Goal: Task Accomplishment & Management: Complete application form

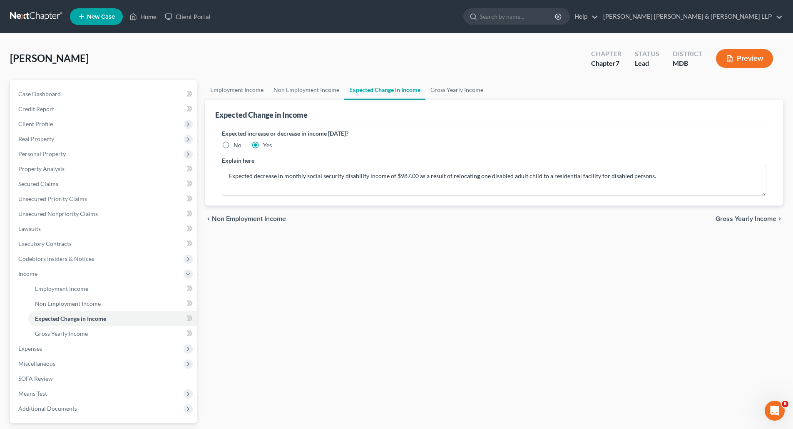
click at [751, 62] on button "Preview" at bounding box center [744, 58] width 57 height 19
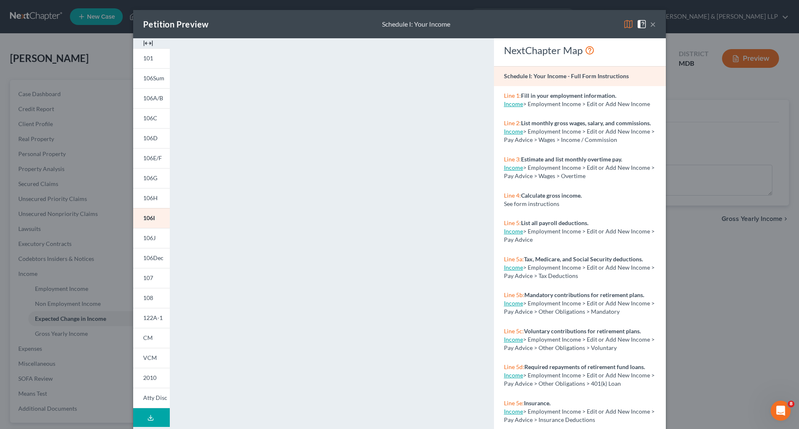
drag, startPoint x: 144, startPoint y: 43, endPoint x: 151, endPoint y: 42, distance: 6.8
click at [144, 43] on img at bounding box center [148, 43] width 10 height 10
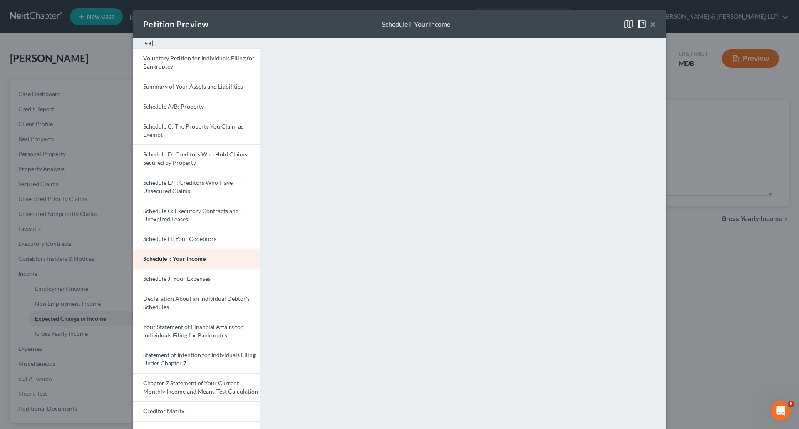
click at [650, 27] on button "×" at bounding box center [653, 24] width 6 height 10
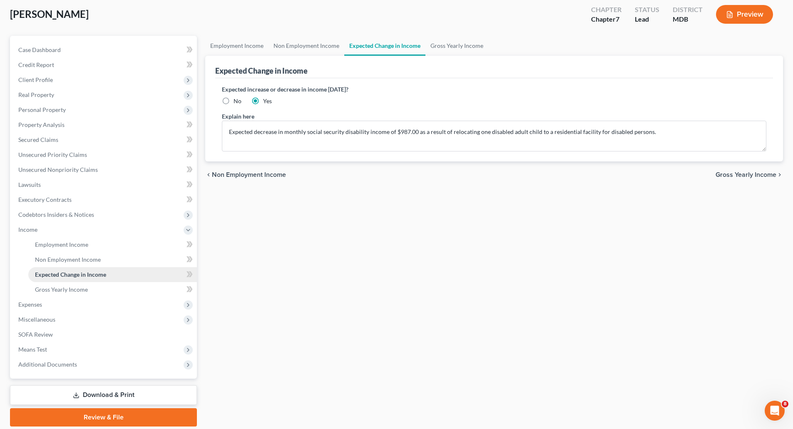
scroll to position [73, 0]
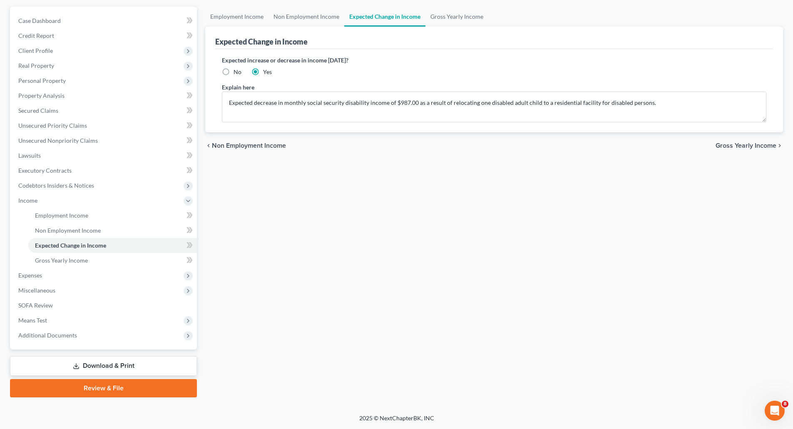
click at [94, 363] on link "Download & Print" at bounding box center [103, 366] width 187 height 20
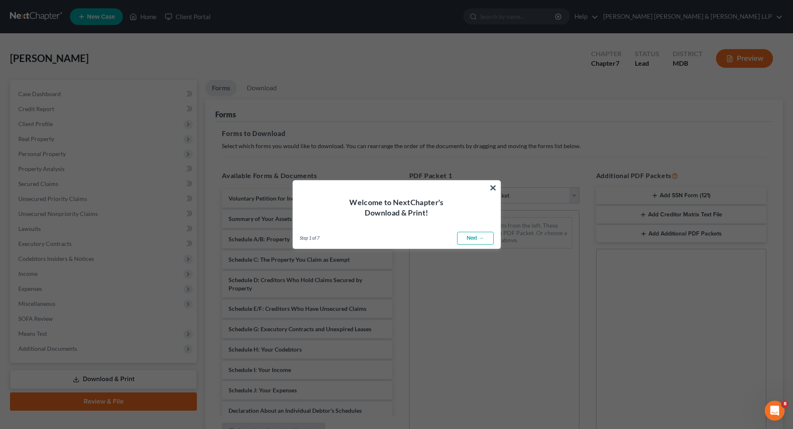
click at [473, 236] on link "Next →" at bounding box center [475, 238] width 37 height 13
select select "0"
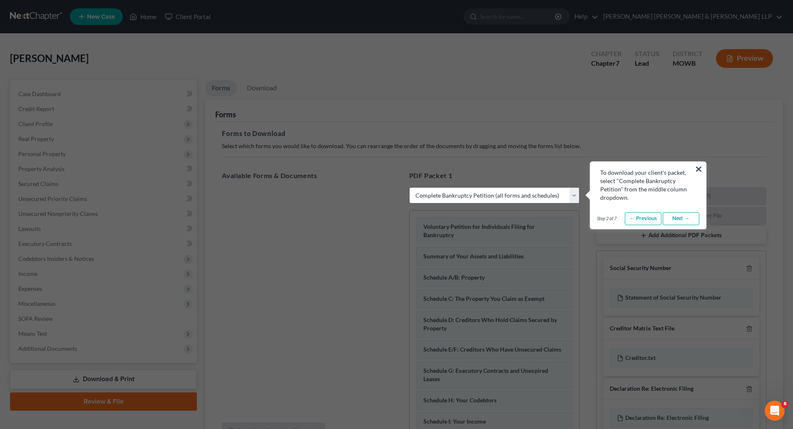
click at [672, 217] on link "Next →" at bounding box center [681, 218] width 37 height 13
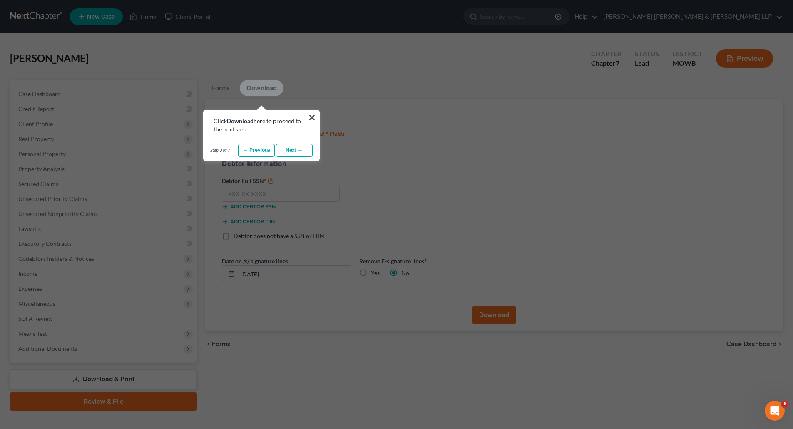
click at [303, 150] on link "Next →" at bounding box center [294, 150] width 37 height 13
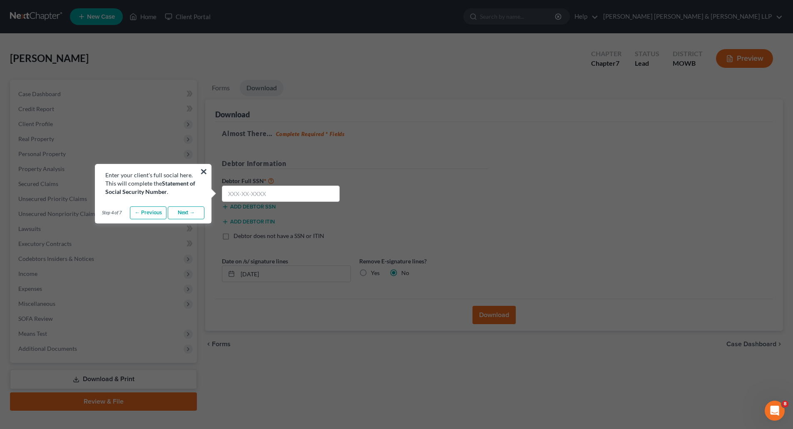
click at [196, 216] on link "Next →" at bounding box center [186, 212] width 37 height 13
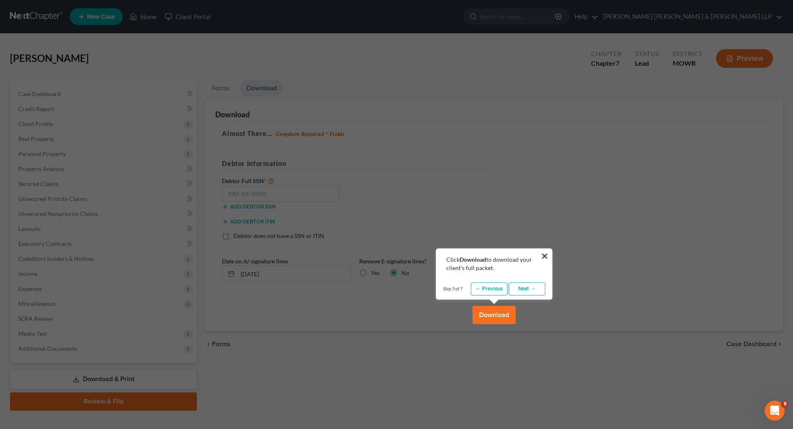
click at [518, 288] on link "Next →" at bounding box center [527, 289] width 37 height 13
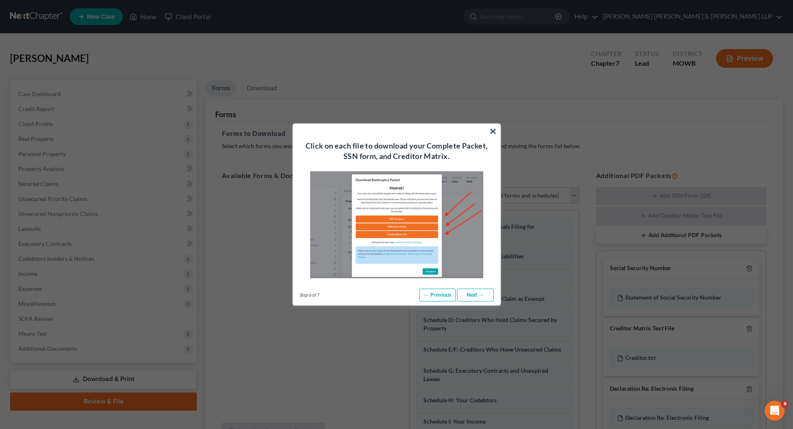
click at [465, 293] on link "Next →" at bounding box center [475, 294] width 37 height 13
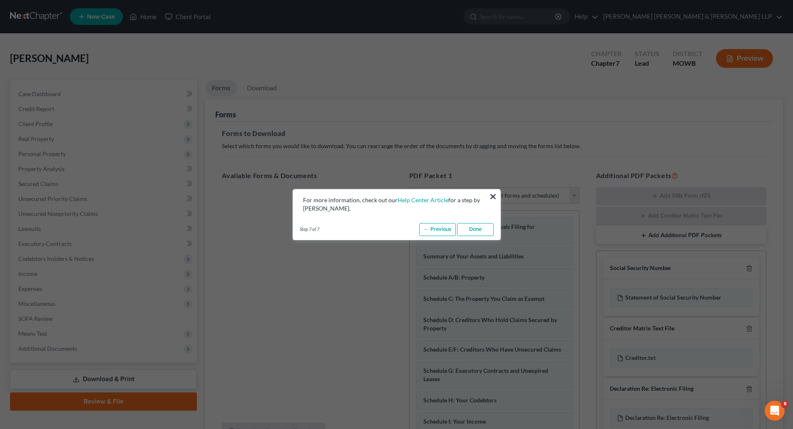
click at [476, 229] on link "Done" at bounding box center [475, 229] width 37 height 13
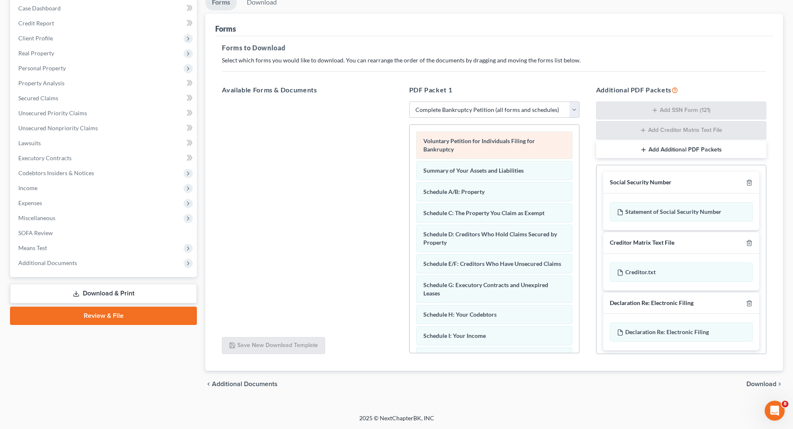
click at [501, 143] on div "Voluntary Petition for Individuals Filing for Bankruptcy Summary of Your Assets…" at bounding box center [494, 367] width 169 height 485
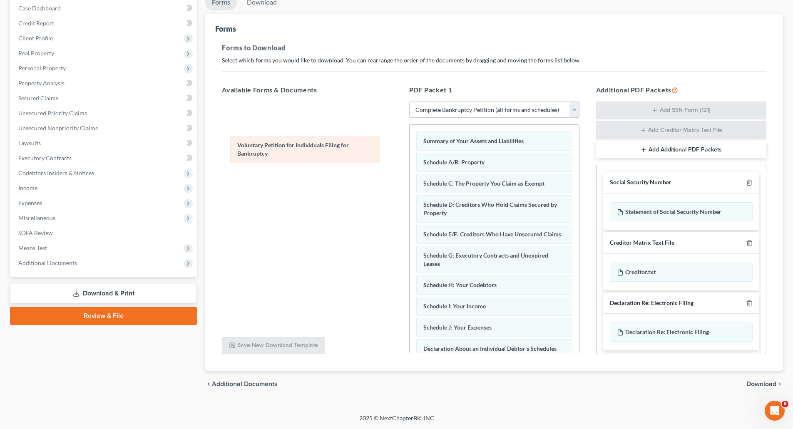
drag, startPoint x: 460, startPoint y: 145, endPoint x: 281, endPoint y: 156, distance: 180.1
click at [410, 150] on div "Voluntary Petition for Individuals Filing for Bankruptcy Voluntary Petition for…" at bounding box center [494, 352] width 169 height 455
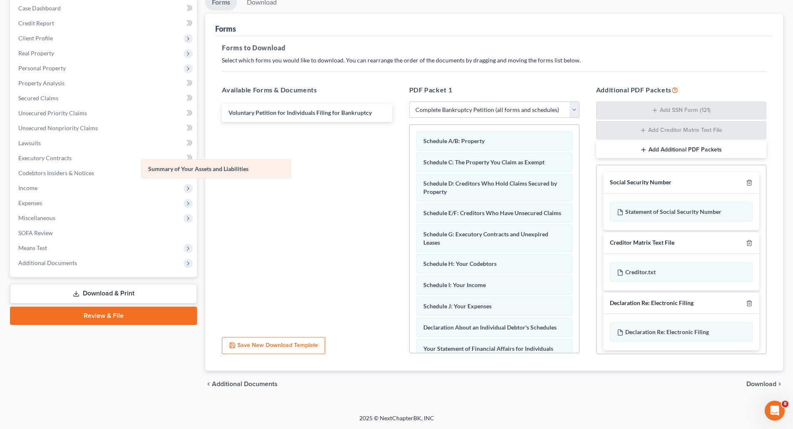
drag, startPoint x: 473, startPoint y: 140, endPoint x: 198, endPoint y: 168, distance: 276.5
click at [410, 168] on div "Summary of Your Assets and Liabilities Summary of Your Assets and Liabilities S…" at bounding box center [494, 342] width 169 height 434
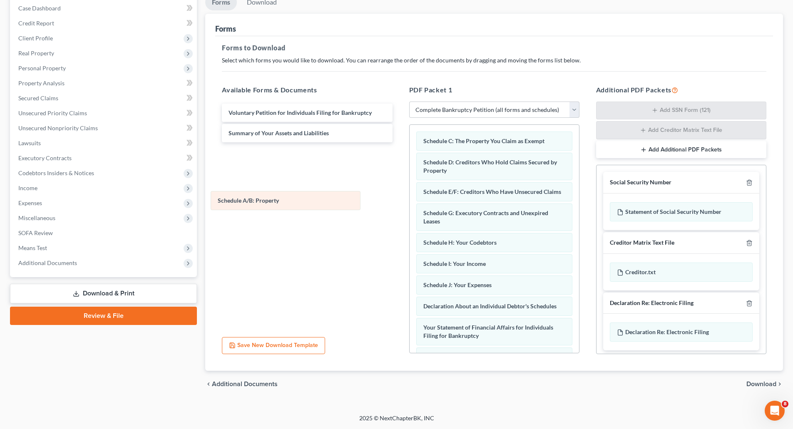
drag, startPoint x: 457, startPoint y: 143, endPoint x: 337, endPoint y: 199, distance: 132.6
click at [410, 203] on div "Schedule A/B: Property Schedule A/B: Property Schedule C: The Property You Clai…" at bounding box center [494, 331] width 169 height 413
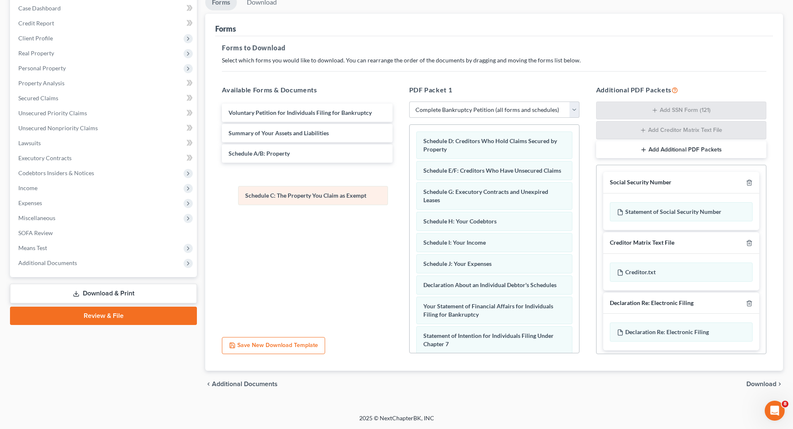
drag, startPoint x: 523, startPoint y: 144, endPoint x: 348, endPoint y: 191, distance: 181.2
click at [410, 198] on div "Schedule C: The Property You Claim as Exempt Schedule C: The Property You Claim…" at bounding box center [494, 321] width 169 height 392
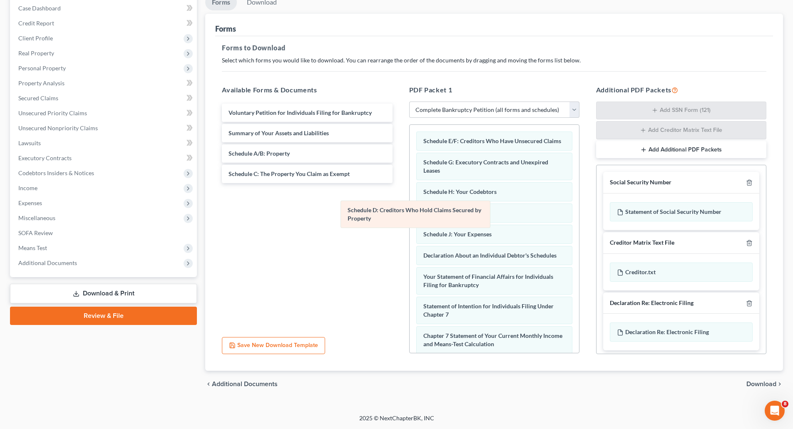
drag, startPoint x: 427, startPoint y: 143, endPoint x: 307, endPoint y: 220, distance: 142.8
click at [410, 230] on div "Schedule D: Creditors Who Hold Claims Secured by Property Schedule D: Creditors…" at bounding box center [494, 306] width 169 height 362
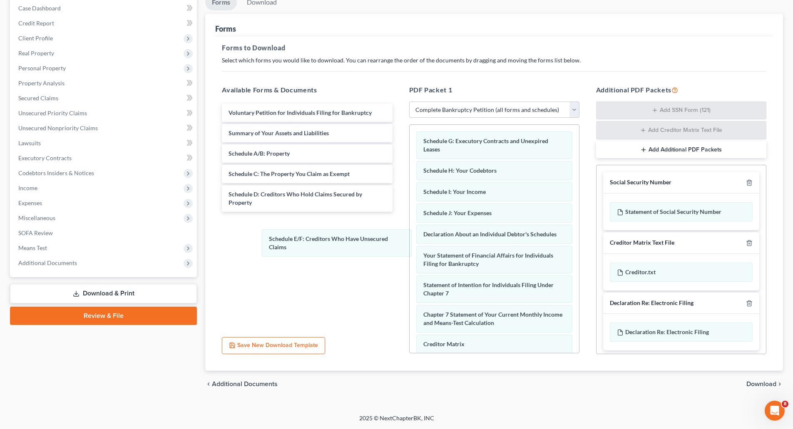
drag, startPoint x: 451, startPoint y: 140, endPoint x: 309, endPoint y: 231, distance: 167.9
click at [410, 241] on div "Schedule E/F: Creditors Who Have Unsecured Claims Schedule E/F: Creditors Who H…" at bounding box center [494, 295] width 169 height 341
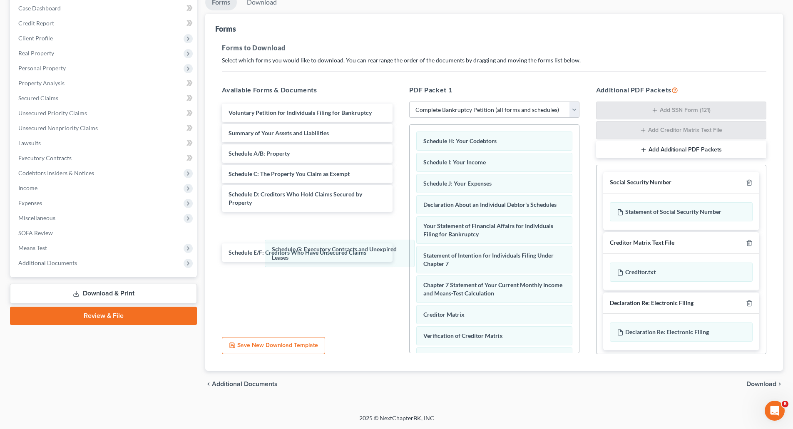
drag, startPoint x: 455, startPoint y: 136, endPoint x: 288, endPoint y: 236, distance: 195.1
click at [410, 246] on div "Schedule G: Executory Contracts and Unexpired Leases Schedule G: Executory Cont…" at bounding box center [494, 280] width 169 height 311
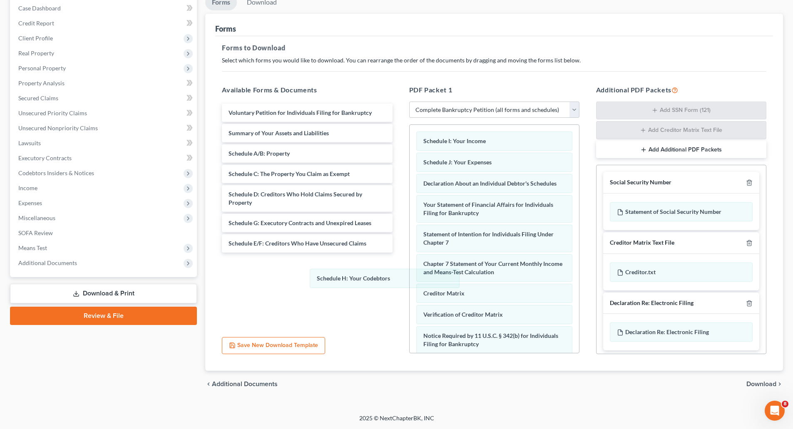
drag, startPoint x: 448, startPoint y: 140, endPoint x: 329, endPoint y: 261, distance: 169.5
click at [410, 282] on div "Schedule H: Your Codebtors Schedule H: Your Codebtors Schedule I: Your Income S…" at bounding box center [494, 270] width 169 height 290
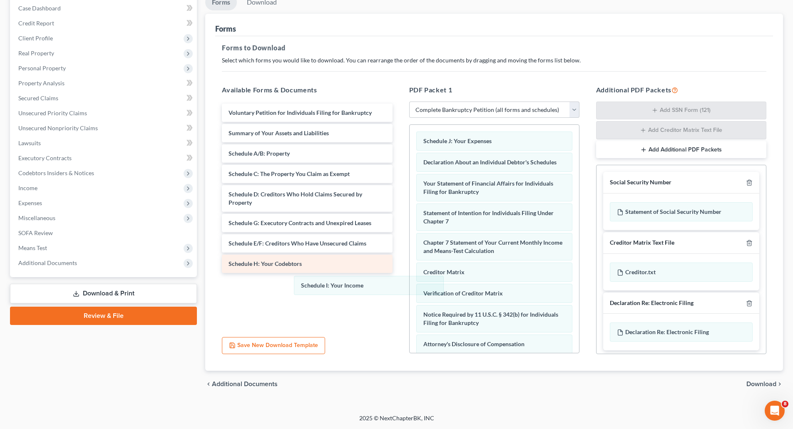
drag, startPoint x: 447, startPoint y: 142, endPoint x: 367, endPoint y: 255, distance: 138.5
click at [410, 305] on div "Schedule I: Your Income Schedule I: Your Income Schedule J: Your Expenses Decla…" at bounding box center [494, 259] width 169 height 269
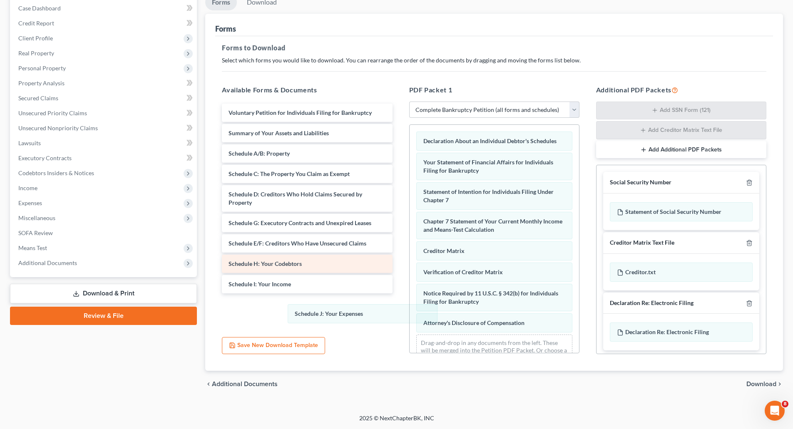
drag, startPoint x: 454, startPoint y: 137, endPoint x: 343, endPoint y: 267, distance: 170.4
click at [410, 310] on div "Schedule J: Your Expenses Schedule J: Your Expenses Declaration About an Indivi…" at bounding box center [494, 249] width 169 height 248
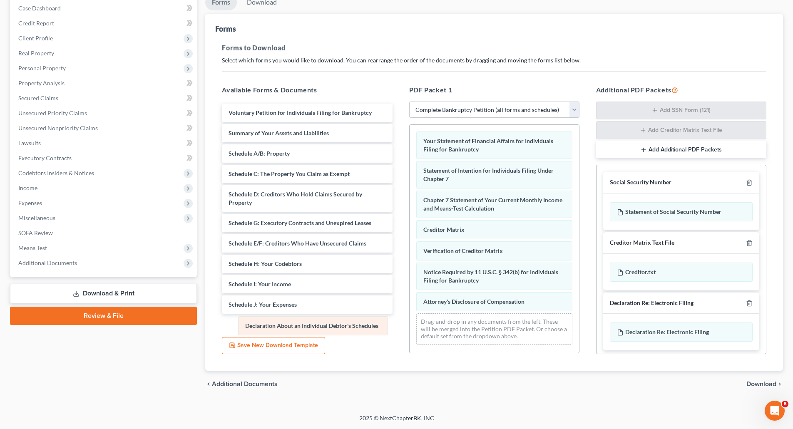
drag, startPoint x: 469, startPoint y: 144, endPoint x: 288, endPoint y: 329, distance: 259.0
click at [410, 328] on div "Declaration About an Individual Debtor's Schedules Declaration About an Individ…" at bounding box center [494, 238] width 169 height 226
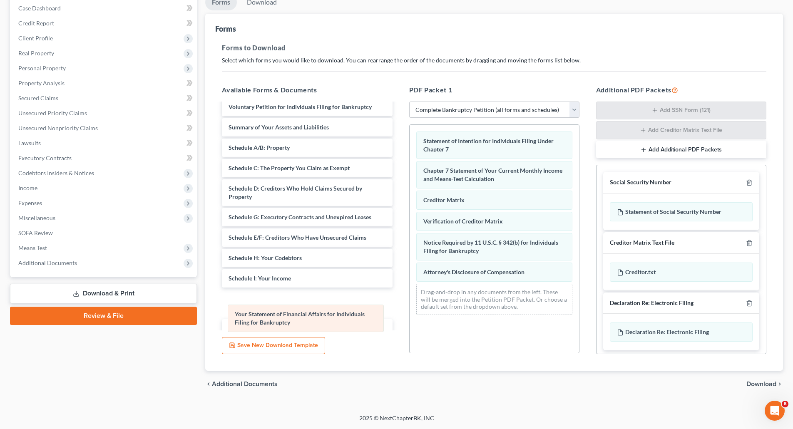
drag, startPoint x: 505, startPoint y: 140, endPoint x: 315, endPoint y: 315, distance: 257.7
click at [410, 315] on div "Your Statement of Financial Affairs for Individuals Filing for Bankruptcy Your …" at bounding box center [494, 223] width 169 height 197
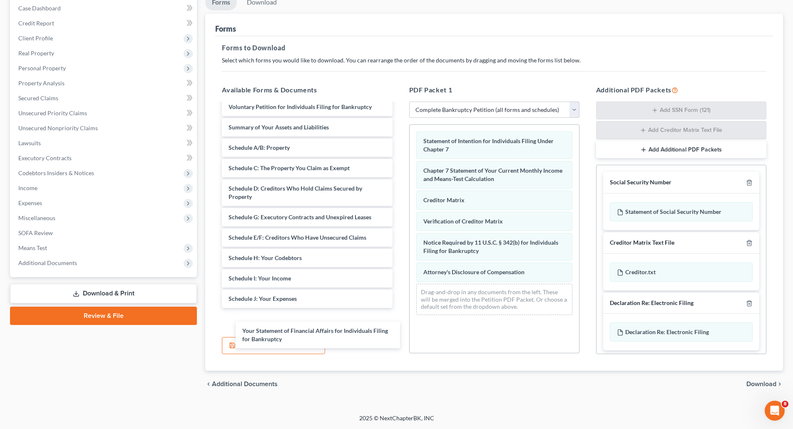
drag, startPoint x: 292, startPoint y: 303, endPoint x: 280, endPoint y: 322, distance: 22.9
click at [291, 326] on div "Your Statement of Financial Affairs for Individuals Filing for Bankruptcy Volun…" at bounding box center [307, 227] width 184 height 259
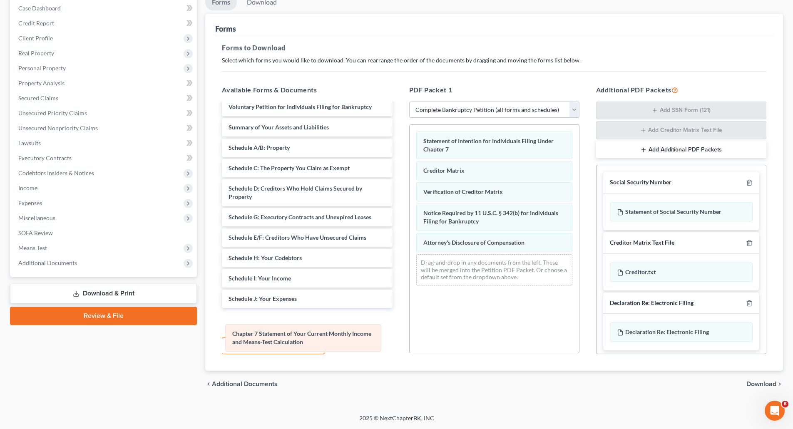
drag, startPoint x: 477, startPoint y: 171, endPoint x: 277, endPoint y: 328, distance: 254.0
click at [410, 292] on div "Chapter 7 Statement of Your Current Monthly Income and Means-Test Calculation S…" at bounding box center [494, 208] width 169 height 167
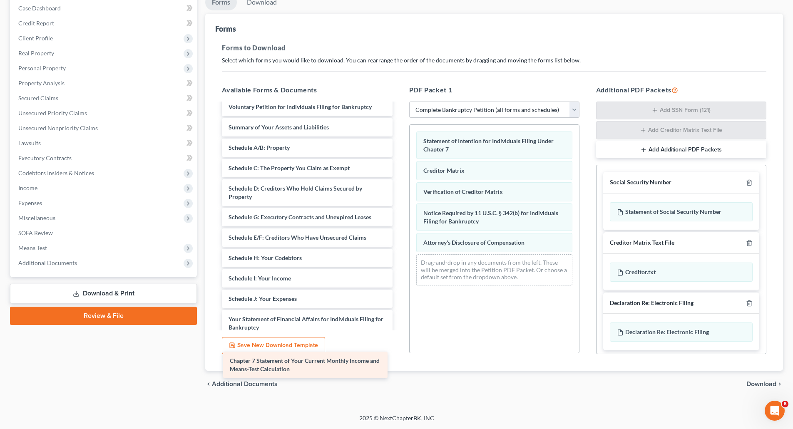
drag, startPoint x: 341, startPoint y: 317, endPoint x: 342, endPoint y: 358, distance: 41.6
click at [342, 358] on div "Chapter 7 Statement of Your Current Monthly Income and Means-Test Calculation V…" at bounding box center [307, 242] width 184 height 288
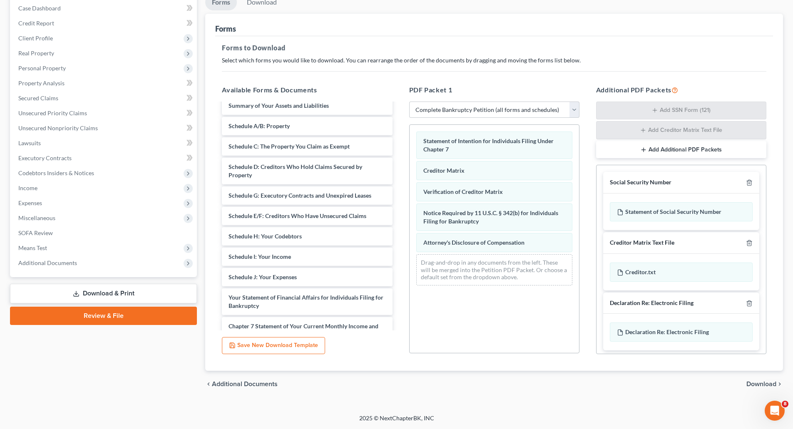
scroll to position [63, 0]
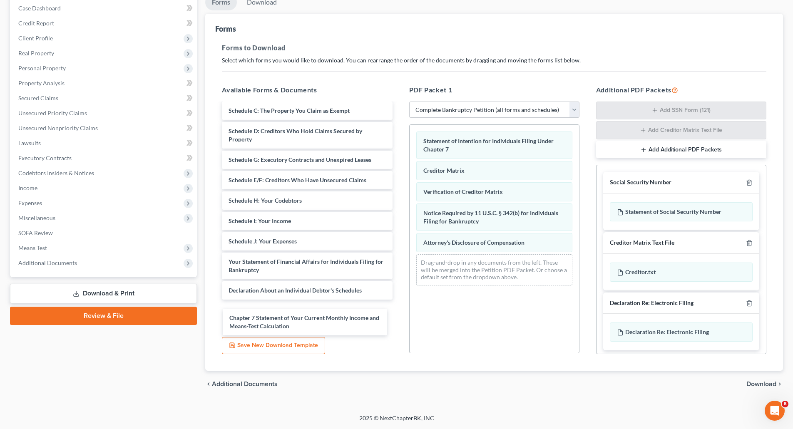
drag, startPoint x: 315, startPoint y: 300, endPoint x: 315, endPoint y: 326, distance: 25.8
click at [315, 328] on div "Chapter 7 Statement of Your Current Monthly Income and Means-Test Calculation V…" at bounding box center [307, 184] width 184 height 288
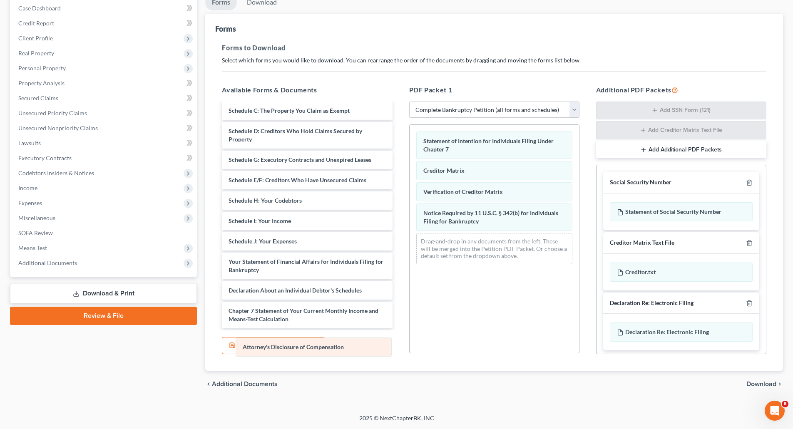
drag, startPoint x: 447, startPoint y: 243, endPoint x: 266, endPoint y: 348, distance: 208.7
click at [410, 271] on div "Attorney's Disclosure of Compensation Statement of Intention for Individuals Fi…" at bounding box center [494, 198] width 169 height 146
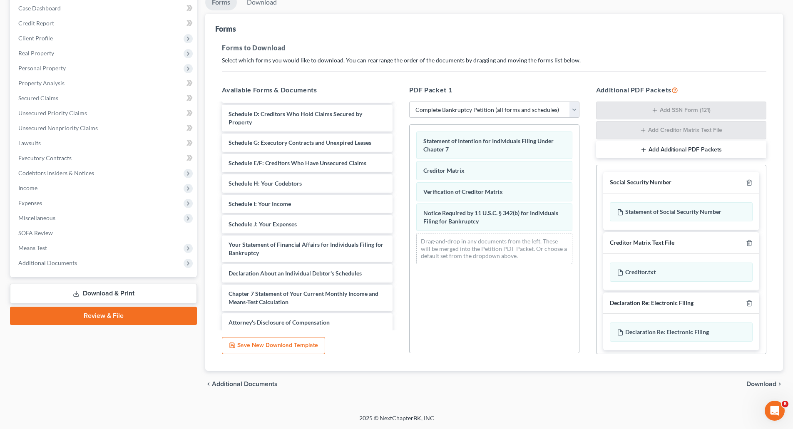
scroll to position [84, 0]
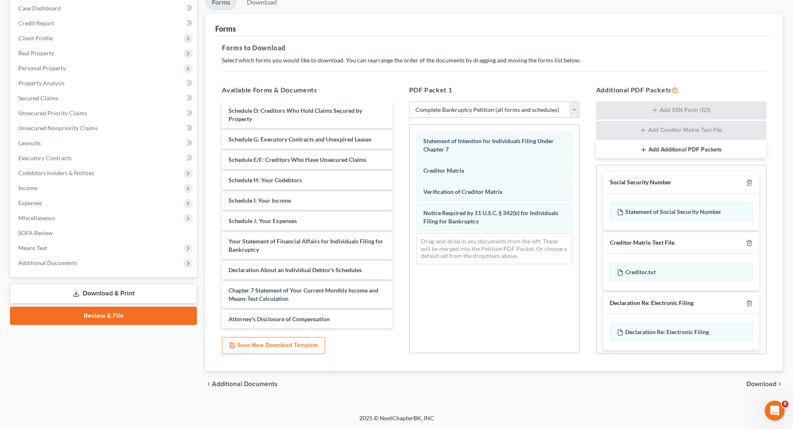
click at [771, 384] on span "Download" at bounding box center [761, 384] width 30 height 7
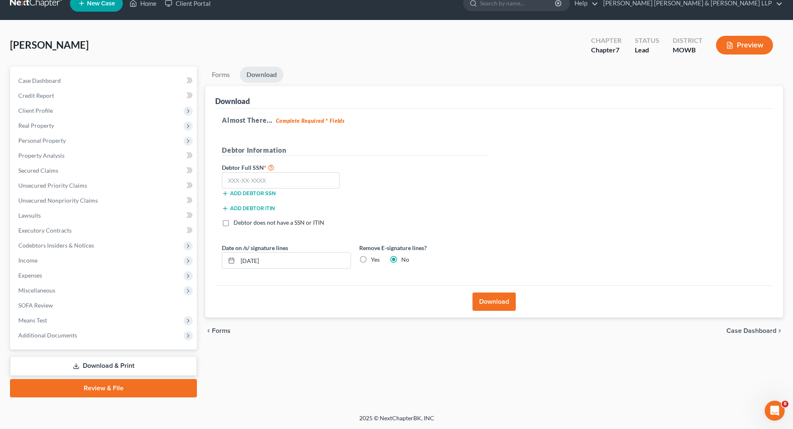
scroll to position [13, 0]
click at [221, 195] on div "Add debtor SSN" at bounding box center [286, 193] width 137 height 8
click at [248, 193] on button "Add debtor SSN" at bounding box center [249, 193] width 54 height 7
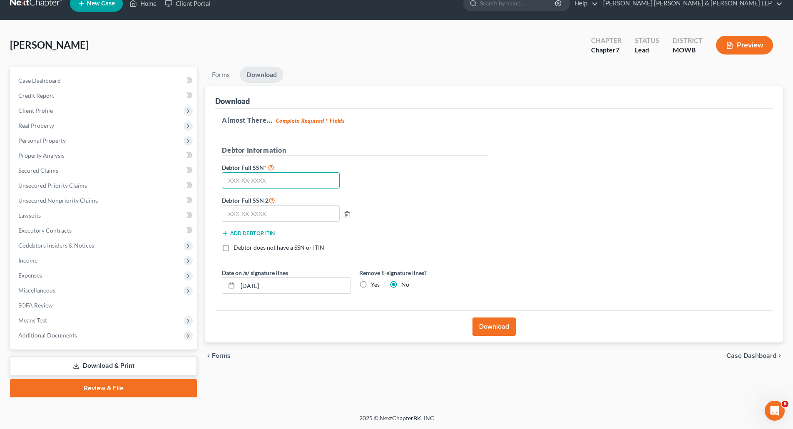
click at [266, 177] on input "text" at bounding box center [281, 180] width 118 height 17
drag, startPoint x: 215, startPoint y: 76, endPoint x: 234, endPoint y: 79, distance: 19.8
click at [215, 76] on link "Forms" at bounding box center [220, 75] width 31 height 16
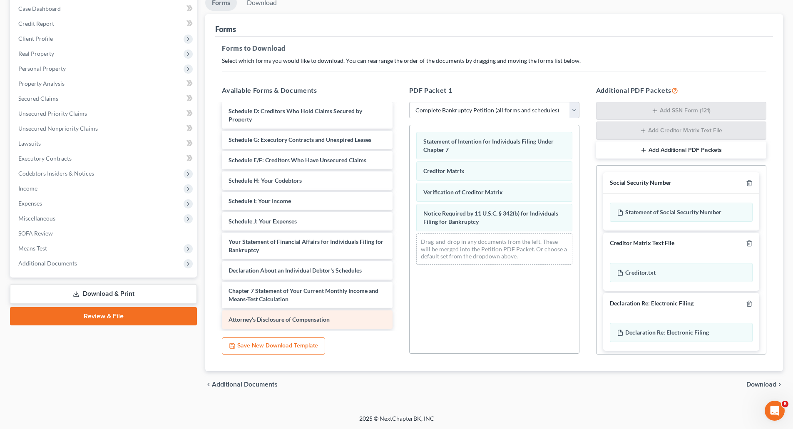
scroll to position [86, 0]
click at [117, 296] on link "Download & Print" at bounding box center [103, 294] width 187 height 20
click at [254, 347] on button "Save New Download Template" at bounding box center [273, 345] width 103 height 17
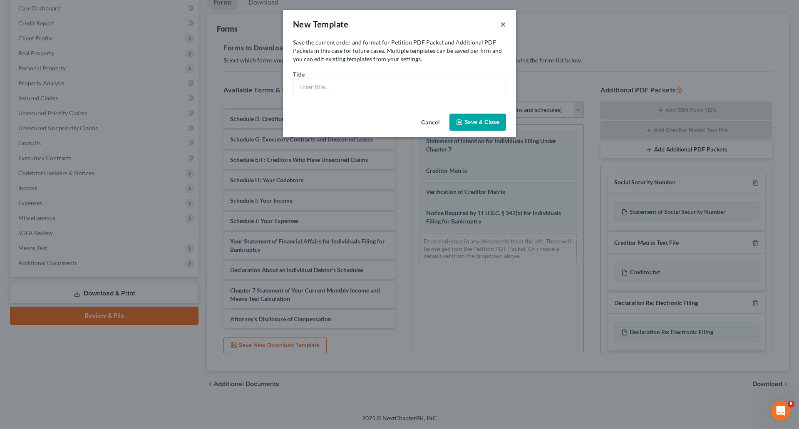
click at [503, 28] on button "×" at bounding box center [503, 24] width 6 height 10
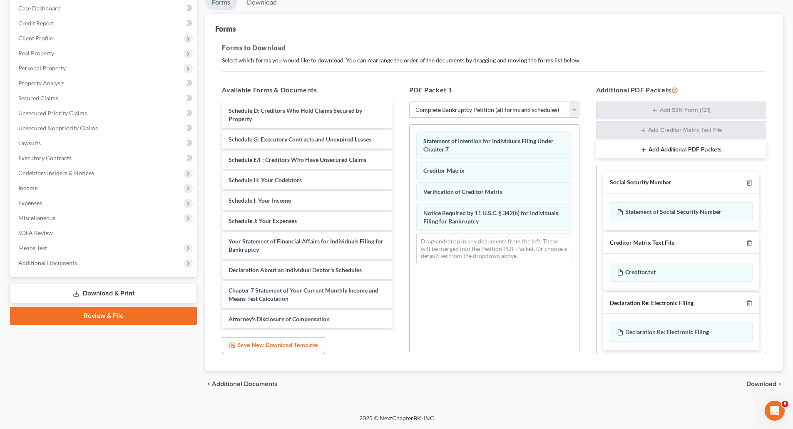
click at [764, 390] on div "chevron_left Additional Documents Download chevron_right" at bounding box center [494, 384] width 578 height 27
click at [754, 384] on span "Download" at bounding box center [761, 384] width 30 height 7
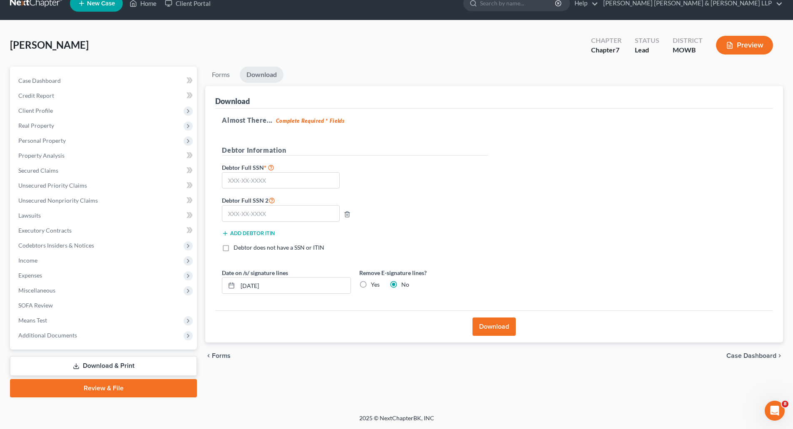
scroll to position [13, 0]
click at [759, 48] on button "Preview" at bounding box center [744, 45] width 57 height 19
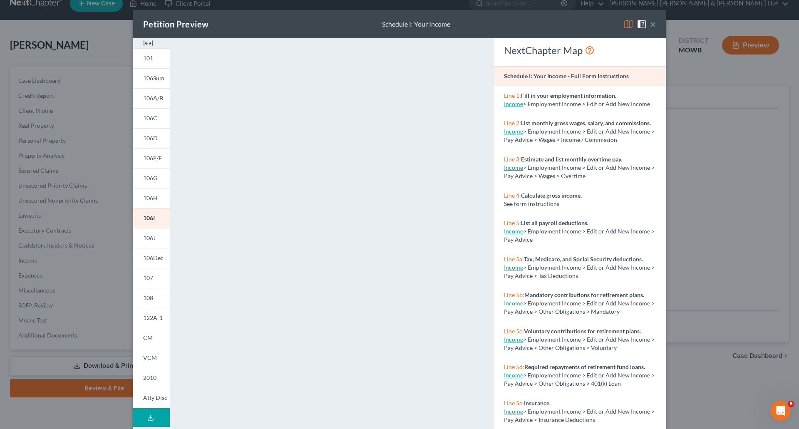
click at [650, 22] on button "×" at bounding box center [653, 24] width 6 height 10
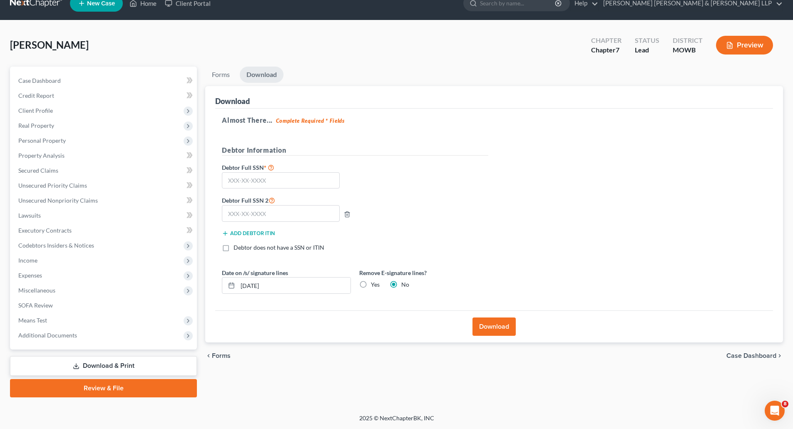
click at [94, 363] on link "Download & Print" at bounding box center [103, 366] width 187 height 20
click at [79, 365] on link "Download & Print" at bounding box center [103, 366] width 187 height 20
click at [200, 356] on div "Case Dashboard Payments Invoices Payments Payments Credit Report Client Profile" at bounding box center [103, 232] width 195 height 331
click at [217, 354] on span "Forms" at bounding box center [221, 356] width 19 height 7
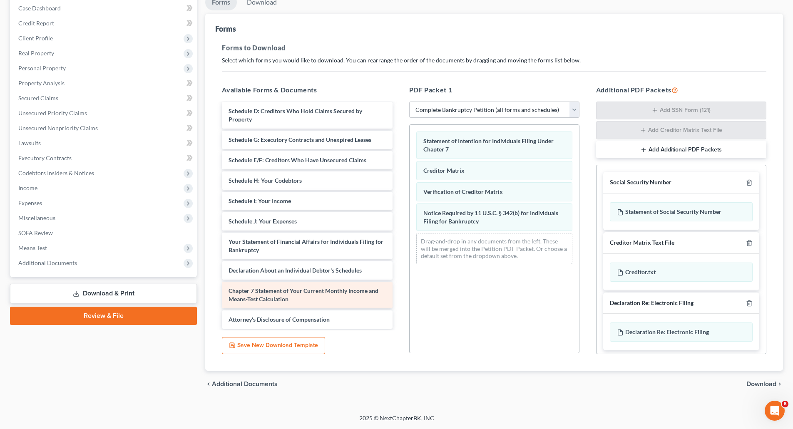
scroll to position [84, 0]
drag, startPoint x: 105, startPoint y: 313, endPoint x: 232, endPoint y: 336, distance: 128.7
click at [105, 313] on link "Review & File" at bounding box center [103, 316] width 187 height 18
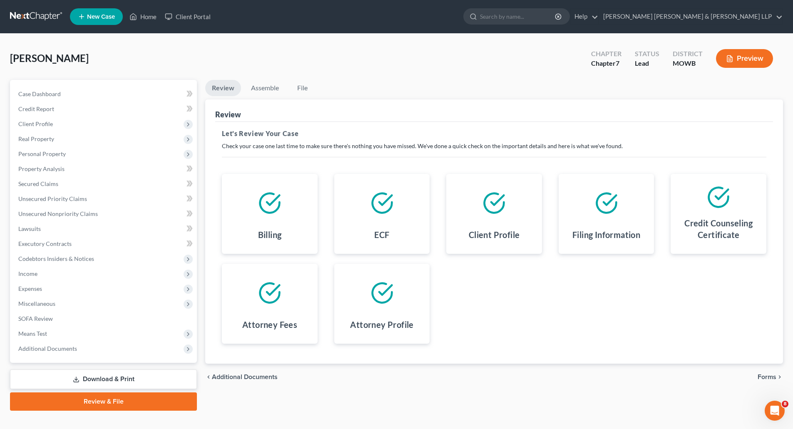
click at [104, 382] on link "Download & Print" at bounding box center [103, 380] width 187 height 20
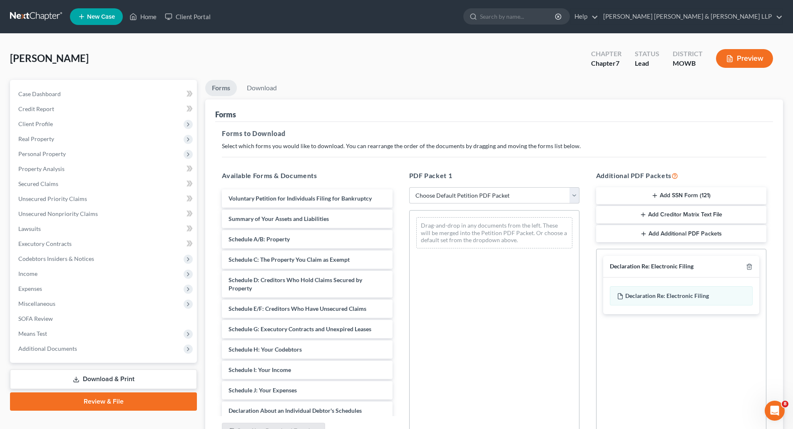
scroll to position [85, 0]
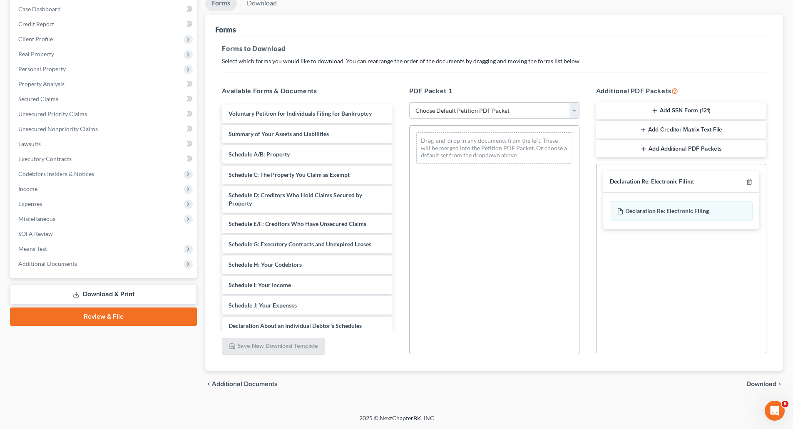
click at [491, 109] on select "Choose Default Petition PDF Packet Complete Bankruptcy Petition (all forms and …" at bounding box center [494, 110] width 170 height 17
click at [409, 102] on select "Choose Default Petition PDF Packet Complete Bankruptcy Petition (all forms and …" at bounding box center [494, 110] width 170 height 17
click at [766, 382] on span "Download" at bounding box center [761, 384] width 30 height 7
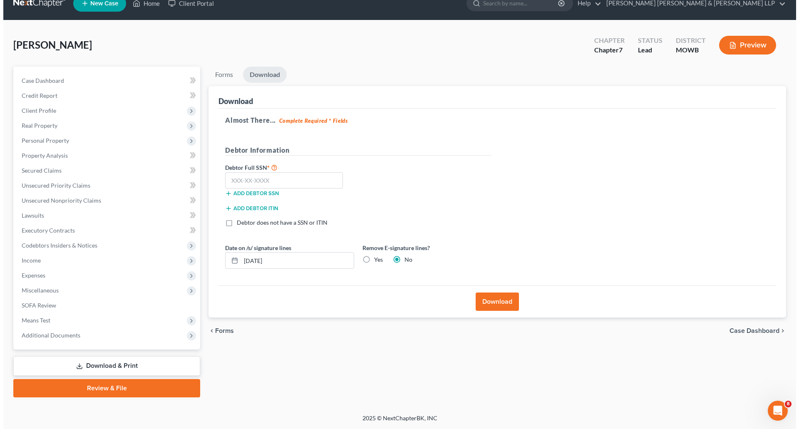
scroll to position [13, 0]
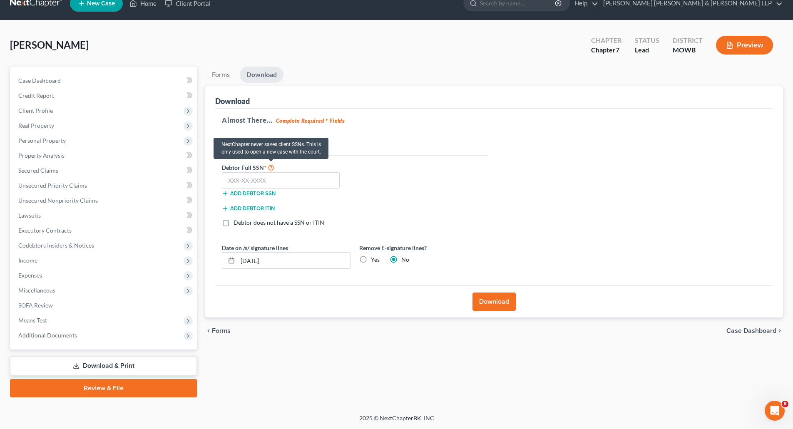
click at [274, 169] on icon at bounding box center [271, 167] width 7 height 8
click at [274, 180] on input "text" at bounding box center [281, 180] width 118 height 17
type input "111-11-1111"
click at [442, 213] on div "Add debtor ITIN" at bounding box center [355, 211] width 275 height 15
click at [486, 299] on button "Download" at bounding box center [493, 302] width 43 height 18
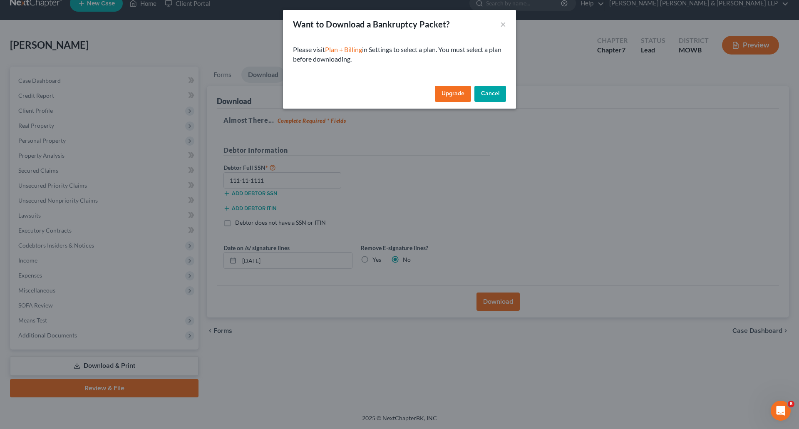
click at [502, 92] on button "Cancel" at bounding box center [490, 94] width 32 height 17
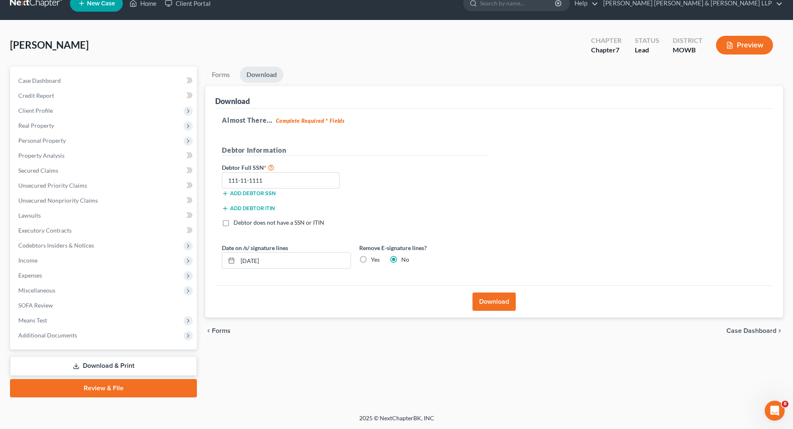
click at [735, 45] on button "Preview" at bounding box center [744, 45] width 57 height 19
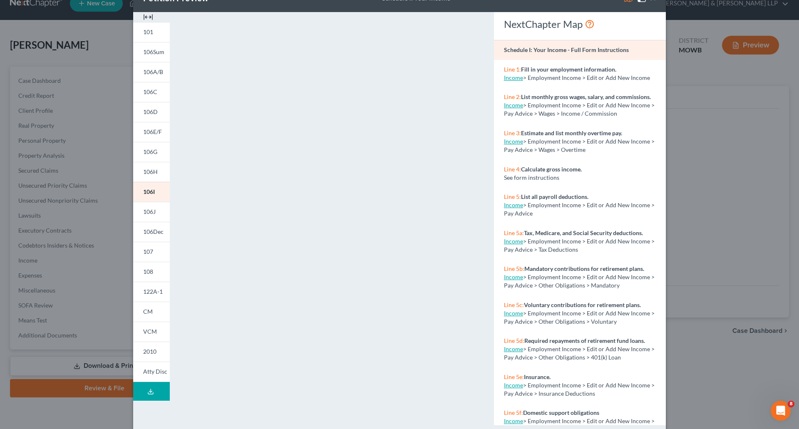
scroll to position [40, 0]
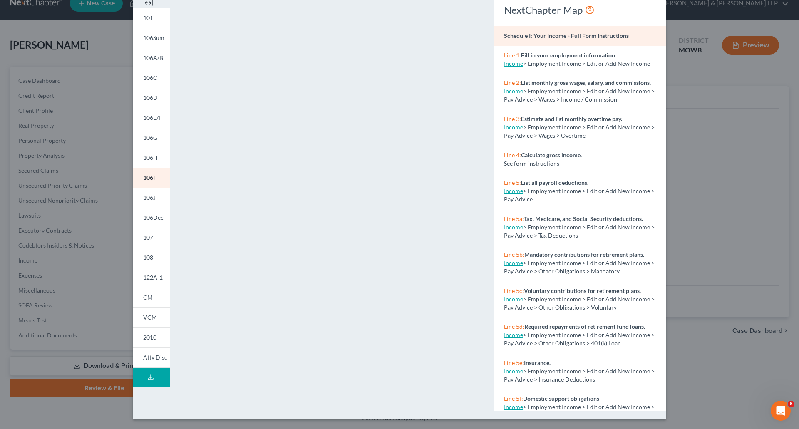
click at [151, 376] on line at bounding box center [151, 376] width 0 height 3
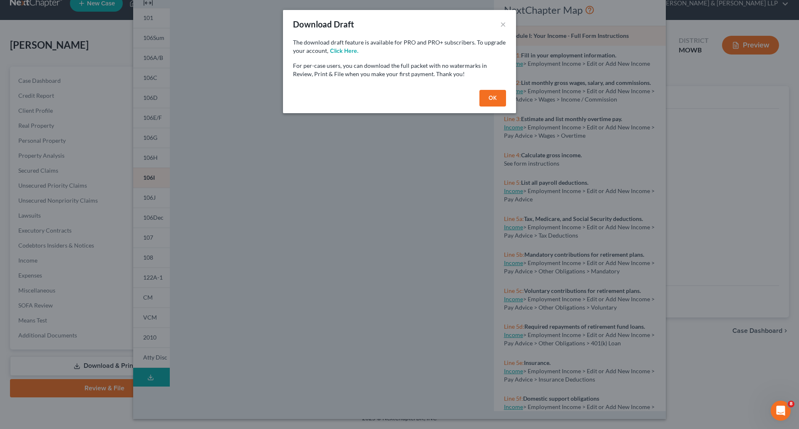
click at [506, 22] on div "Download Draft ×" at bounding box center [399, 24] width 233 height 28
click at [504, 25] on button "×" at bounding box center [503, 24] width 6 height 10
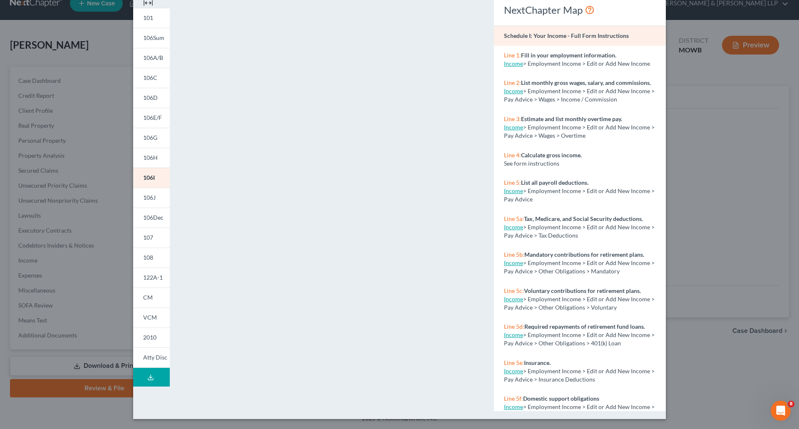
scroll to position [0, 0]
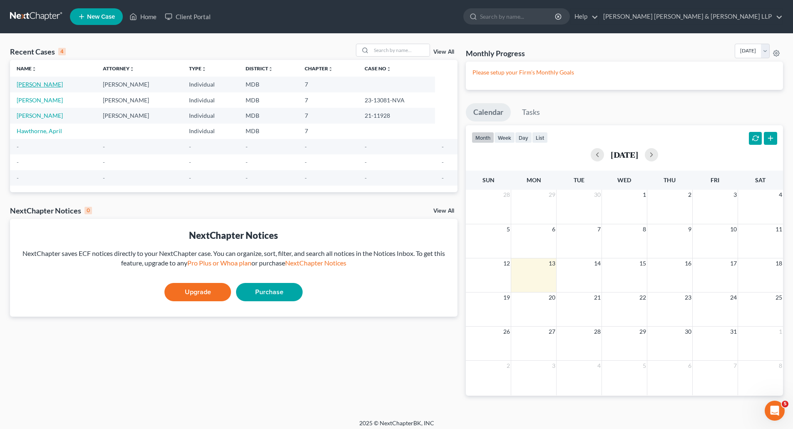
drag, startPoint x: 52, startPoint y: 87, endPoint x: 291, endPoint y: 121, distance: 241.7
click at [52, 87] on link "[PERSON_NAME]" at bounding box center [40, 84] width 46 height 7
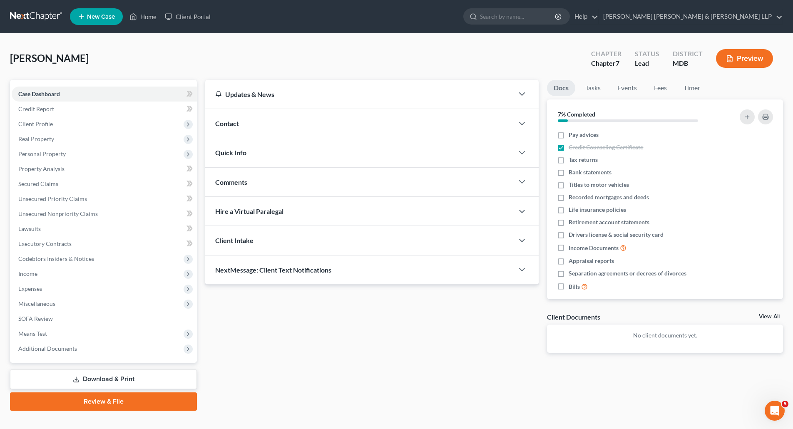
click at [739, 65] on button "Preview" at bounding box center [744, 58] width 57 height 19
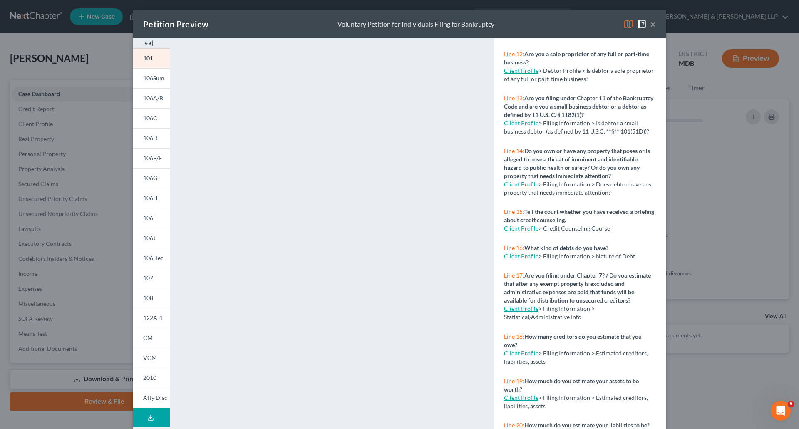
scroll to position [488, 0]
click at [149, 76] on span "106Sum" at bounding box center [153, 78] width 21 height 7
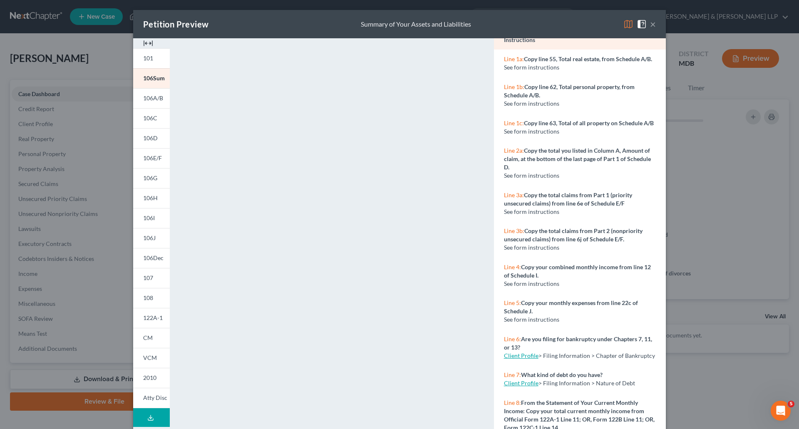
scroll to position [0, 0]
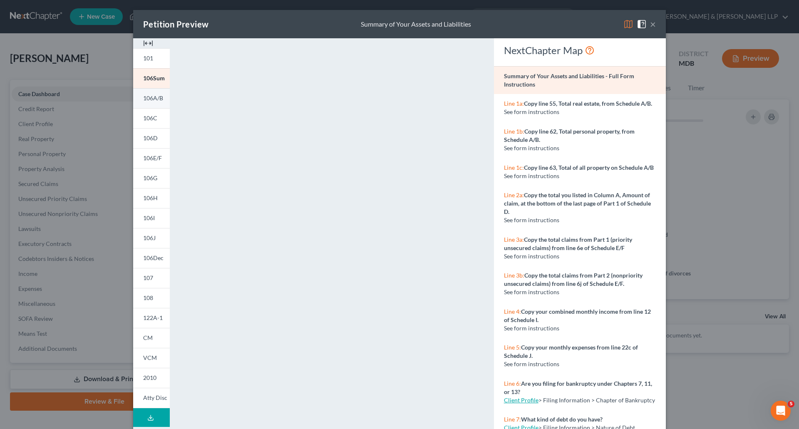
click at [149, 98] on span "106A/B" at bounding box center [153, 97] width 20 height 7
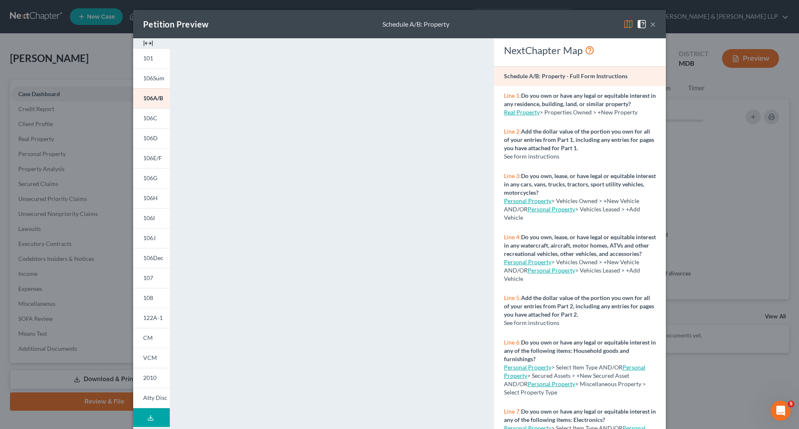
drag, startPoint x: 151, startPoint y: 114, endPoint x: 341, endPoint y: 145, distance: 191.8
click at [151, 114] on span "106C" at bounding box center [150, 117] width 14 height 7
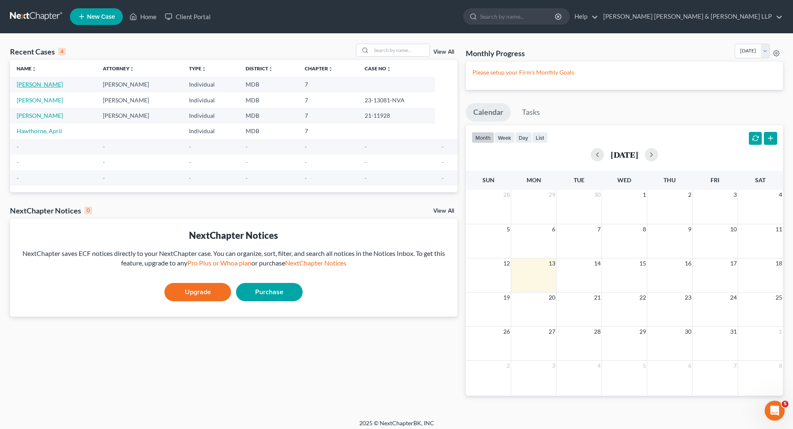
drag, startPoint x: 47, startPoint y: 78, endPoint x: 44, endPoint y: 83, distance: 6.2
click at [45, 81] on td "[PERSON_NAME]" at bounding box center [53, 84] width 86 height 15
click at [43, 84] on link "[PERSON_NAME]" at bounding box center [40, 84] width 46 height 7
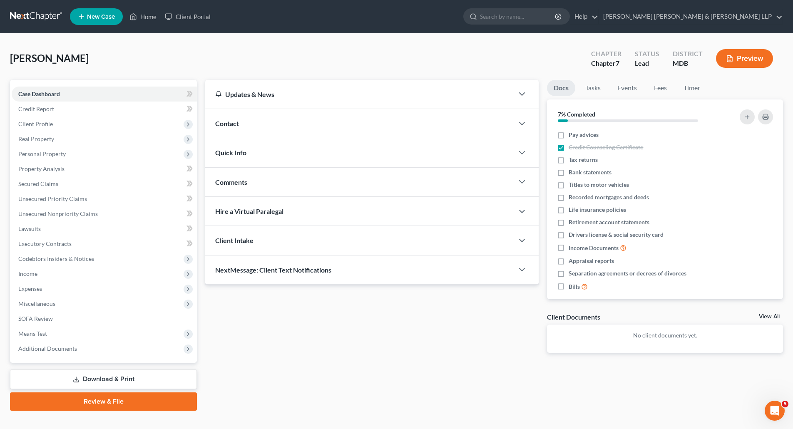
click at [740, 58] on button "Preview" at bounding box center [744, 58] width 57 height 19
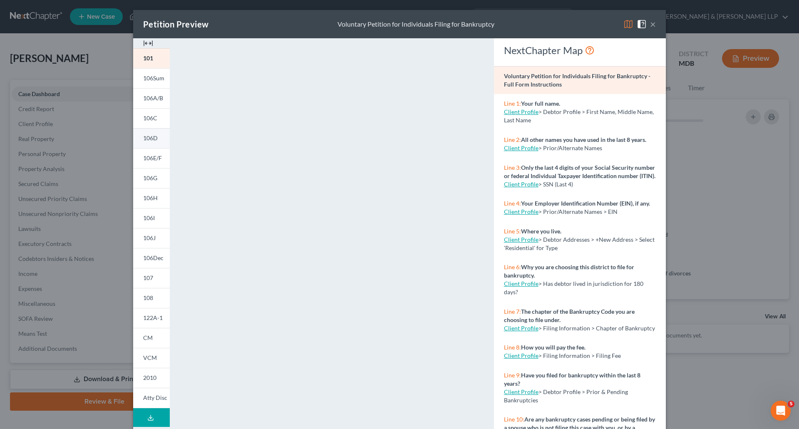
click at [144, 142] on span "106D" at bounding box center [150, 137] width 15 height 7
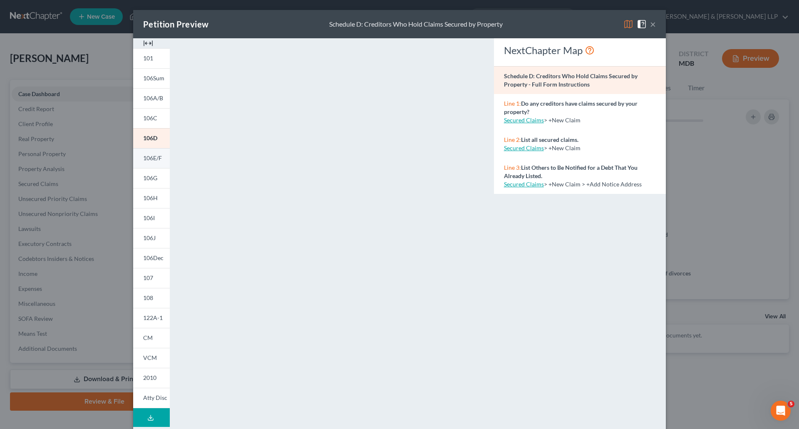
drag, startPoint x: 151, startPoint y: 158, endPoint x: 164, endPoint y: 159, distance: 13.0
click at [151, 159] on span "106E/F" at bounding box center [152, 157] width 19 height 7
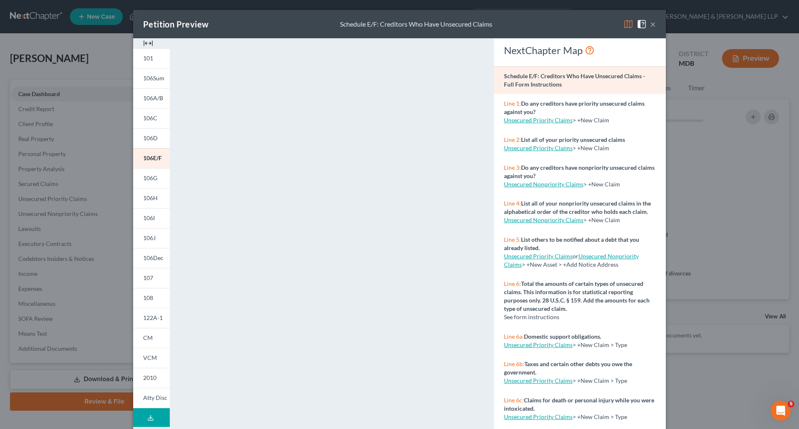
drag, startPoint x: 149, startPoint y: 177, endPoint x: 200, endPoint y: 182, distance: 50.6
click at [149, 177] on span "106G" at bounding box center [150, 177] width 14 height 7
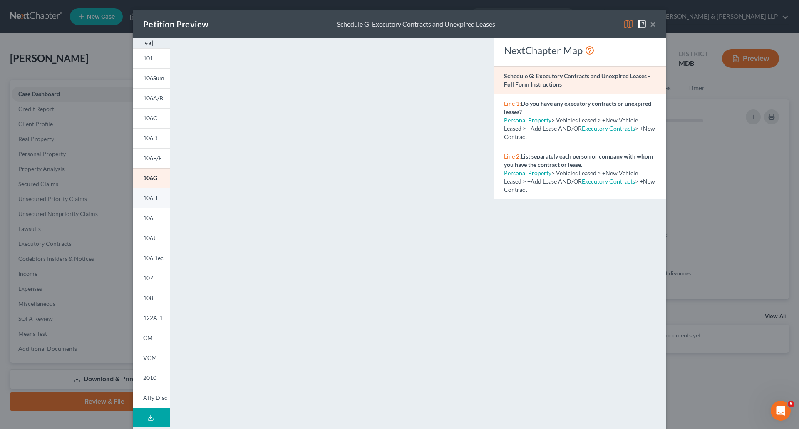
click at [144, 197] on span "106H" at bounding box center [150, 197] width 15 height 7
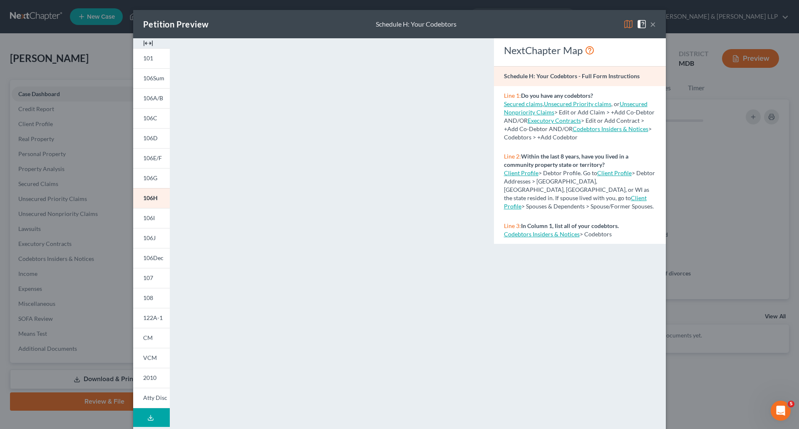
drag, startPoint x: 153, startPoint y: 217, endPoint x: 250, endPoint y: 228, distance: 97.1
click at [153, 217] on link "106I" at bounding box center [151, 218] width 37 height 20
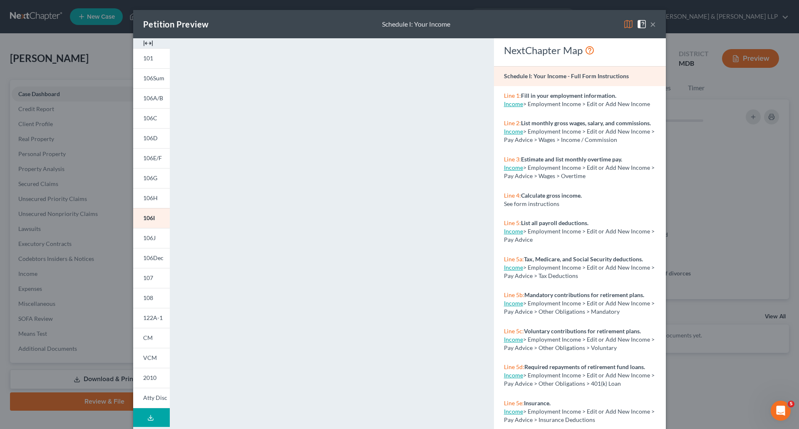
drag, startPoint x: 146, startPoint y: 238, endPoint x: 234, endPoint y: 243, distance: 88.4
click at [146, 238] on span "106J" at bounding box center [149, 237] width 12 height 7
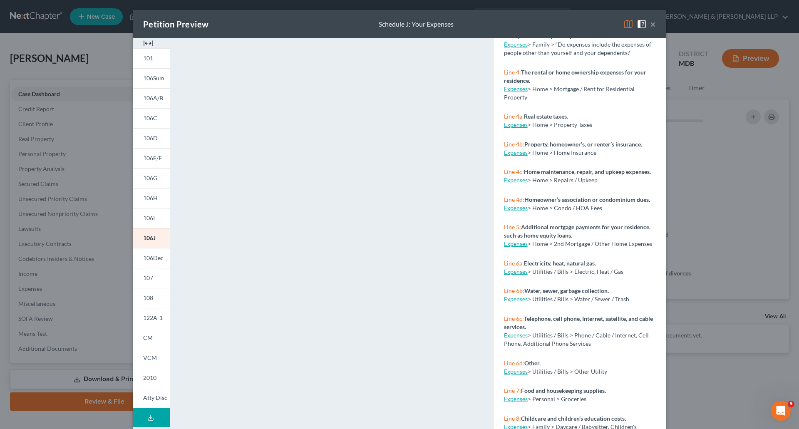
scroll to position [166, 0]
click at [147, 260] on span "106Dec" at bounding box center [153, 257] width 20 height 7
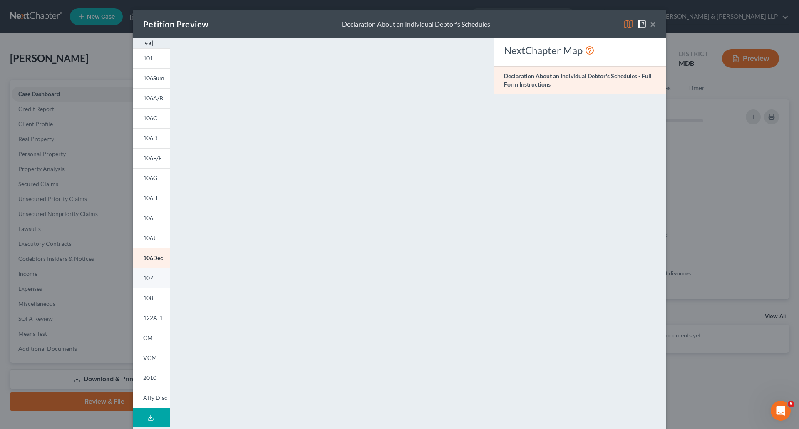
click at [147, 279] on span "107" at bounding box center [148, 277] width 10 height 7
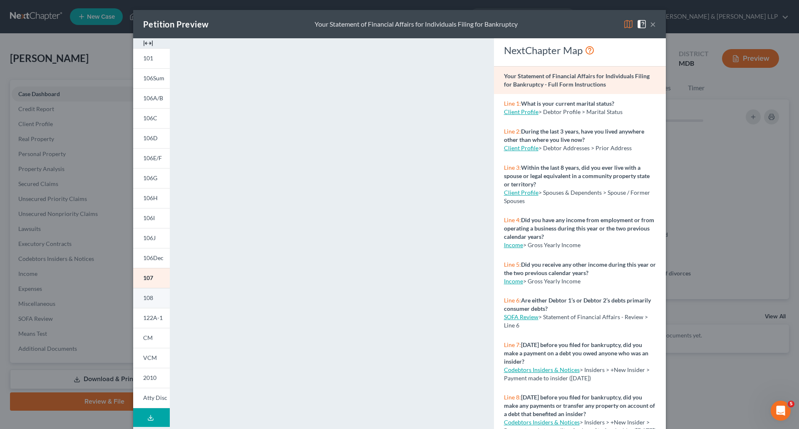
click at [148, 299] on span "108" at bounding box center [148, 297] width 10 height 7
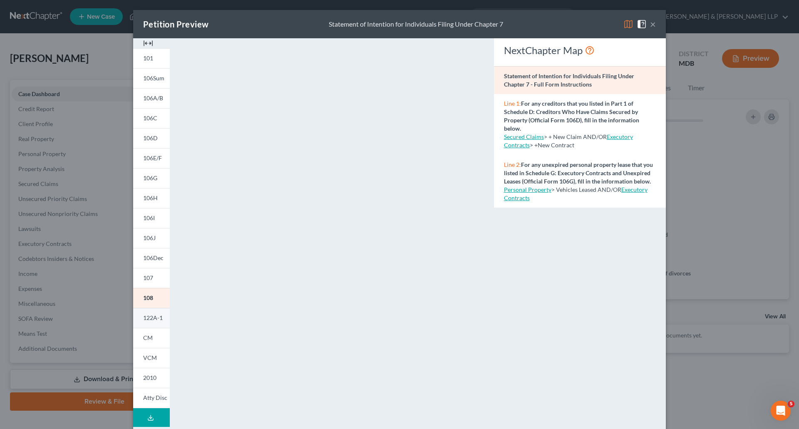
click at [144, 320] on span "122A-1" at bounding box center [153, 317] width 20 height 7
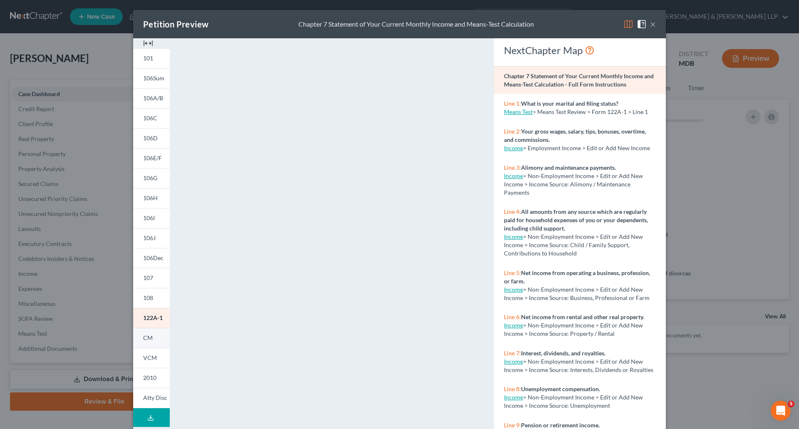
drag, startPoint x: 148, startPoint y: 335, endPoint x: 158, endPoint y: 333, distance: 10.3
click at [148, 335] on span "CM" at bounding box center [148, 337] width 10 height 7
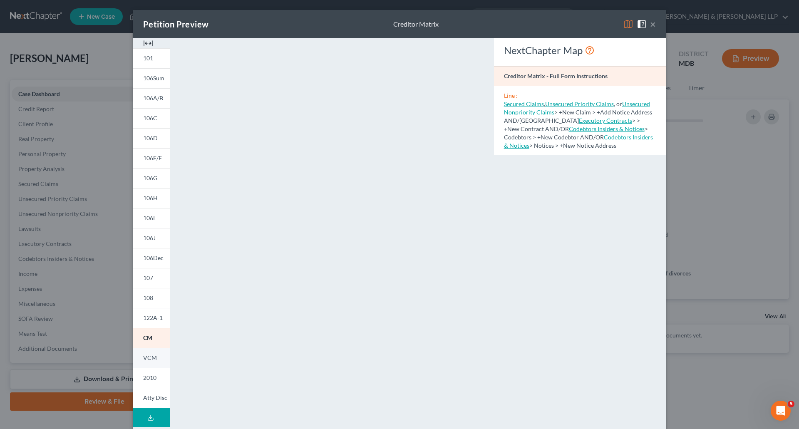
click at [147, 360] on span "VCM" at bounding box center [150, 357] width 14 height 7
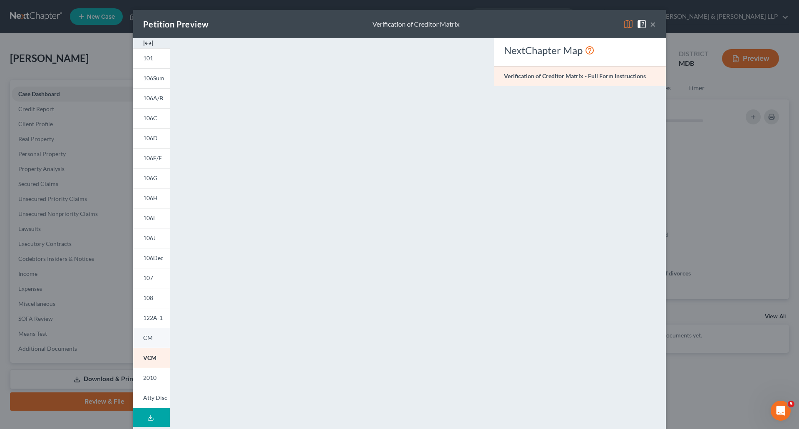
click at [144, 340] on span "CM" at bounding box center [148, 337] width 10 height 7
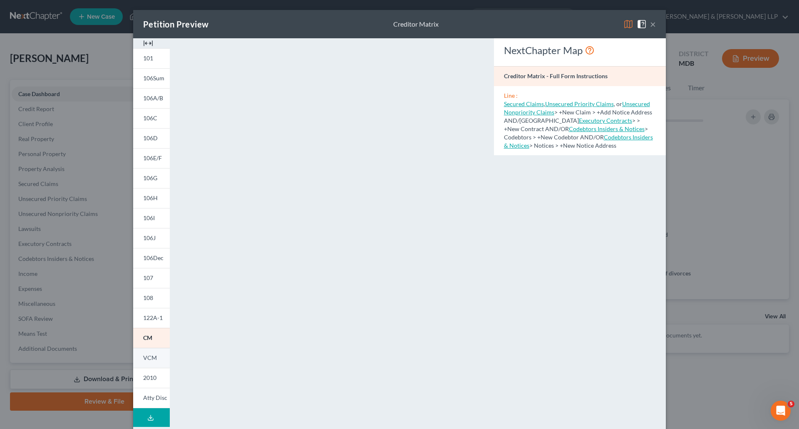
drag, startPoint x: 147, startPoint y: 357, endPoint x: 151, endPoint y: 356, distance: 4.2
click at [147, 357] on span "VCM" at bounding box center [150, 357] width 14 height 7
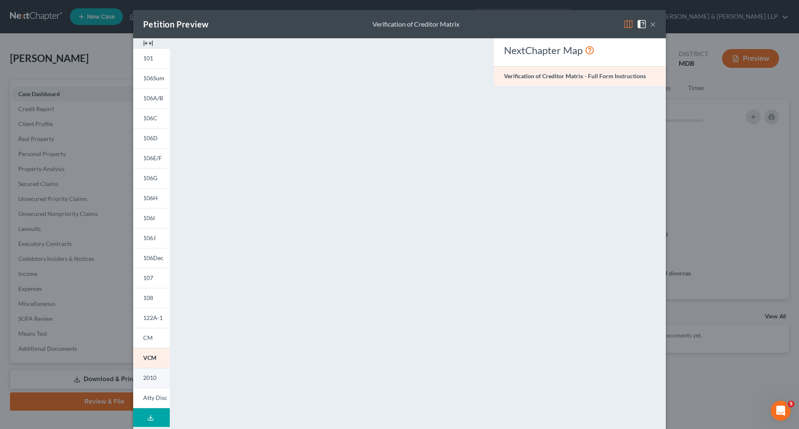
click at [148, 380] on span "2010" at bounding box center [149, 377] width 13 height 7
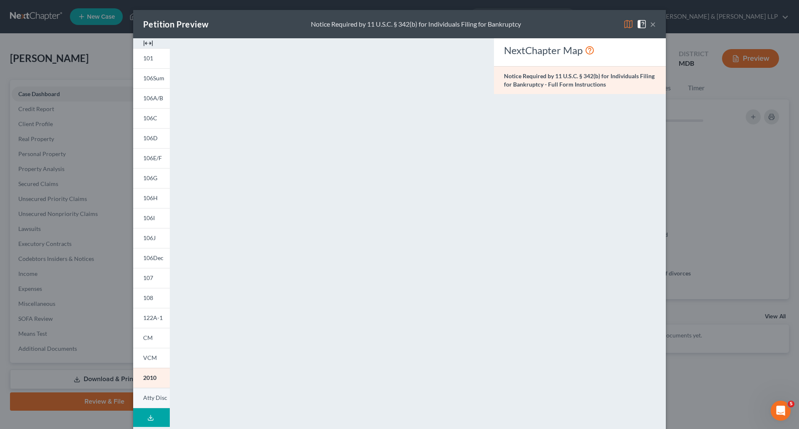
click at [147, 402] on link "Atty Disc" at bounding box center [151, 398] width 37 height 20
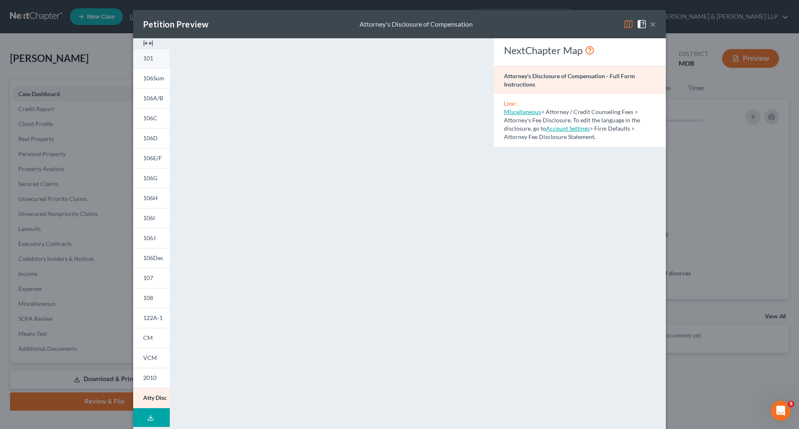
click at [145, 54] on link "101" at bounding box center [151, 58] width 37 height 20
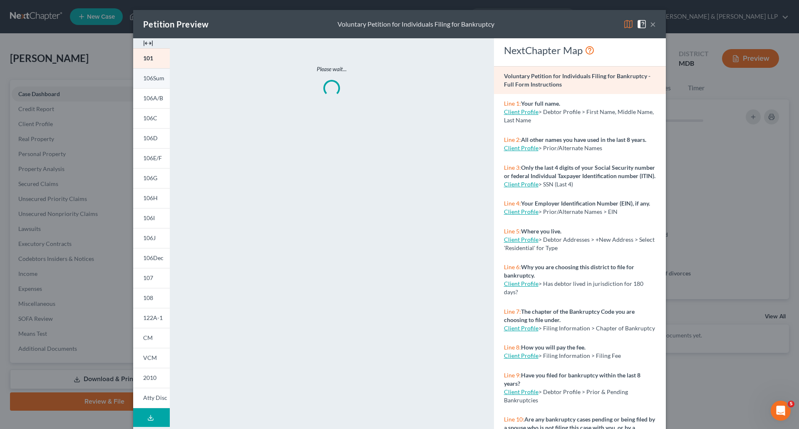
click at [144, 76] on span "106Sum" at bounding box center [153, 78] width 21 height 7
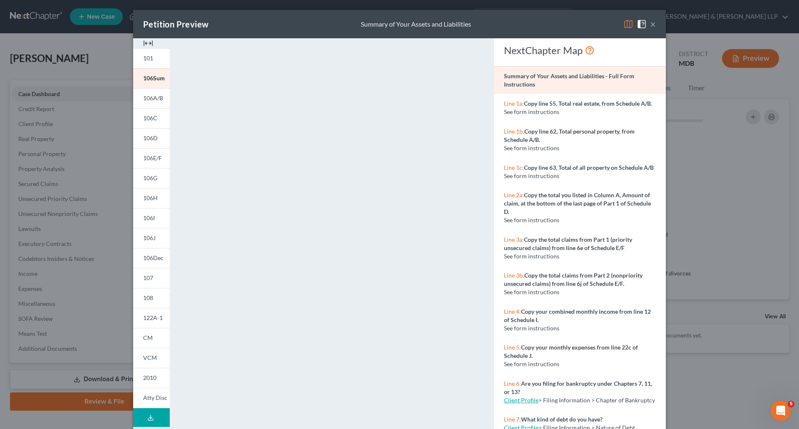
drag, startPoint x: 509, startPoint y: 10, endPoint x: 611, endPoint y: 20, distance: 103.3
click at [509, 10] on div "Petition Preview Summary of Your Assets and Liabilities ×" at bounding box center [399, 24] width 533 height 28
click at [650, 25] on button "×" at bounding box center [653, 24] width 6 height 10
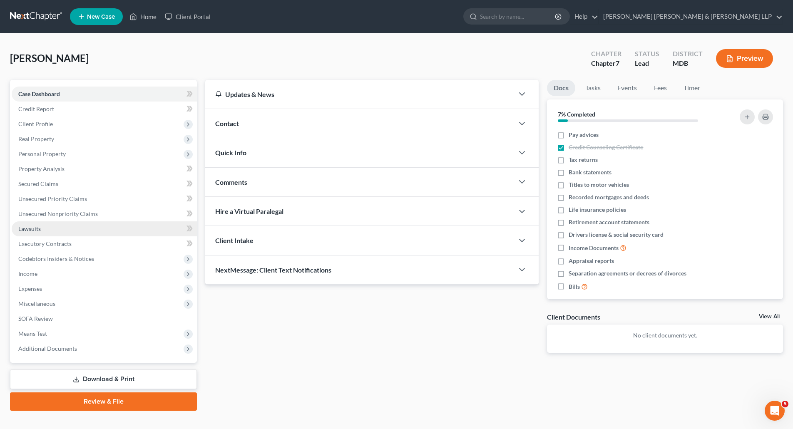
click at [33, 229] on span "Lawsuits" at bounding box center [29, 228] width 22 height 7
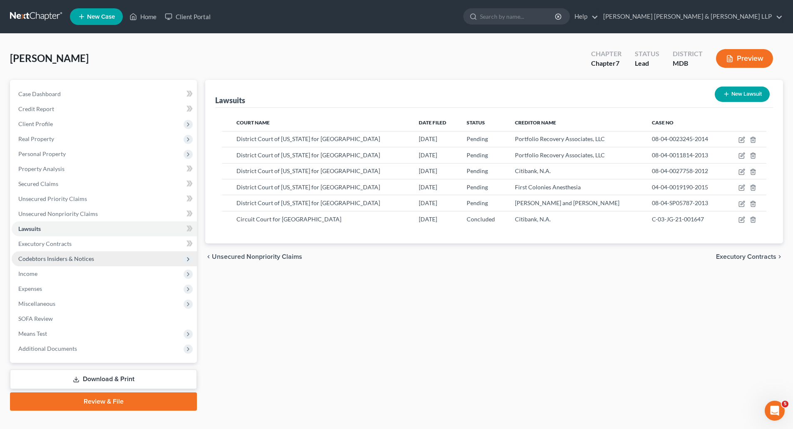
click at [41, 260] on span "Codebtors Insiders & Notices" at bounding box center [56, 258] width 76 height 7
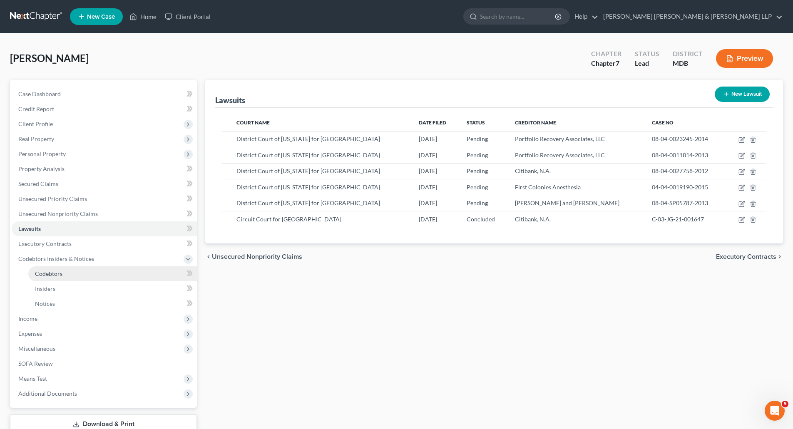
click at [66, 277] on link "Codebtors" at bounding box center [112, 273] width 169 height 15
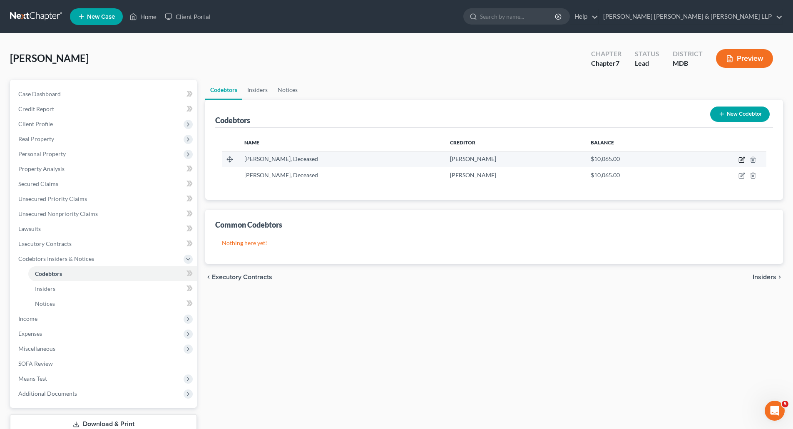
click at [741, 158] on icon "button" at bounding box center [741, 160] width 5 height 5
select select "21"
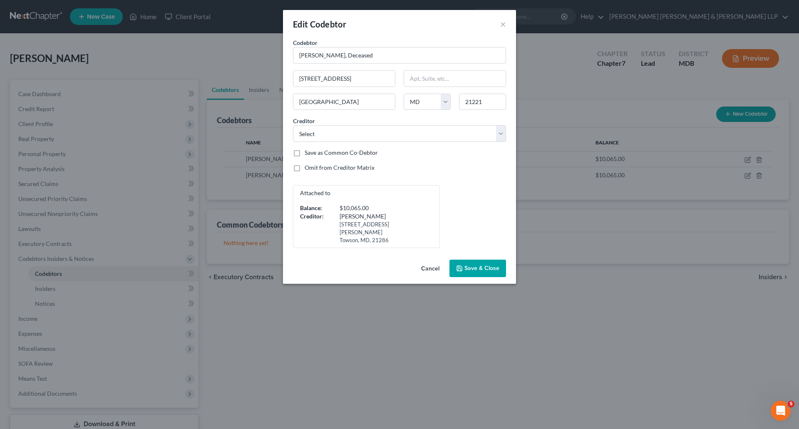
click at [305, 169] on label "Omit from Creditor Matrix" at bounding box center [340, 168] width 70 height 8
click at [308, 169] on input "Omit from Creditor Matrix" at bounding box center [310, 166] width 5 height 5
checkbox input "true"
click at [482, 265] on span "Save & Close" at bounding box center [481, 268] width 35 height 7
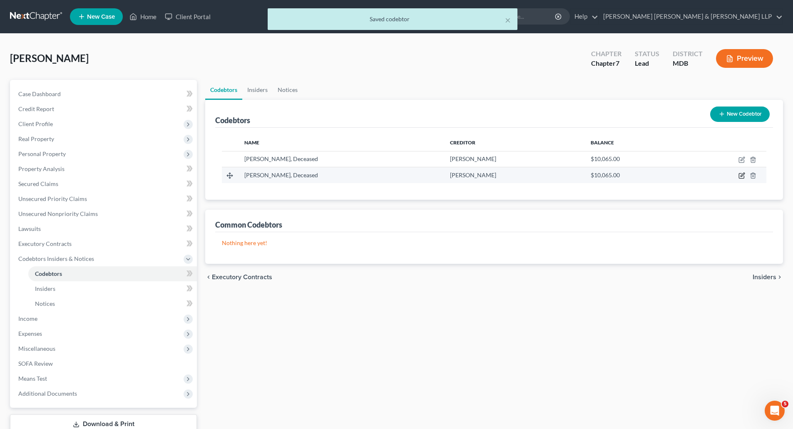
click at [743, 175] on icon "button" at bounding box center [741, 175] width 7 height 7
select select "21"
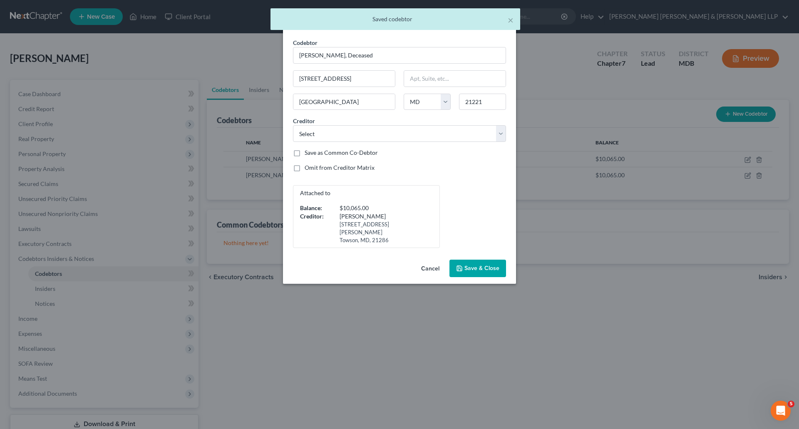
click at [305, 167] on label "Omit from Creditor Matrix" at bounding box center [340, 168] width 70 height 8
click at [308, 167] on input "Omit from Creditor Matrix" at bounding box center [310, 166] width 5 height 5
checkbox input "true"
click at [480, 265] on span "Save & Close" at bounding box center [481, 268] width 35 height 7
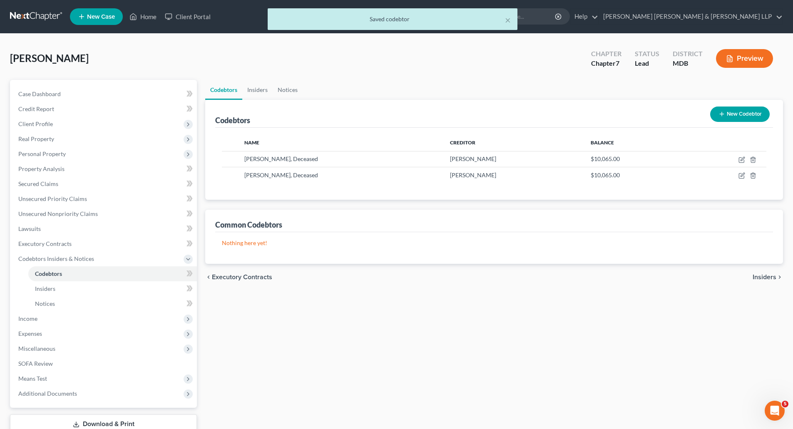
click at [742, 55] on button "Preview" at bounding box center [744, 58] width 57 height 19
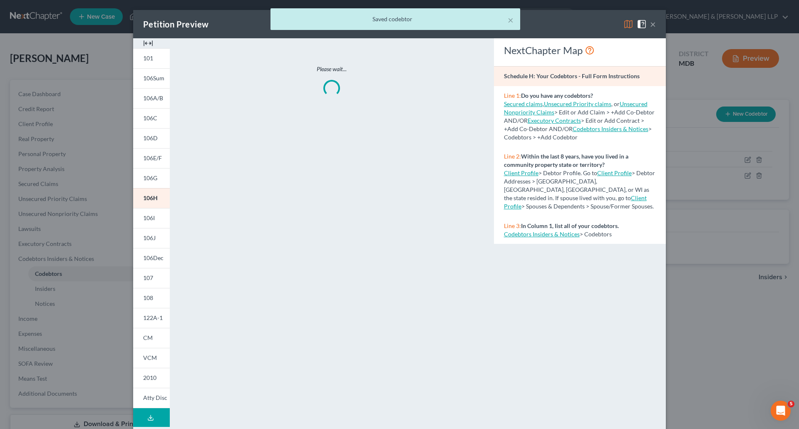
drag, startPoint x: 144, startPoint y: 339, endPoint x: 258, endPoint y: 335, distance: 114.9
click at [144, 339] on span "CM" at bounding box center [148, 337] width 10 height 7
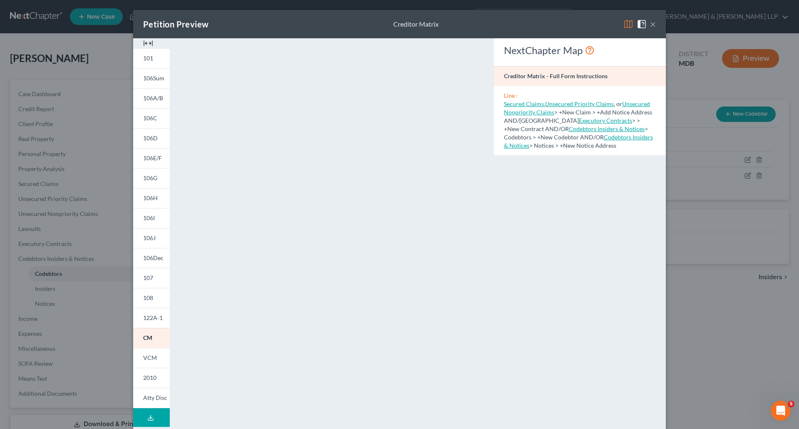
drag, startPoint x: 605, startPoint y: 239, endPoint x: 647, endPoint y: 25, distance: 218.3
click at [647, 25] on span at bounding box center [643, 23] width 13 height 7
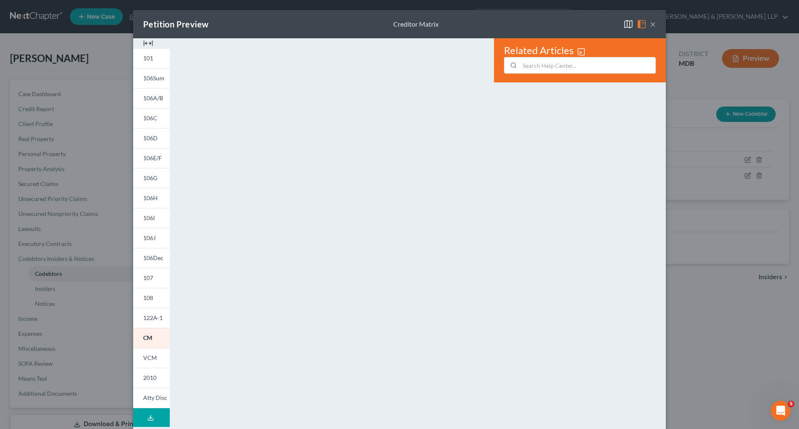
click at [651, 24] on button "×" at bounding box center [653, 24] width 6 height 10
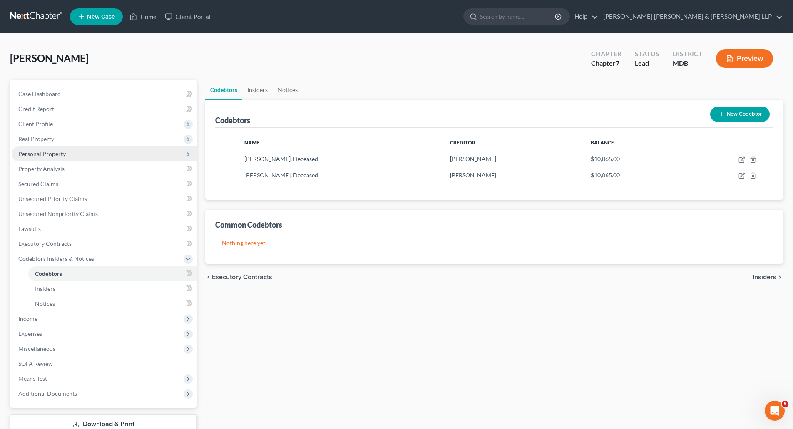
click at [27, 149] on span "Personal Property" at bounding box center [104, 154] width 185 height 15
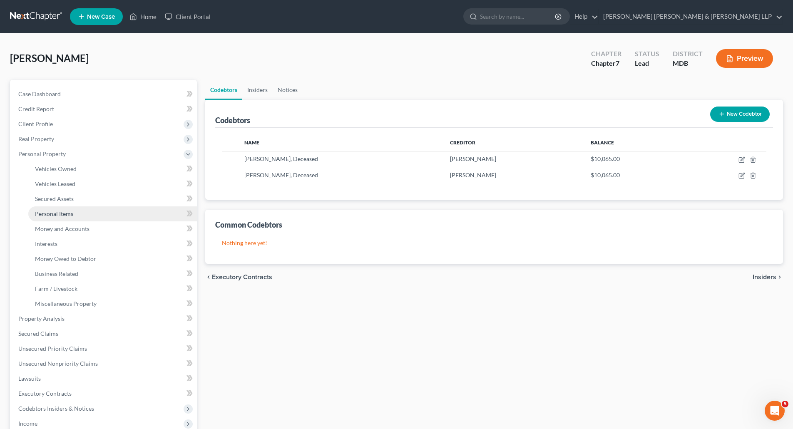
click at [61, 219] on link "Personal Items" at bounding box center [112, 213] width 169 height 15
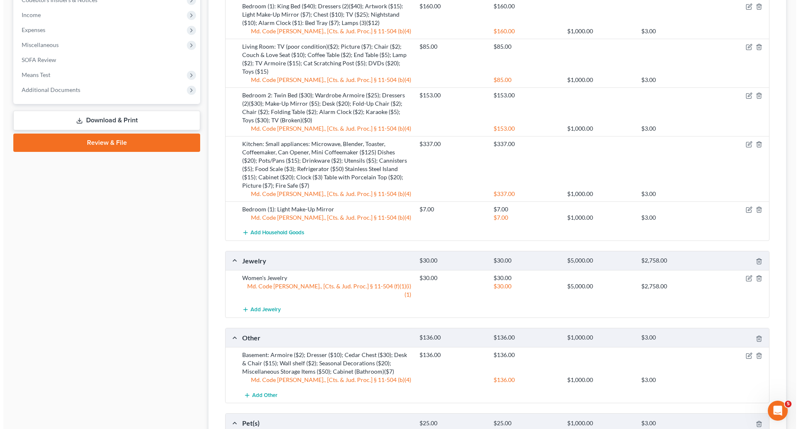
scroll to position [416, 0]
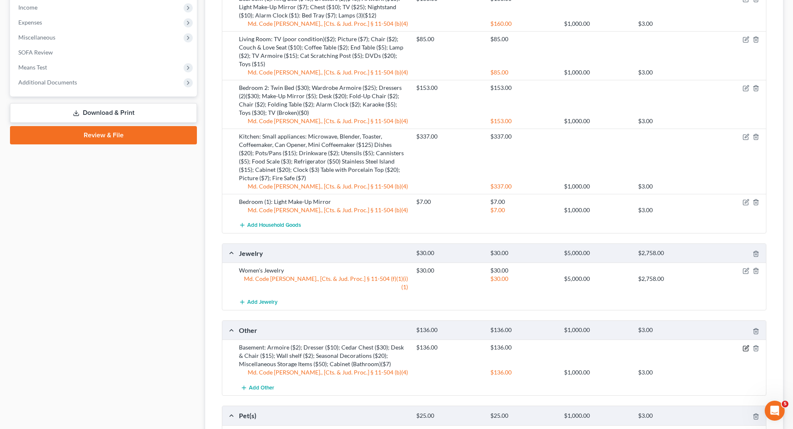
click at [744, 345] on icon "button" at bounding box center [746, 348] width 7 height 7
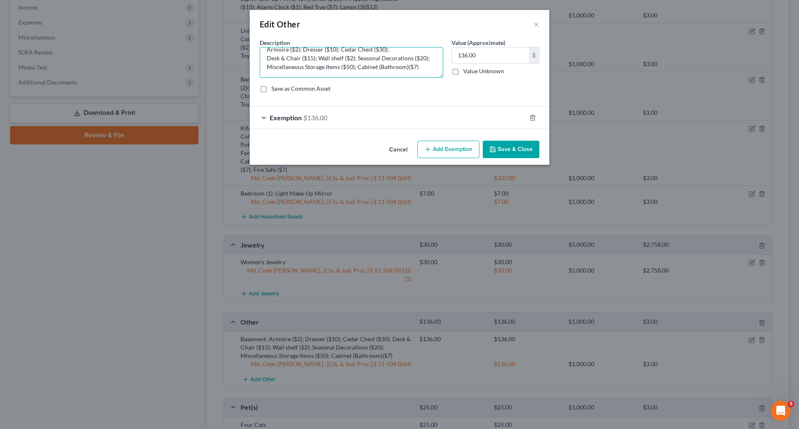
scroll to position [0, 0]
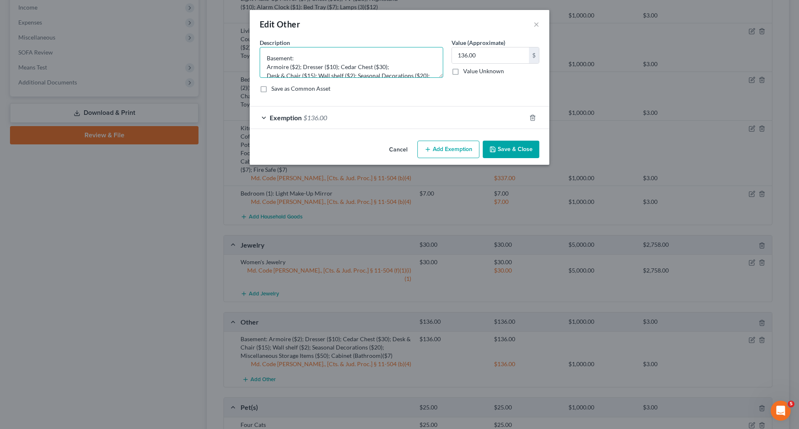
drag, startPoint x: 421, startPoint y: 72, endPoint x: 245, endPoint y: 31, distance: 180.2
click at [243, 31] on div "Edit Other × An exemption set must first be selected from the Filing Informatio…" at bounding box center [399, 214] width 799 height 429
click at [536, 23] on button "×" at bounding box center [537, 24] width 6 height 10
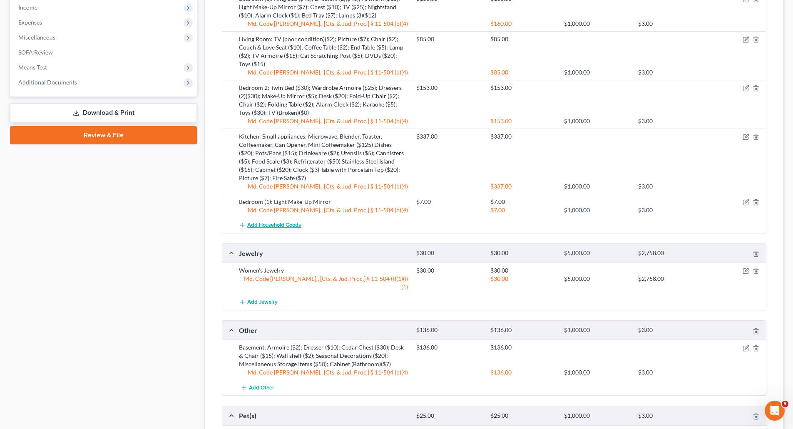
click at [283, 222] on span "Add Household Goods" at bounding box center [274, 225] width 54 height 7
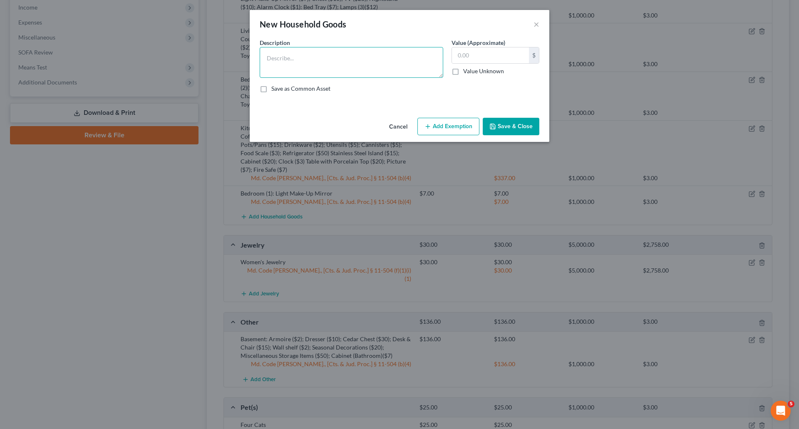
paste textarea "Basement: Armoire ($2); Dresser ($10); Cedar Chest ($30); Desk & Chair ($15); W…"
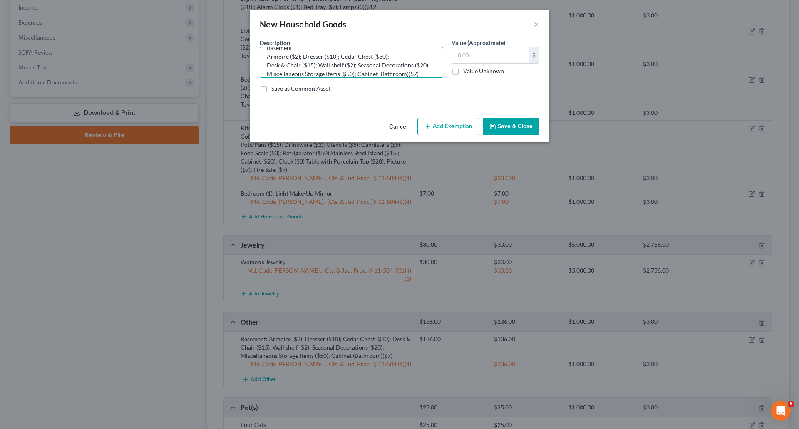
type textarea "Basement: Armoire ($2); Dresser ($10); Cedar Chest ($30); Desk & Chair ($15); W…"
click at [516, 47] on div "Value (Approximate) $ Value Unknown Balance Undetermined $ Value Unknown" at bounding box center [495, 58] width 96 height 40
click at [498, 56] on input "text" at bounding box center [490, 55] width 77 height 16
type input "136.00"
click at [462, 128] on button "Add Exemption" at bounding box center [448, 126] width 62 height 17
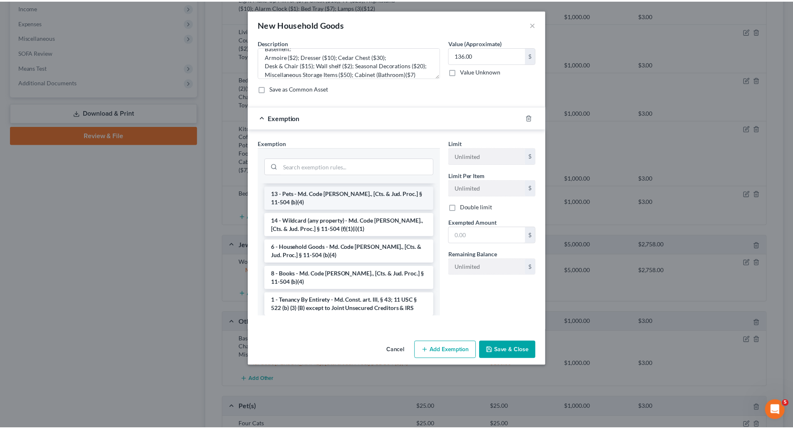
scroll to position [83, 0]
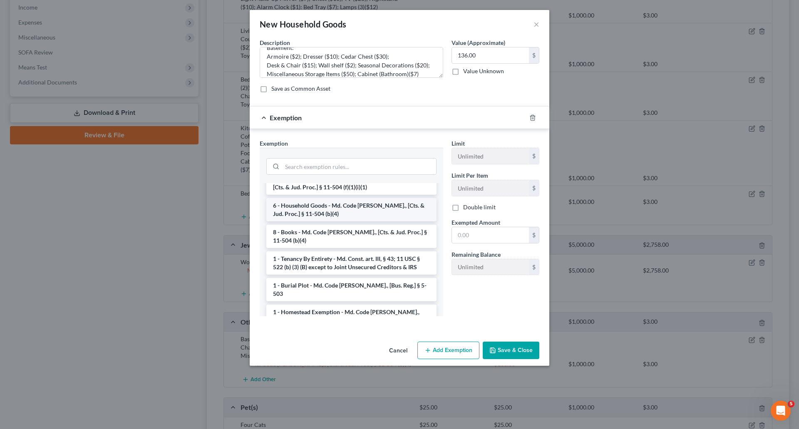
click at [341, 216] on li "6 - Household Goods - Md. Code [PERSON_NAME]., [Cts. & Jud. Proc.] § 11-504 (b)…" at bounding box center [351, 209] width 170 height 23
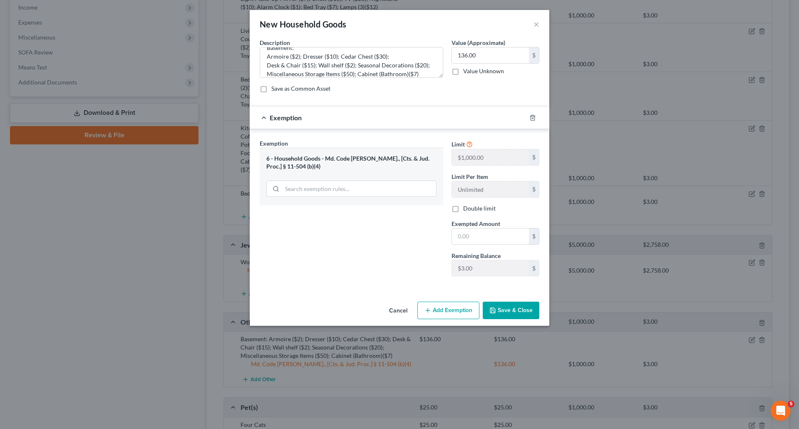
click at [514, 311] on button "Save & Close" at bounding box center [511, 310] width 57 height 17
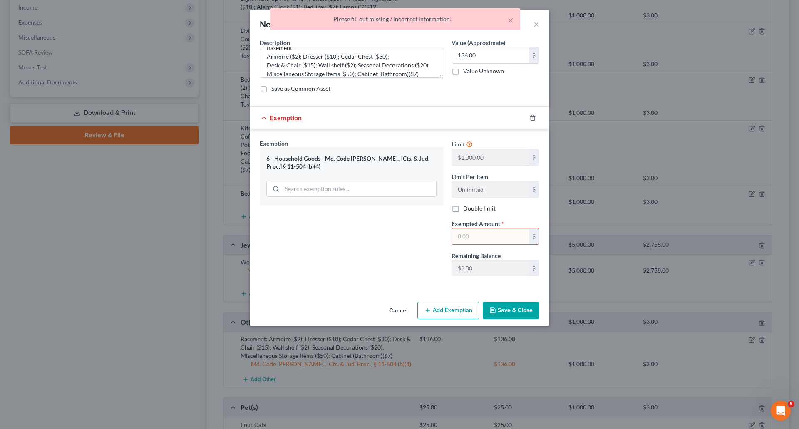
click at [496, 237] on input "text" at bounding box center [490, 236] width 77 height 16
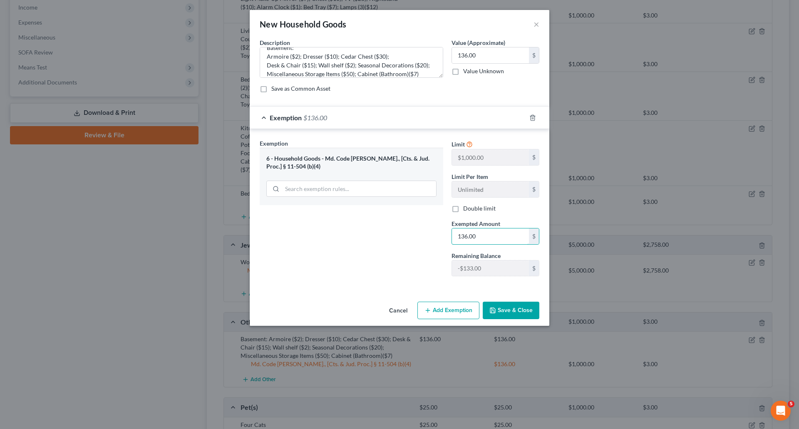
type input "136.00"
click at [504, 314] on button "Save & Close" at bounding box center [511, 310] width 57 height 17
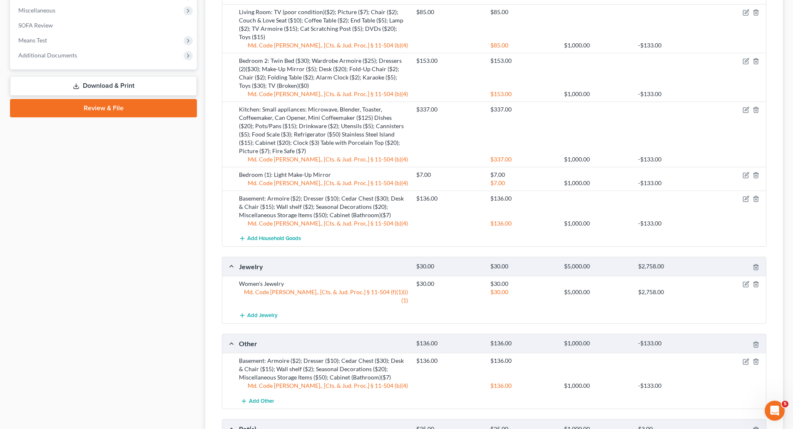
scroll to position [458, 0]
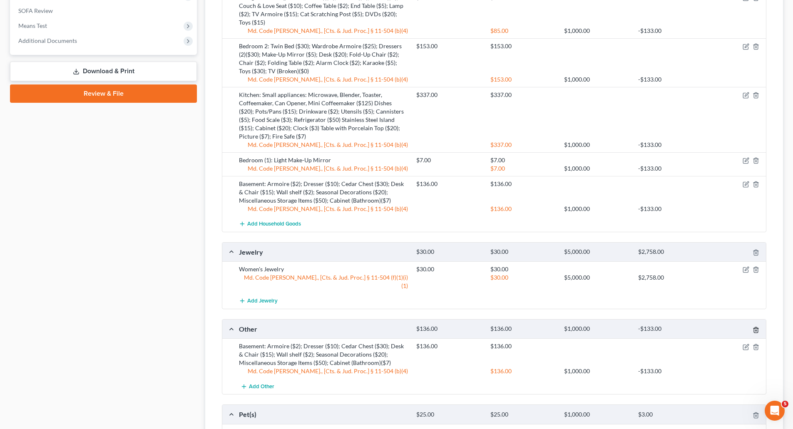
click at [757, 327] on icon "button" at bounding box center [756, 329] width 4 height 5
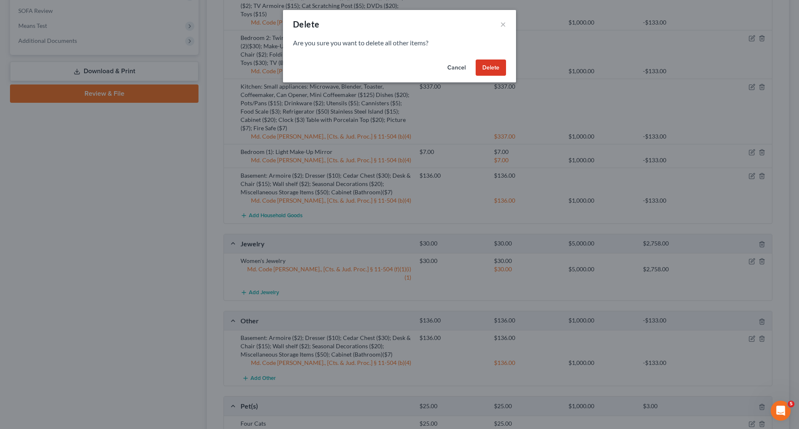
click at [494, 67] on button "Delete" at bounding box center [491, 68] width 30 height 17
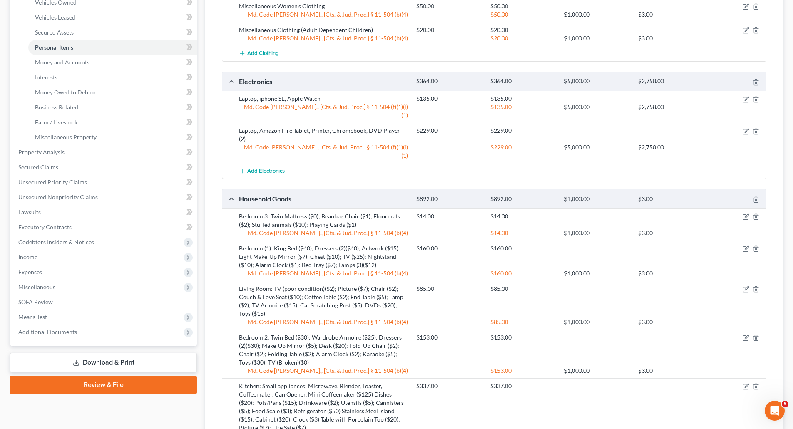
scroll to position [42, 0]
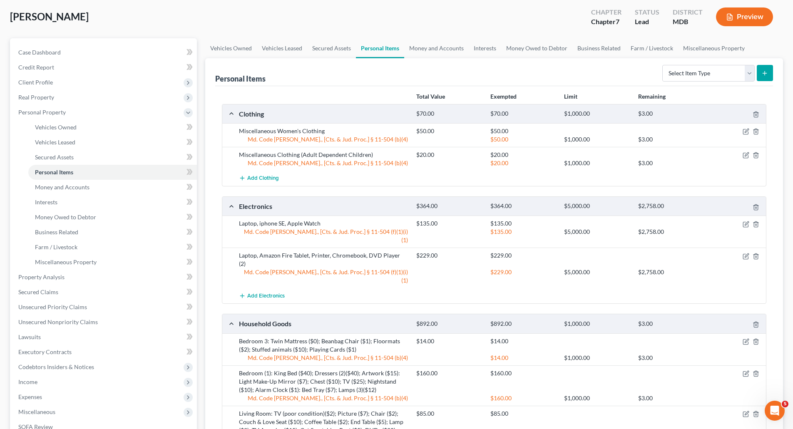
click at [749, 20] on button "Preview" at bounding box center [744, 16] width 57 height 19
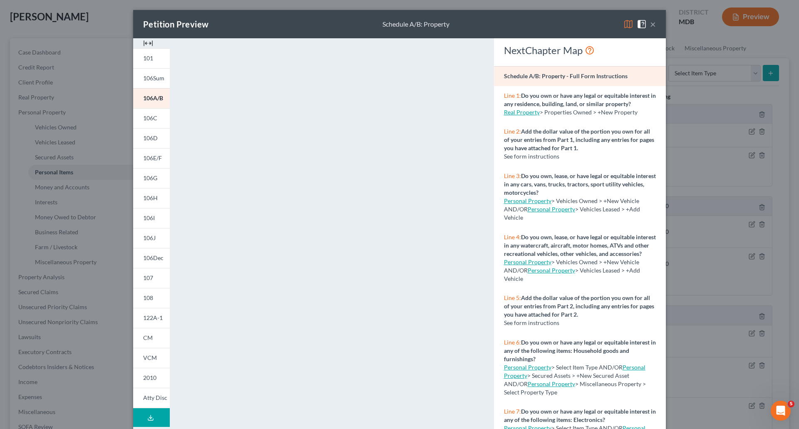
click at [46, 107] on div "Petition Preview Schedule A/B: Property × 101 106Sum 106A/B 106C 106D 106E/F 10…" at bounding box center [399, 214] width 799 height 429
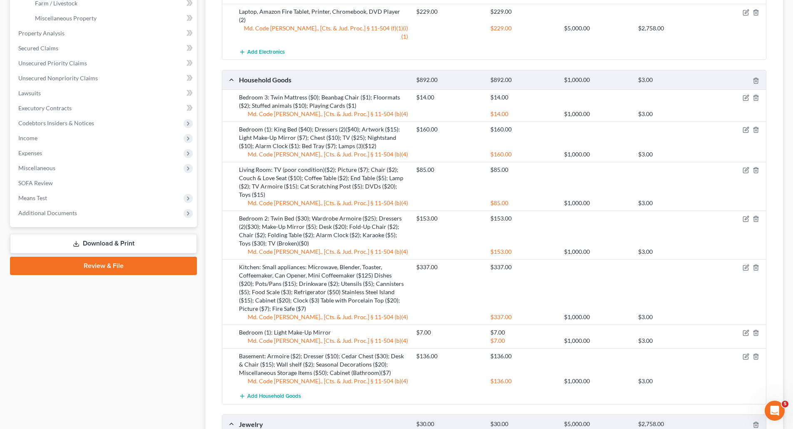
scroll to position [291, 0]
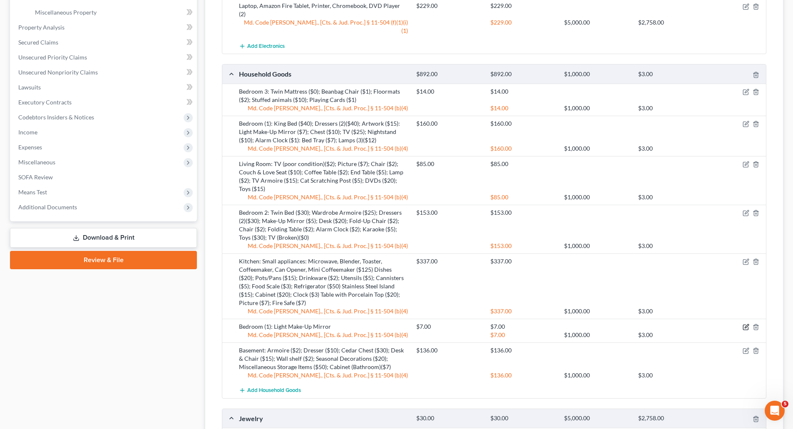
drag, startPoint x: 747, startPoint y: 303, endPoint x: 740, endPoint y: 305, distance: 7.7
click at [747, 324] on icon "button" at bounding box center [746, 327] width 7 height 7
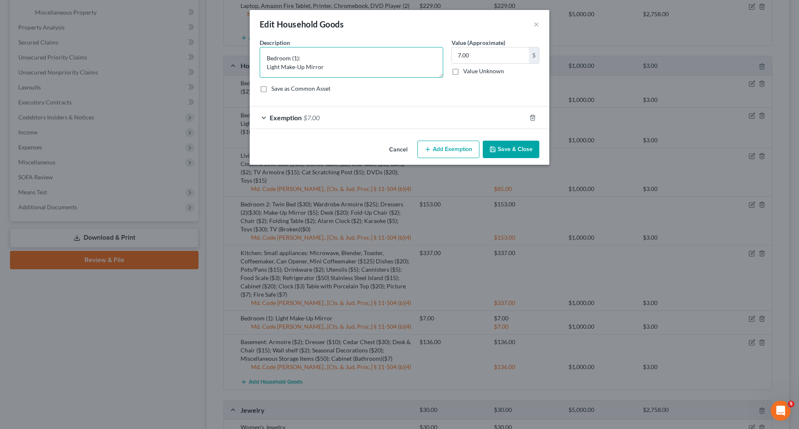
drag, startPoint x: 265, startPoint y: 66, endPoint x: 358, endPoint y: 70, distance: 93.3
click at [358, 70] on textarea "Bedroom (1): Light Make-Up Mirror" at bounding box center [352, 62] width 184 height 31
click at [538, 22] on button "×" at bounding box center [537, 24] width 6 height 10
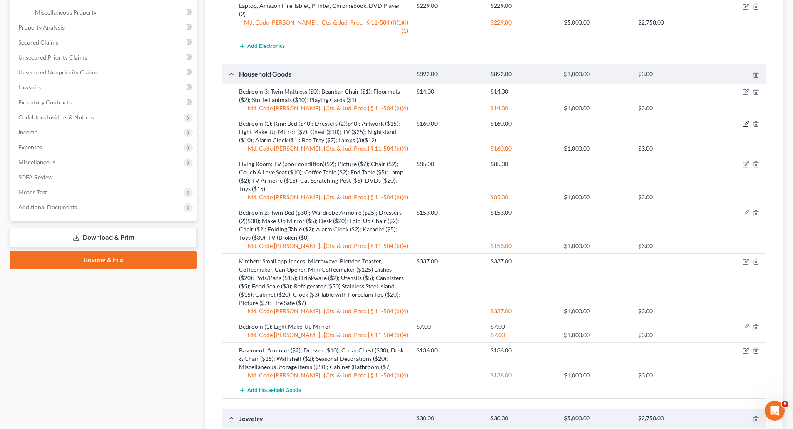
click at [745, 122] on icon "button" at bounding box center [745, 124] width 5 height 5
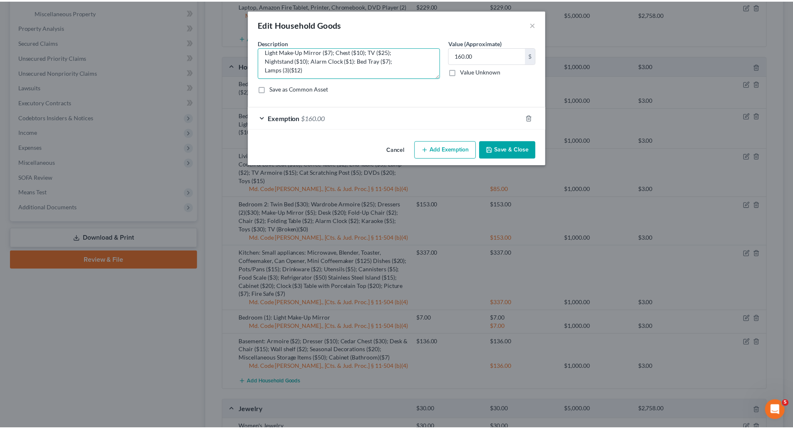
scroll to position [26, 0]
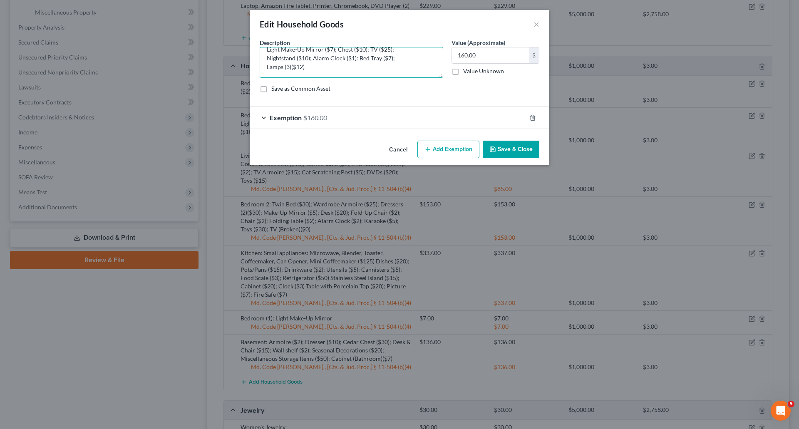
click at [341, 67] on textarea "Bedroom (1): King Bed ($40); Dressers (2)($40); Artwork ($15): Light Make-Up Mi…" at bounding box center [352, 62] width 184 height 31
paste textarea "Light Make-Up Mirror"
type textarea "Bedroom (1): King Bed ($40); Dressers (2)($40); Artwork ($15): Light Make-Up Mi…"
click at [271, 120] on span "Exemption" at bounding box center [286, 118] width 32 height 8
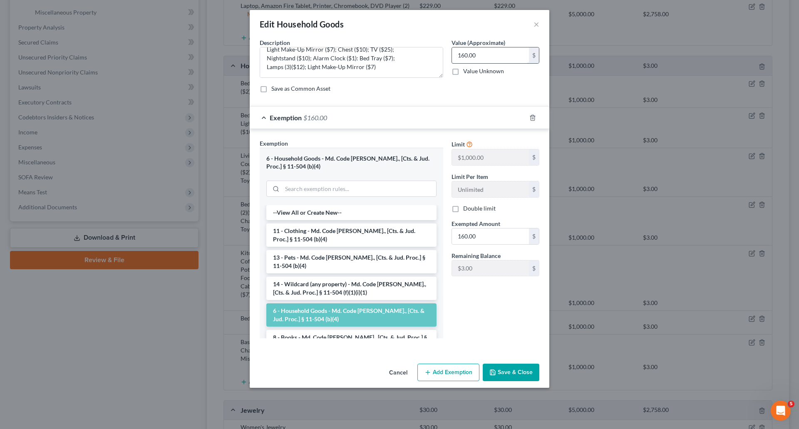
click at [464, 53] on input "160.00" at bounding box center [490, 55] width 77 height 16
type input "167.00"
click at [499, 227] on span "Exempted Amount" at bounding box center [476, 223] width 49 height 7
click at [467, 236] on input "160.00" at bounding box center [490, 236] width 77 height 16
type input "167.00"
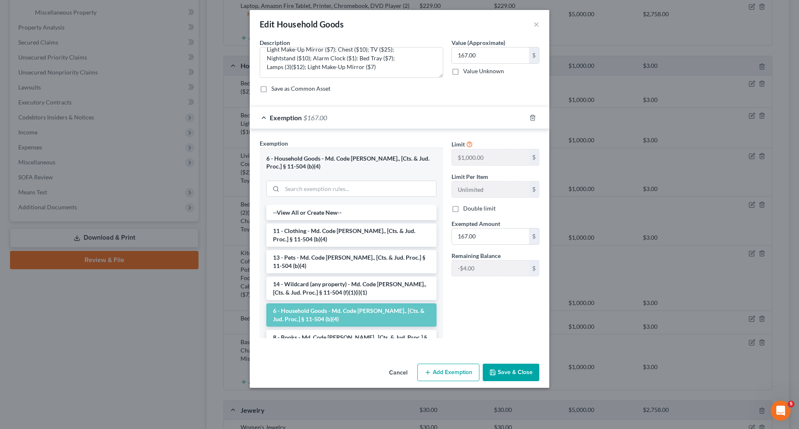
click at [483, 310] on div "Limit $1,000.00 $ Limit Per Item Unlimited $ Double limit Exempted Amount * 167…" at bounding box center [495, 242] width 96 height 206
drag, startPoint x: 531, startPoint y: 370, endPoint x: 528, endPoint y: 368, distance: 4.3
click at [531, 370] on button "Save & Close" at bounding box center [511, 372] width 57 height 17
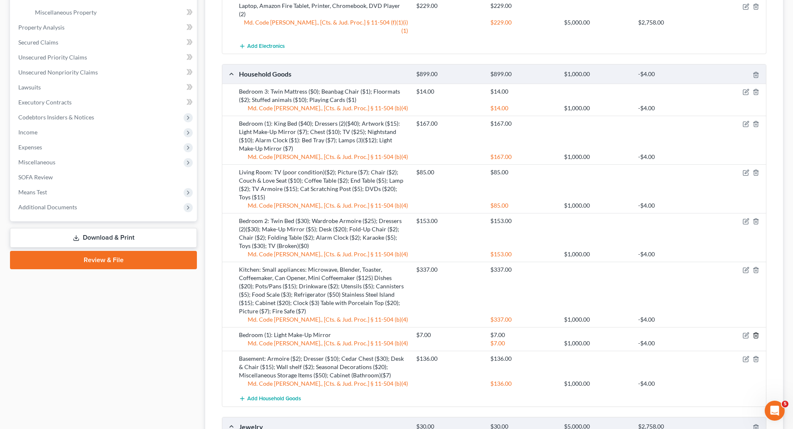
click at [759, 332] on icon "button" at bounding box center [755, 335] width 7 height 7
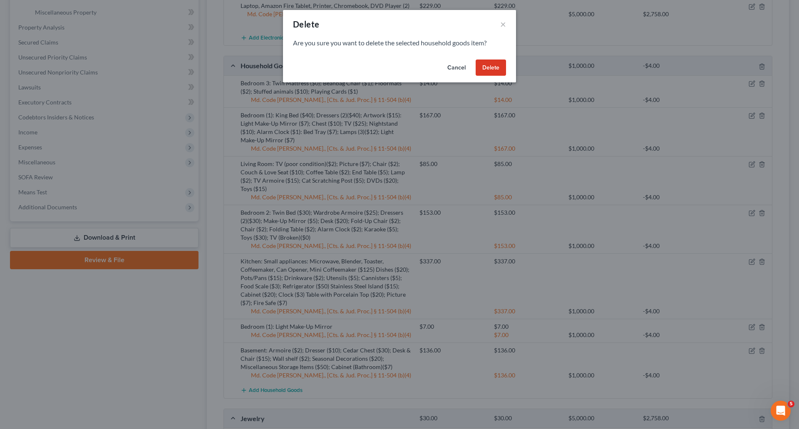
click at [484, 71] on button "Delete" at bounding box center [491, 68] width 30 height 17
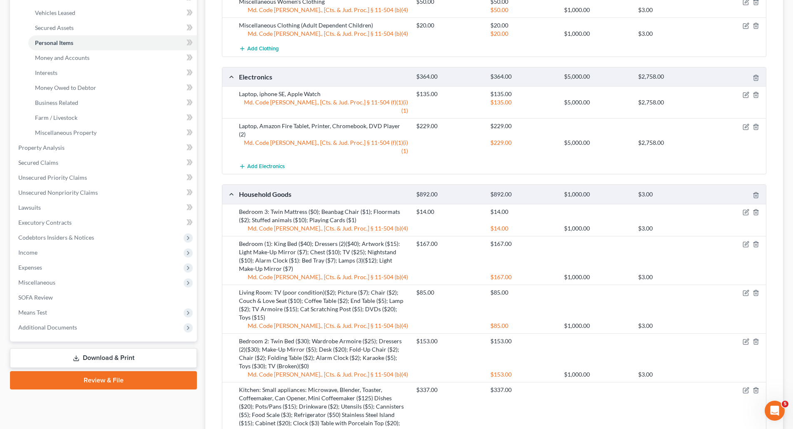
scroll to position [166, 0]
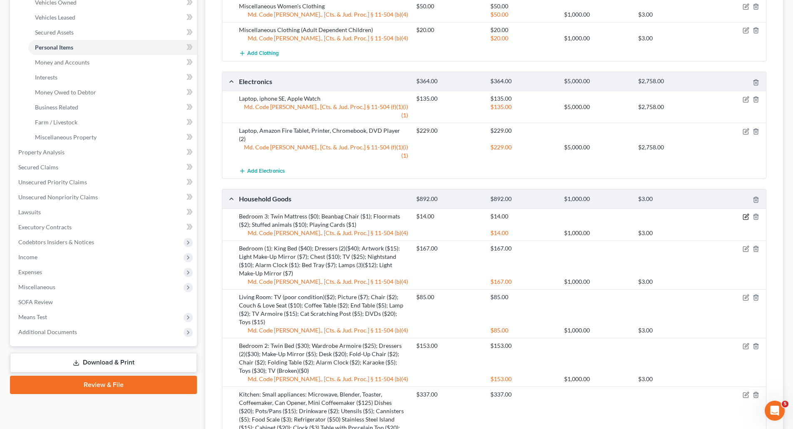
click at [749, 214] on icon "button" at bounding box center [746, 217] width 7 height 7
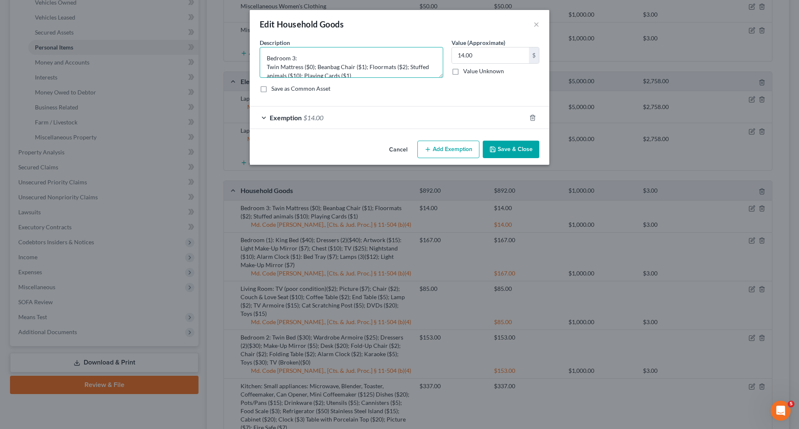
click at [292, 55] on textarea "Bedroom 3: Twin Mattress ($0); Beanbag Chair ($1); Floormats ($2); Stuffed anim…" at bounding box center [352, 62] width 184 height 31
type textarea "Bedroom (3): Twin Mattress ($0); Beanbag Chair ($1); Floormats ($2); Stuffed an…"
click at [518, 151] on button "Save & Close" at bounding box center [511, 149] width 57 height 17
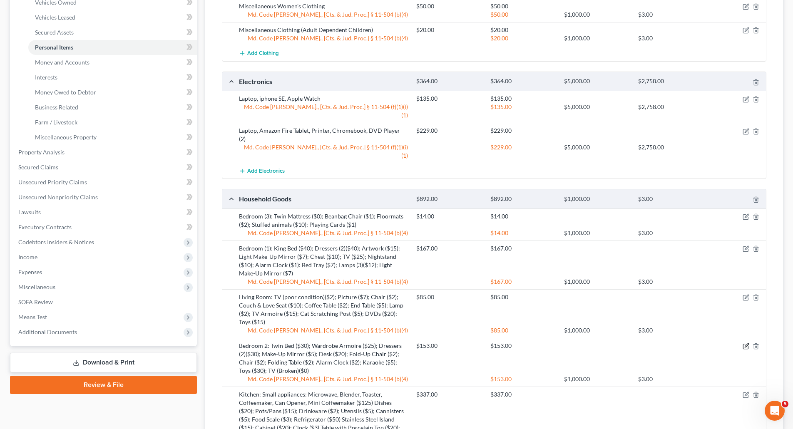
click at [746, 343] on icon "button" at bounding box center [747, 345] width 4 height 4
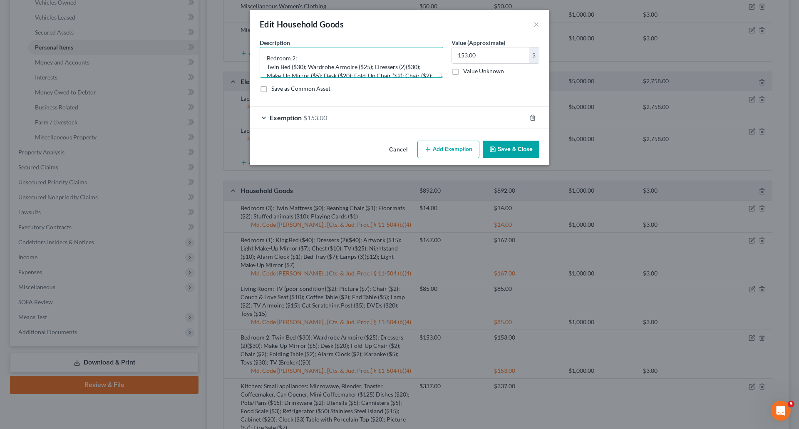
click at [291, 58] on textarea "Bedroom 2: Twin Bed ($30); Wardrobe Armoire ($25); Dressers (2)($30); Make-Up M…" at bounding box center [352, 62] width 184 height 31
type textarea "Bedroom (2): Twin Bed ($30); Wardrobe Armoire ($25); Dressers (2)($30); Make-Up…"
click at [515, 149] on button "Save & Close" at bounding box center [511, 149] width 57 height 17
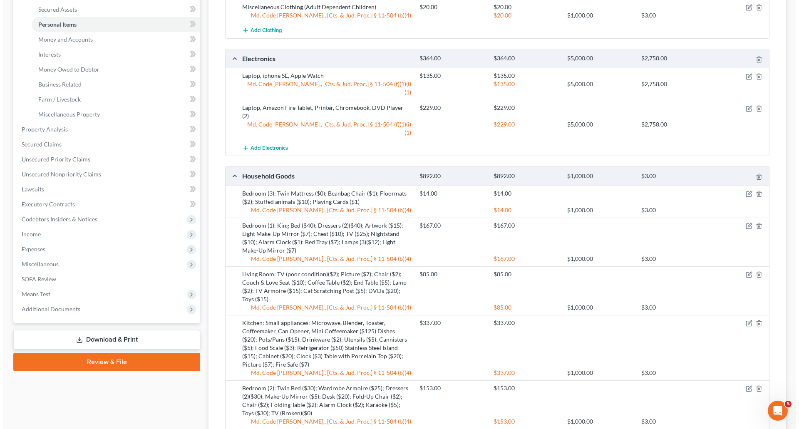
scroll to position [208, 0]
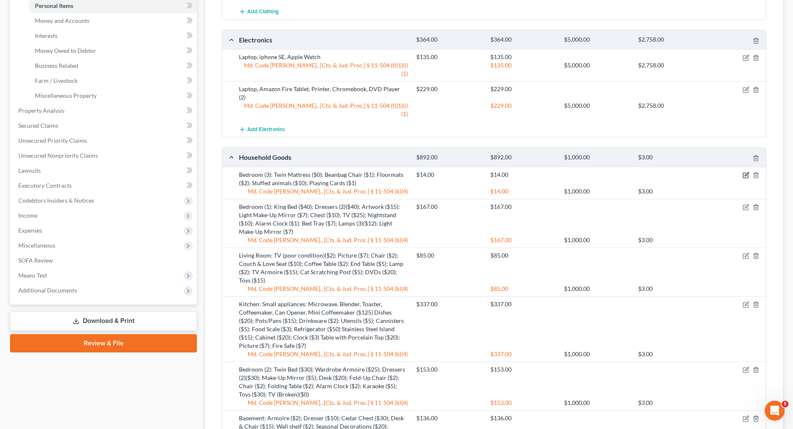
click at [745, 172] on icon "button" at bounding box center [747, 174] width 4 height 4
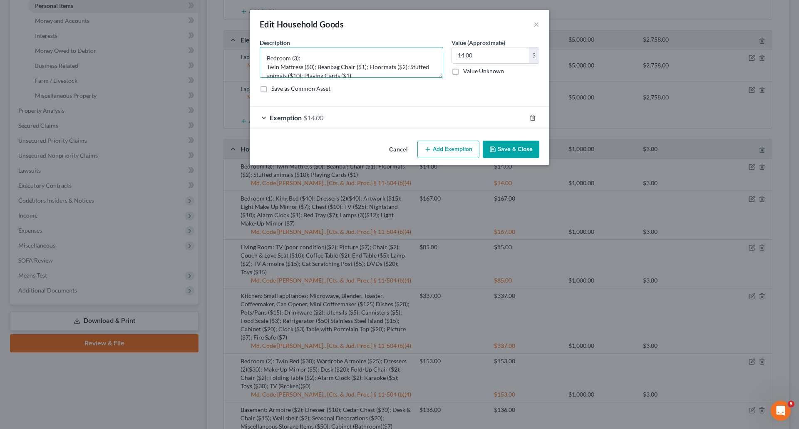
click at [281, 63] on textarea "Bedroom (3): Twin Mattress ($0); Beanbag Chair ($1); Floormats ($2); Stuffed an…" at bounding box center [352, 62] width 184 height 31
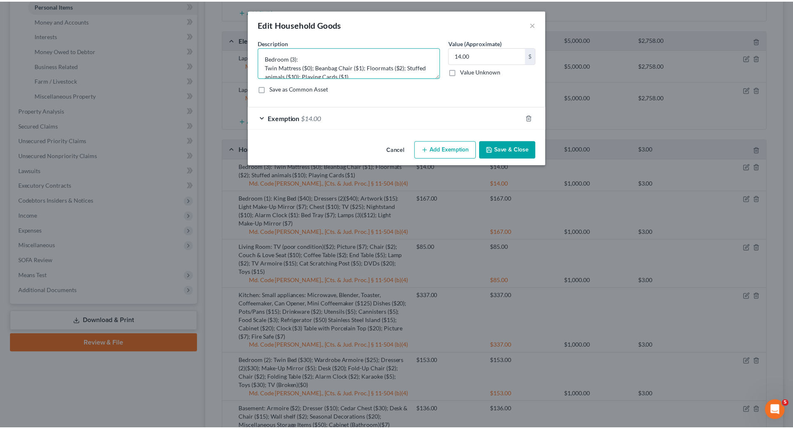
scroll to position [9, 0]
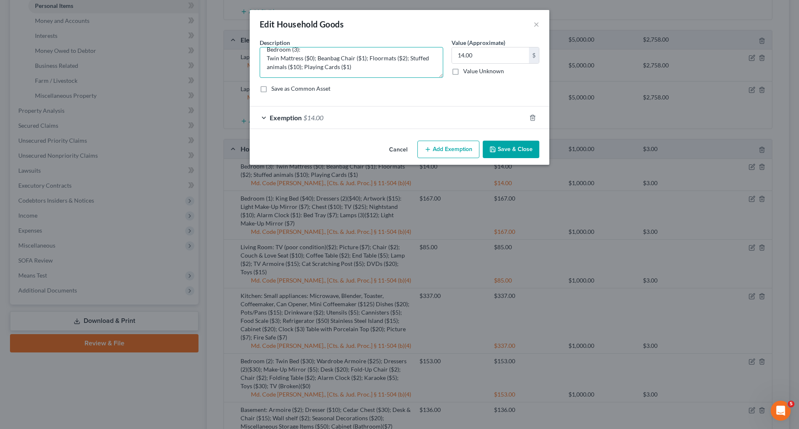
drag, startPoint x: 263, startPoint y: 55, endPoint x: 375, endPoint y: 83, distance: 115.3
click at [375, 83] on div "Description * Bedroom (3): Twin Mattress ($0); Beanbag Chair ($1); Floormats ($…" at bounding box center [400, 68] width 288 height 61
click at [276, 115] on span "Exemption" at bounding box center [286, 118] width 32 height 8
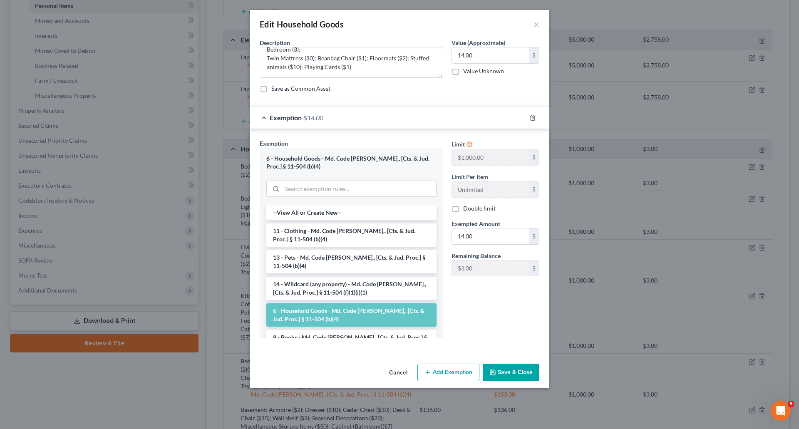
click at [516, 318] on div "Limit $1,000.00 $ Limit Per Item Unlimited $ Double limit Exempted Amount * 14.…" at bounding box center [495, 242] width 96 height 206
click at [514, 366] on button "Save & Close" at bounding box center [511, 372] width 57 height 17
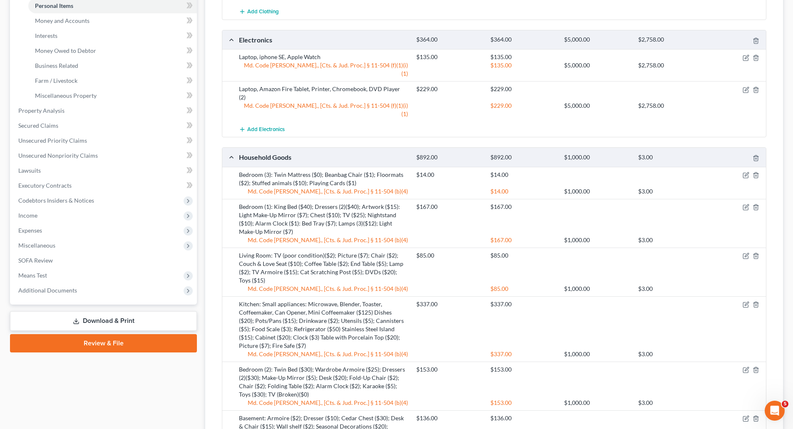
click at [232, 148] on div "Household Goods $892.00 $892.00 $1,000.00 $3.00" at bounding box center [492, 157] width 540 height 19
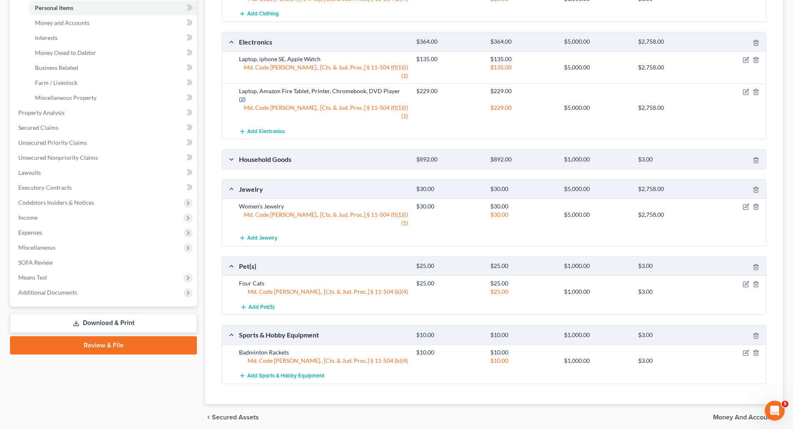
click at [232, 150] on div "Household Goods $892.00 $892.00 $1,000.00 $3.00" at bounding box center [492, 159] width 540 height 19
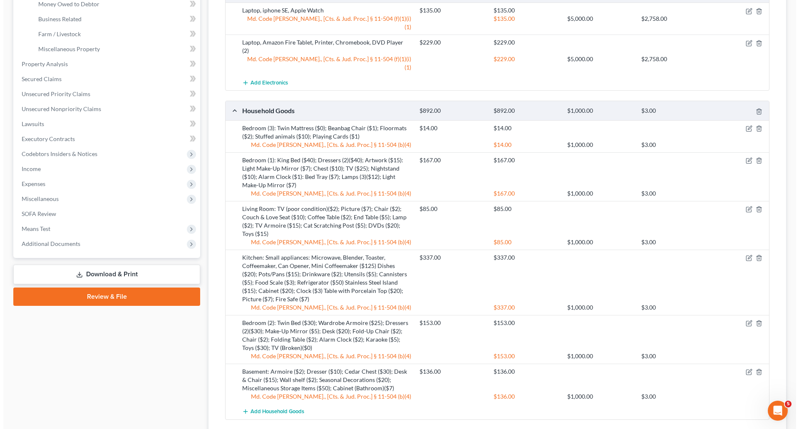
scroll to position [256, 0]
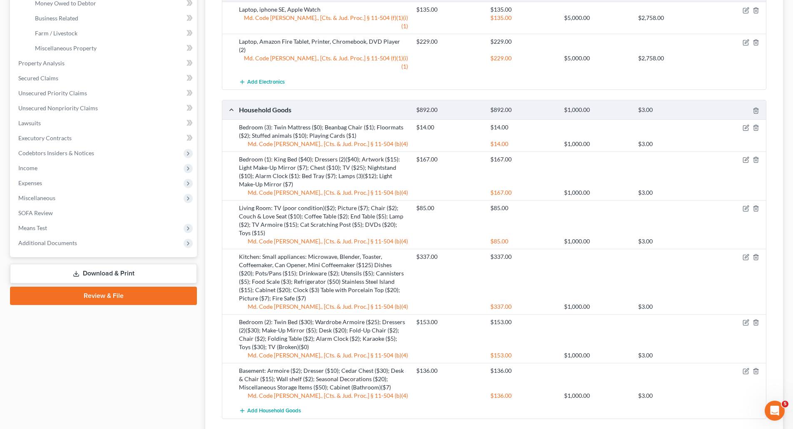
click at [255, 123] on div "Bedroom (3): Twin Mattress ($0); Beanbag Chair ($1); Floormats ($2); Stuffed an…" at bounding box center [323, 131] width 177 height 17
click at [745, 124] on icon "button" at bounding box center [746, 127] width 7 height 7
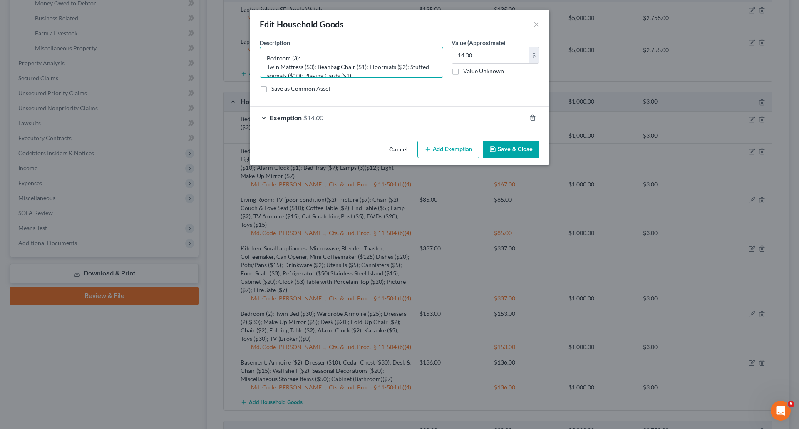
scroll to position [9, 0]
drag, startPoint x: 268, startPoint y: 56, endPoint x: 410, endPoint y: 79, distance: 144.1
click at [410, 79] on div "Description * Bedroom (3): Twin Mattress ($0); Beanbag Chair ($1); Floormats ($…" at bounding box center [400, 68] width 288 height 61
click at [375, 68] on textarea at bounding box center [352, 62] width 184 height 31
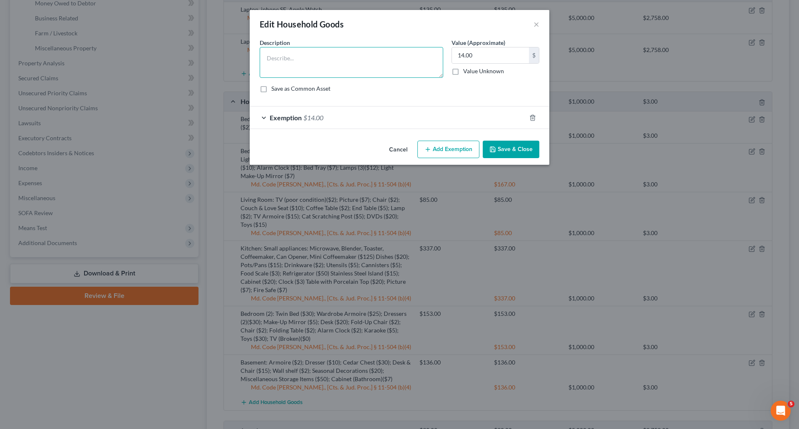
paste textarea "Bedroom (3): Twin Mattress ($0); Beanbag Chair ($1); Floormats ($2); Stuffed an…"
type textarea "Bedroom (3): Twin Mattress ($0); Beanbag Chair ($1); Floormats ($2); Stuffed an…"
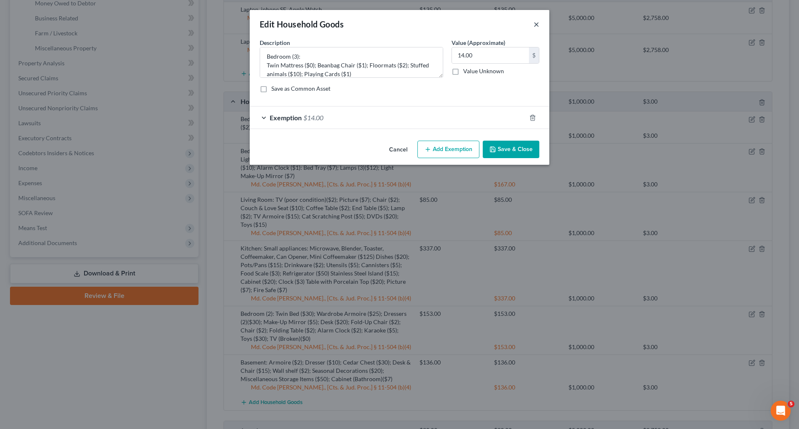
click at [537, 25] on button "×" at bounding box center [537, 24] width 6 height 10
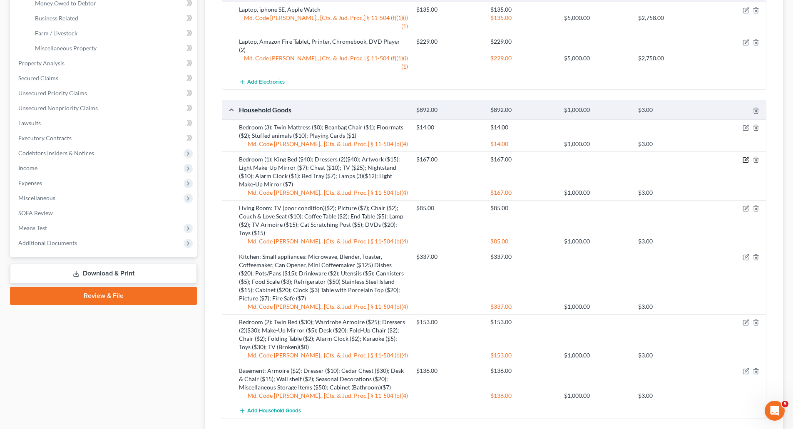
click at [748, 156] on icon "button" at bounding box center [746, 159] width 7 height 7
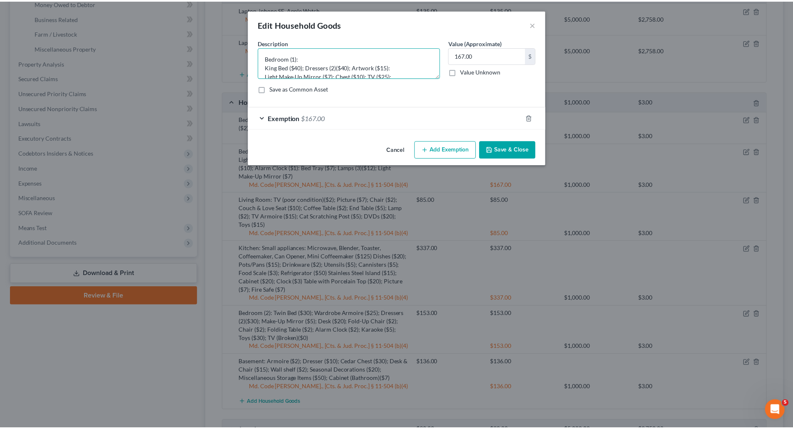
scroll to position [26, 0]
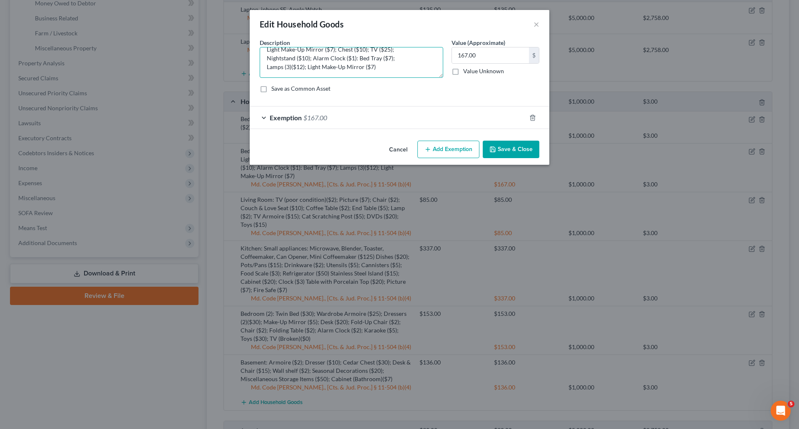
drag, startPoint x: 267, startPoint y: 57, endPoint x: 420, endPoint y: 80, distance: 155.0
click at [420, 80] on div "Description * Bedroom (1): King Bed ($40); Dressers (2)($40); Artwork ($15): Li…" at bounding box center [400, 68] width 288 height 61
click at [535, 26] on button "×" at bounding box center [537, 24] width 6 height 10
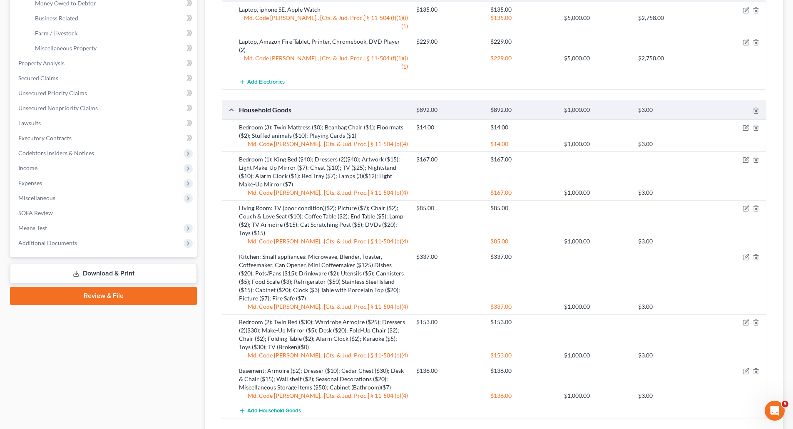
click at [261, 253] on div "Kitchen: Small appliances: Microwave, Blender, Toaster, Coffeemaker, Can Opener…" at bounding box center [323, 278] width 177 height 50
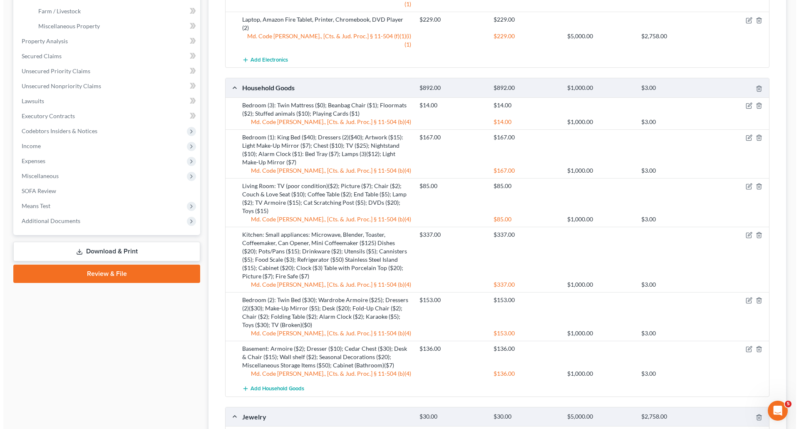
scroll to position [297, 0]
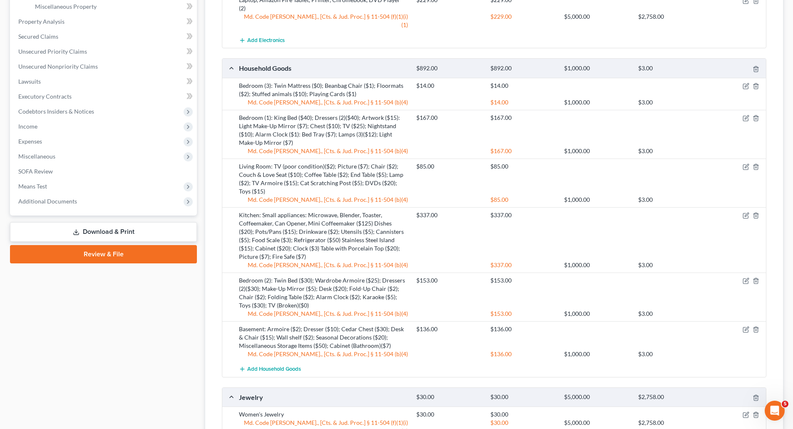
click at [267, 276] on div "Bedroom (2): Twin Bed ($30); Wardrobe Armoire ($25); Dressers (2)($30); Make-Up…" at bounding box center [323, 292] width 177 height 33
click at [743, 278] on icon "button" at bounding box center [746, 281] width 7 height 7
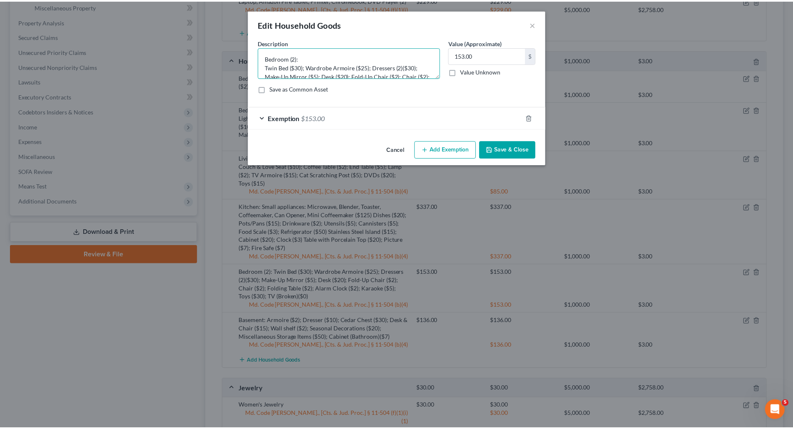
scroll to position [26, 0]
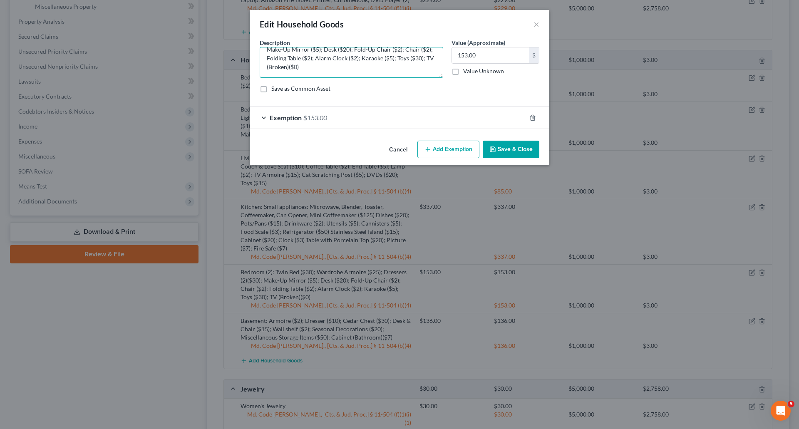
drag, startPoint x: 267, startPoint y: 59, endPoint x: 440, endPoint y: 86, distance: 174.4
click at [440, 86] on div "Description * Bedroom (2): Twin Bed ($30); Wardrobe Armoire ($25); Dressers (2)…" at bounding box center [400, 68] width 288 height 61
click at [538, 25] on button "×" at bounding box center [537, 24] width 6 height 10
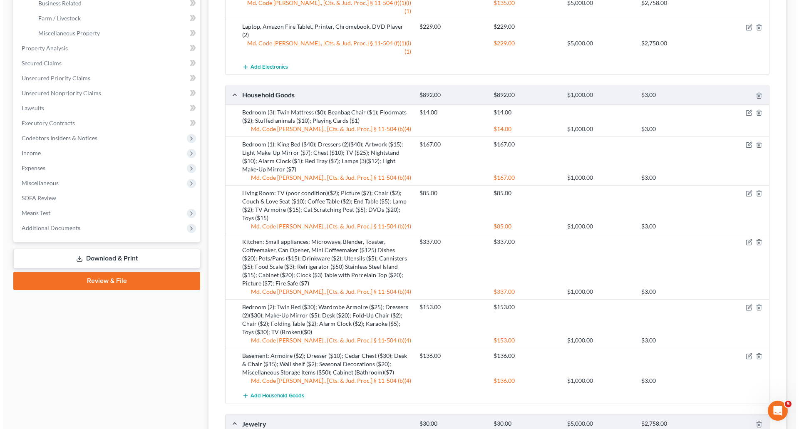
scroll to position [214, 0]
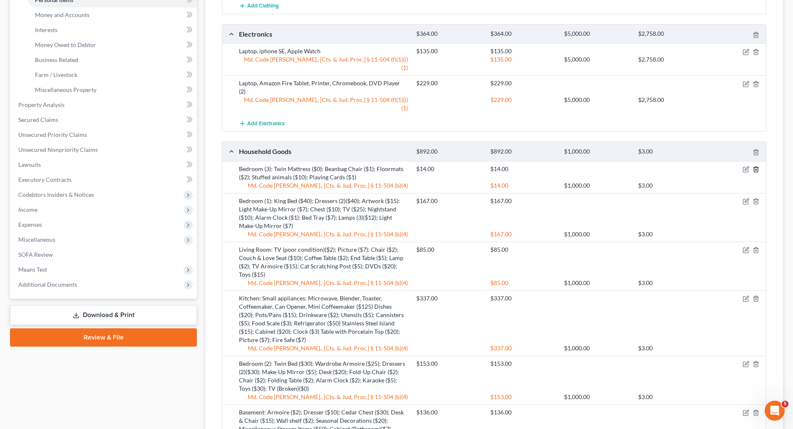
click at [757, 166] on icon "button" at bounding box center [755, 169] width 7 height 7
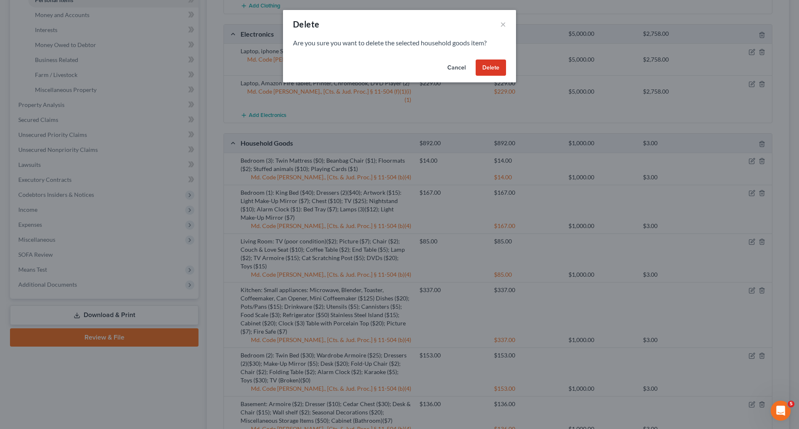
click at [501, 68] on button "Delete" at bounding box center [491, 68] width 30 height 17
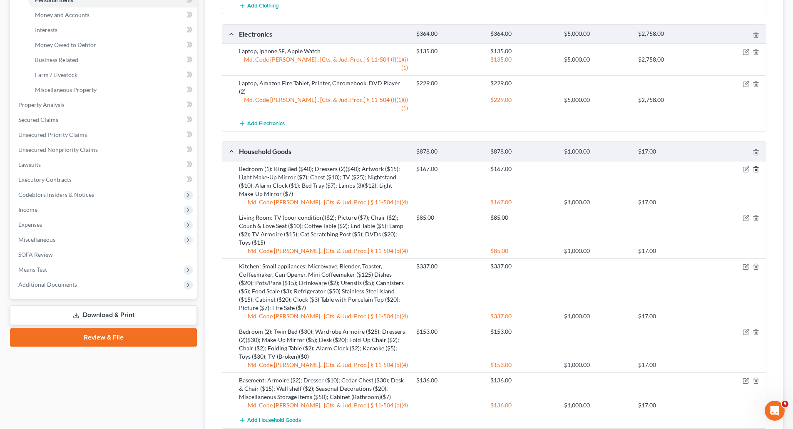
click at [756, 166] on icon "button" at bounding box center [755, 169] width 7 height 7
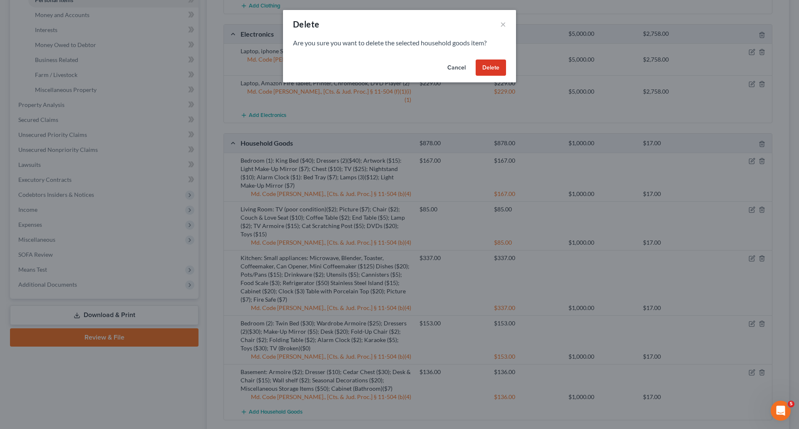
drag, startPoint x: 499, startPoint y: 70, endPoint x: 470, endPoint y: 92, distance: 36.0
click at [498, 70] on button "Delete" at bounding box center [491, 68] width 30 height 17
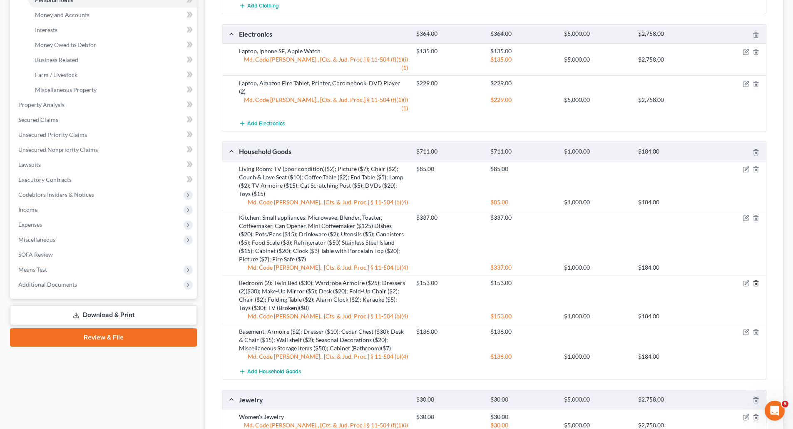
click at [757, 280] on icon "button" at bounding box center [755, 283] width 7 height 7
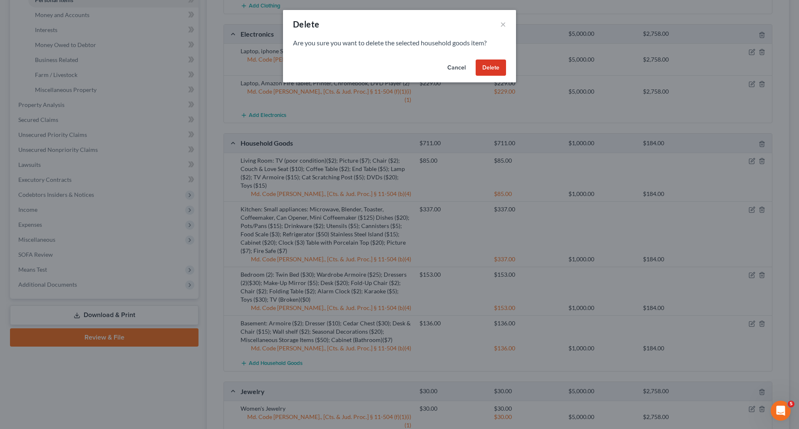
click at [496, 62] on button "Delete" at bounding box center [491, 68] width 30 height 17
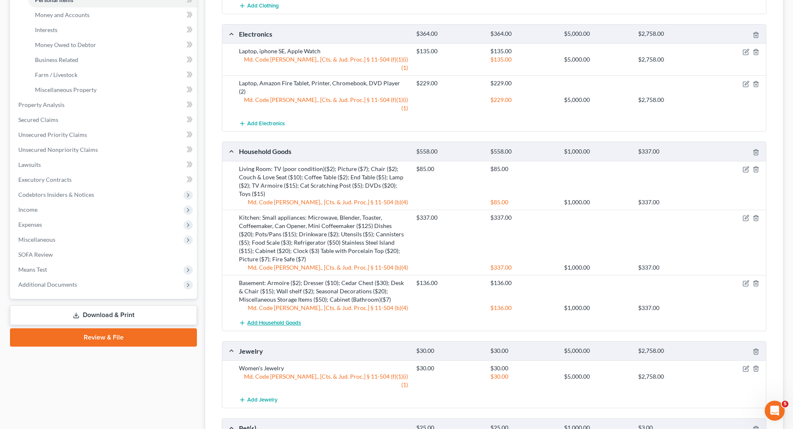
click at [254, 320] on span "Add Household Goods" at bounding box center [274, 323] width 54 height 7
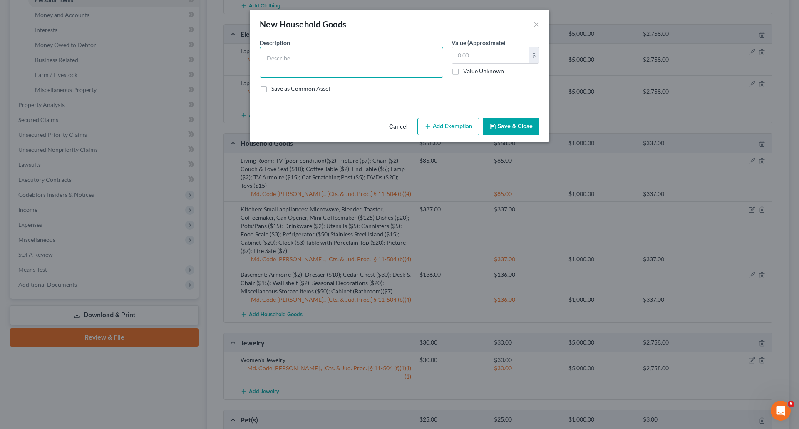
click at [323, 60] on textarea at bounding box center [352, 62] width 184 height 31
paste textarea "Bedroom (1): King Bed ($40); Dressers (2)($40); Artwork ($15): Light Make-Up Mi…"
type textarea "Bedroom (1): King Bed ($40); Dressers (2)($40); Artwork ($15): Light Make-Up Mi…"
click at [493, 52] on input "text" at bounding box center [490, 55] width 77 height 16
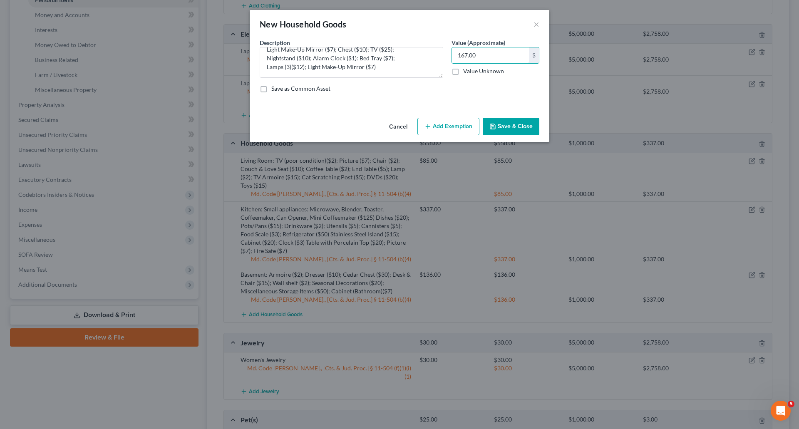
type input "167.00"
click at [457, 123] on button "Add Exemption" at bounding box center [448, 126] width 62 height 17
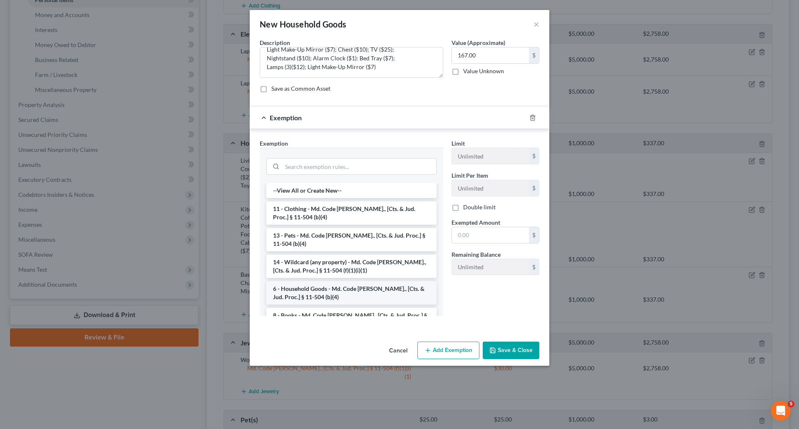
click at [336, 288] on li "6 - Household Goods - Md. Code [PERSON_NAME]., [Cts. & Jud. Proc.] § 11-504 (b)…" at bounding box center [351, 292] width 170 height 23
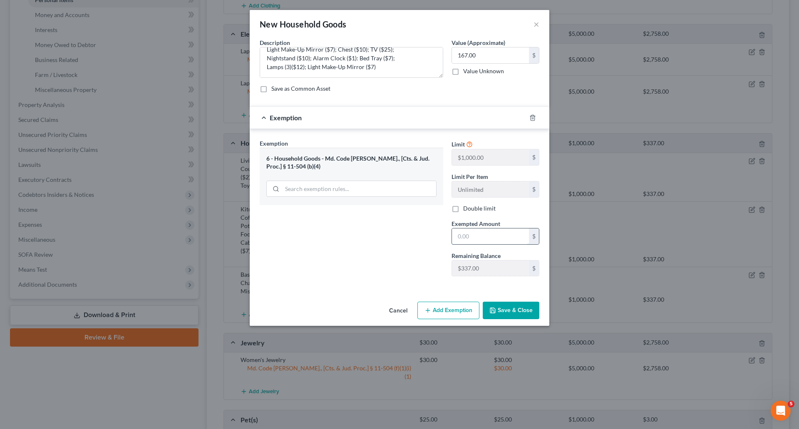
click at [488, 237] on input "text" at bounding box center [490, 236] width 77 height 16
type input "167.00"
click at [527, 313] on button "Save & Close" at bounding box center [511, 310] width 57 height 17
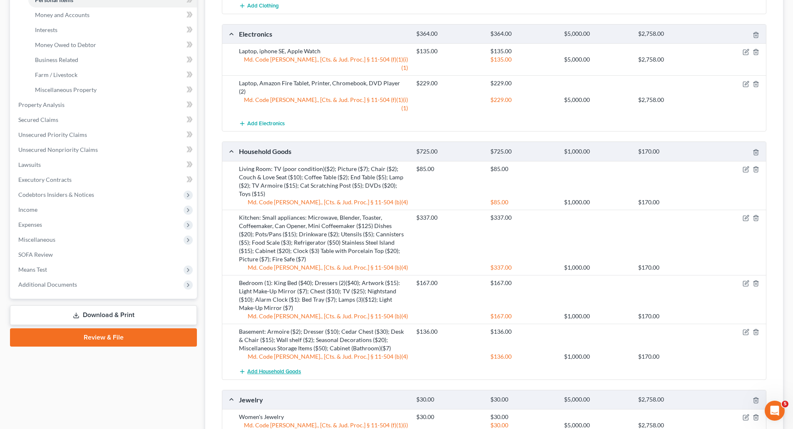
click at [271, 368] on span "Add Household Goods" at bounding box center [274, 371] width 54 height 7
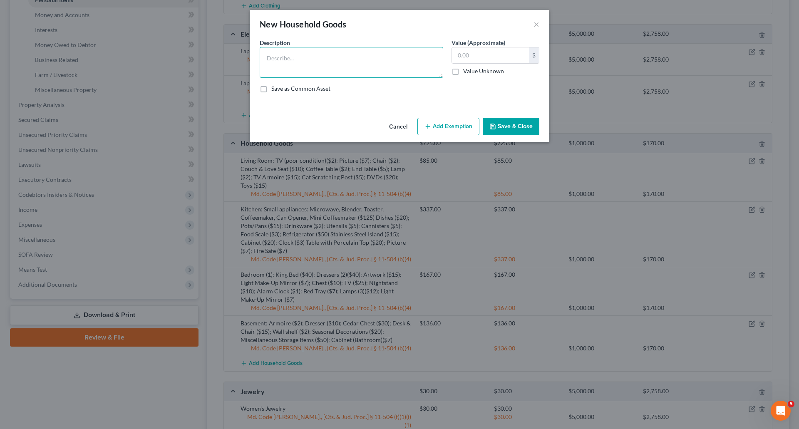
click at [296, 57] on textarea at bounding box center [352, 62] width 184 height 31
paste textarea "Bedroom (2): Twin Bed ($30); Wardrobe Armoire ($25); Dressers (2)($30); Make-Up…"
type textarea "Bedroom (2): Twin Bed ($30); Wardrobe Armoire ($25); Dressers (2)($30); Make-Up…"
click at [465, 58] on input "text" at bounding box center [490, 55] width 77 height 16
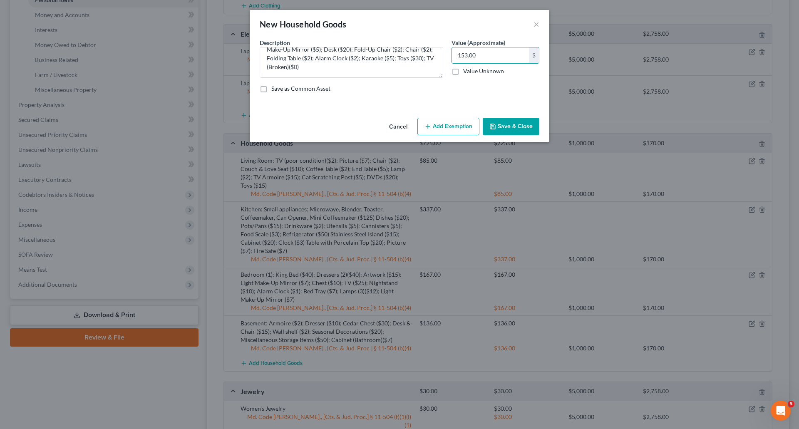
type input "153.00"
click at [420, 119] on button "Add Exemption" at bounding box center [448, 126] width 62 height 17
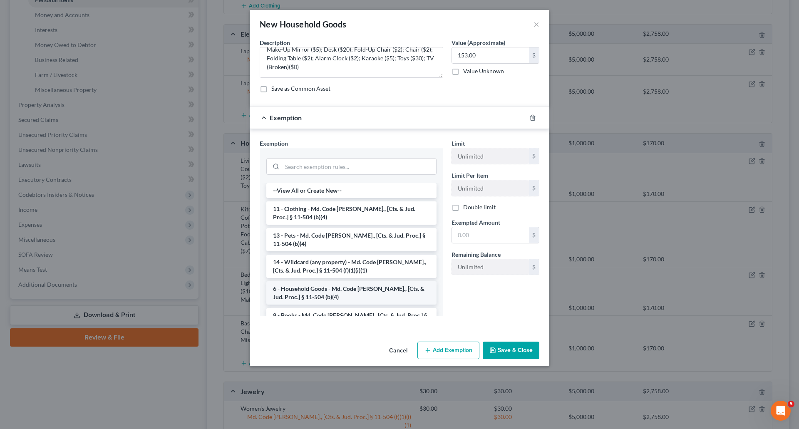
click at [318, 292] on li "6 - Household Goods - Md. Code [PERSON_NAME]., [Cts. & Jud. Proc.] § 11-504 (b)…" at bounding box center [351, 292] width 170 height 23
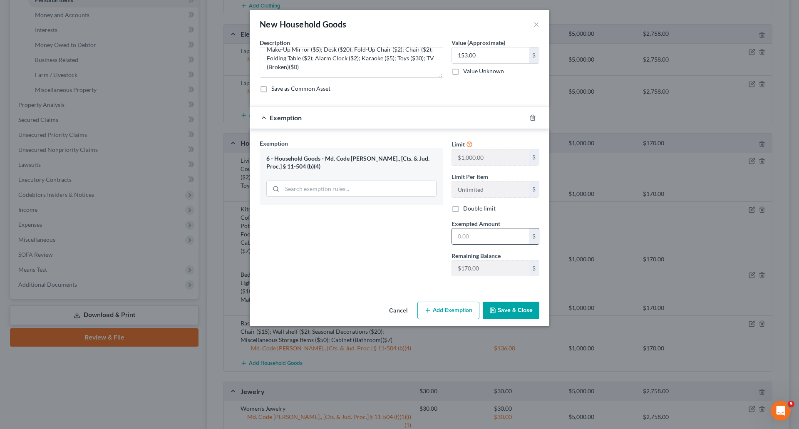
click at [495, 235] on input "text" at bounding box center [490, 236] width 77 height 16
type input "153.00"
click at [515, 313] on button "Save & Close" at bounding box center [511, 310] width 57 height 17
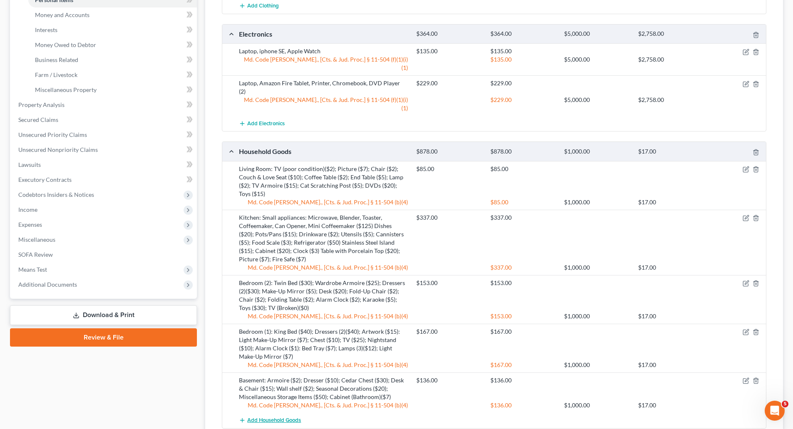
click at [270, 417] on span "Add Household Goods" at bounding box center [274, 420] width 54 height 7
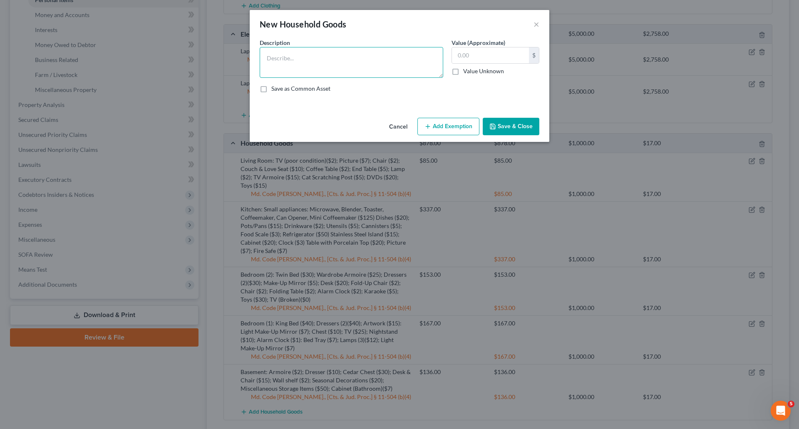
paste textarea "Bedroom (3): Twin Mattress ($0); Beanbag Chair ($1); Floormats ($2); Stuffed an…"
type textarea "Bedroom (3): Twin Mattress ($0); Beanbag Chair ($1); Floormats ($2); Stuffed an…"
click at [474, 55] on input "text" at bounding box center [490, 55] width 77 height 16
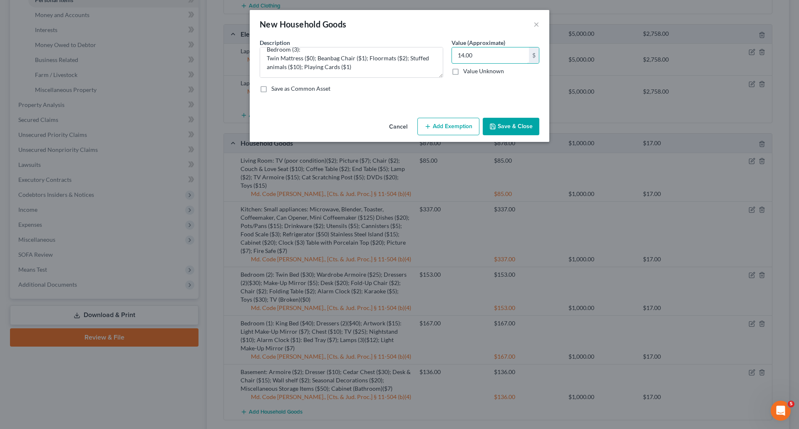
type input "14.00"
click at [437, 132] on button "Add Exemption" at bounding box center [448, 126] width 62 height 17
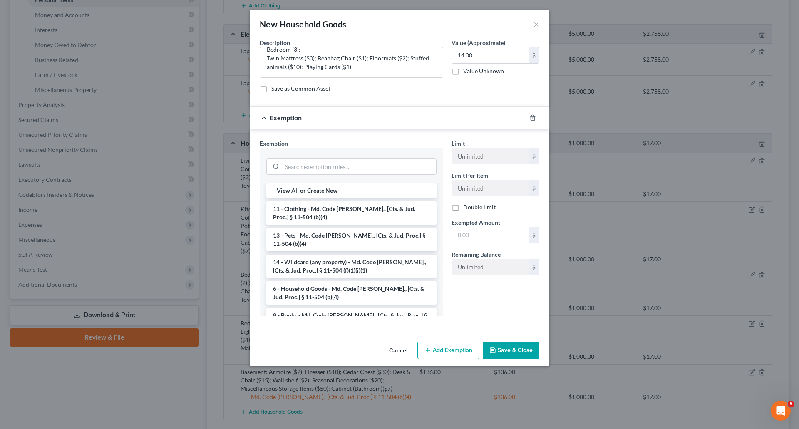
click at [305, 289] on li "6 - Household Goods - Md. Code [PERSON_NAME]., [Cts. & Jud. Proc.] § 11-504 (b)…" at bounding box center [351, 292] width 170 height 23
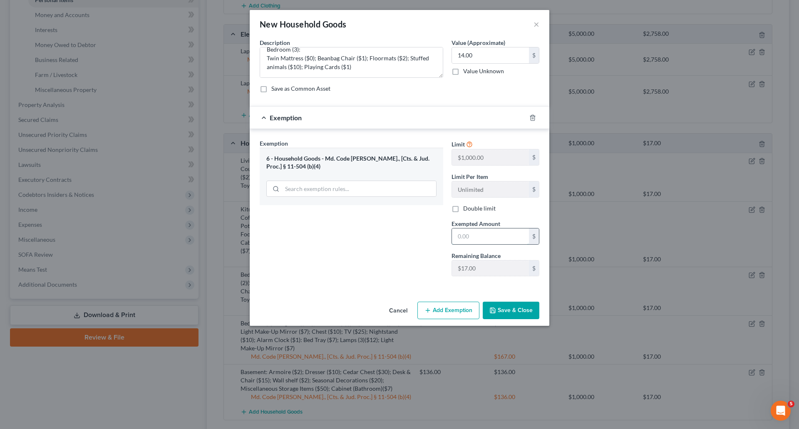
click at [484, 233] on input "text" at bounding box center [490, 236] width 77 height 16
type input "14.00"
click at [499, 312] on button "Save & Close" at bounding box center [511, 310] width 57 height 17
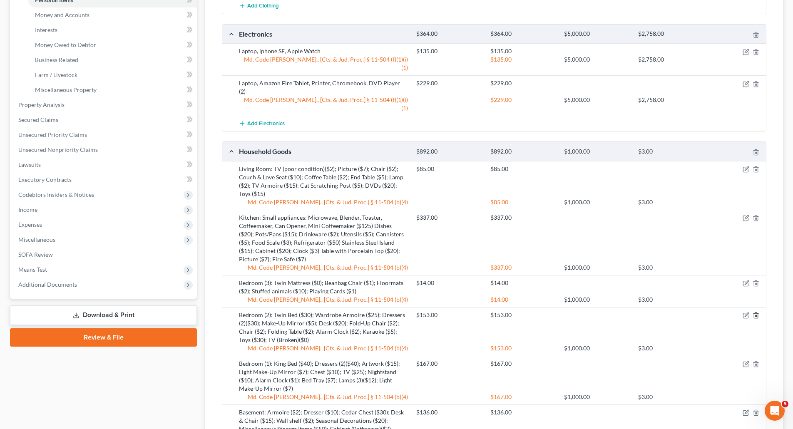
click at [757, 312] on icon "button" at bounding box center [755, 315] width 7 height 7
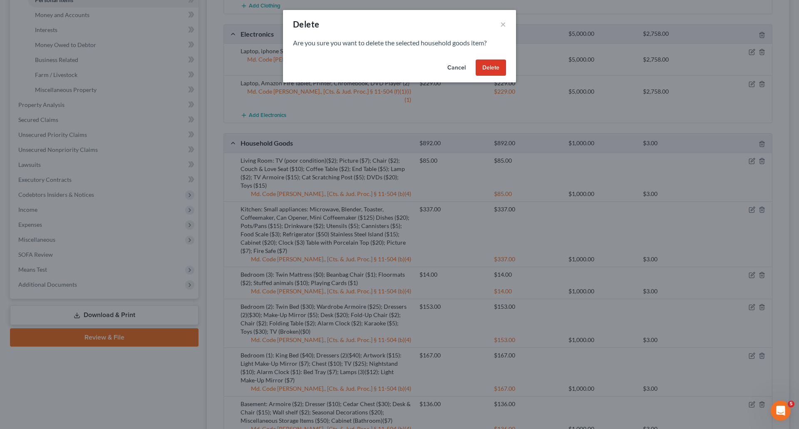
click at [501, 73] on button "Delete" at bounding box center [491, 68] width 30 height 17
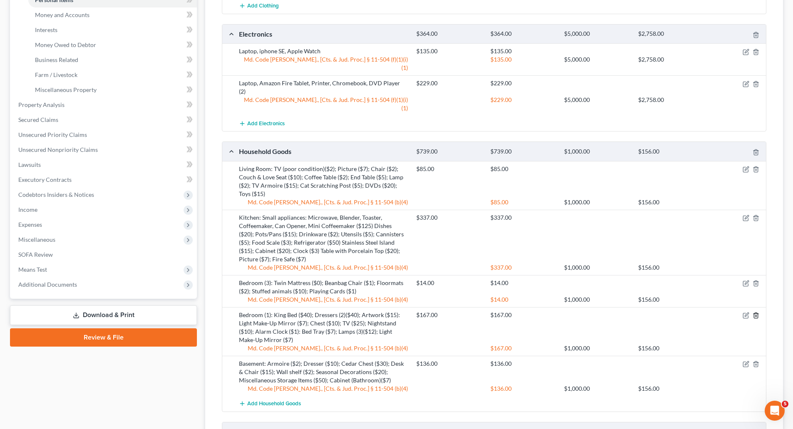
click at [757, 313] on icon "button" at bounding box center [756, 315] width 4 height 5
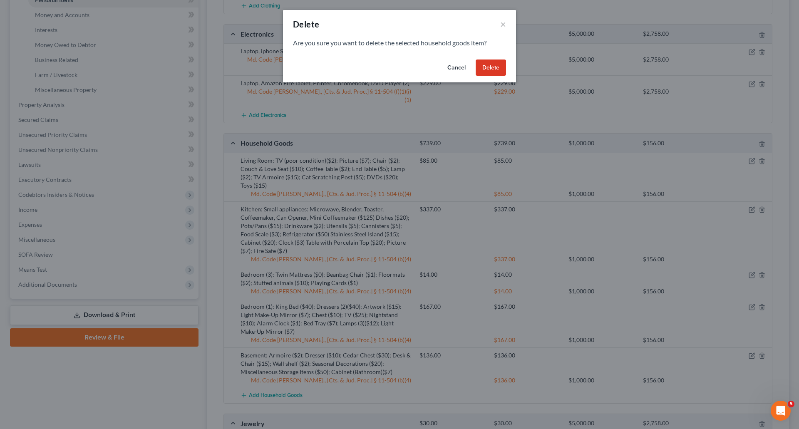
click at [494, 70] on button "Delete" at bounding box center [491, 68] width 30 height 17
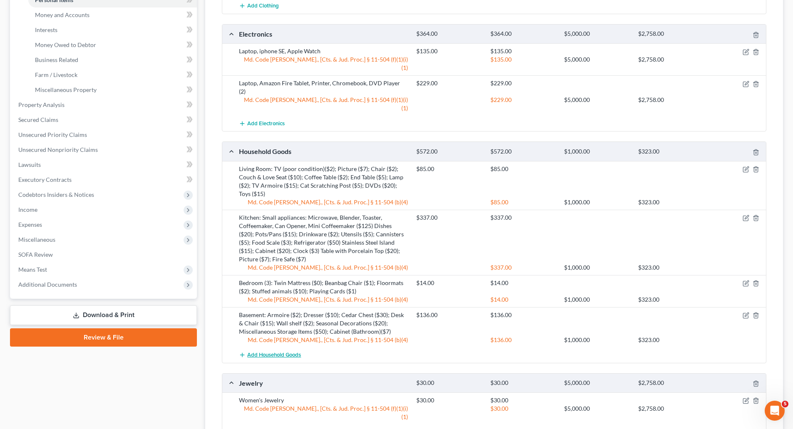
click at [293, 352] on span "Add Household Goods" at bounding box center [274, 355] width 54 height 7
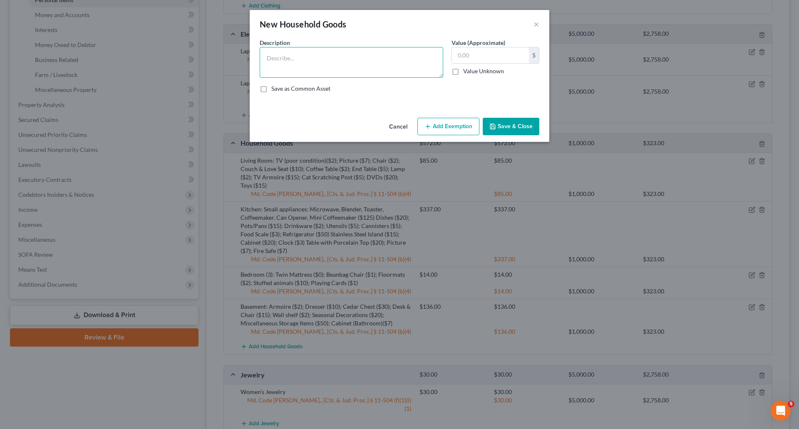
paste textarea "Bedroom (2): Twin Bed ($30); Wardrobe Armoire ($25); Dressers (2)($30); Make-Up…"
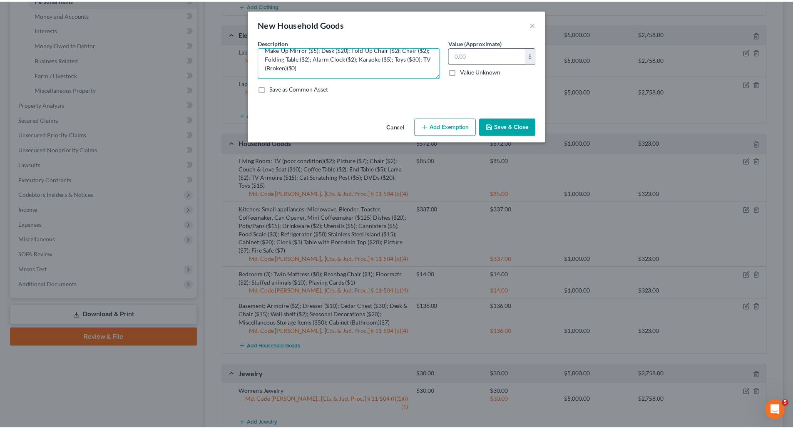
scroll to position [26, 0]
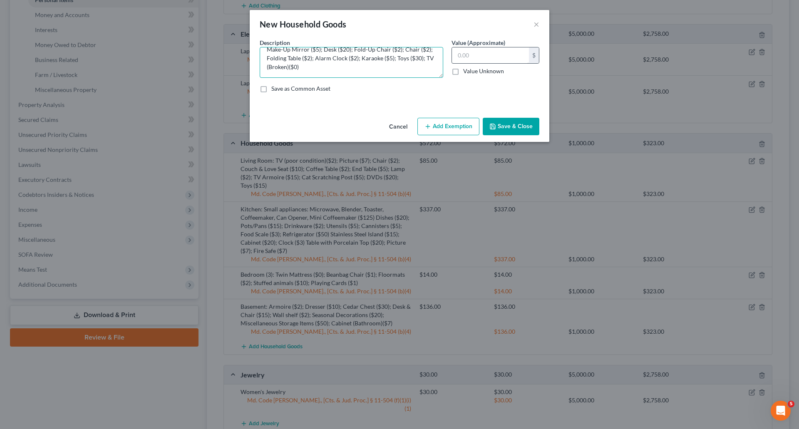
type textarea "Bedroom (2): Twin Bed ($30); Wardrobe Armoire ($25); Dressers (2)($30); Make-Up…"
click at [476, 53] on input "text" at bounding box center [490, 55] width 77 height 16
type input "153.00"
click at [442, 126] on button "Add Exemption" at bounding box center [448, 126] width 62 height 17
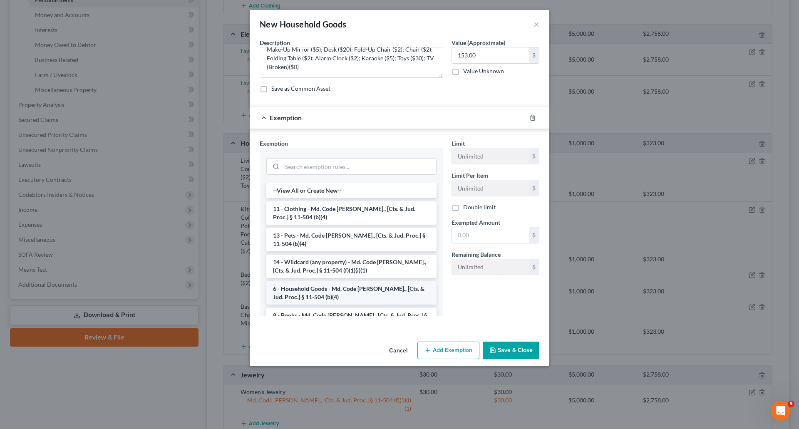
click at [313, 290] on li "6 - Household Goods - Md. Code [PERSON_NAME]., [Cts. & Jud. Proc.] § 11-504 (b)…" at bounding box center [351, 292] width 170 height 23
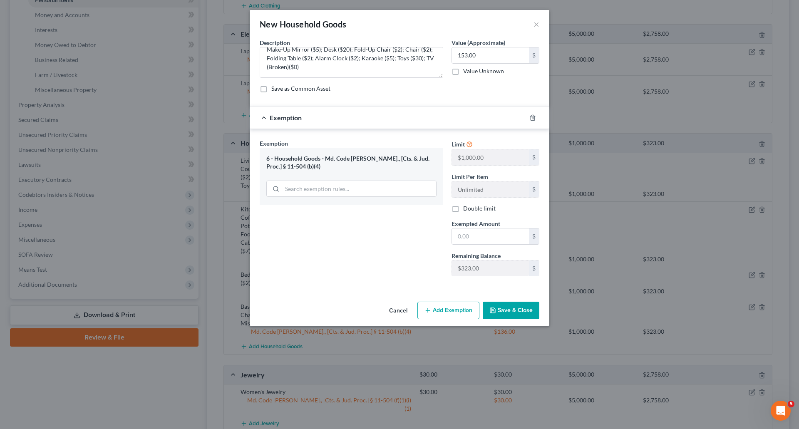
click at [491, 249] on div "Limit $1,000.00 $ Limit Per Item Unlimited $ Double limit Exempted Amount * $ R…" at bounding box center [495, 211] width 96 height 144
click at [485, 237] on input "text" at bounding box center [490, 236] width 77 height 16
type input "153.00"
click at [502, 312] on button "Save & Close" at bounding box center [511, 310] width 57 height 17
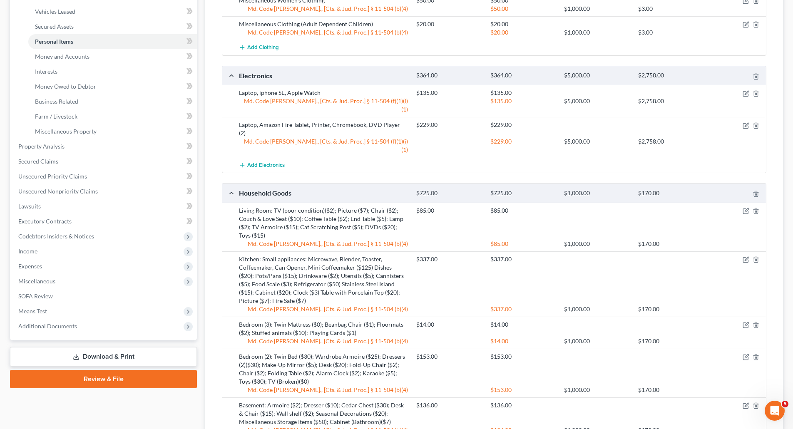
scroll to position [256, 0]
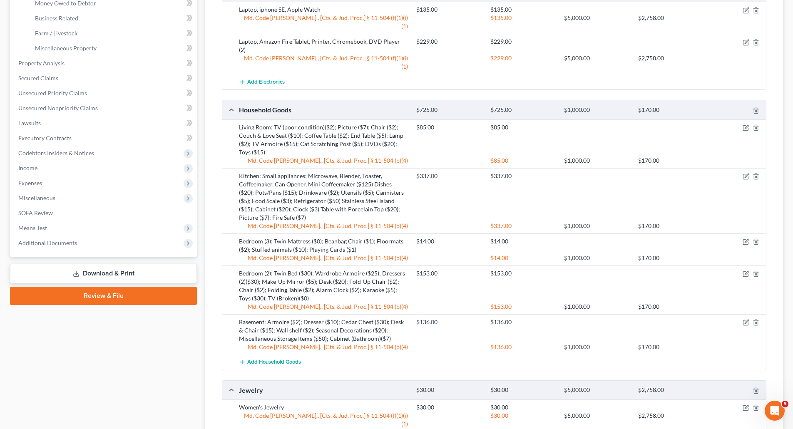
click at [229, 100] on div "Household Goods $725.00 $725.00 $1,000.00 $170.00" at bounding box center [492, 109] width 540 height 19
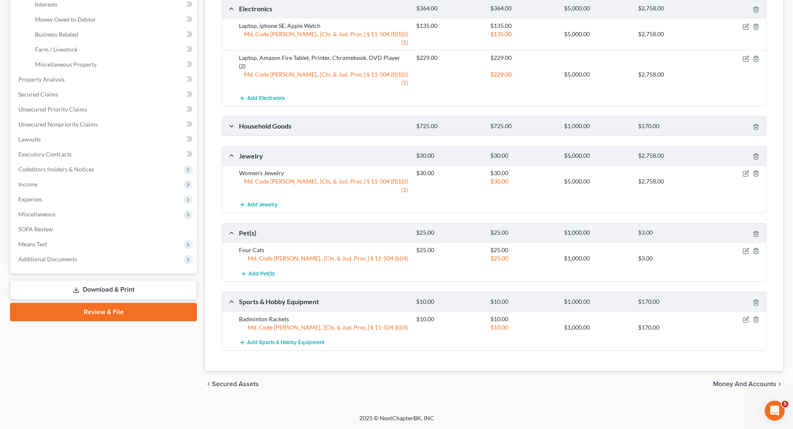
scroll to position [206, 0]
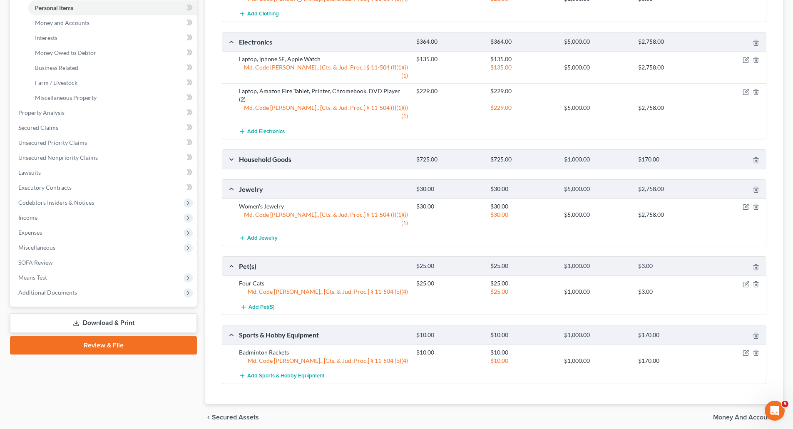
click at [233, 150] on div "Household Goods $725.00 $725.00 $1,000.00 $170.00" at bounding box center [492, 159] width 540 height 19
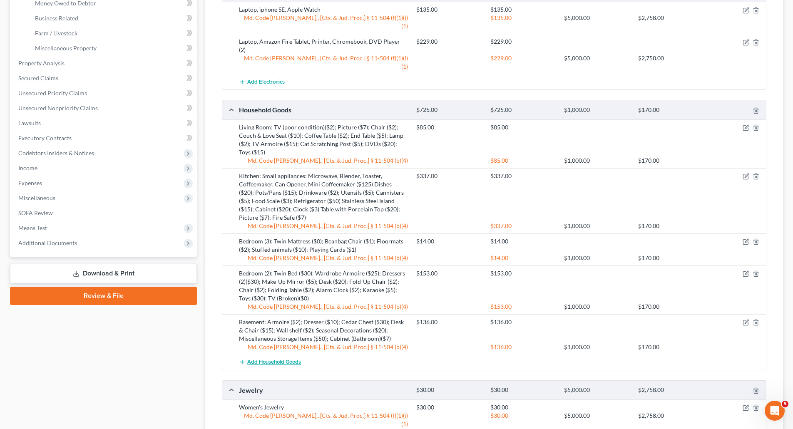
click at [283, 359] on span "Add Household Goods" at bounding box center [274, 362] width 54 height 7
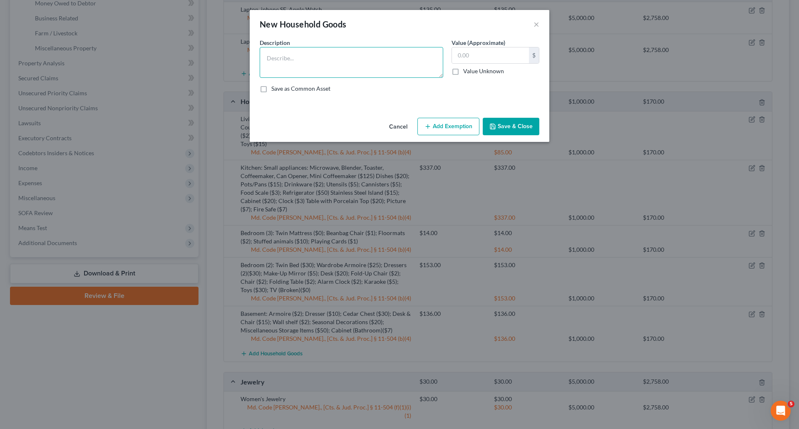
click at [295, 51] on textarea at bounding box center [352, 62] width 184 height 31
paste textarea "Bedroom (1): King Bed ($40); Dressers (2)($40); Artwork ($15): Light Make-Up Mi…"
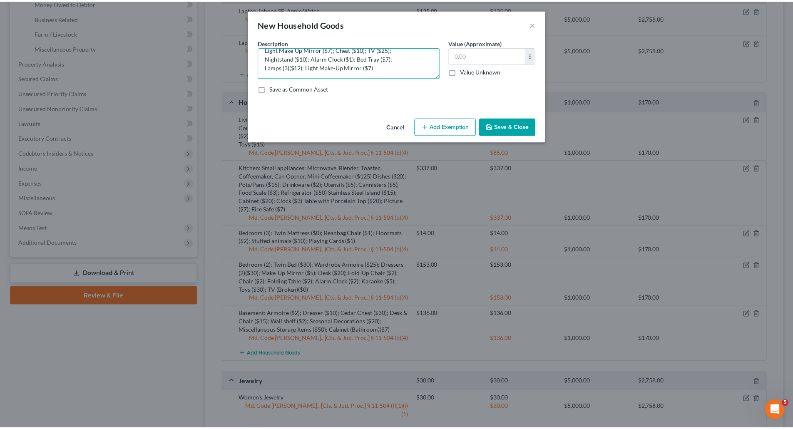
scroll to position [26, 0]
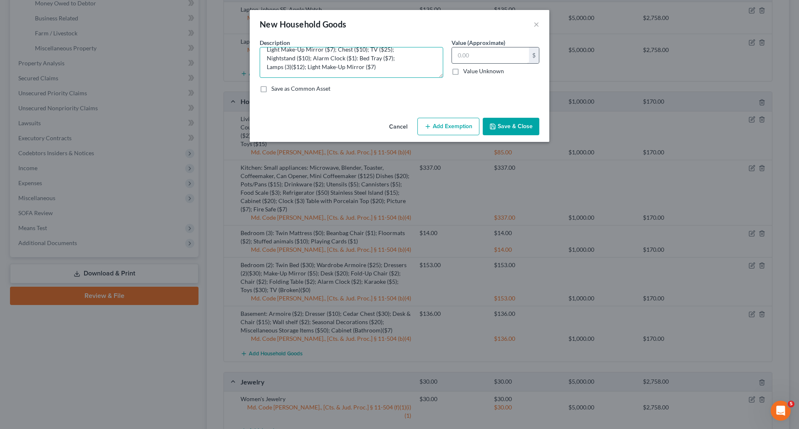
type textarea "Bedroom (1): King Bed ($40); Dressers (2)($40); Artwork ($15): Light Make-Up Mi…"
click at [463, 56] on input "text" at bounding box center [490, 55] width 77 height 16
type input "167.00"
click at [432, 125] on button "Add Exemption" at bounding box center [448, 126] width 62 height 17
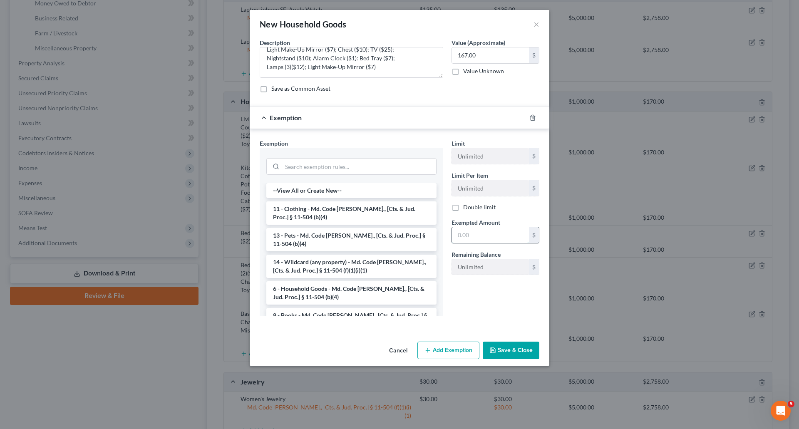
click at [485, 237] on input "text" at bounding box center [490, 235] width 77 height 16
type input "167.00"
click at [353, 289] on li "6 - Household Goods - Md. Code [PERSON_NAME]., [Cts. & Jud. Proc.] § 11-504 (b)…" at bounding box center [351, 292] width 170 height 23
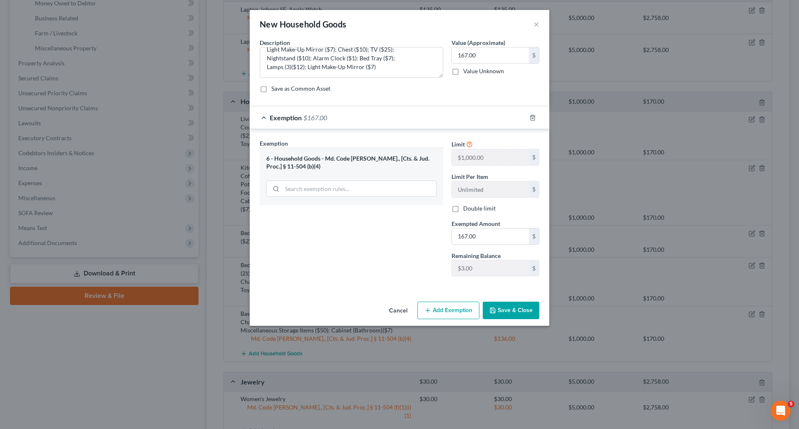
click at [517, 310] on button "Save & Close" at bounding box center [511, 310] width 57 height 17
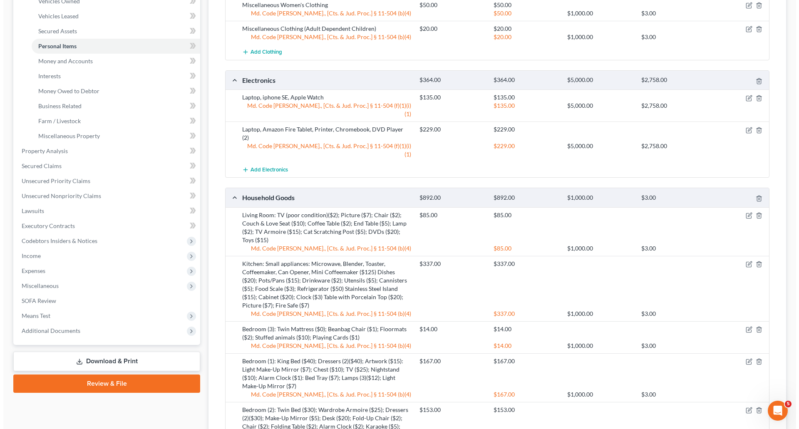
scroll to position [297, 0]
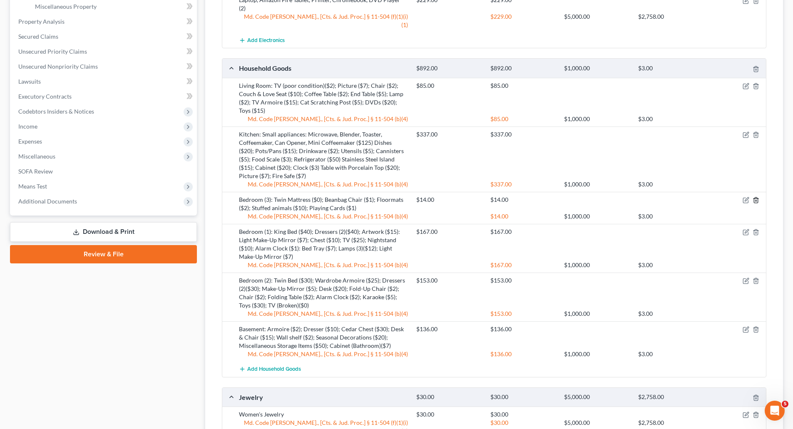
click at [759, 197] on icon "button" at bounding box center [755, 200] width 7 height 7
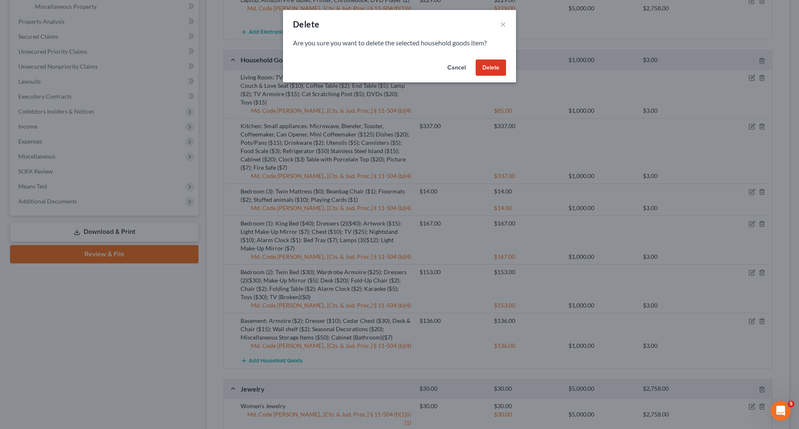
click at [508, 76] on div "Cancel Delete" at bounding box center [399, 69] width 233 height 27
click at [496, 67] on button "Delete" at bounding box center [491, 68] width 30 height 17
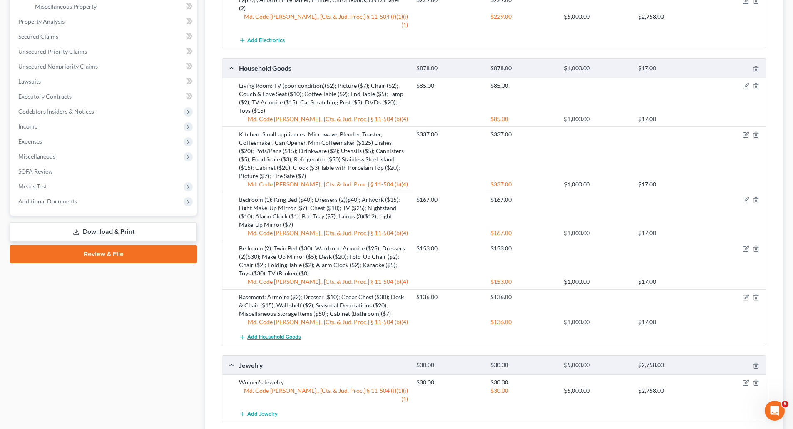
click at [253, 330] on button "Add Household Goods" at bounding box center [270, 337] width 62 height 15
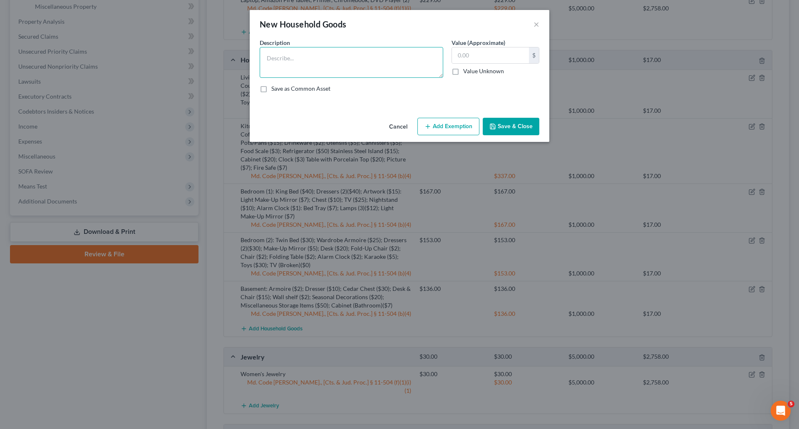
click at [272, 57] on textarea at bounding box center [352, 62] width 184 height 31
paste textarea "Bedroom (3): Twin Mattress ($0); Beanbag Chair ($1); Floormats ($2); Stuffed an…"
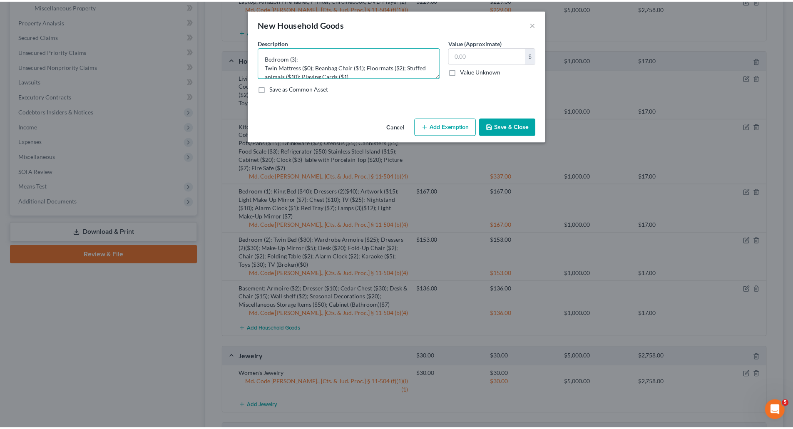
scroll to position [10, 0]
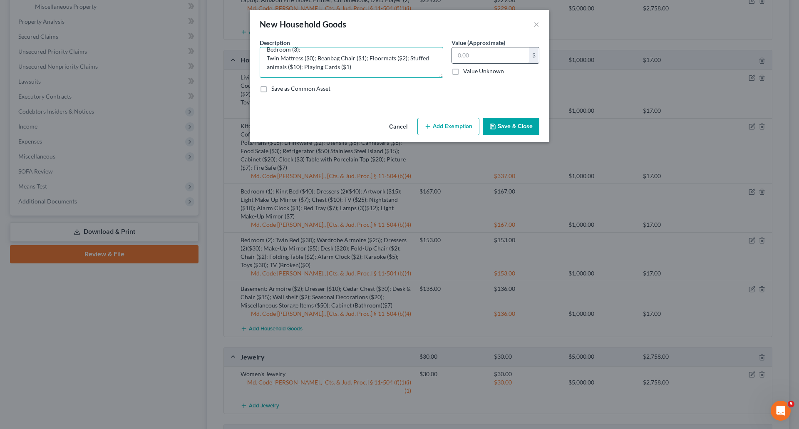
type textarea "Bedroom (3): Twin Mattress ($0); Beanbag Chair ($1); Floormats ($2); Stuffed an…"
click at [496, 51] on input "text" at bounding box center [490, 55] width 77 height 16
type input "14.00"
click at [454, 124] on button "Add Exemption" at bounding box center [448, 126] width 62 height 17
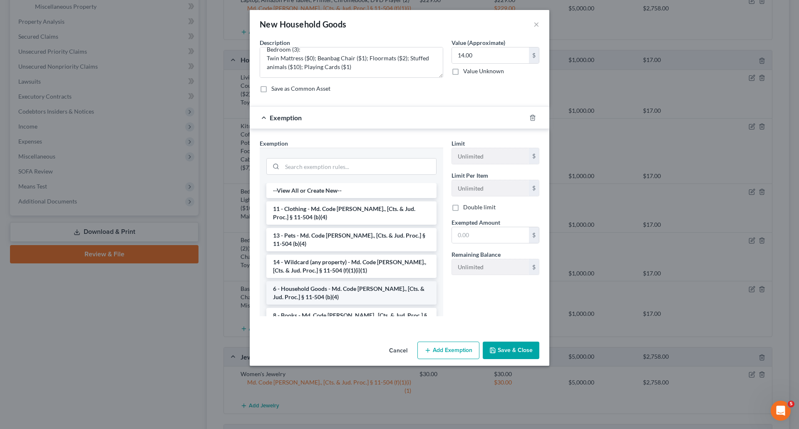
click at [313, 292] on li "6 - Household Goods - Md. Code [PERSON_NAME]., [Cts. & Jud. Proc.] § 11-504 (b)…" at bounding box center [351, 292] width 170 height 23
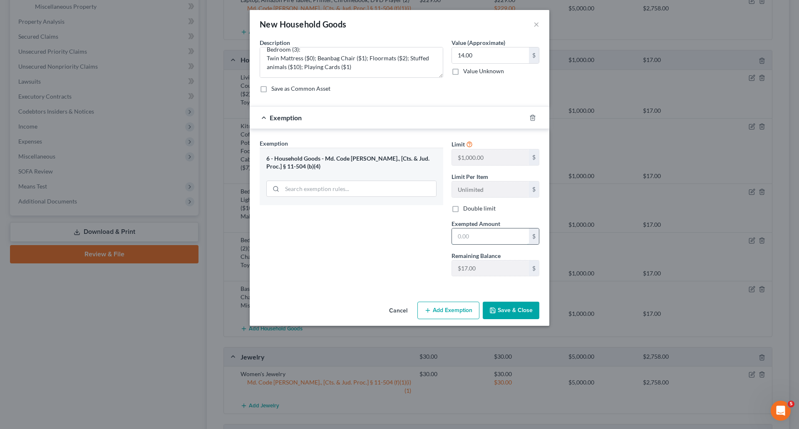
click at [462, 234] on input "text" at bounding box center [490, 236] width 77 height 16
type input "14.00"
click at [504, 311] on button "Save & Close" at bounding box center [511, 310] width 57 height 17
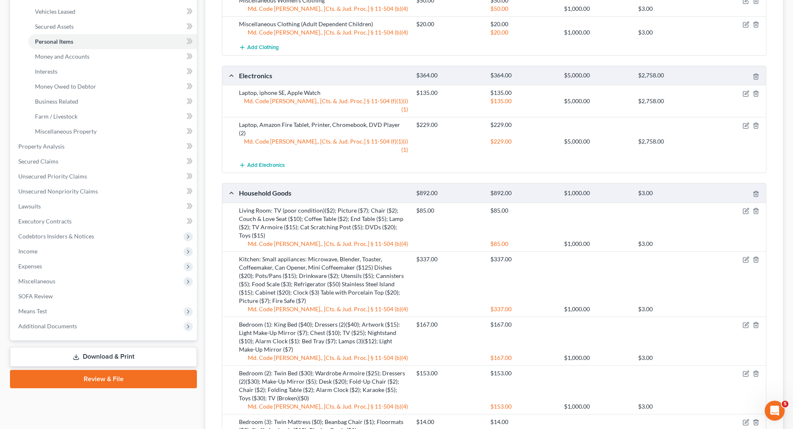
scroll to position [0, 0]
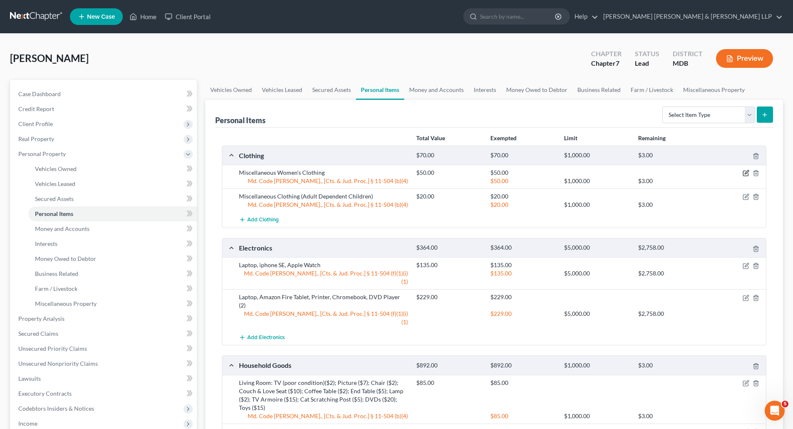
click at [748, 173] on icon "button" at bounding box center [747, 173] width 4 height 4
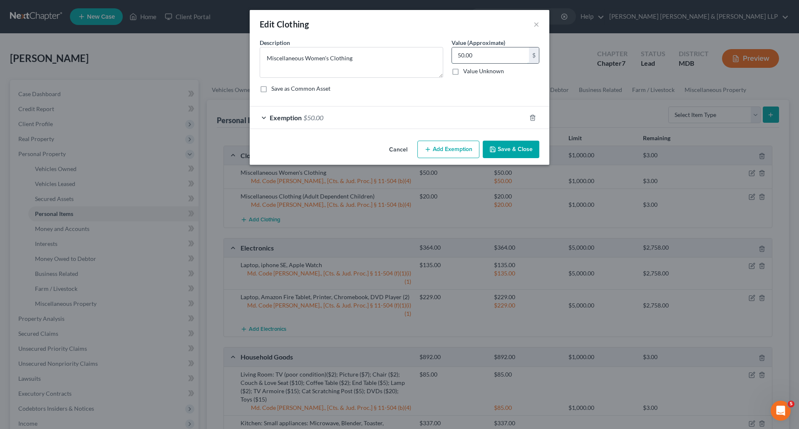
click at [459, 52] on input "50.00" at bounding box center [490, 55] width 77 height 16
type input "40.00"
click at [459, 151] on button "Add Exemption" at bounding box center [448, 149] width 62 height 17
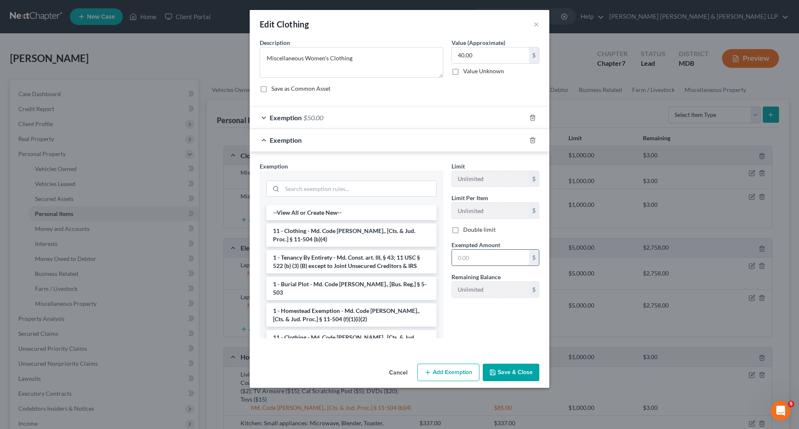
click at [482, 256] on input "text" at bounding box center [490, 258] width 77 height 16
type input "40.00"
click at [365, 228] on li "11 - Clothing - Md. Code [PERSON_NAME]., [Cts. & Jud. Proc.] § 11-504 (b)(4)" at bounding box center [351, 235] width 170 height 23
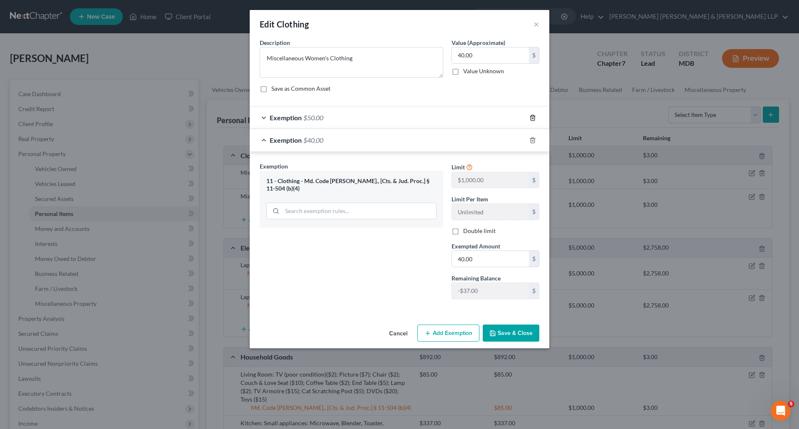
click at [534, 116] on icon "button" at bounding box center [533, 117] width 4 height 5
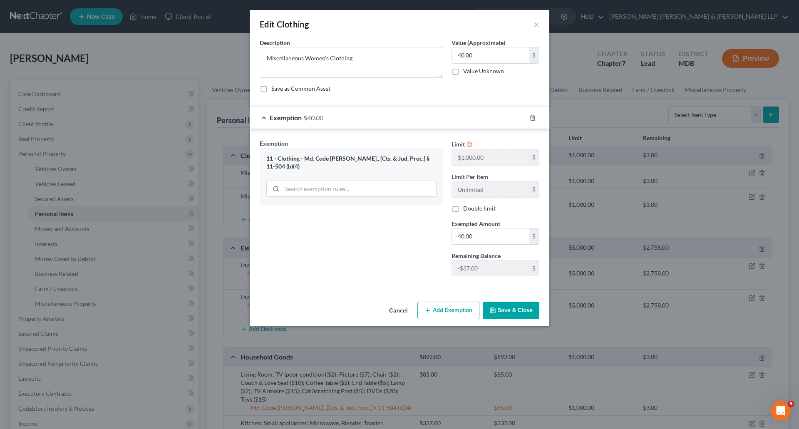
click at [512, 310] on button "Save & Close" at bounding box center [511, 310] width 57 height 17
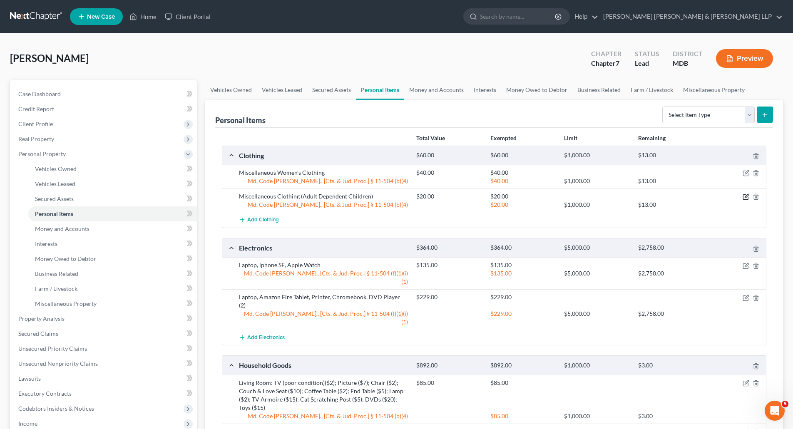
click at [745, 196] on icon "button" at bounding box center [746, 197] width 7 height 7
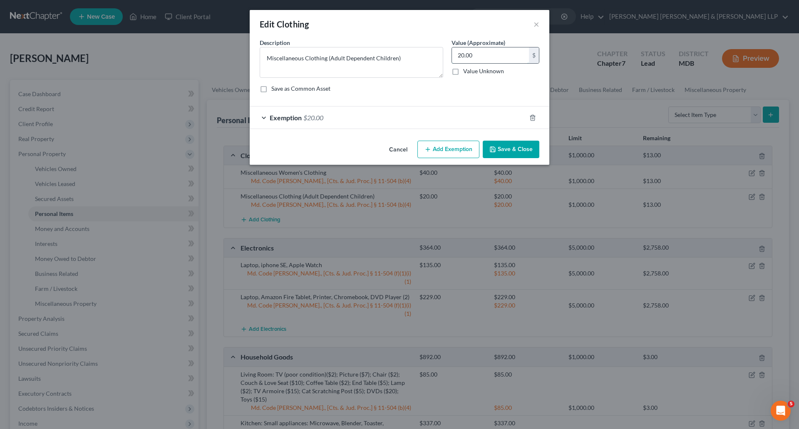
click at [459, 53] on input "20.00" at bounding box center [490, 55] width 77 height 16
click at [467, 52] on input "20.00" at bounding box center [490, 55] width 77 height 16
click at [459, 52] on input "20.00" at bounding box center [490, 55] width 77 height 16
type input "10.00"
click at [321, 120] on span "$20.00" at bounding box center [313, 118] width 20 height 8
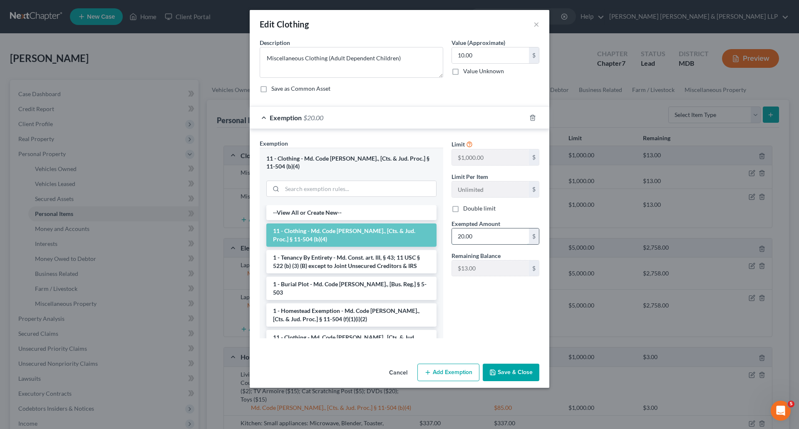
click at [459, 237] on input "20.00" at bounding box center [490, 236] width 77 height 16
click at [457, 235] on input "20.00" at bounding box center [490, 236] width 77 height 16
type input "10.00"
click at [509, 364] on button "Save & Close" at bounding box center [511, 372] width 57 height 17
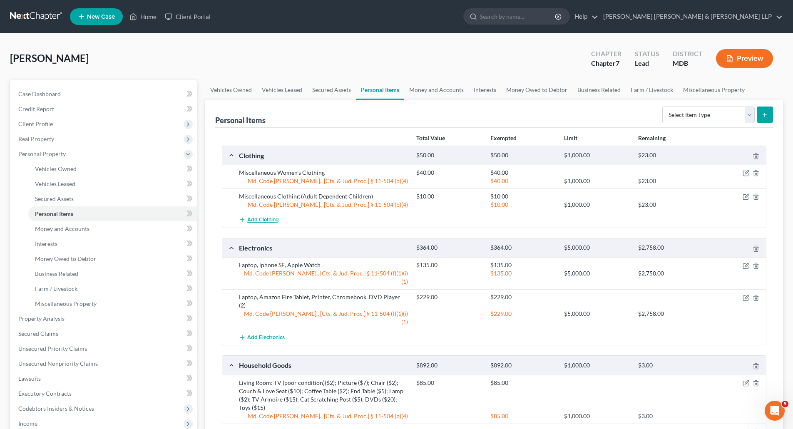
click at [279, 220] on span "Add Clothing" at bounding box center [263, 220] width 32 height 7
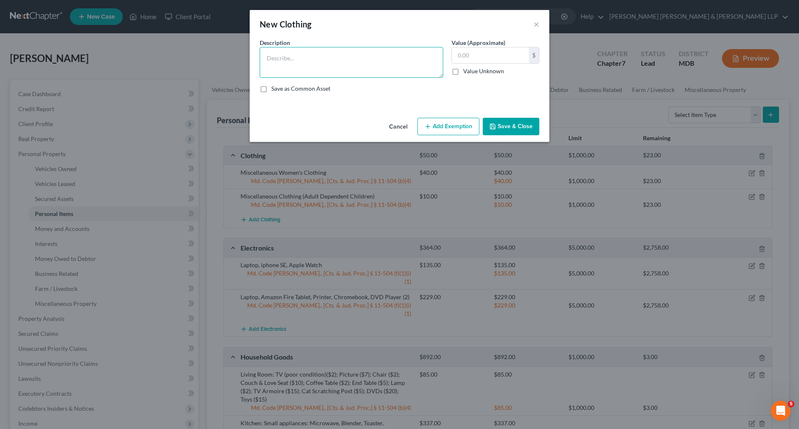
click at [290, 56] on textarea at bounding box center [352, 62] width 184 height 31
type textarea "Miscellaneous Men's Clothing"
click at [498, 54] on input "text" at bounding box center [490, 55] width 77 height 16
type input "20.00"
click at [448, 122] on button "Add Exemption" at bounding box center [448, 126] width 62 height 17
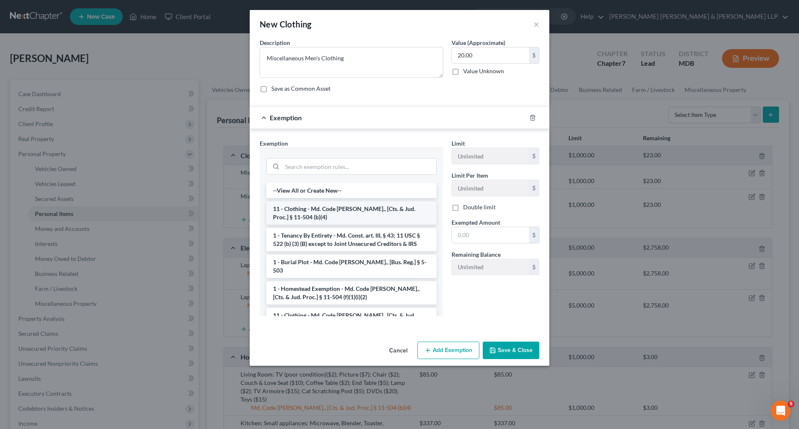
click at [306, 212] on li "11 - Clothing - Md. Code [PERSON_NAME]., [Cts. & Jud. Proc.] § 11-504 (b)(4)" at bounding box center [351, 212] width 170 height 23
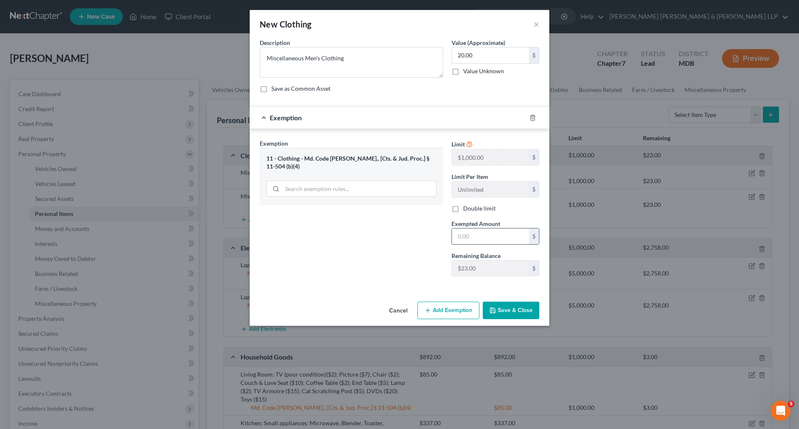
click at [487, 238] on input "text" at bounding box center [490, 236] width 77 height 16
type input "20.00"
click at [496, 308] on icon "button" at bounding box center [492, 310] width 7 height 7
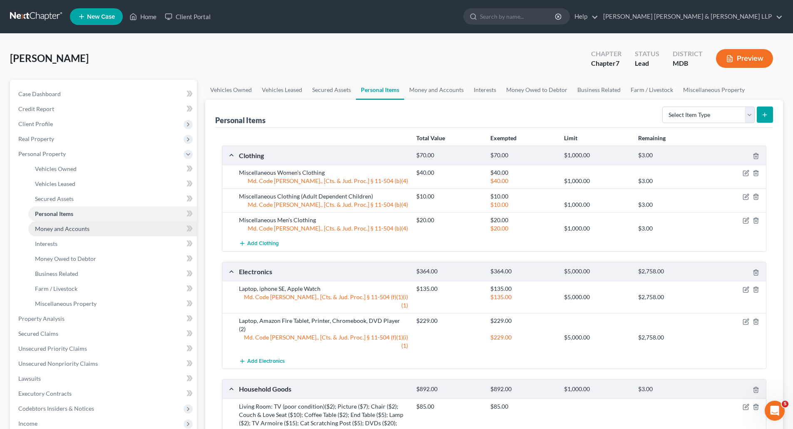
click at [52, 229] on span "Money and Accounts" at bounding box center [62, 228] width 55 height 7
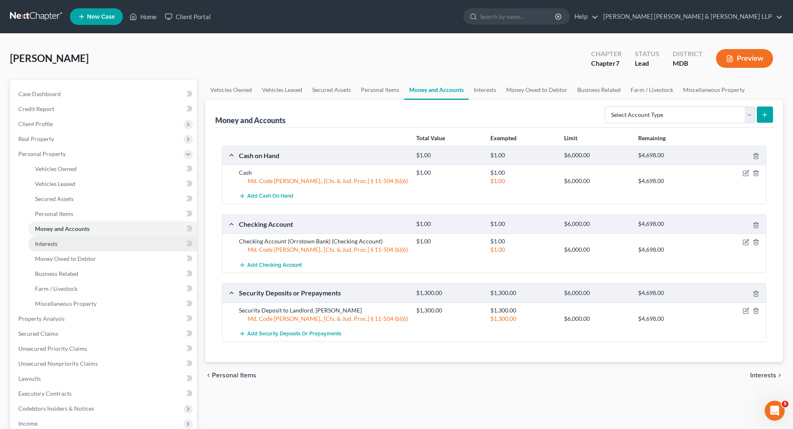
click at [55, 243] on span "Interests" at bounding box center [46, 243] width 22 height 7
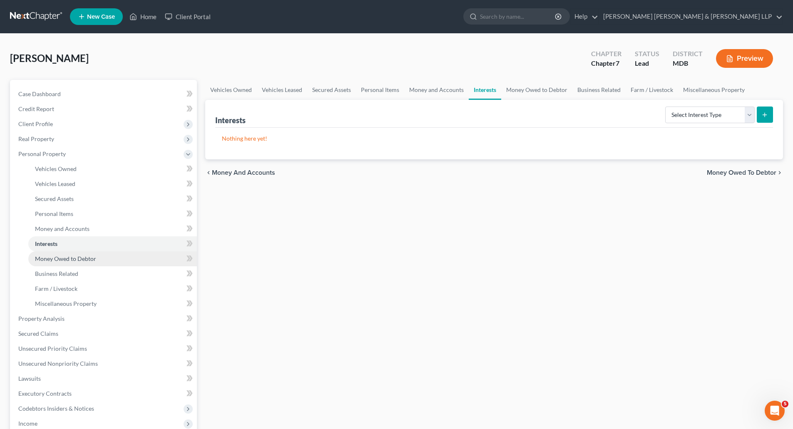
click at [52, 259] on span "Money Owed to Debtor" at bounding box center [65, 258] width 61 height 7
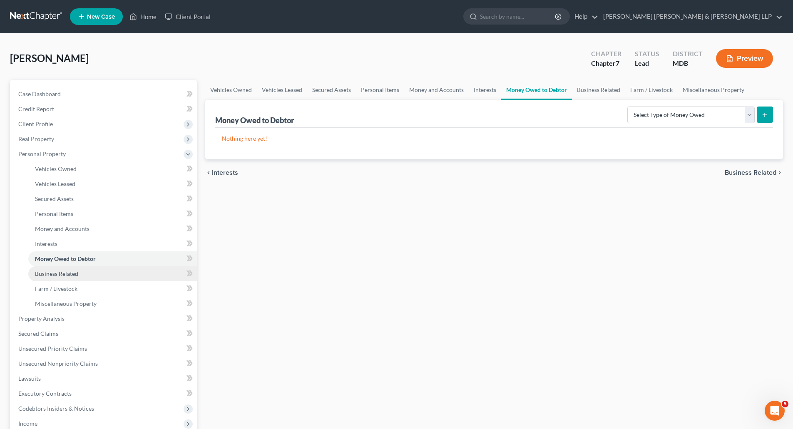
click at [59, 273] on span "Business Related" at bounding box center [56, 273] width 43 height 7
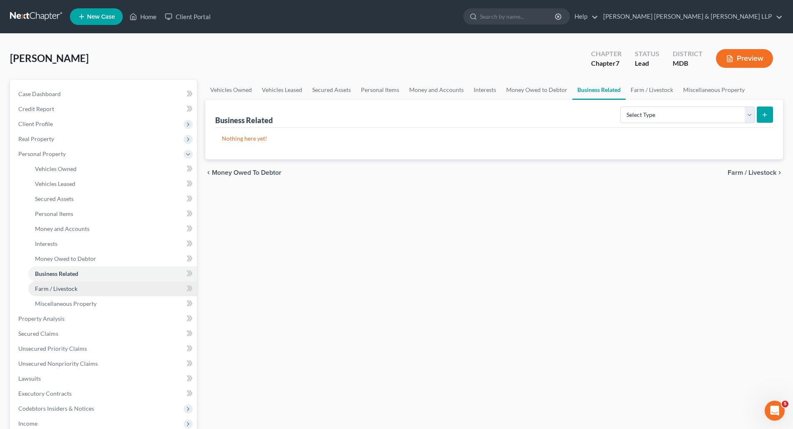
click at [60, 288] on span "Farm / Livestock" at bounding box center [56, 288] width 42 height 7
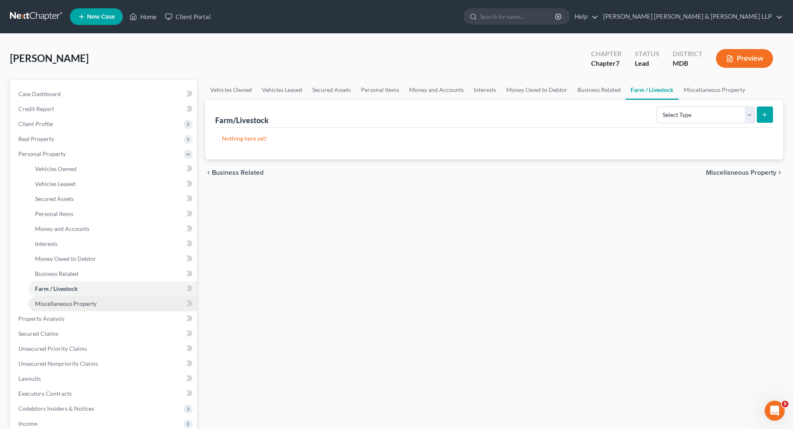
click at [66, 303] on span "Miscellaneous Property" at bounding box center [66, 303] width 62 height 7
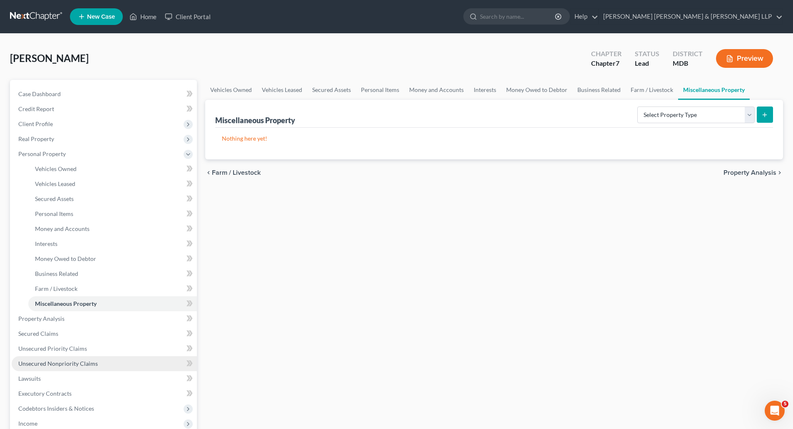
click at [33, 362] on span "Unsecured Nonpriority Claims" at bounding box center [57, 363] width 79 height 7
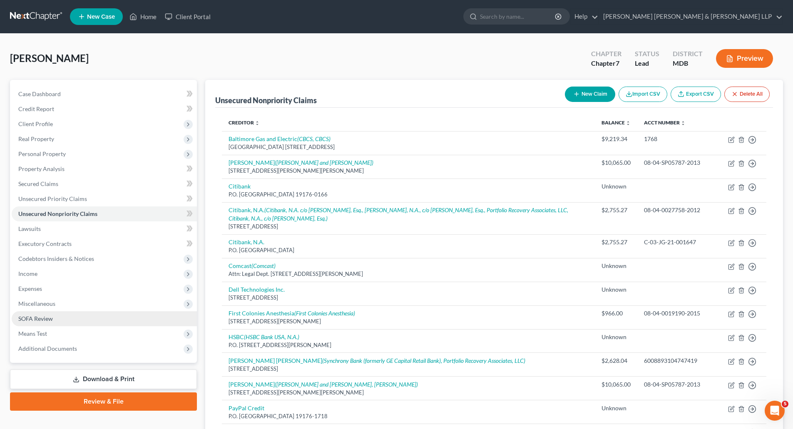
drag, startPoint x: 35, startPoint y: 329, endPoint x: 66, endPoint y: 316, distance: 33.9
click at [35, 329] on span "Means Test" at bounding box center [104, 333] width 185 height 15
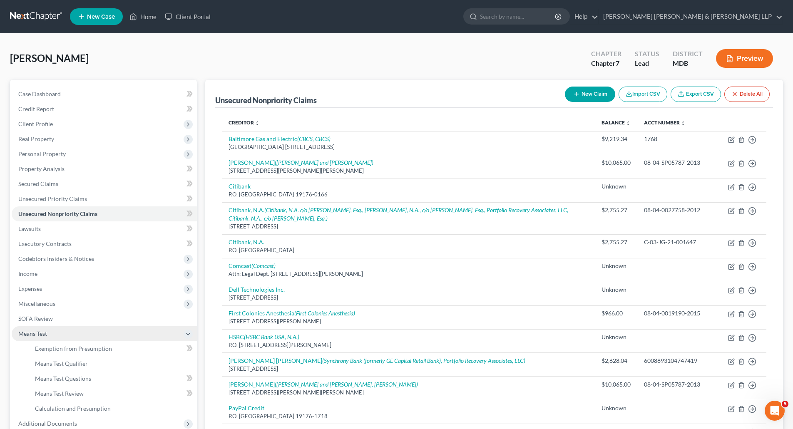
scroll to position [42, 0]
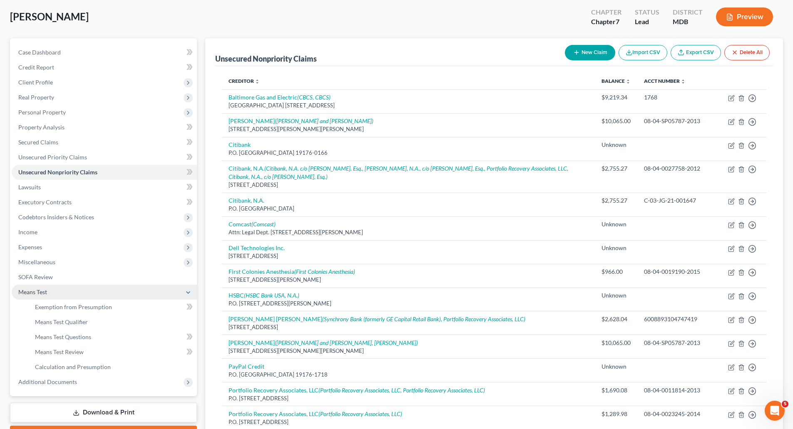
click at [37, 293] on span "Means Test" at bounding box center [32, 291] width 29 height 7
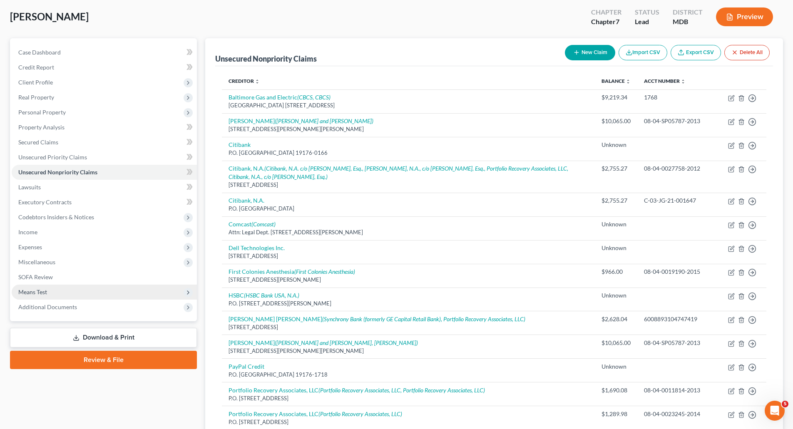
click at [46, 292] on span "Means Test" at bounding box center [32, 291] width 29 height 7
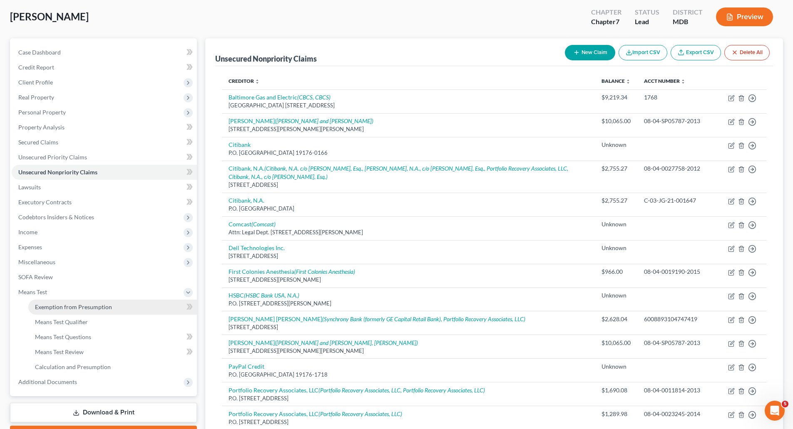
click at [64, 302] on link "Exemption from Presumption" at bounding box center [112, 307] width 169 height 15
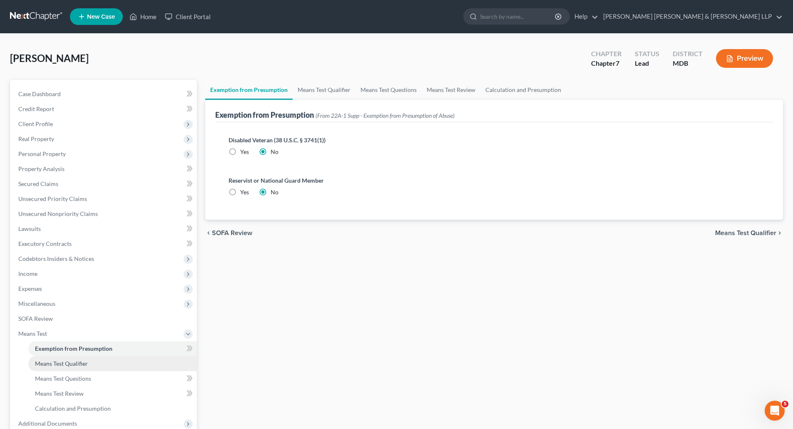
click at [67, 363] on span "Means Test Qualifier" at bounding box center [61, 363] width 53 height 7
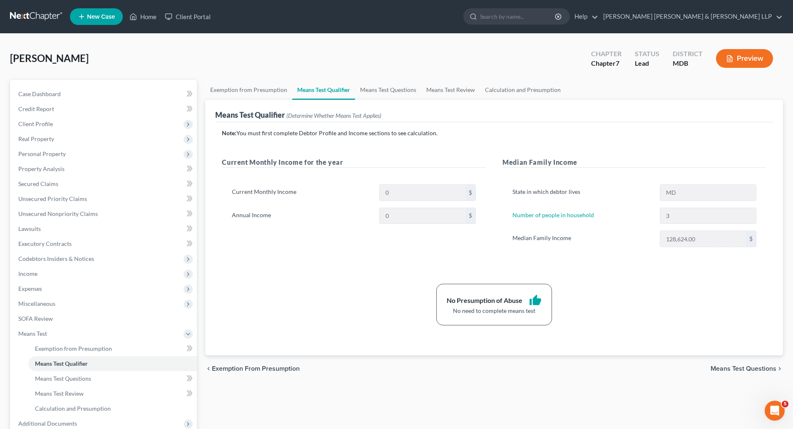
click at [570, 249] on div "State in which debtor lives MD Number of people in household 3 Median Family In…" at bounding box center [634, 218] width 264 height 89
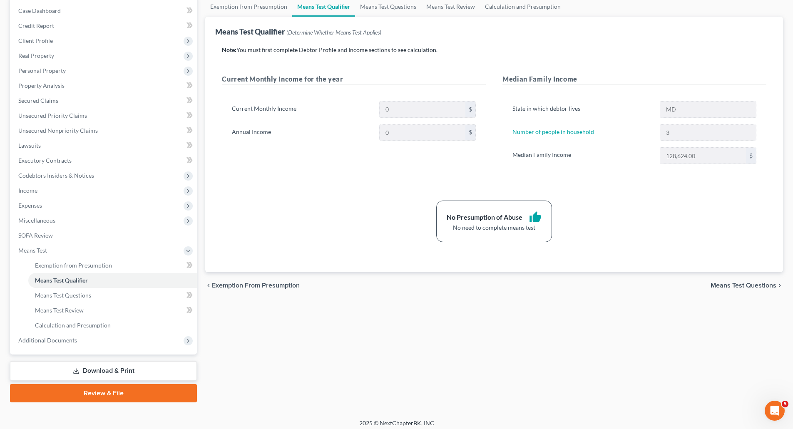
scroll to position [42, 0]
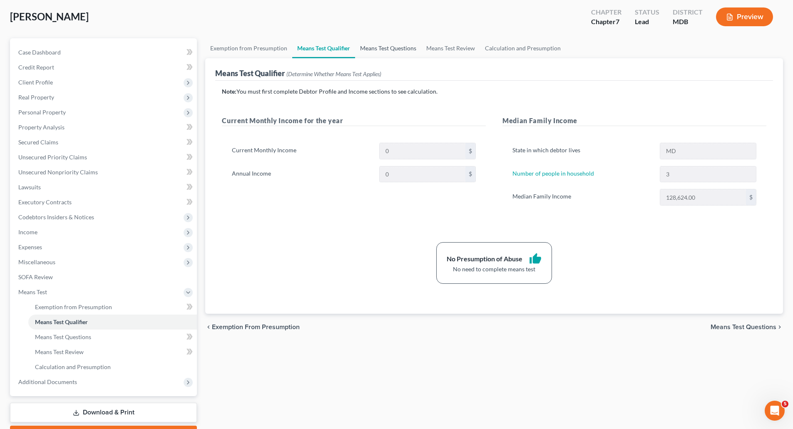
click at [376, 44] on link "Means Test Questions" at bounding box center [388, 48] width 66 height 20
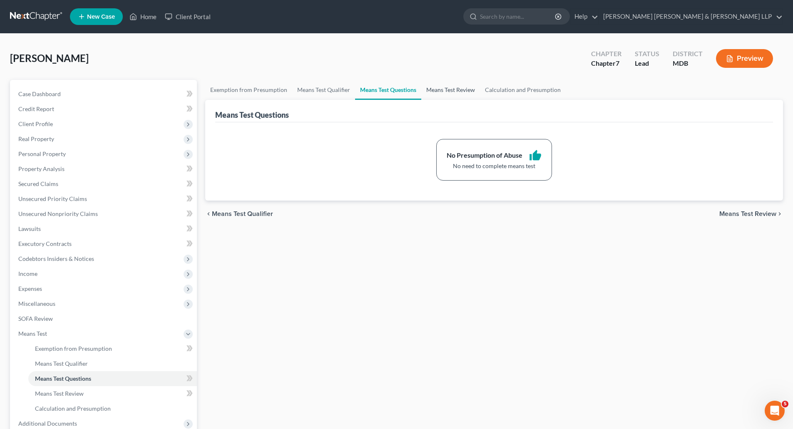
click at [450, 88] on link "Means Test Review" at bounding box center [450, 90] width 59 height 20
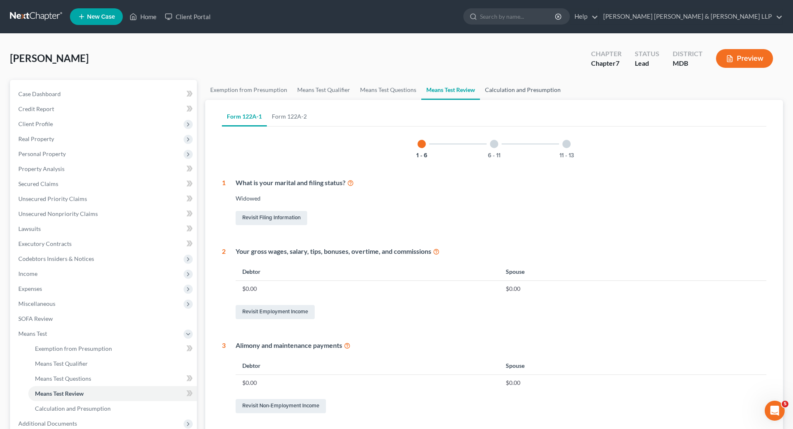
click at [509, 89] on link "Calculation and Presumption" at bounding box center [523, 90] width 86 height 20
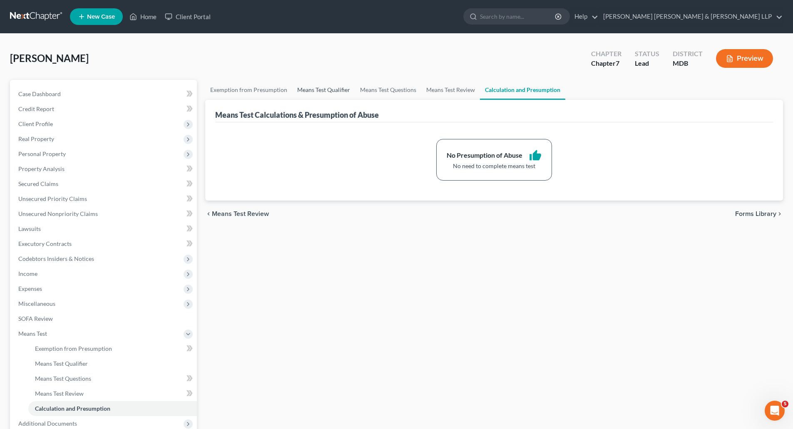
click at [308, 91] on link "Means Test Qualifier" at bounding box center [323, 90] width 63 height 20
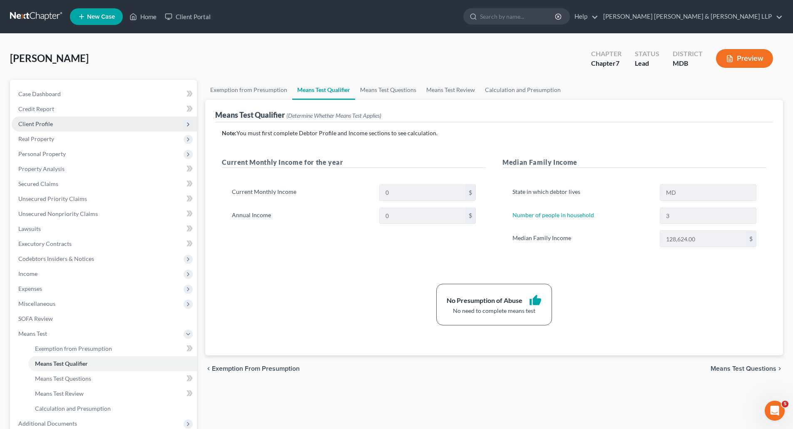
click at [42, 125] on span "Client Profile" at bounding box center [35, 123] width 35 height 7
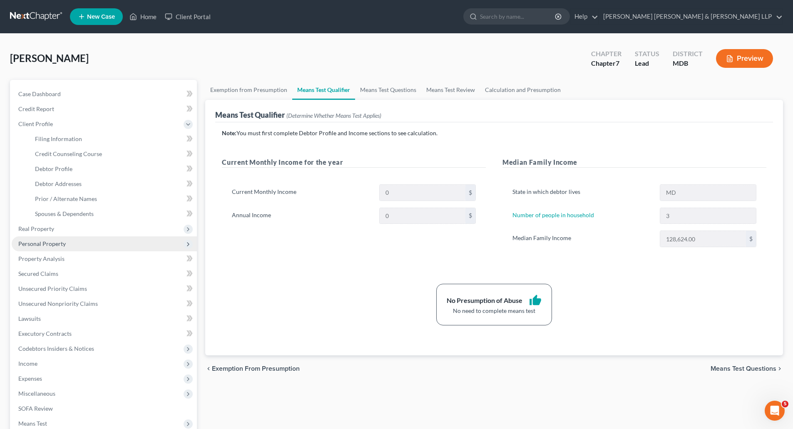
click at [54, 241] on span "Personal Property" at bounding box center [41, 243] width 47 height 7
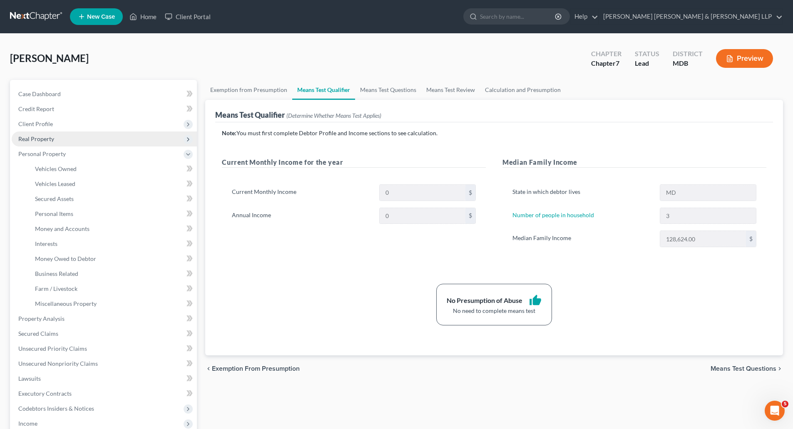
click at [39, 136] on span "Real Property" at bounding box center [36, 138] width 36 height 7
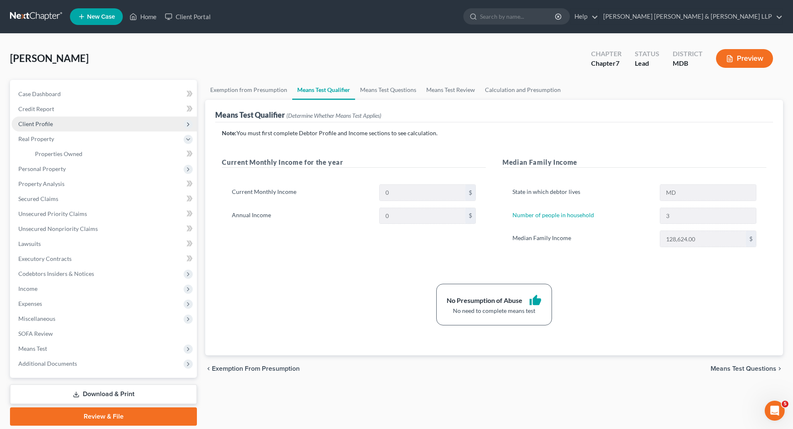
click at [40, 128] on span "Client Profile" at bounding box center [104, 124] width 185 height 15
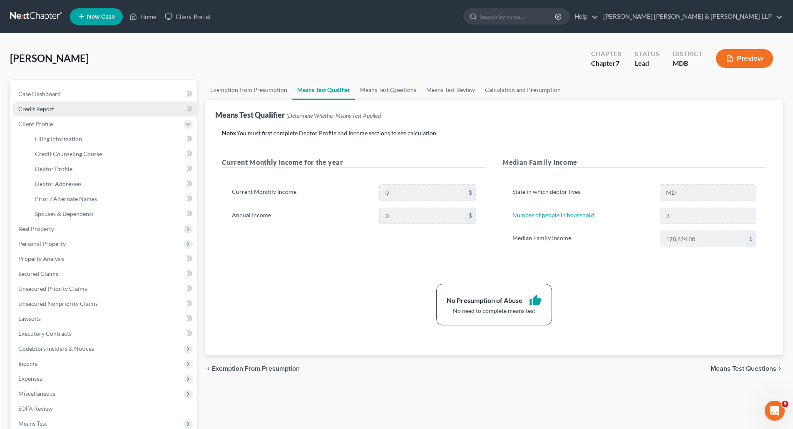
click at [45, 102] on link "Credit Report" at bounding box center [104, 109] width 185 height 15
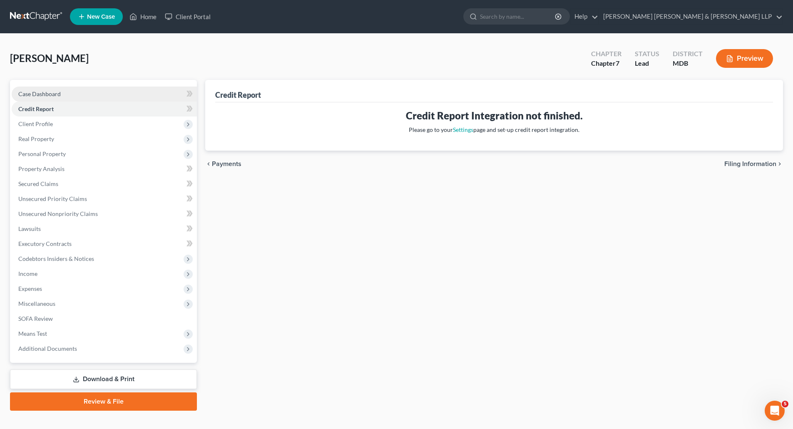
click at [47, 95] on span "Case Dashboard" at bounding box center [39, 93] width 42 height 7
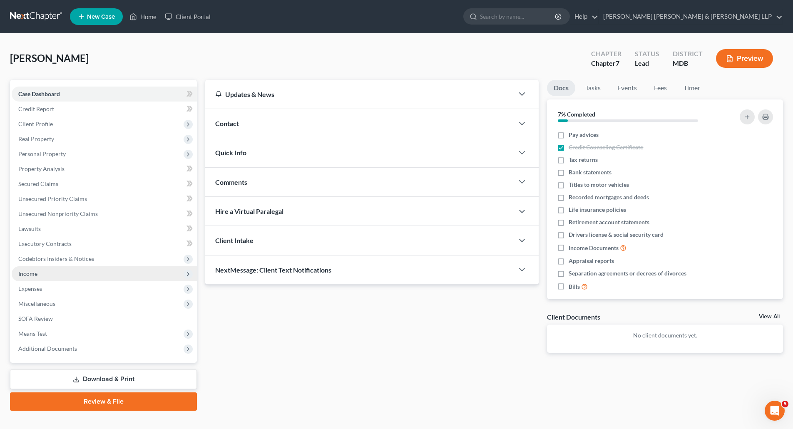
click at [30, 271] on span "Income" at bounding box center [27, 273] width 19 height 7
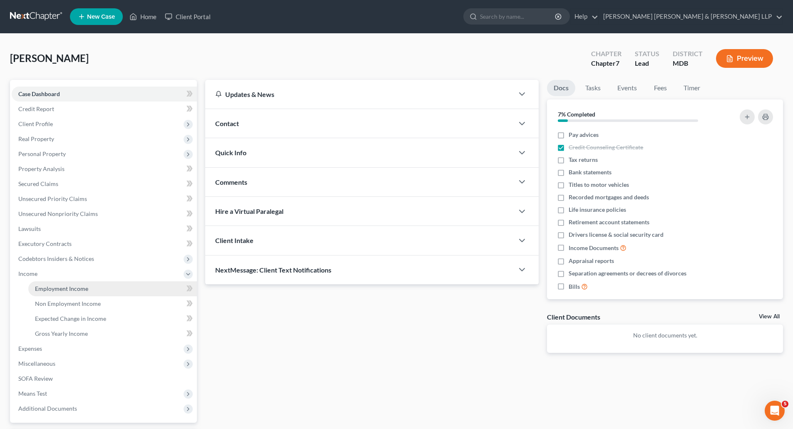
drag, startPoint x: 56, startPoint y: 290, endPoint x: 61, endPoint y: 288, distance: 5.1
click at [56, 289] on span "Employment Income" at bounding box center [61, 288] width 53 height 7
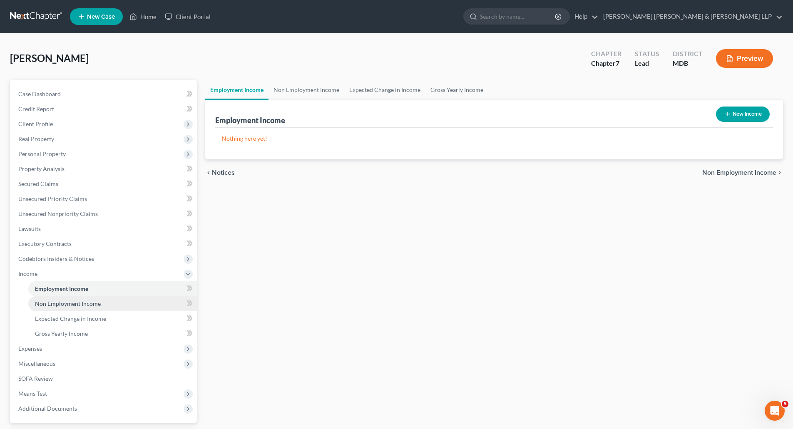
click at [53, 304] on span "Non Employment Income" at bounding box center [68, 303] width 66 height 7
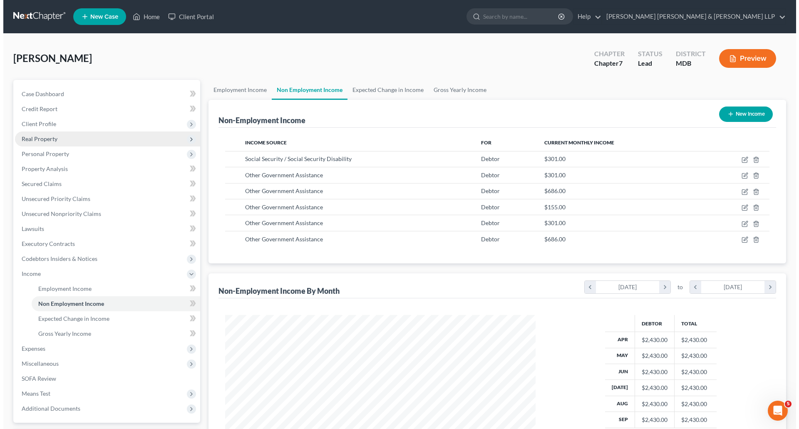
scroll to position [155, 327]
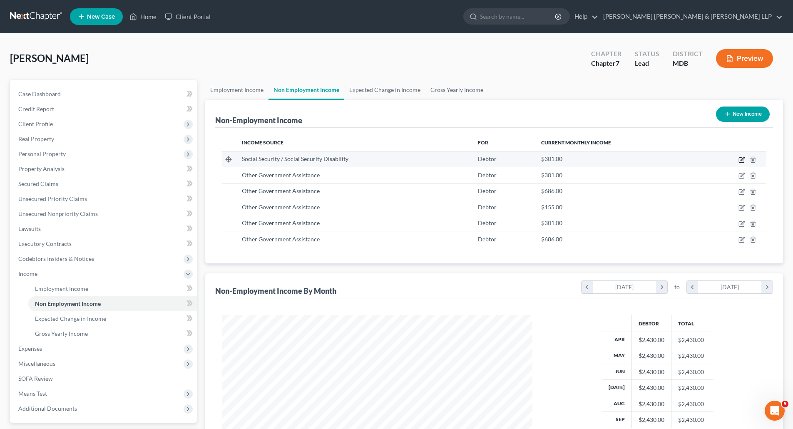
click at [741, 158] on icon "button" at bounding box center [741, 159] width 7 height 7
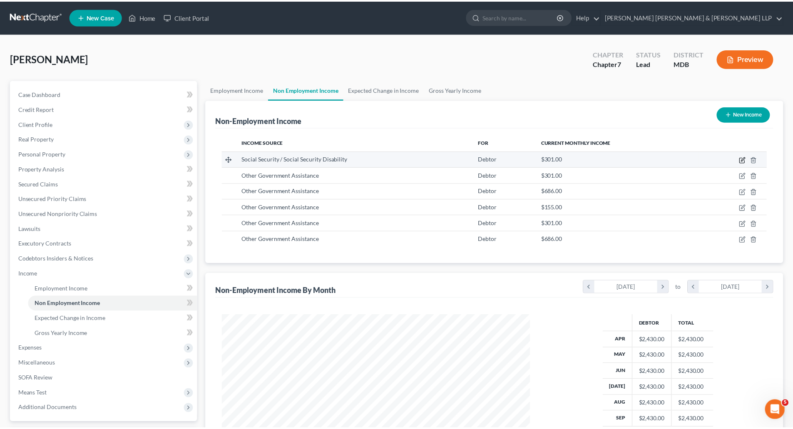
scroll to position [156, 330]
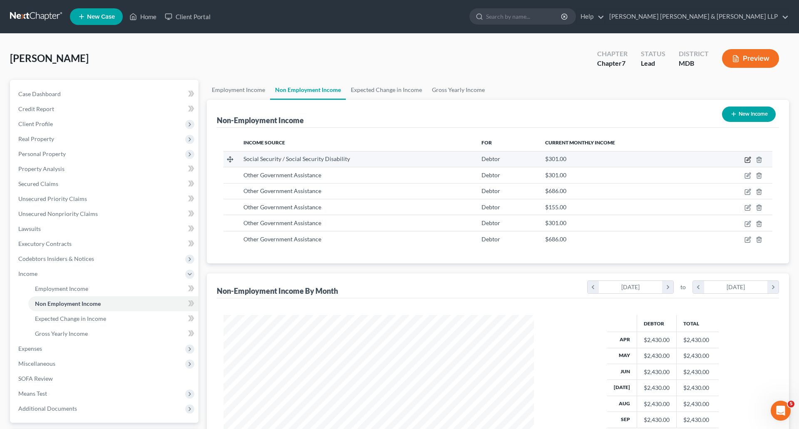
select select "4"
select select "0"
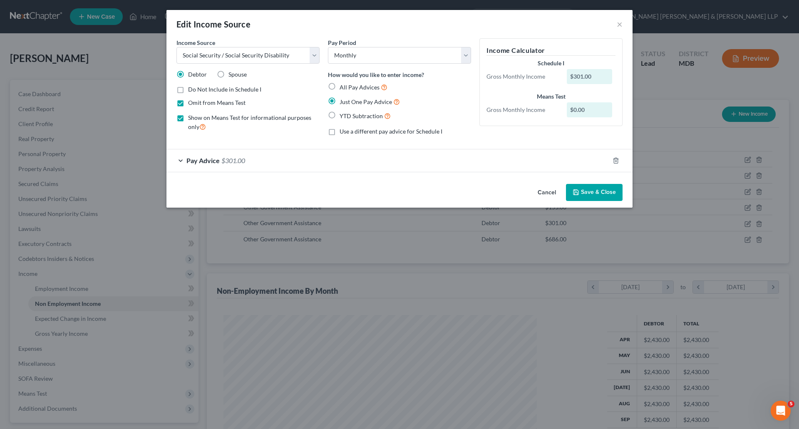
click at [606, 194] on button "Save & Close" at bounding box center [594, 192] width 57 height 17
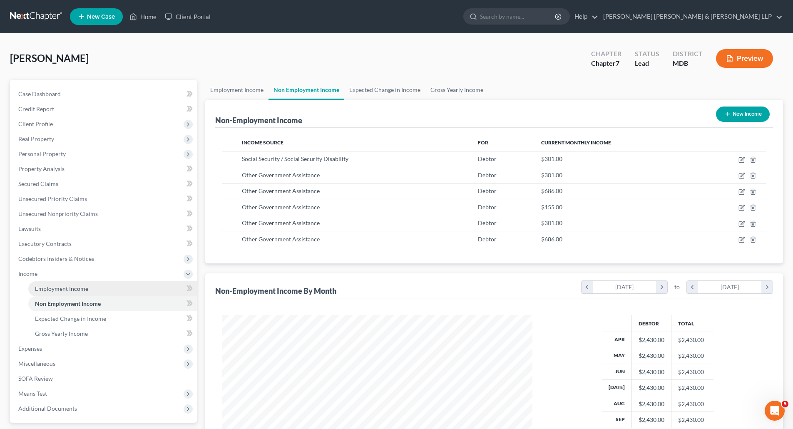
scroll to position [119, 0]
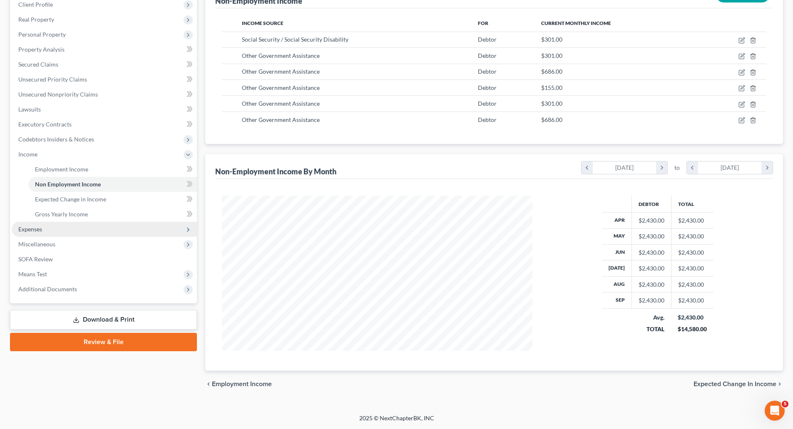
click at [34, 229] on span "Expenses" at bounding box center [30, 229] width 24 height 7
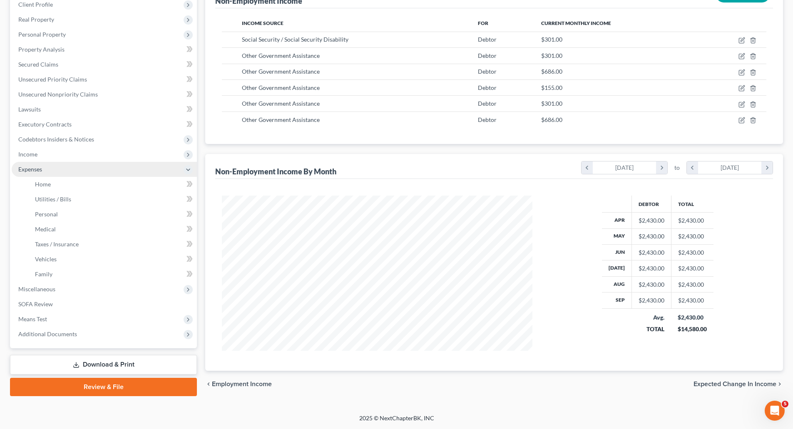
click at [34, 169] on span "Expenses" at bounding box center [30, 169] width 24 height 7
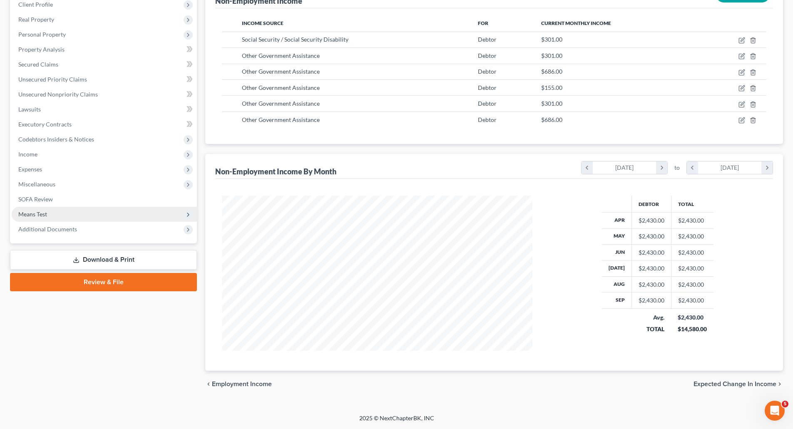
click at [32, 213] on span "Means Test" at bounding box center [32, 214] width 29 height 7
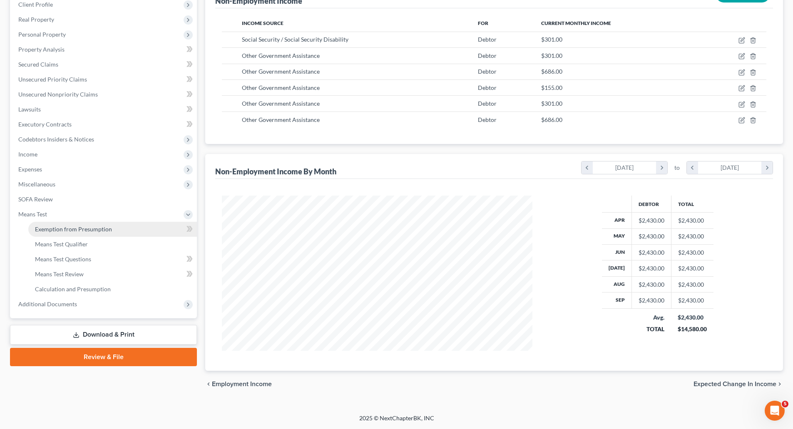
click at [57, 228] on span "Exemption from Presumption" at bounding box center [73, 229] width 77 height 7
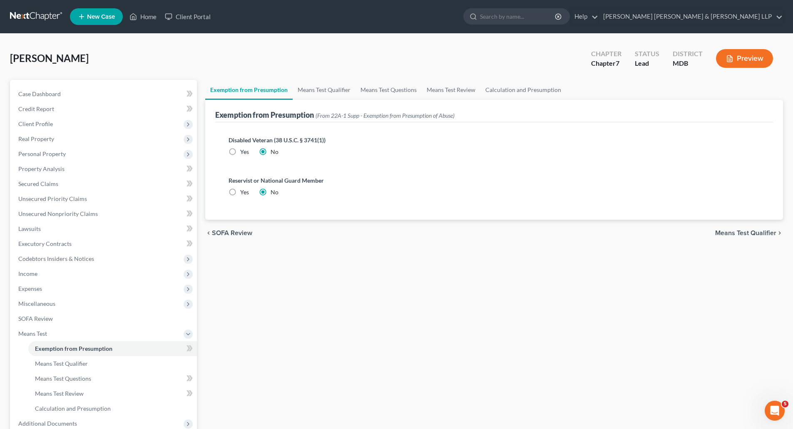
click at [759, 239] on div "chevron_left SOFA Review Means Test Qualifier chevron_right" at bounding box center [494, 233] width 578 height 27
click at [760, 236] on span "Means Test Qualifier" at bounding box center [745, 233] width 61 height 7
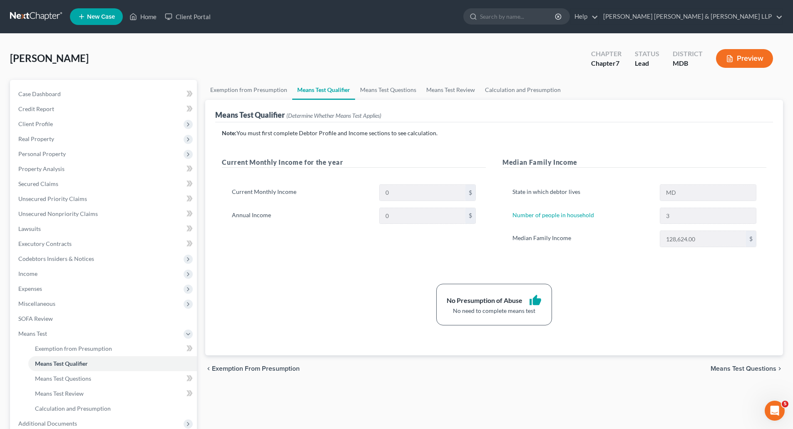
click at [746, 369] on span "Means Test Questions" at bounding box center [743, 368] width 66 height 7
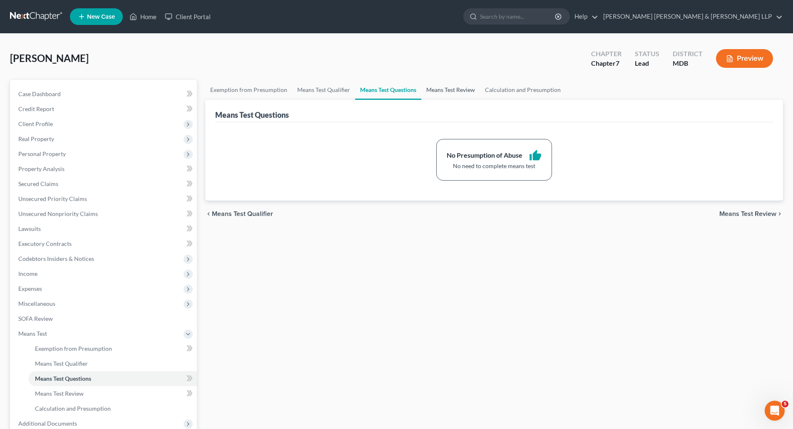
click at [448, 91] on link "Means Test Review" at bounding box center [450, 90] width 59 height 20
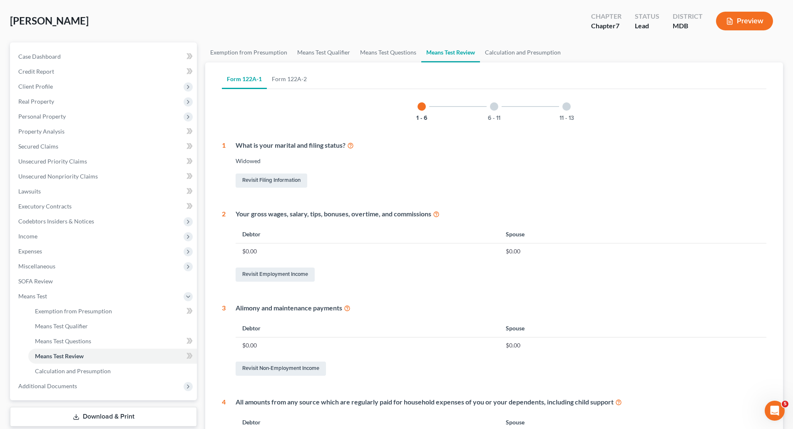
scroll to position [42, 0]
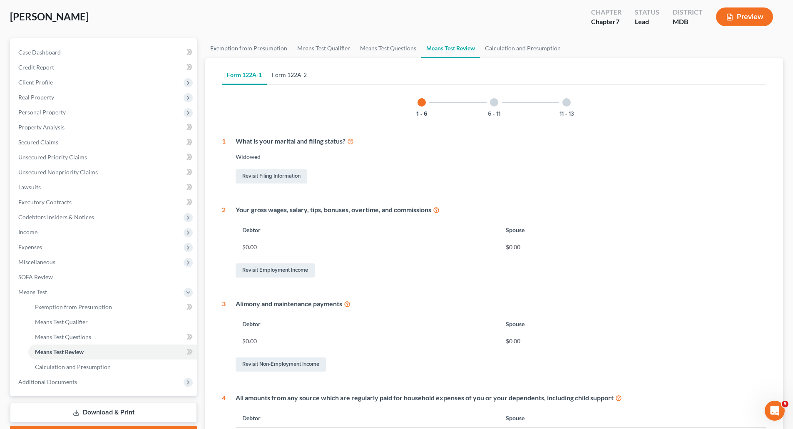
click at [290, 71] on link "Form 122A-2" at bounding box center [289, 75] width 45 height 20
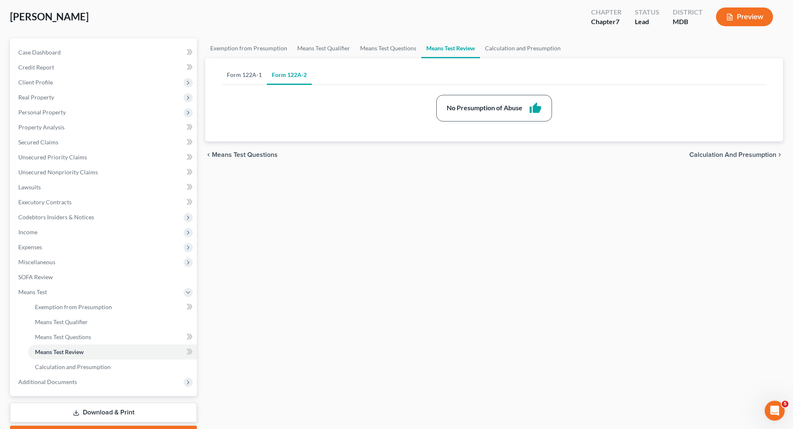
click at [251, 79] on link "Form 122A-1" at bounding box center [244, 75] width 45 height 20
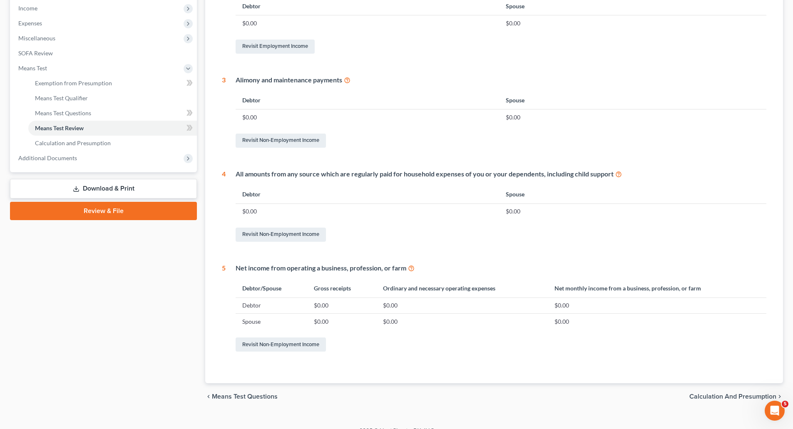
scroll to position [278, 0]
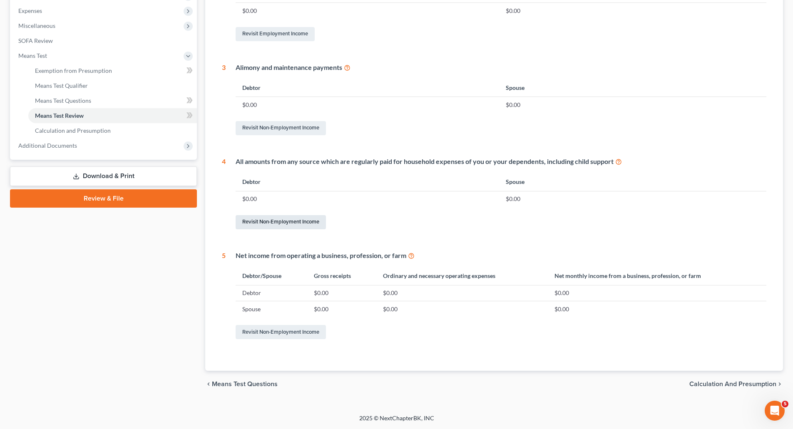
drag, startPoint x: 296, startPoint y: 222, endPoint x: 362, endPoint y: 226, distance: 66.7
click at [296, 222] on link "Revisit Non-Employment Income" at bounding box center [281, 222] width 90 height 14
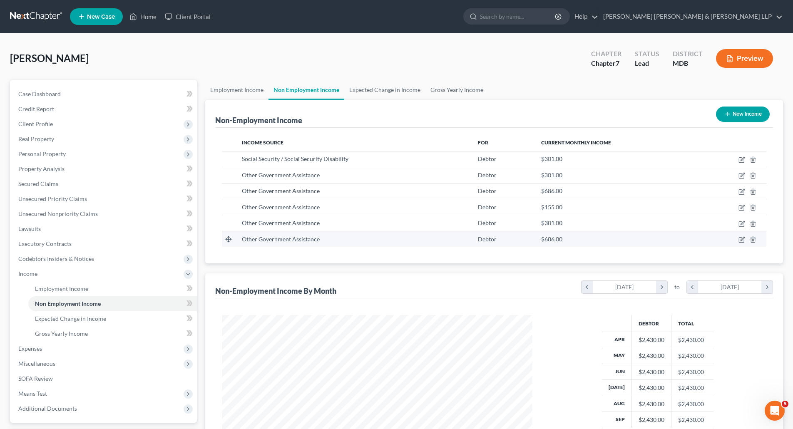
scroll to position [155, 327]
click at [741, 163] on td at bounding box center [732, 159] width 68 height 16
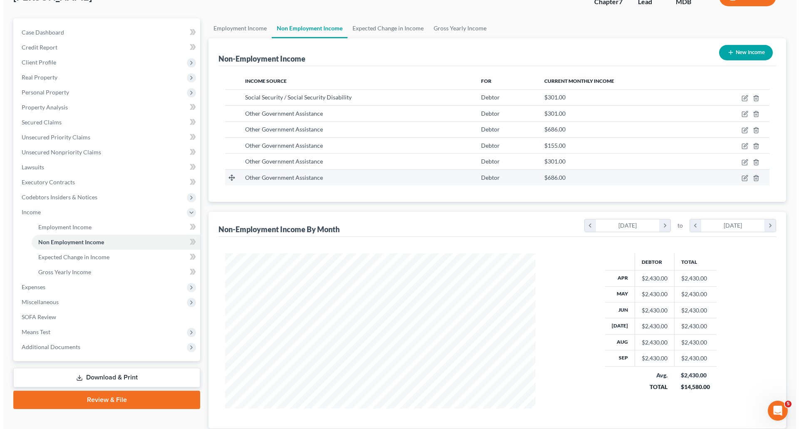
scroll to position [0, 0]
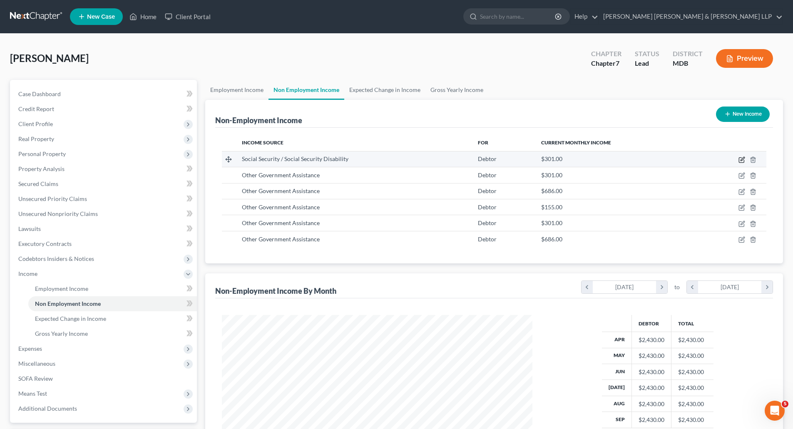
click at [742, 158] on icon "button" at bounding box center [741, 159] width 7 height 7
select select "4"
select select "0"
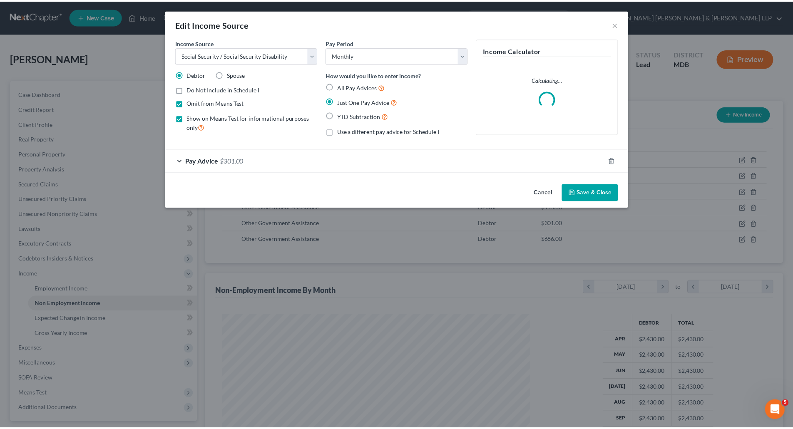
scroll to position [156, 330]
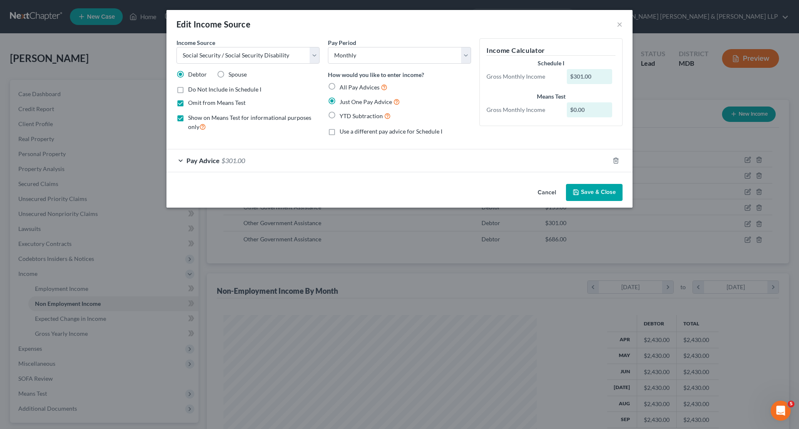
click at [216, 164] on span "Pay Advice" at bounding box center [202, 160] width 33 height 8
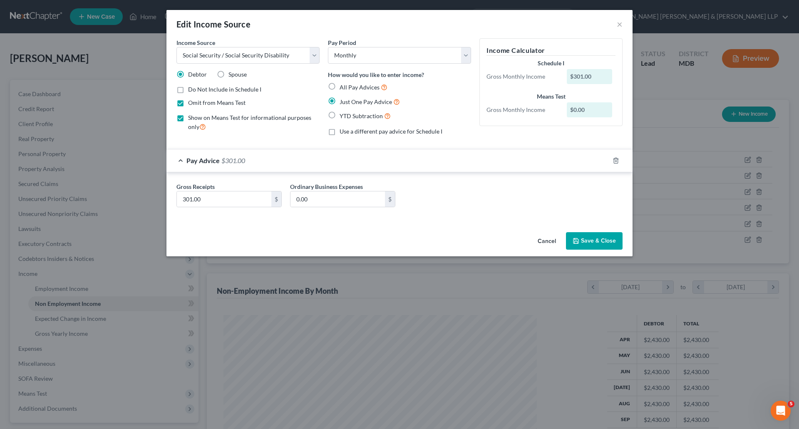
click at [188, 102] on label "Omit from Means Test" at bounding box center [216, 103] width 57 height 8
click at [191, 102] on input "Omit from Means Test" at bounding box center [193, 101] width 5 height 5
checkbox input "false"
click at [596, 244] on button "Save & Close" at bounding box center [594, 240] width 57 height 17
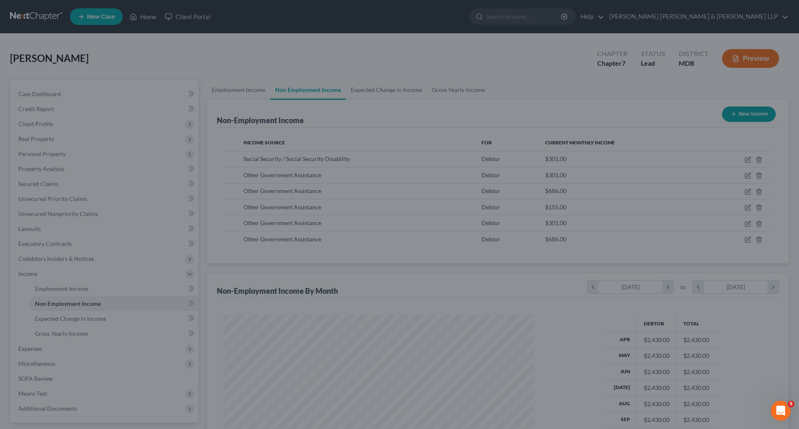
scroll to position [416049, 415877]
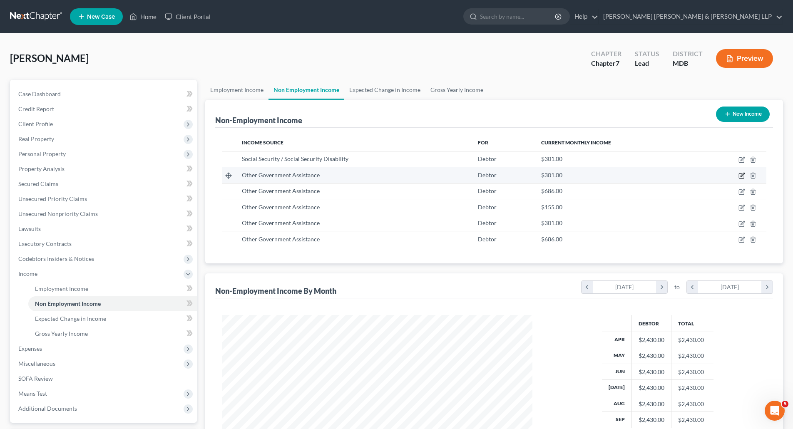
click at [742, 176] on icon "button" at bounding box center [741, 175] width 7 height 7
select select "5"
select select "0"
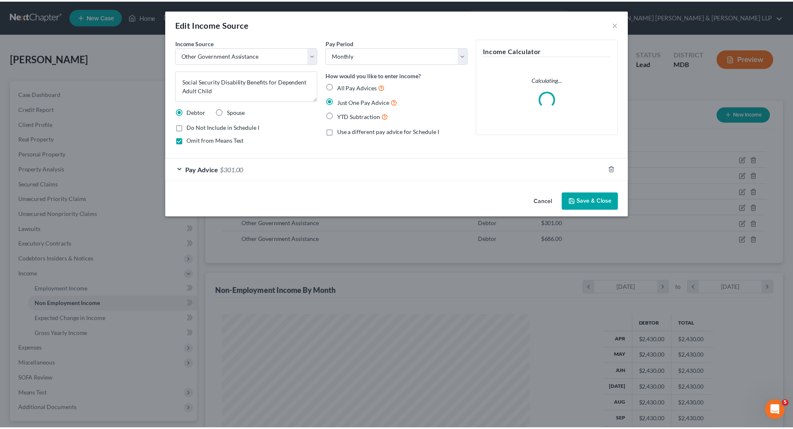
scroll to position [156, 330]
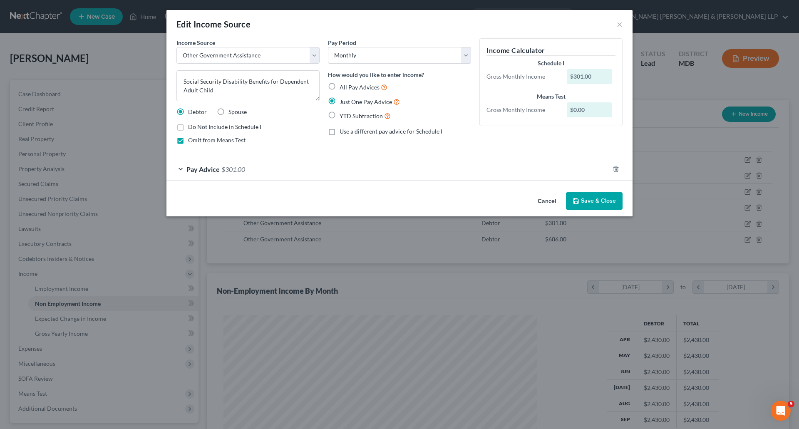
click at [188, 142] on label "Omit from Means Test" at bounding box center [216, 140] width 57 height 8
click at [191, 142] on input "Omit from Means Test" at bounding box center [193, 138] width 5 height 5
checkbox input "false"
click at [594, 198] on button "Save & Close" at bounding box center [594, 200] width 57 height 17
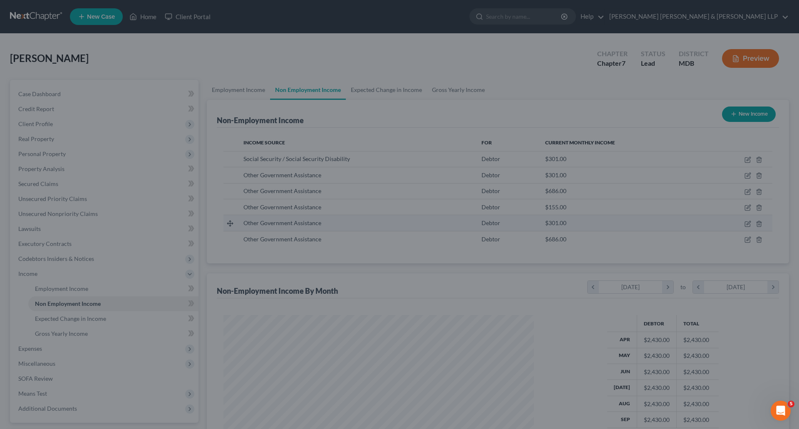
scroll to position [416049, 415877]
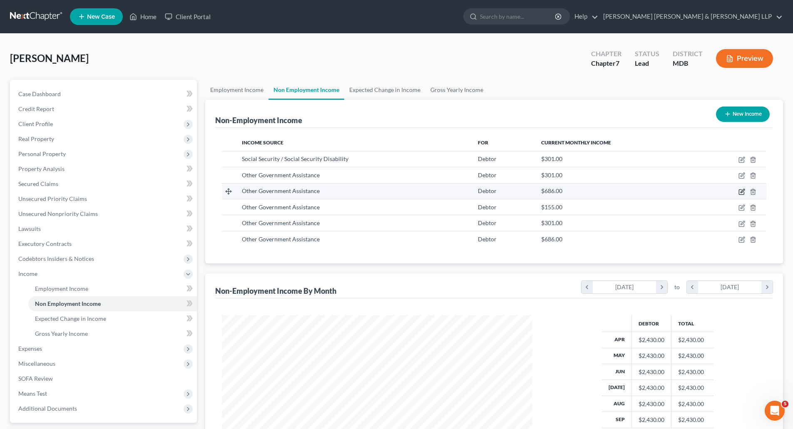
click at [741, 192] on icon "button" at bounding box center [742, 191] width 4 height 4
select select "5"
select select "0"
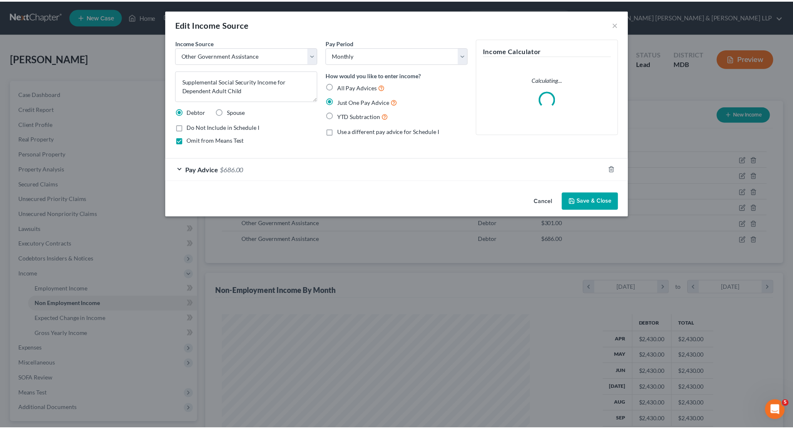
scroll to position [156, 330]
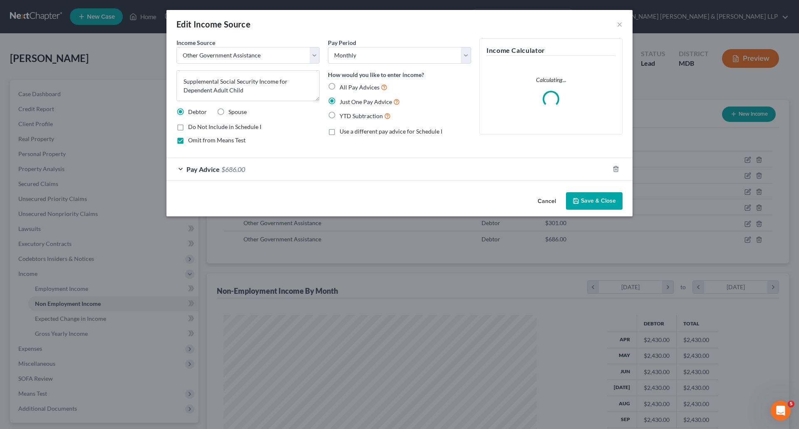
click at [188, 139] on label "Omit from Means Test" at bounding box center [216, 140] width 57 height 8
click at [191, 139] on input "Omit from Means Test" at bounding box center [193, 138] width 5 height 5
checkbox input "false"
click at [594, 203] on button "Save & Close" at bounding box center [594, 200] width 57 height 17
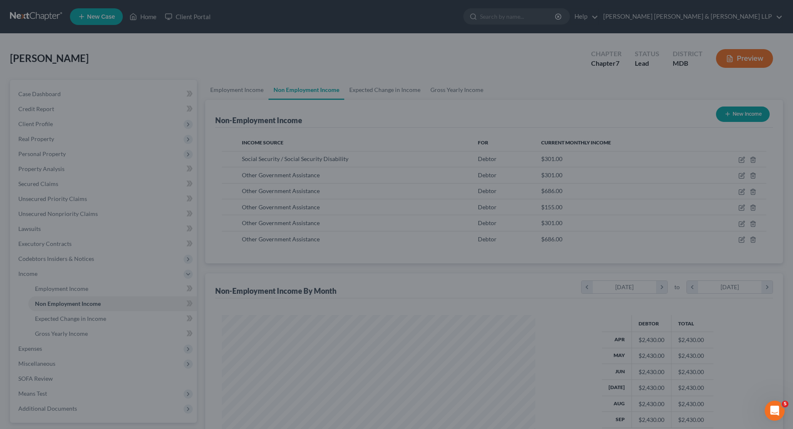
scroll to position [155, 327]
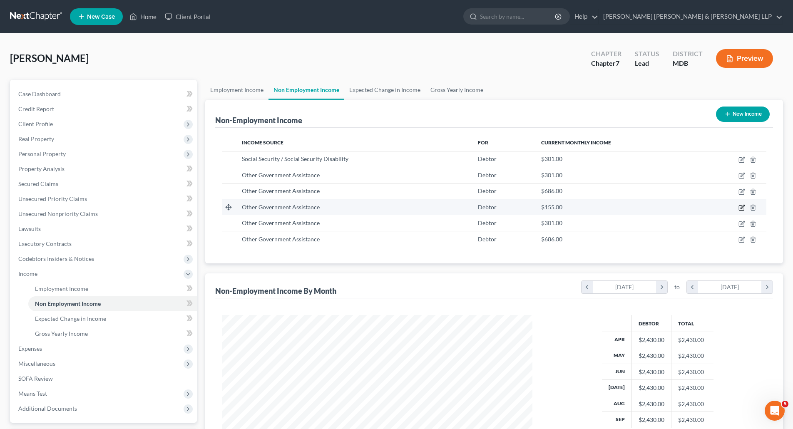
click at [741, 209] on icon "button" at bounding box center [742, 207] width 4 height 4
select select "5"
select select "0"
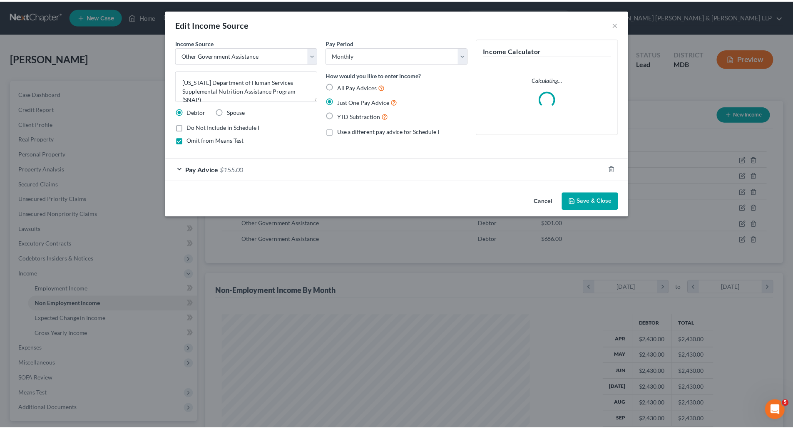
scroll to position [156, 330]
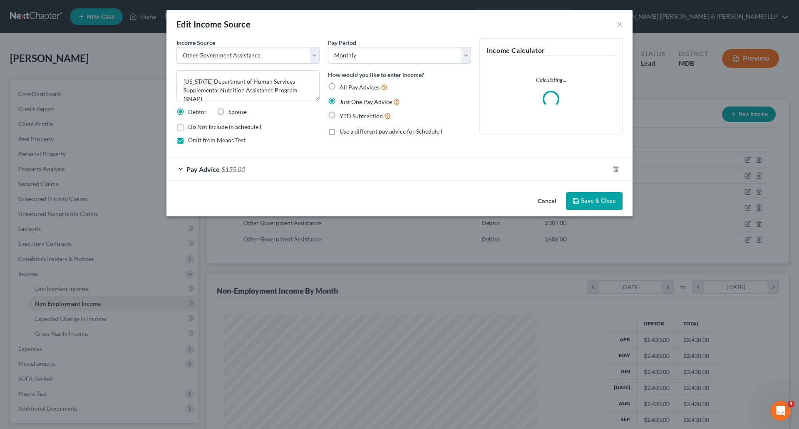
click at [188, 139] on label "Omit from Means Test" at bounding box center [216, 140] width 57 height 8
click at [191, 139] on input "Omit from Means Test" at bounding box center [193, 138] width 5 height 5
checkbox input "false"
click at [603, 202] on button "Save & Close" at bounding box center [594, 200] width 57 height 17
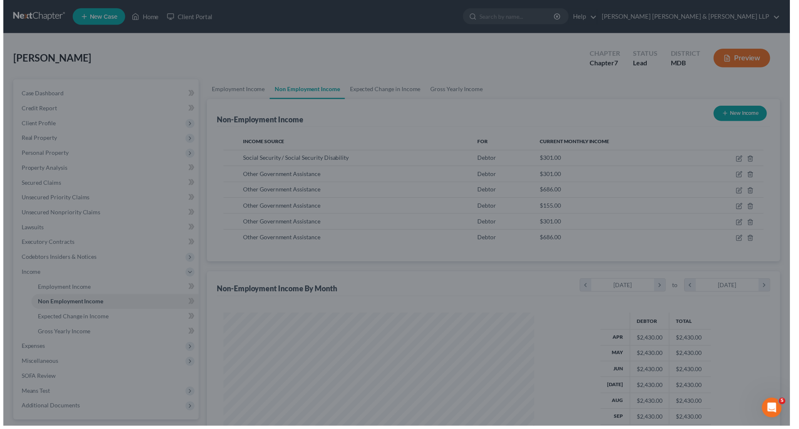
scroll to position [416049, 415877]
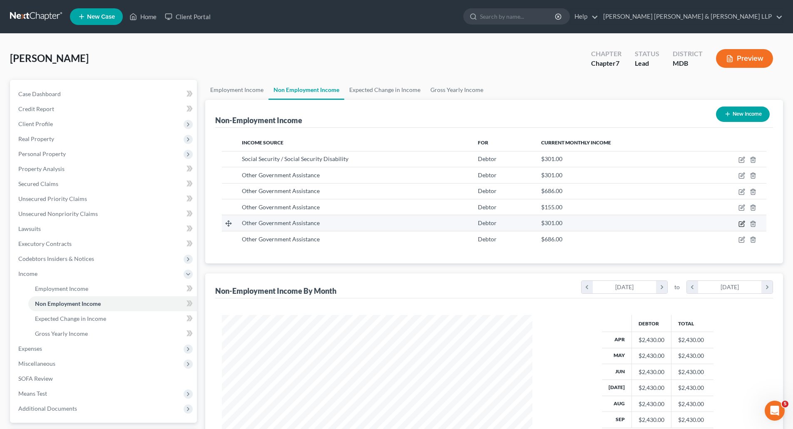
click at [742, 222] on icon "button" at bounding box center [742, 223] width 4 height 4
select select "5"
select select "0"
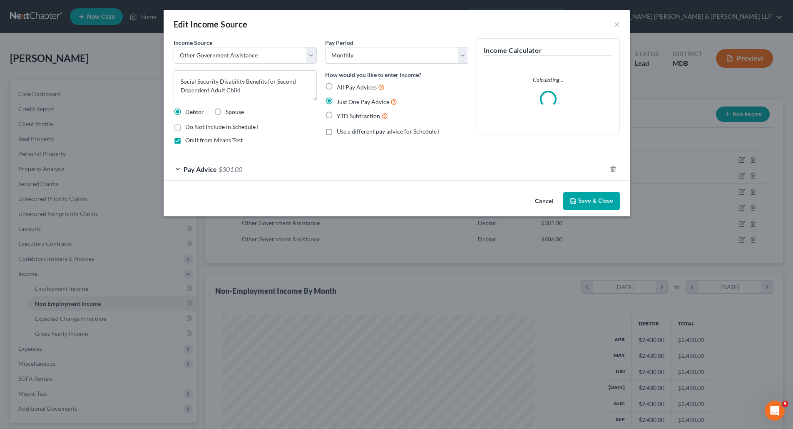
scroll to position [156, 330]
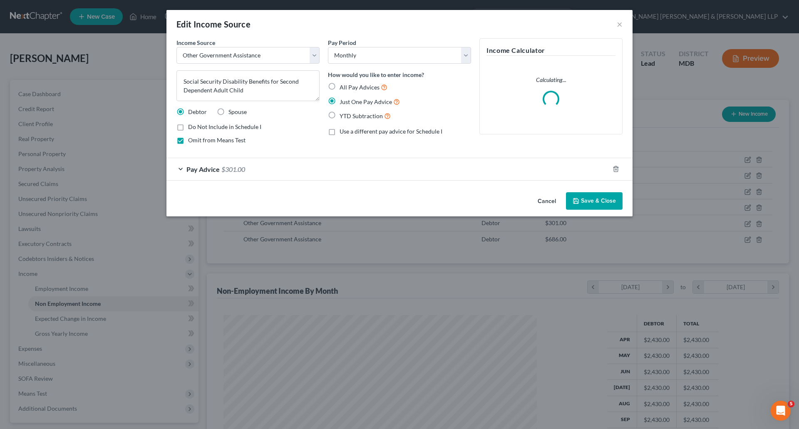
click at [188, 139] on label "Omit from Means Test" at bounding box center [216, 140] width 57 height 8
click at [191, 139] on input "Omit from Means Test" at bounding box center [193, 138] width 5 height 5
checkbox input "false"
drag, startPoint x: 590, startPoint y: 194, endPoint x: 648, endPoint y: 209, distance: 60.3
click at [590, 194] on button "Save & Close" at bounding box center [594, 200] width 57 height 17
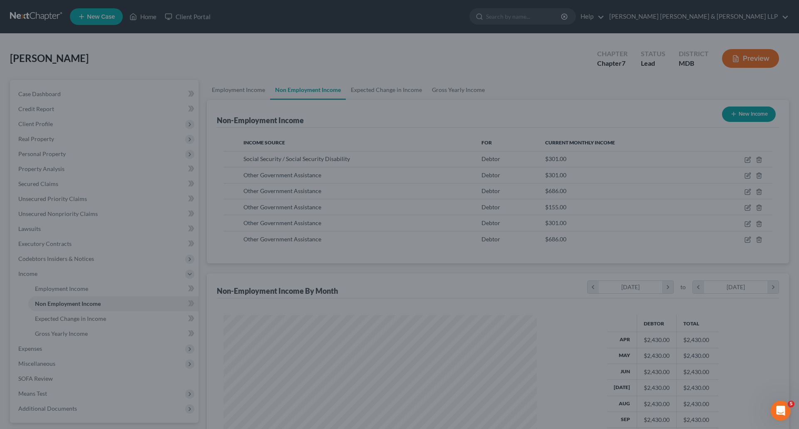
scroll to position [416049, 415877]
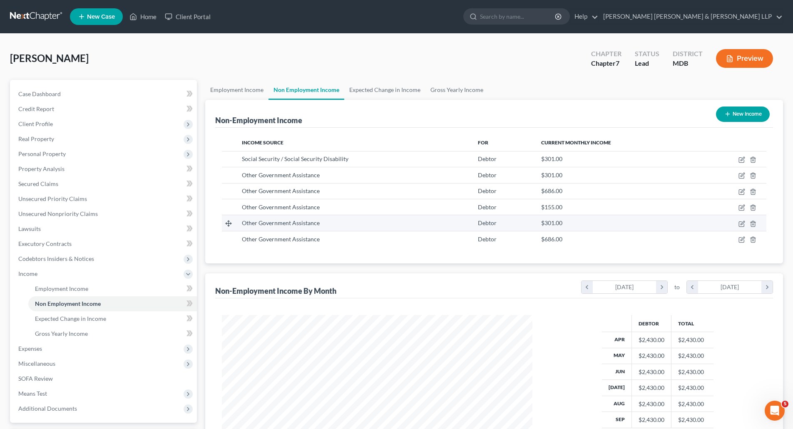
click at [741, 228] on td at bounding box center [732, 223] width 68 height 16
click at [740, 223] on icon "button" at bounding box center [741, 224] width 7 height 7
select select "5"
select select "0"
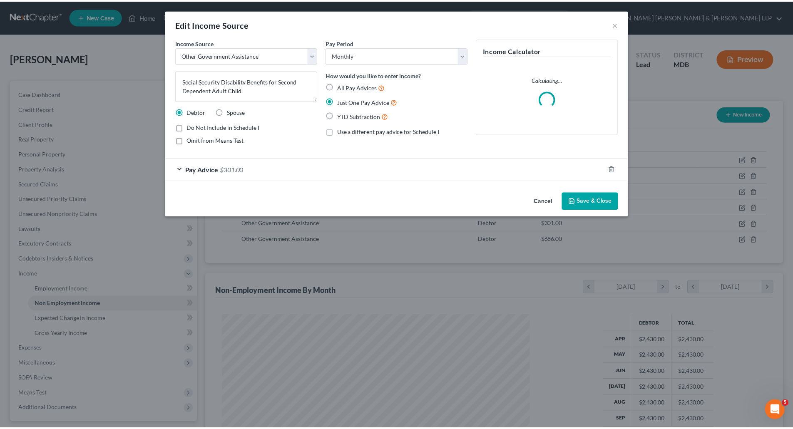
scroll to position [156, 330]
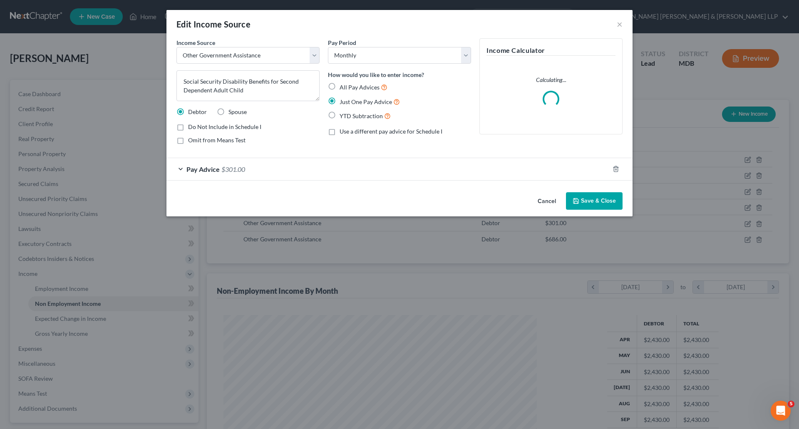
click at [618, 201] on button "Save & Close" at bounding box center [594, 200] width 57 height 17
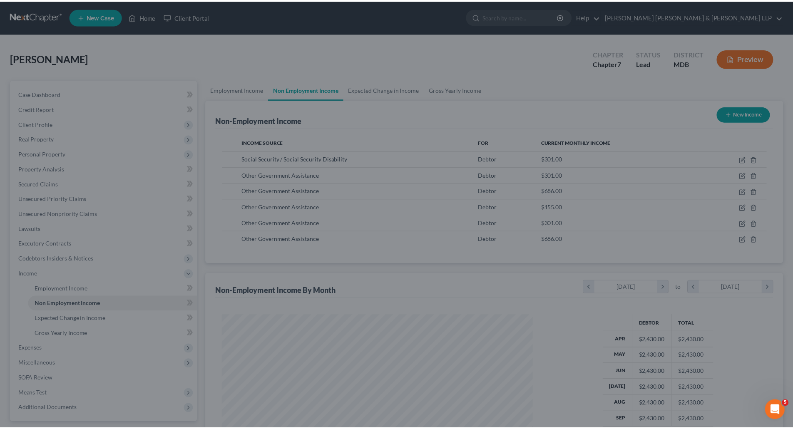
scroll to position [155, 327]
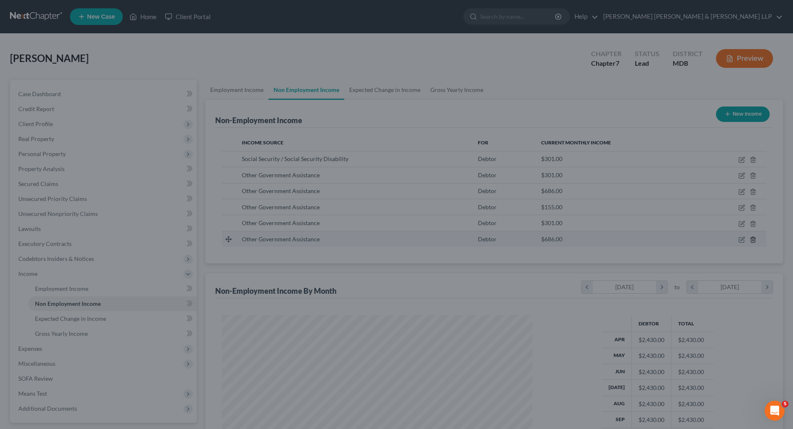
click at [750, 242] on icon "button" at bounding box center [753, 239] width 7 height 7
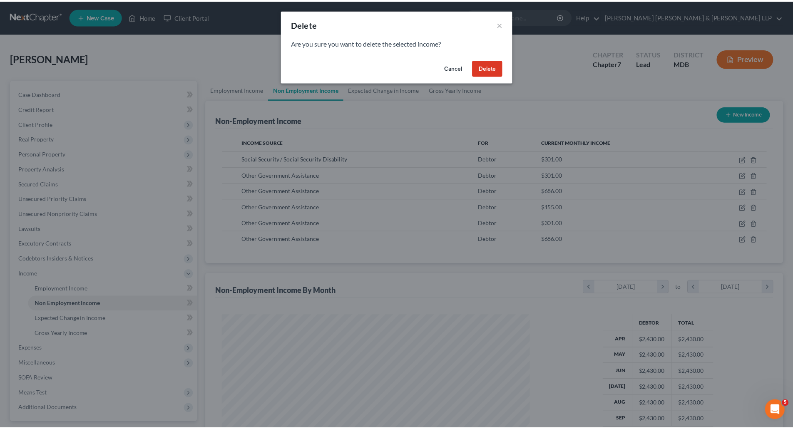
scroll to position [156, 330]
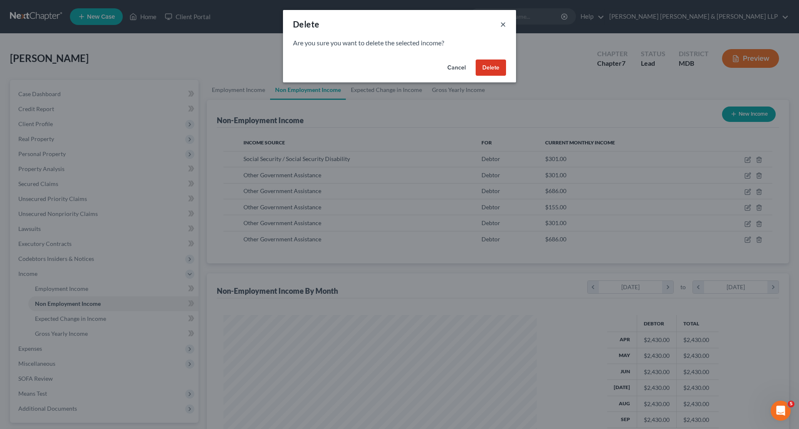
click at [502, 24] on button "×" at bounding box center [503, 24] width 6 height 10
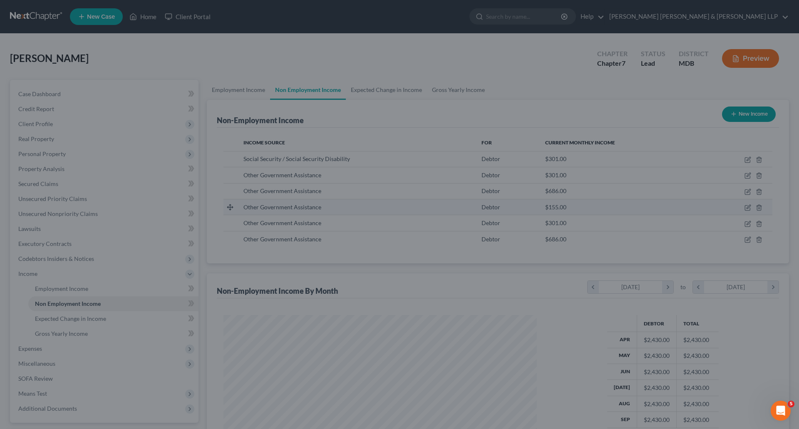
scroll to position [416049, 415877]
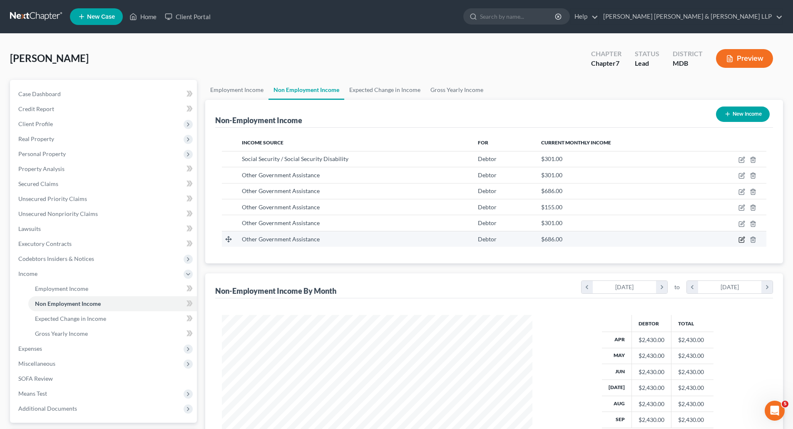
click at [740, 240] on icon "button" at bounding box center [741, 239] width 7 height 7
select select "5"
select select "0"
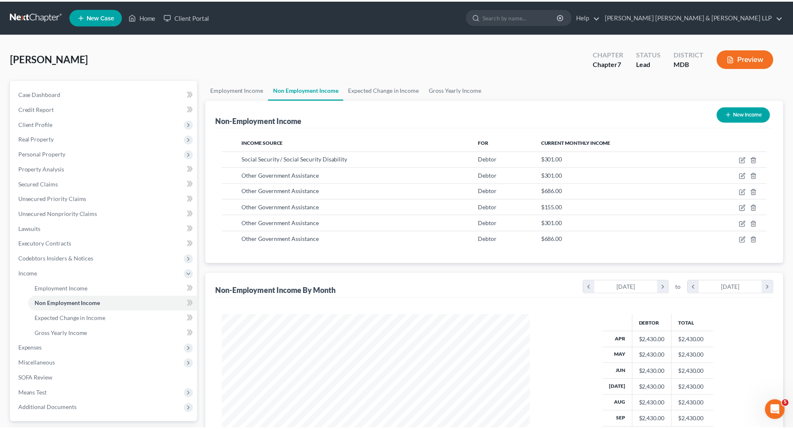
scroll to position [156, 330]
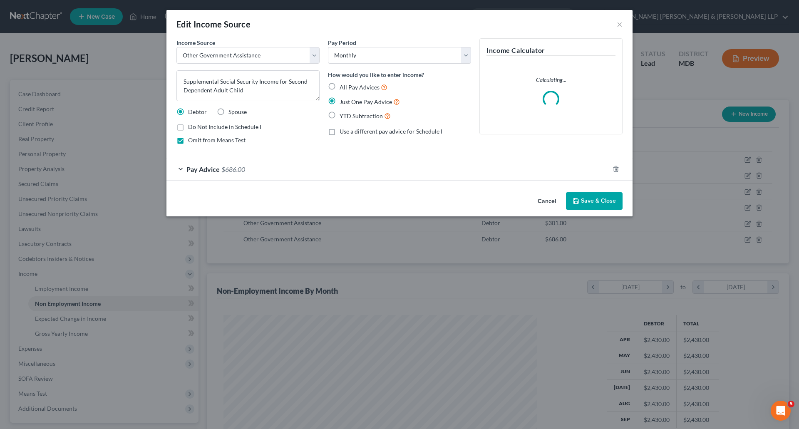
click at [188, 140] on label "Omit from Means Test" at bounding box center [216, 140] width 57 height 8
click at [191, 140] on input "Omit from Means Test" at bounding box center [193, 138] width 5 height 5
checkbox input "false"
click at [613, 199] on button "Save & Close" at bounding box center [594, 200] width 57 height 17
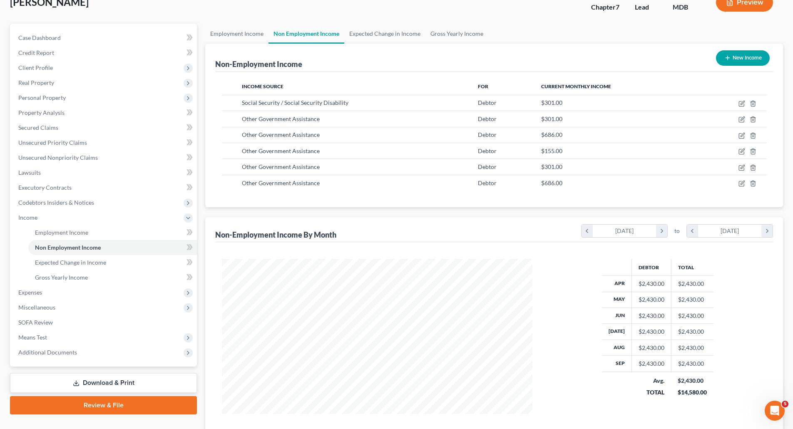
scroll to position [119, 0]
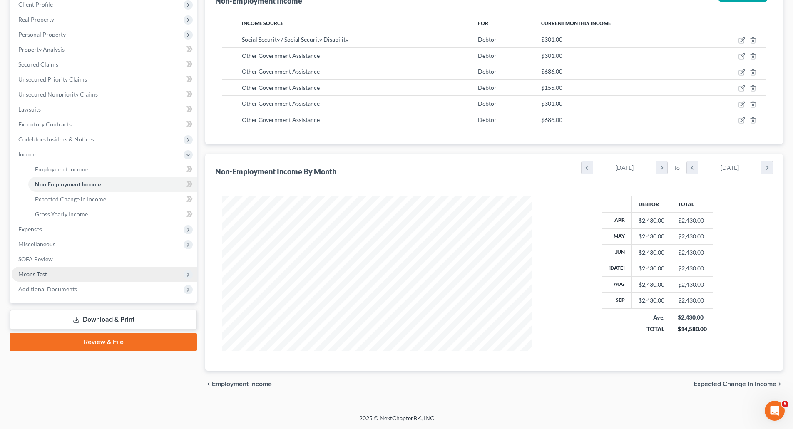
drag, startPoint x: 27, startPoint y: 275, endPoint x: 53, endPoint y: 271, distance: 26.1
click at [27, 275] on span "Means Test" at bounding box center [32, 274] width 29 height 7
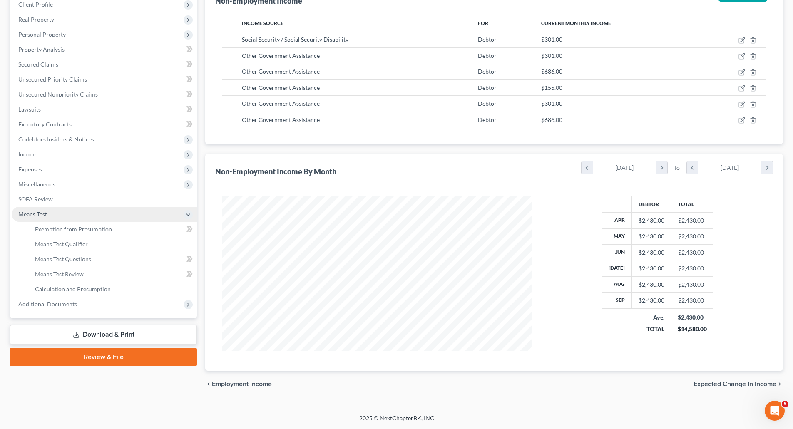
click at [56, 221] on span "Means Test" at bounding box center [104, 214] width 185 height 15
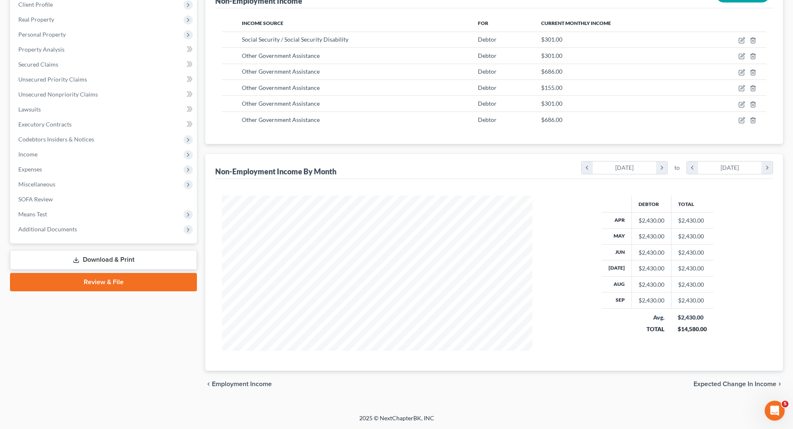
click at [57, 228] on span "Additional Documents" at bounding box center [47, 229] width 59 height 7
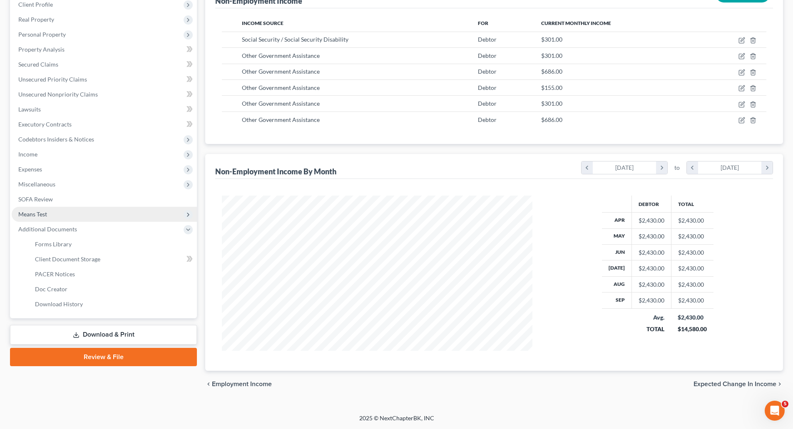
click at [45, 218] on span "Means Test" at bounding box center [104, 214] width 185 height 15
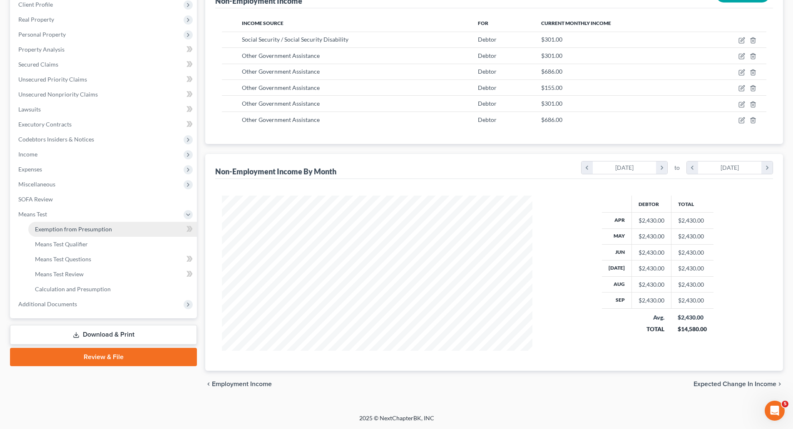
click at [91, 230] on span "Exemption from Presumption" at bounding box center [73, 229] width 77 height 7
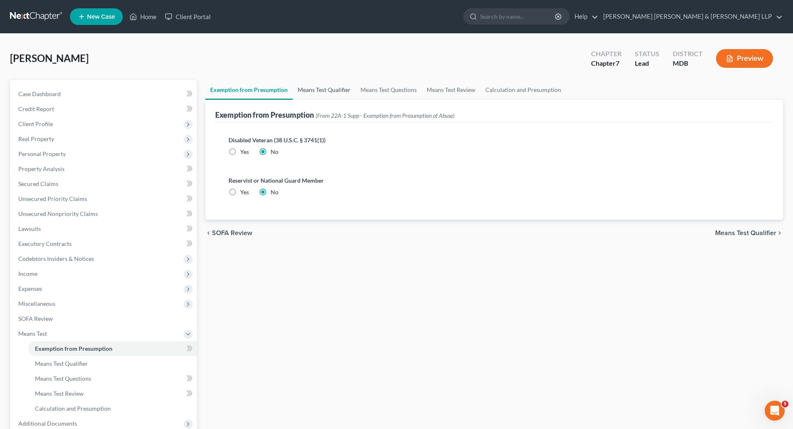
click at [316, 95] on link "Means Test Qualifier" at bounding box center [324, 90] width 63 height 20
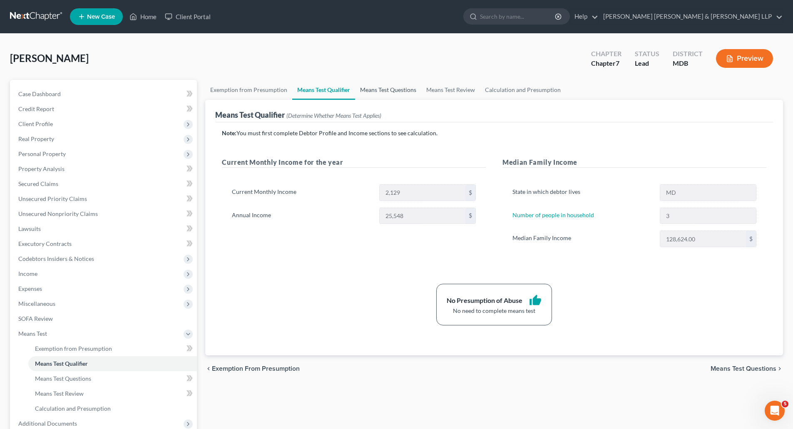
click at [369, 88] on link "Means Test Questions" at bounding box center [388, 90] width 66 height 20
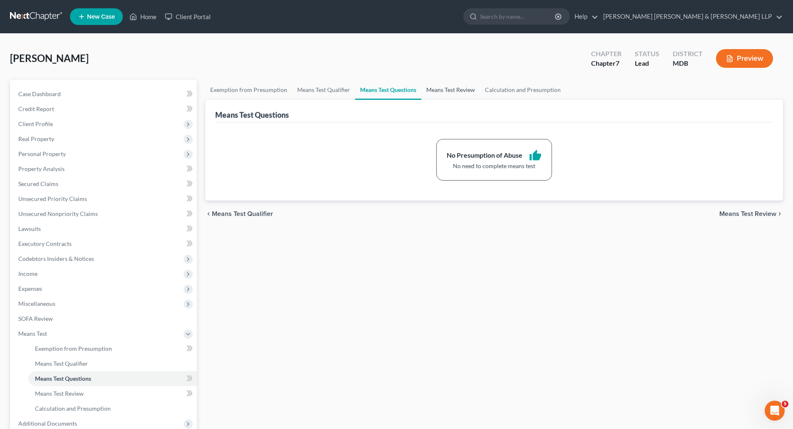
click at [447, 95] on link "Means Test Review" at bounding box center [450, 90] width 59 height 20
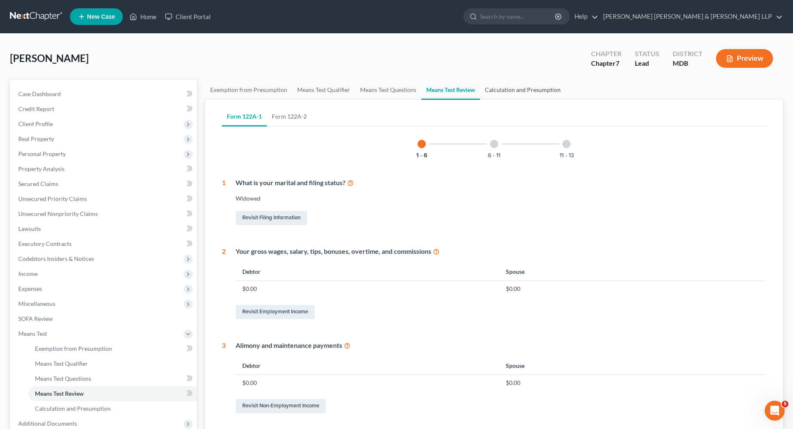
drag, startPoint x: 502, startPoint y: 89, endPoint x: 511, endPoint y: 96, distance: 11.6
click at [502, 89] on link "Calculation and Presumption" at bounding box center [523, 90] width 86 height 20
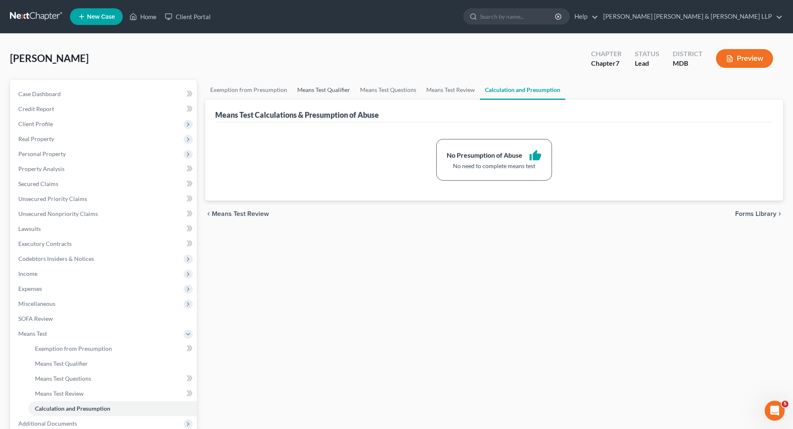
click at [315, 93] on link "Means Test Qualifier" at bounding box center [323, 90] width 63 height 20
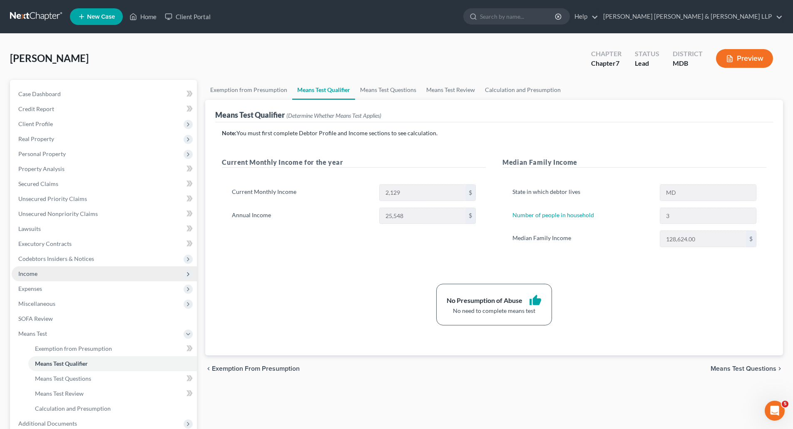
click at [47, 272] on span "Income" at bounding box center [104, 273] width 185 height 15
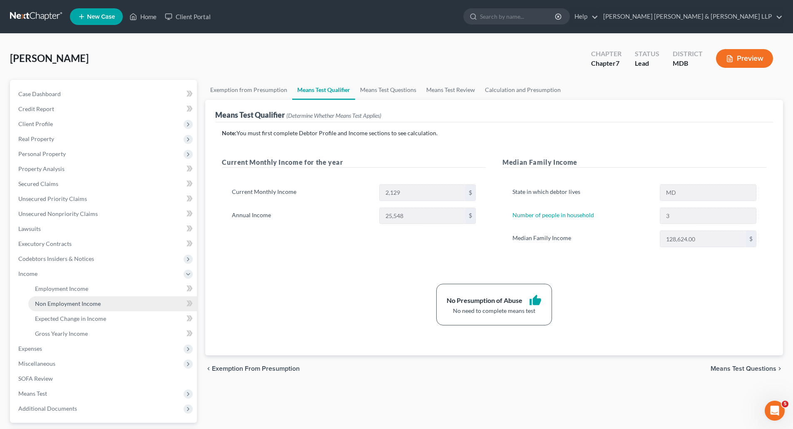
click at [46, 302] on span "Non Employment Income" at bounding box center [68, 303] width 66 height 7
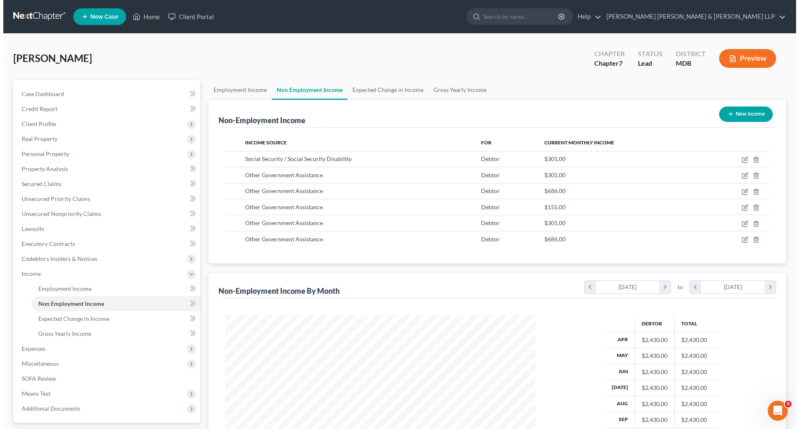
scroll to position [155, 327]
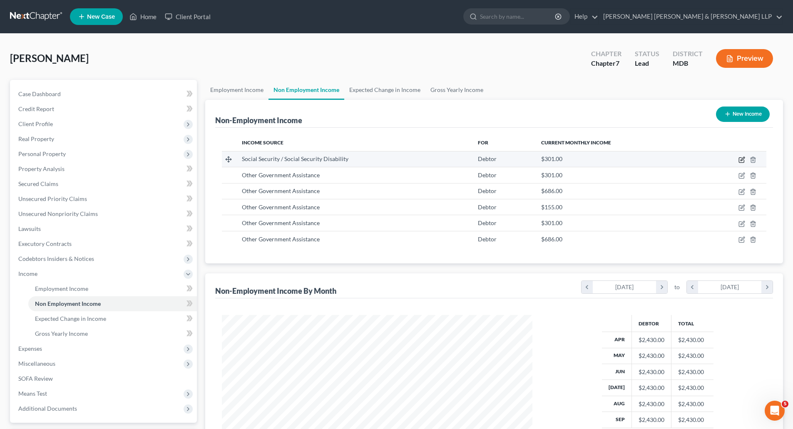
click at [744, 158] on icon "button" at bounding box center [741, 159] width 7 height 7
select select "4"
select select "0"
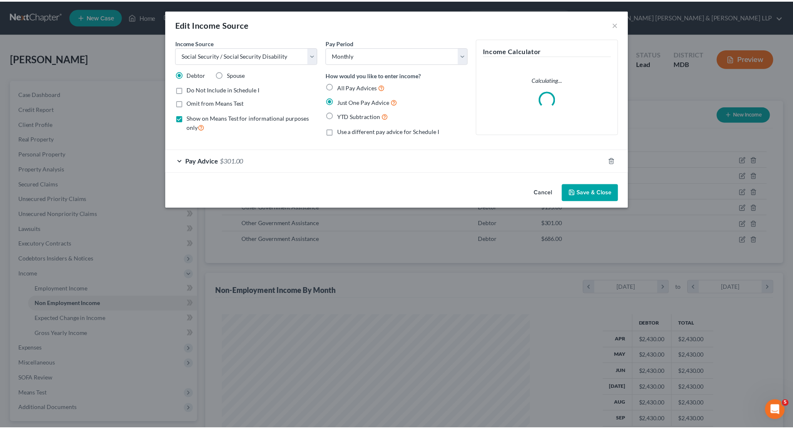
scroll to position [156, 330]
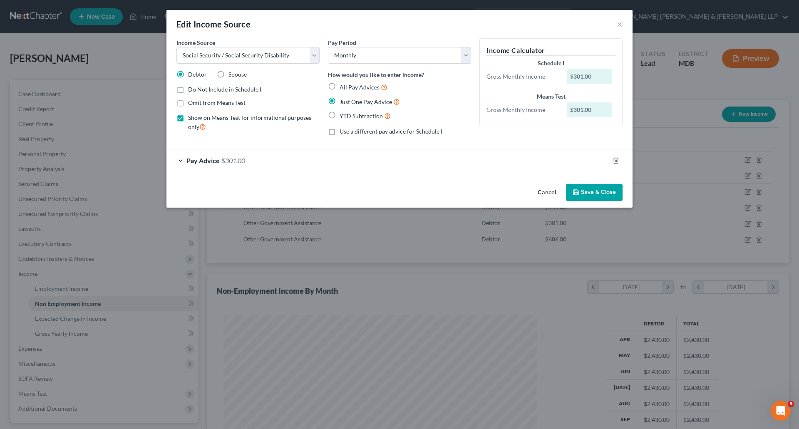
click at [188, 103] on label "Omit from Means Test" at bounding box center [216, 103] width 57 height 8
click at [191, 103] on input "Omit from Means Test" at bounding box center [193, 101] width 5 height 5
checkbox input "true"
drag, startPoint x: 606, startPoint y: 193, endPoint x: 737, endPoint y: 190, distance: 130.7
click at [606, 193] on button "Save & Close" at bounding box center [594, 192] width 57 height 17
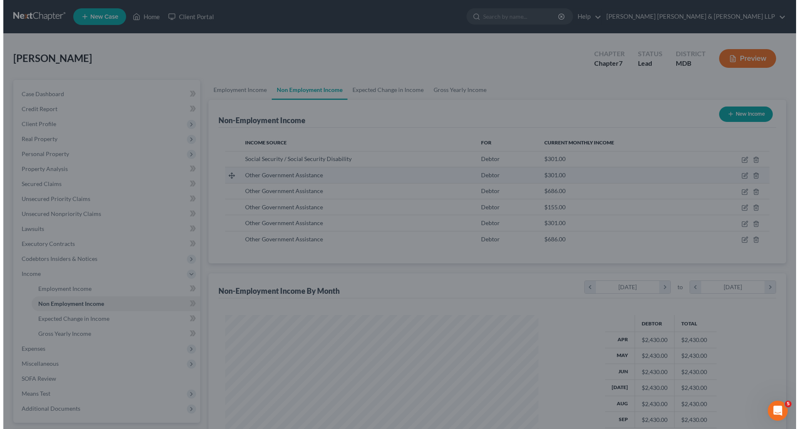
scroll to position [416049, 415877]
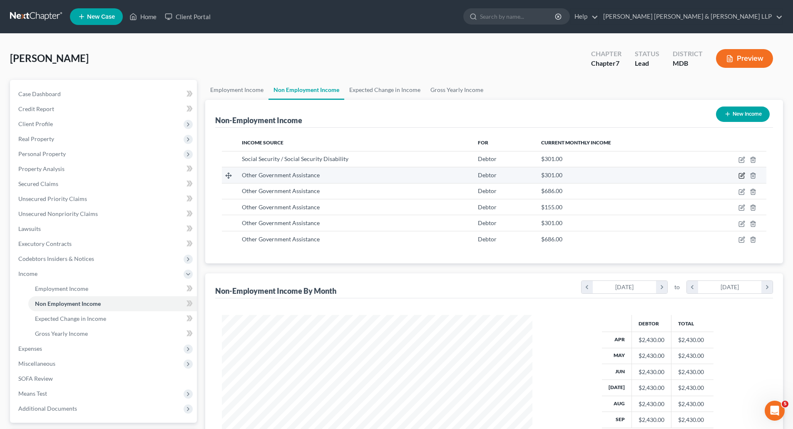
click at [741, 175] on icon "button" at bounding box center [741, 175] width 7 height 7
select select "5"
select select "0"
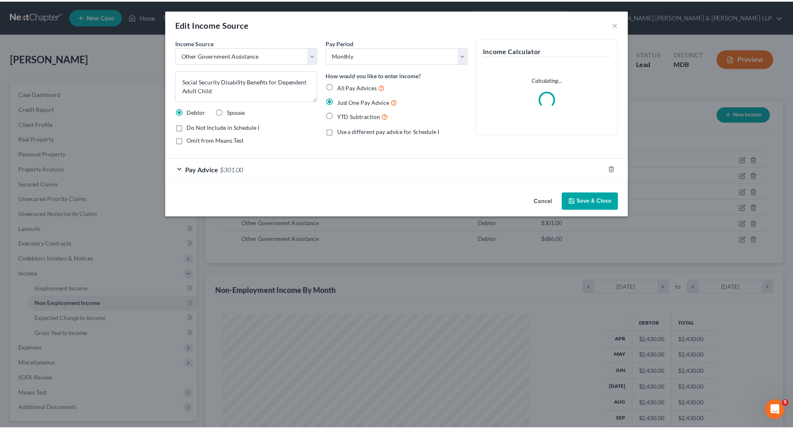
scroll to position [156, 330]
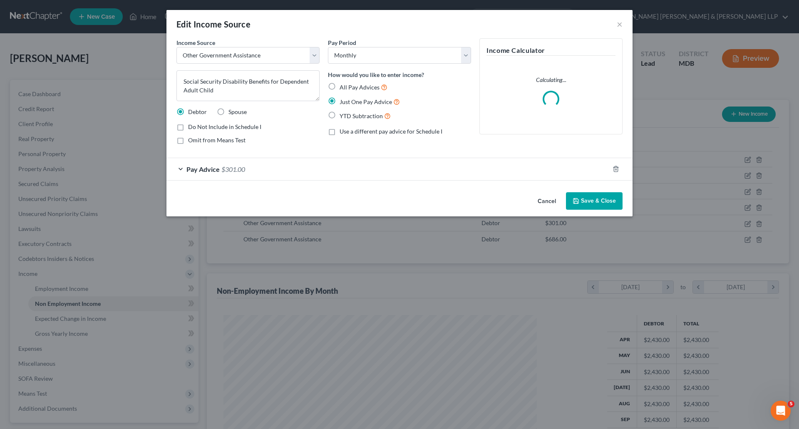
click at [188, 139] on label "Omit from Means Test" at bounding box center [216, 140] width 57 height 8
click at [191, 139] on input "Omit from Means Test" at bounding box center [193, 138] width 5 height 5
checkbox input "true"
click at [588, 197] on button "Save & Close" at bounding box center [594, 200] width 57 height 17
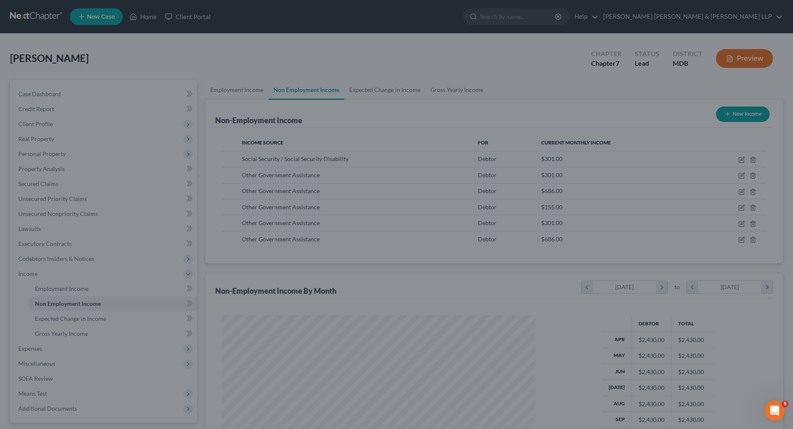
scroll to position [155, 327]
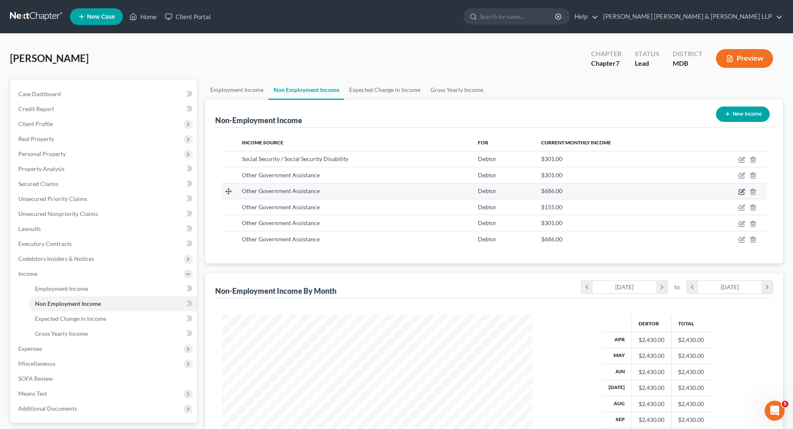
click at [740, 193] on icon "button" at bounding box center [741, 192] width 7 height 7
select select "5"
select select "0"
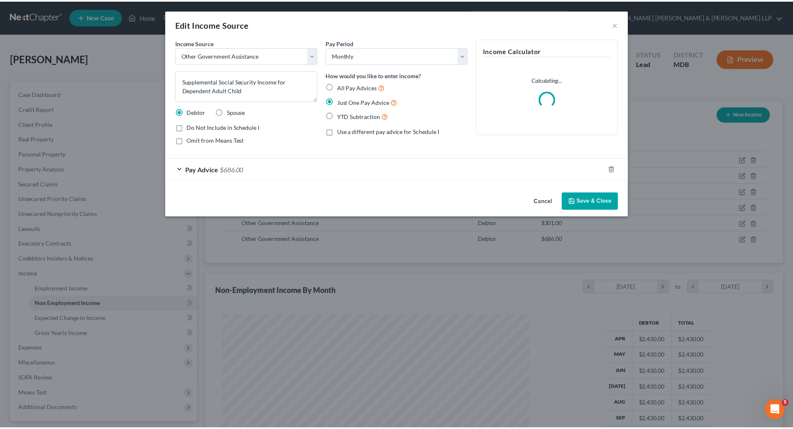
scroll to position [156, 330]
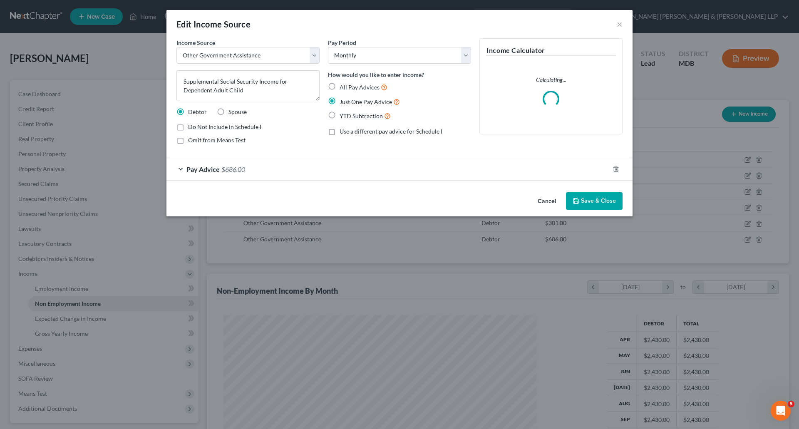
click at [188, 141] on label "Omit from Means Test" at bounding box center [216, 140] width 57 height 8
click at [191, 141] on input "Omit from Means Test" at bounding box center [193, 138] width 5 height 5
checkbox input "true"
click at [589, 198] on button "Save & Close" at bounding box center [594, 200] width 57 height 17
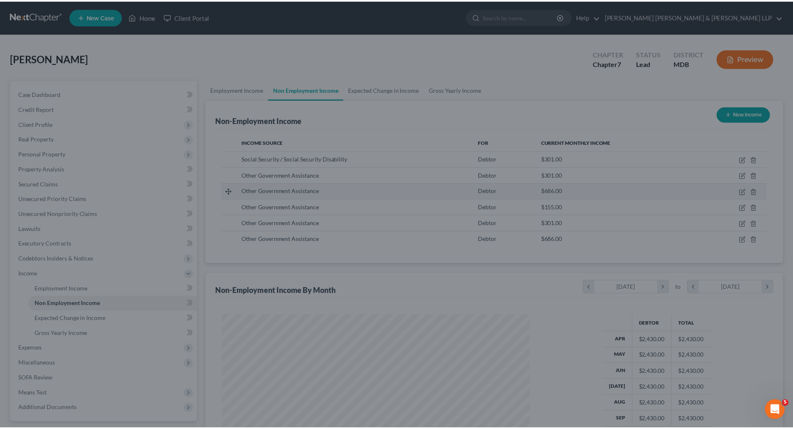
scroll to position [155, 327]
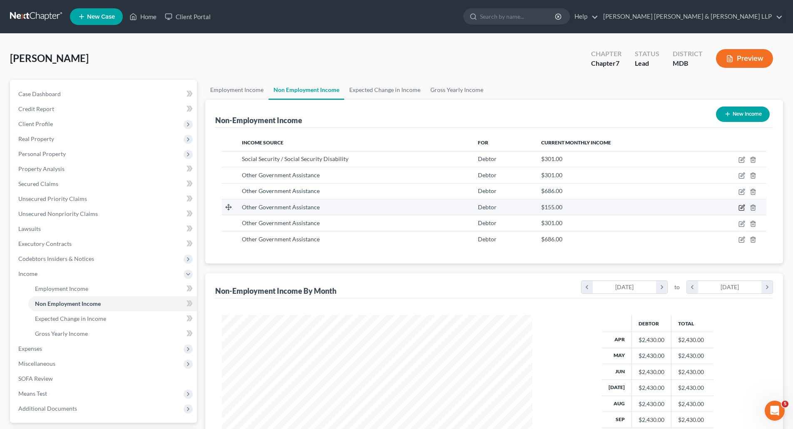
click at [742, 207] on icon "button" at bounding box center [741, 207] width 7 height 7
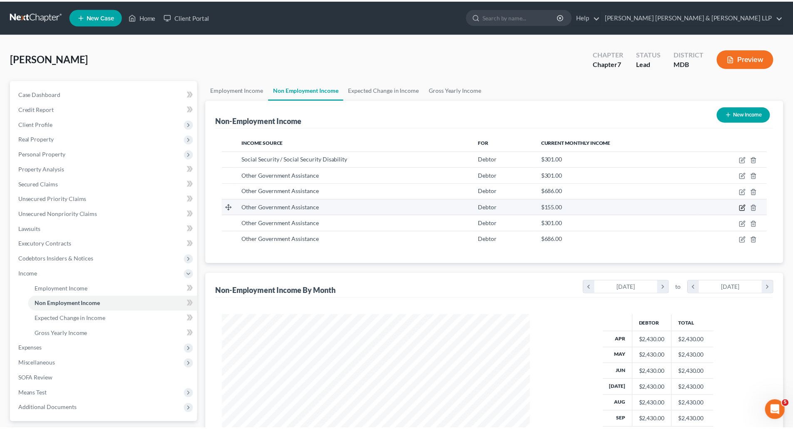
scroll to position [156, 330]
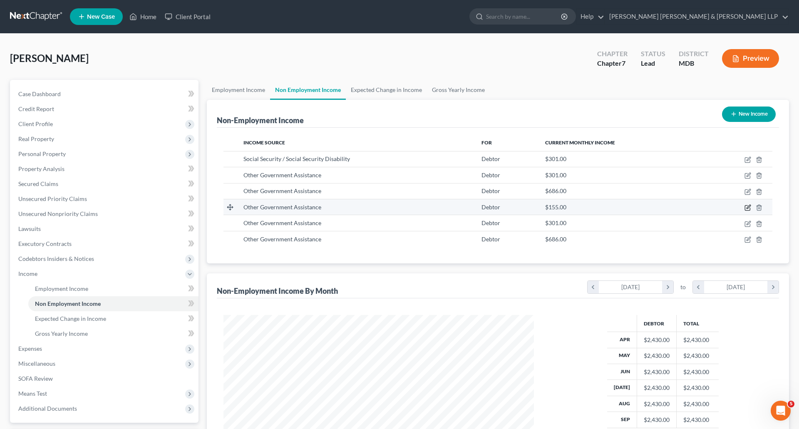
select select "5"
select select "0"
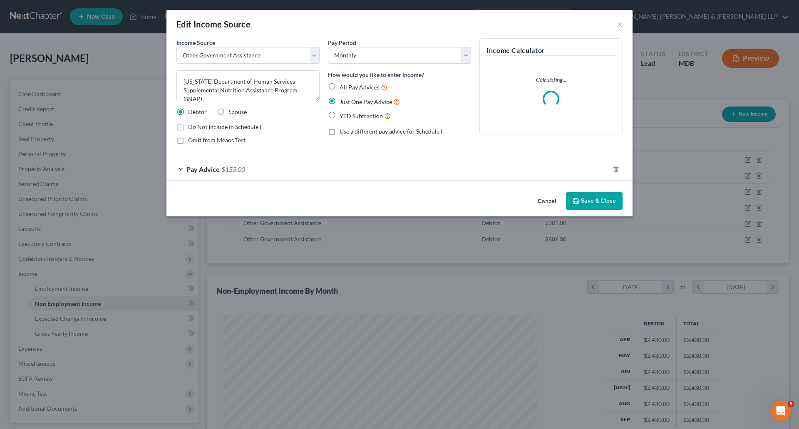
click at [188, 143] on label "Omit from Means Test" at bounding box center [216, 140] width 57 height 8
click at [191, 142] on input "Omit from Means Test" at bounding box center [193, 138] width 5 height 5
checkbox input "true"
click at [583, 198] on button "Save & Close" at bounding box center [594, 200] width 57 height 17
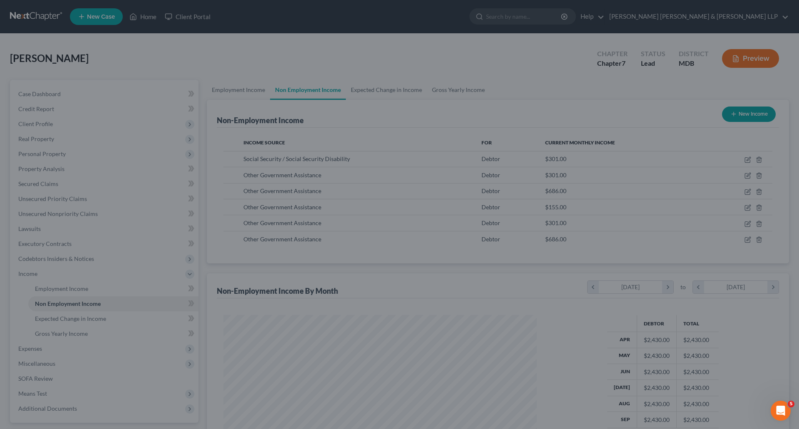
scroll to position [416049, 415877]
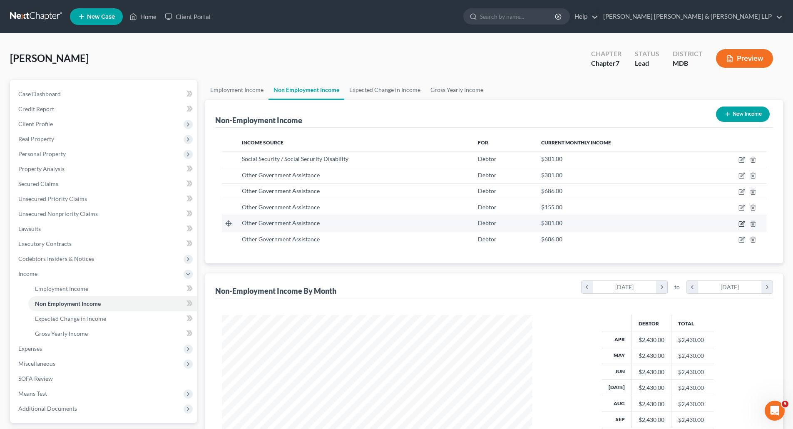
click at [741, 223] on icon "button" at bounding box center [742, 223] width 4 height 4
select select "5"
select select "0"
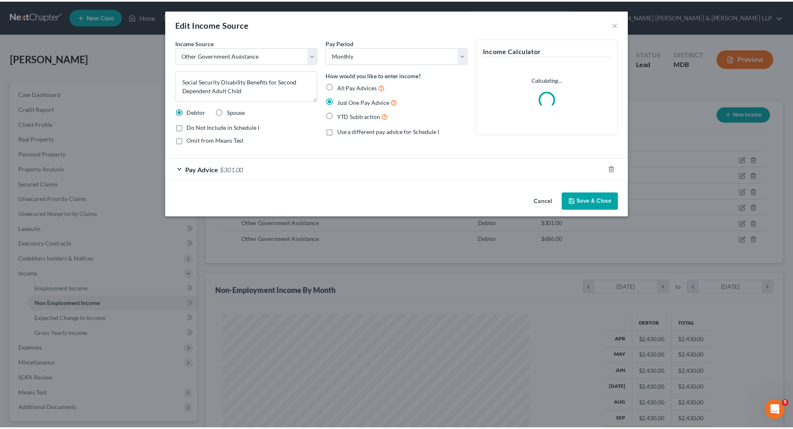
scroll to position [156, 330]
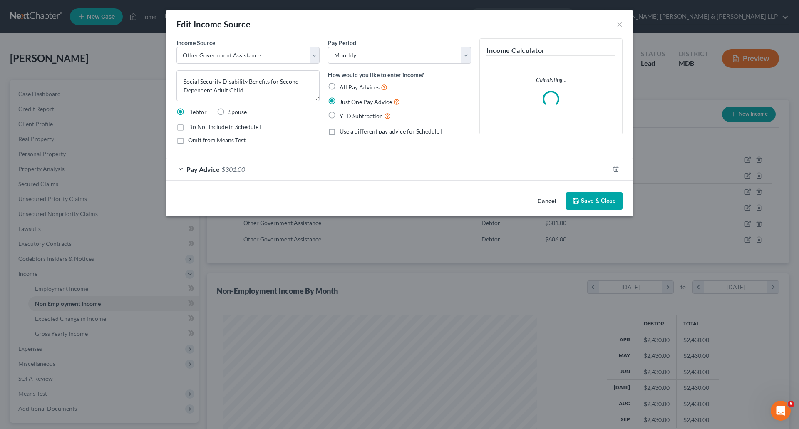
click at [188, 142] on label "Omit from Means Test" at bounding box center [216, 140] width 57 height 8
click at [191, 142] on input "Omit from Means Test" at bounding box center [193, 138] width 5 height 5
checkbox input "true"
drag, startPoint x: 578, startPoint y: 196, endPoint x: 682, endPoint y: 220, distance: 106.2
click at [579, 196] on button "Save & Close" at bounding box center [594, 200] width 57 height 17
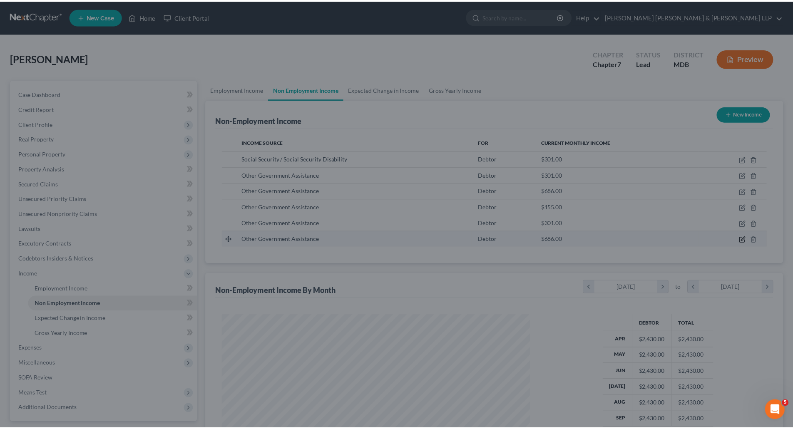
scroll to position [155, 327]
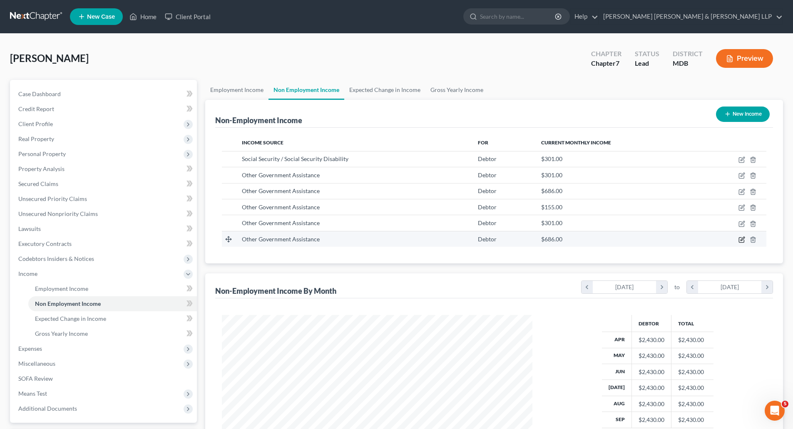
click at [743, 239] on icon "button" at bounding box center [742, 239] width 4 height 4
select select "5"
select select "0"
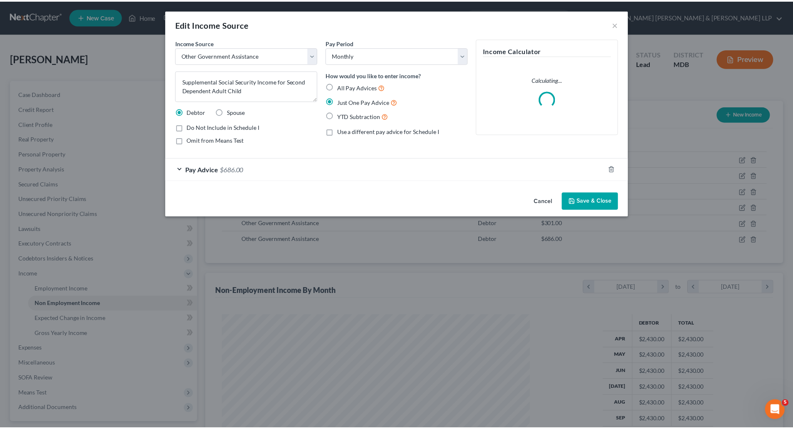
scroll to position [156, 330]
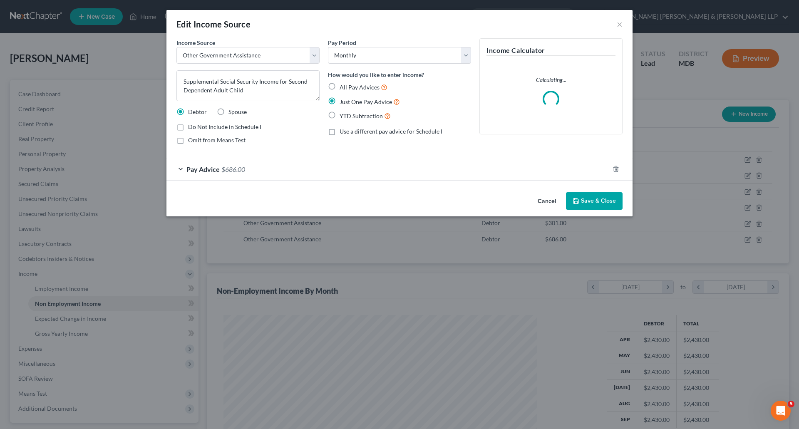
click at [188, 140] on label "Omit from Means Test" at bounding box center [216, 140] width 57 height 8
click at [191, 140] on input "Omit from Means Test" at bounding box center [193, 138] width 5 height 5
checkbox input "true"
click at [586, 200] on button "Save & Close" at bounding box center [594, 200] width 57 height 17
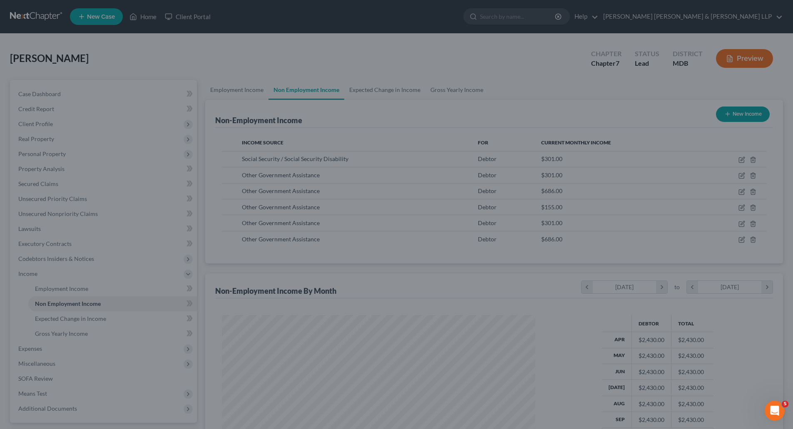
scroll to position [416049, 415877]
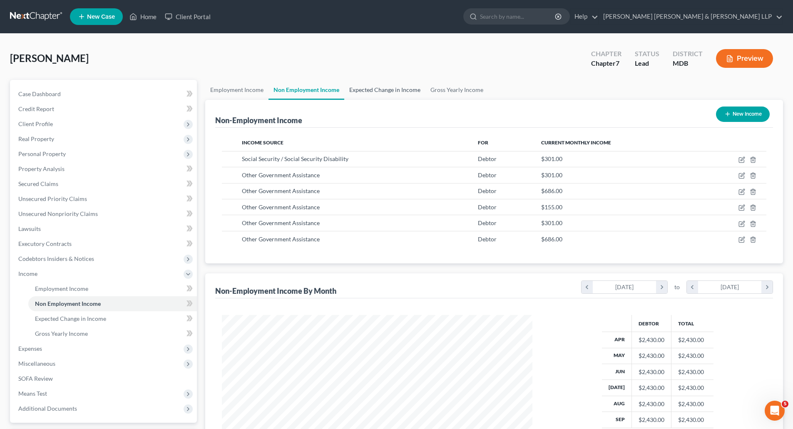
click at [373, 89] on link "Expected Change in Income" at bounding box center [384, 90] width 81 height 20
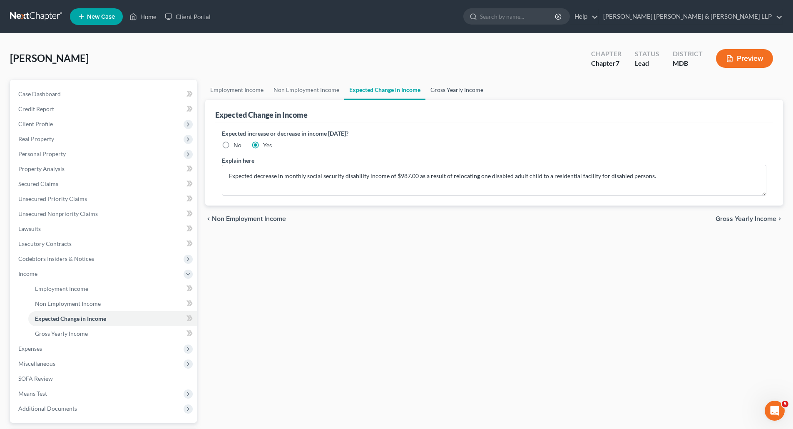
click at [451, 89] on link "Gross Yearly Income" at bounding box center [456, 90] width 63 height 20
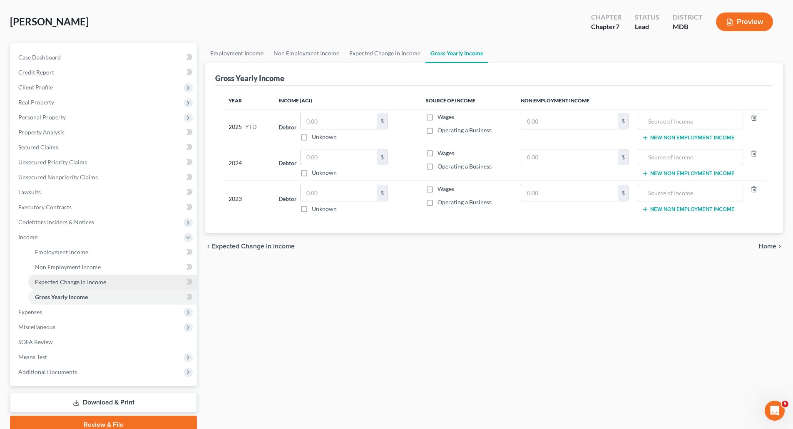
scroll to position [73, 0]
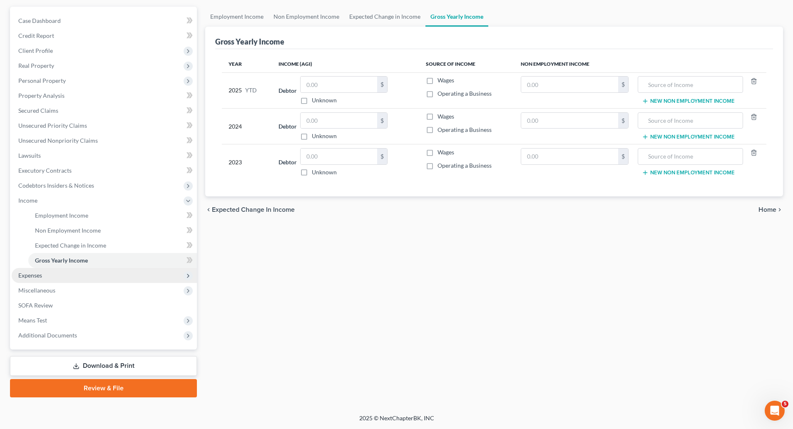
click at [37, 274] on span "Expenses" at bounding box center [30, 275] width 24 height 7
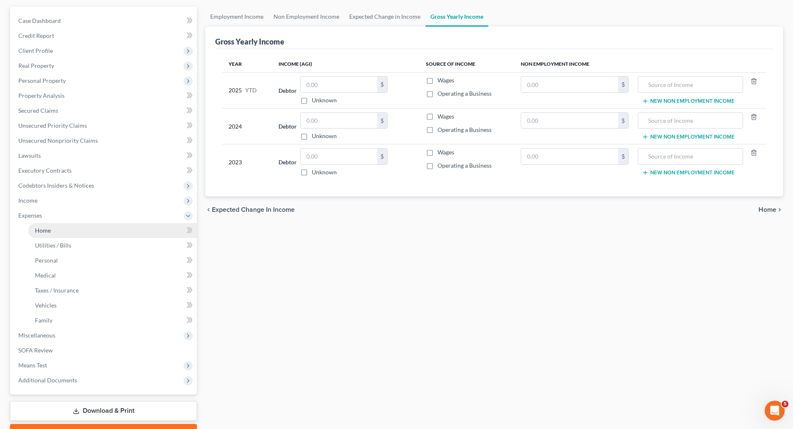
click at [43, 231] on span "Home" at bounding box center [43, 230] width 16 height 7
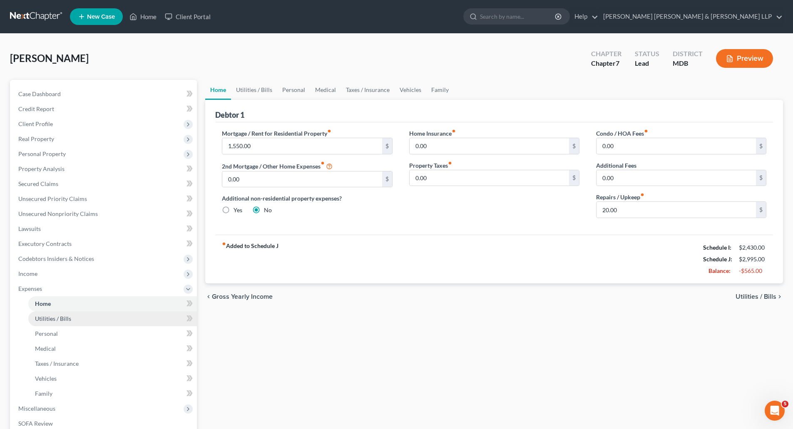
click at [54, 322] on link "Utilities / Bills" at bounding box center [112, 318] width 169 height 15
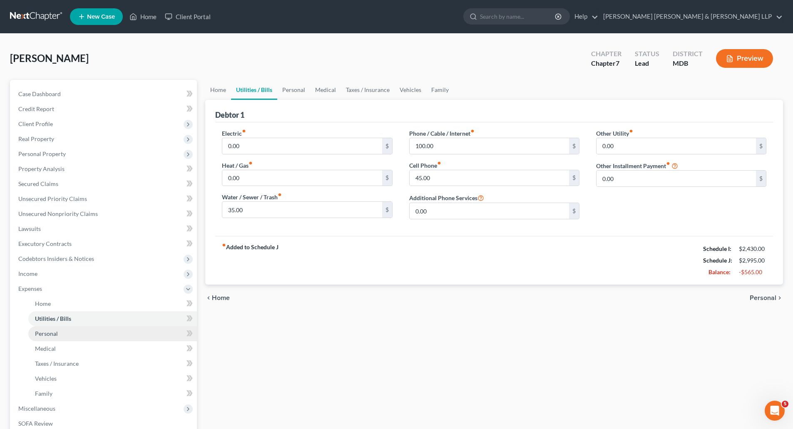
click at [50, 338] on link "Personal" at bounding box center [112, 333] width 169 height 15
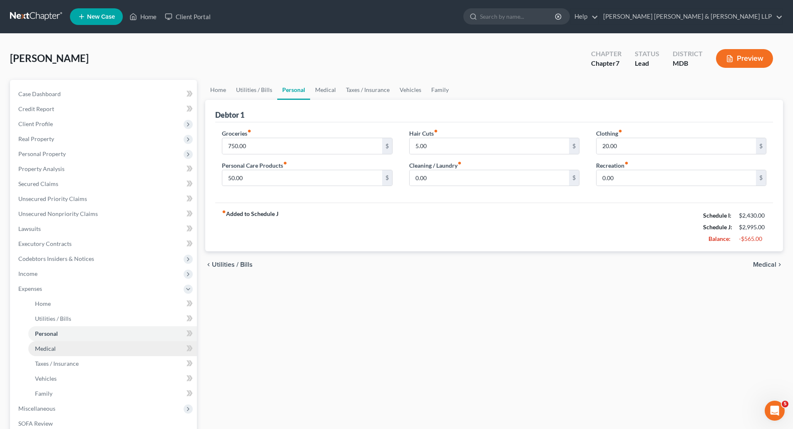
click at [45, 353] on link "Medical" at bounding box center [112, 348] width 169 height 15
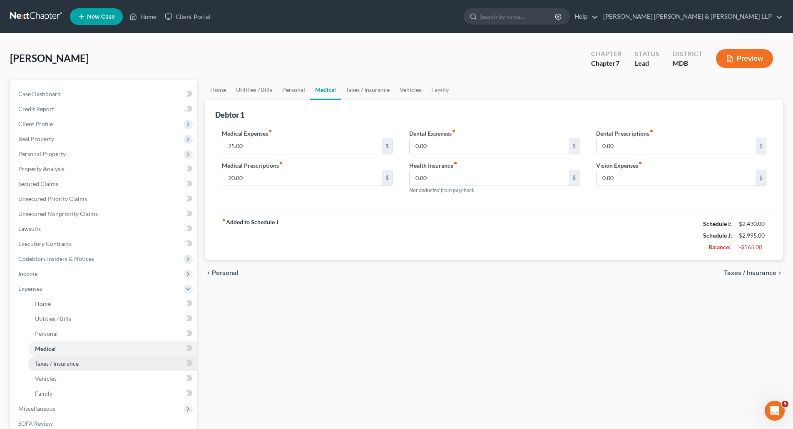
click at [45, 366] on span "Taxes / Insurance" at bounding box center [57, 363] width 44 height 7
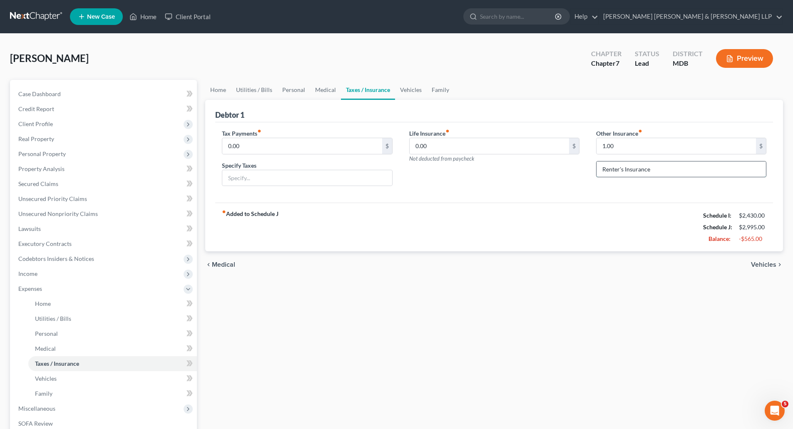
click at [641, 171] on input "Renter's Insurance" at bounding box center [680, 169] width 169 height 16
click at [711, 149] on input "1.00" at bounding box center [675, 146] width 159 height 16
type input "27.75"
click at [552, 232] on div "fiber_manual_record Added to Schedule J Schedule I: $2,430.00 Schedule J: $3,02…" at bounding box center [494, 227] width 558 height 49
click at [776, 262] on span "Vehicles" at bounding box center [763, 264] width 25 height 7
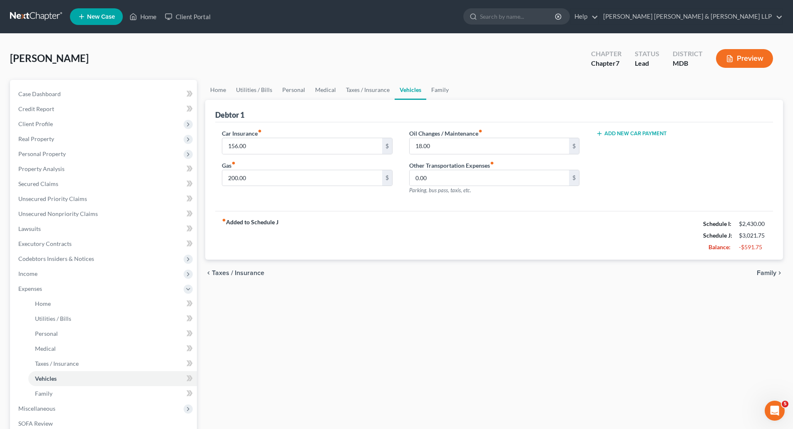
click at [768, 272] on span "Family" at bounding box center [767, 273] width 20 height 7
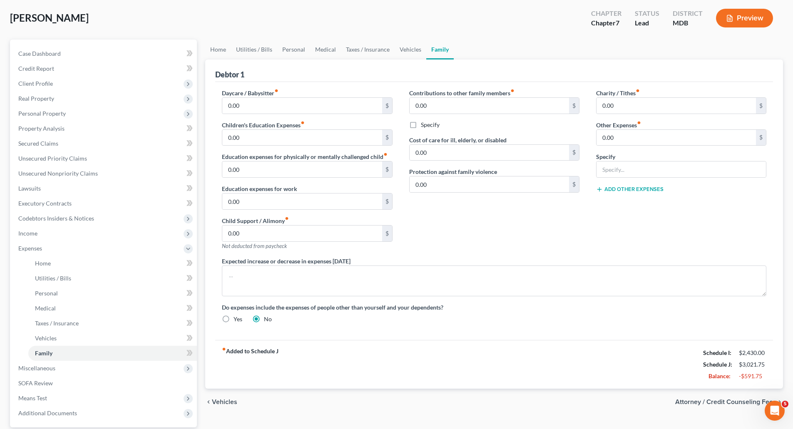
scroll to position [77, 0]
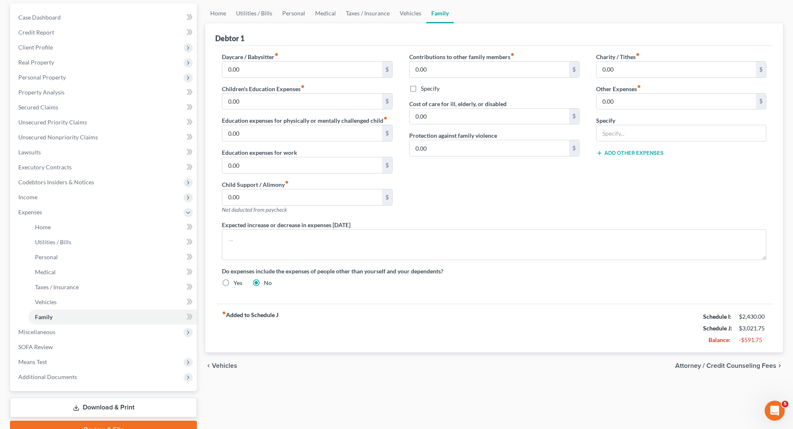
click at [222, 368] on span "Vehicles" at bounding box center [224, 366] width 25 height 7
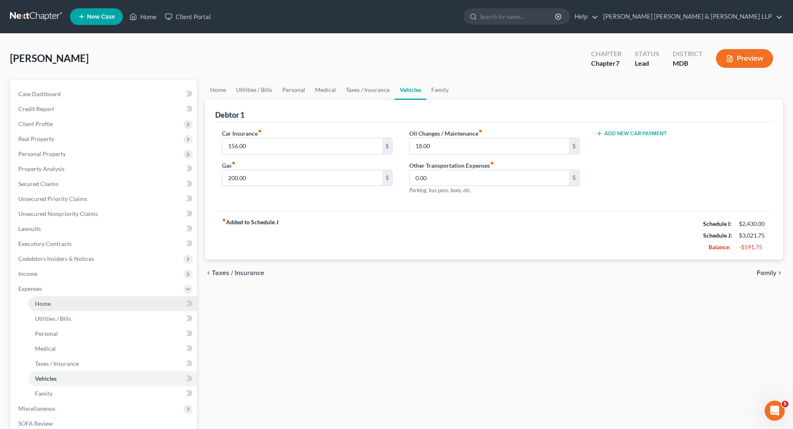
click at [47, 303] on span "Home" at bounding box center [43, 303] width 16 height 7
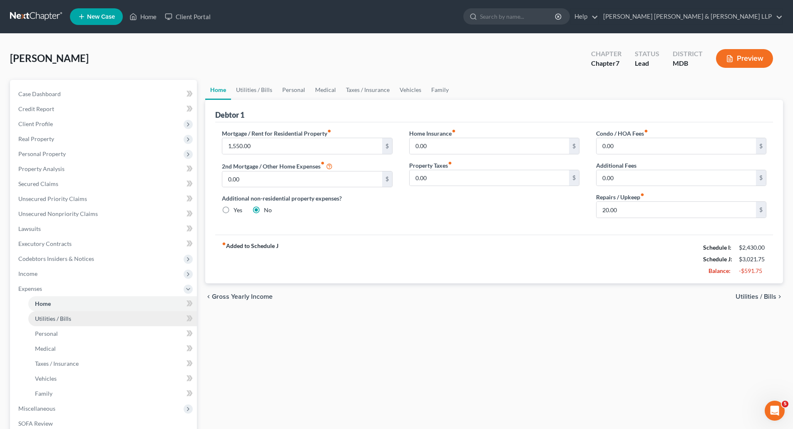
click at [57, 318] on span "Utilities / Bills" at bounding box center [53, 318] width 36 height 7
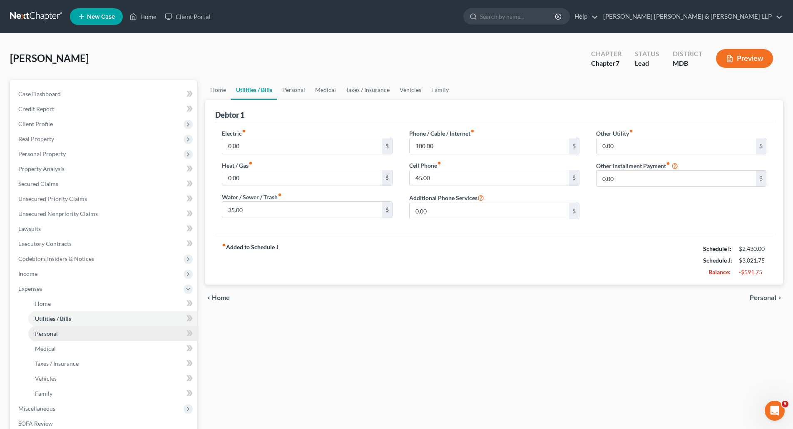
click at [57, 331] on span "Personal" at bounding box center [46, 333] width 23 height 7
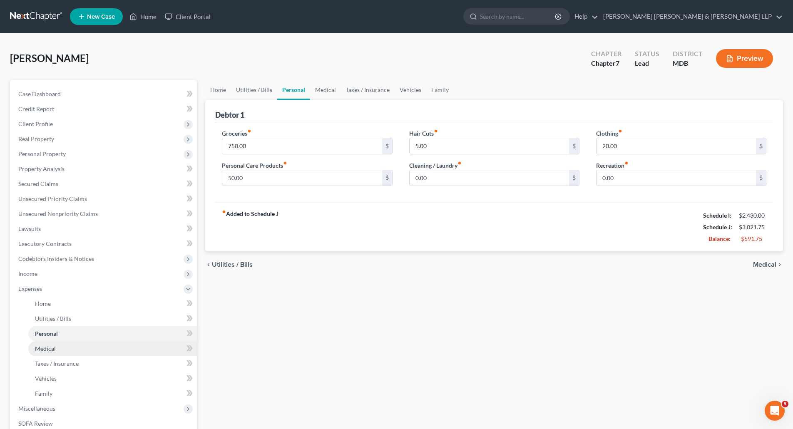
click at [54, 352] on span "Medical" at bounding box center [45, 348] width 21 height 7
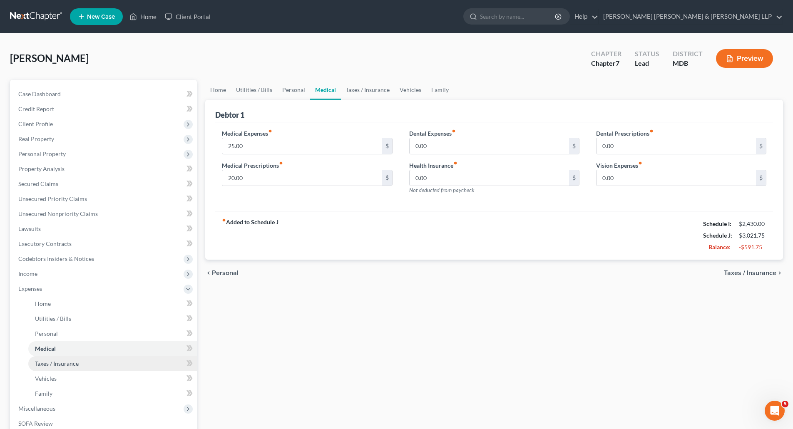
click at [60, 364] on span "Taxes / Insurance" at bounding box center [57, 363] width 44 height 7
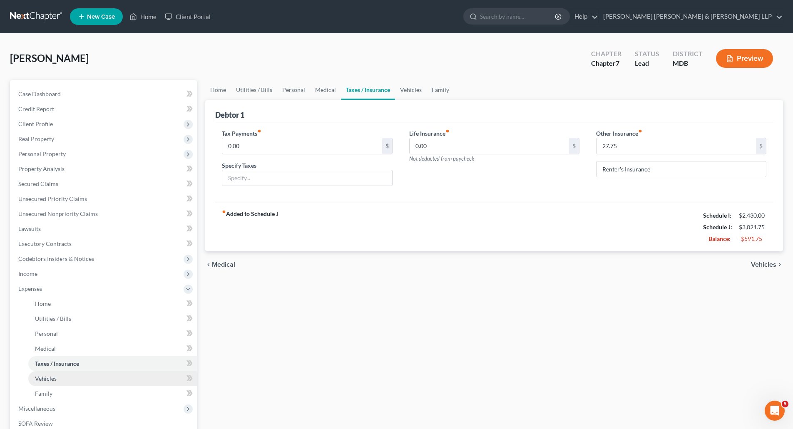
click at [54, 377] on span "Vehicles" at bounding box center [46, 378] width 22 height 7
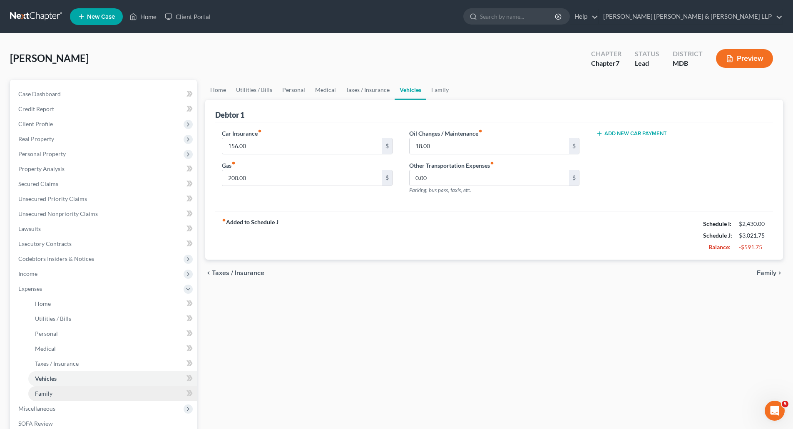
click at [50, 395] on span "Family" at bounding box center [43, 393] width 17 height 7
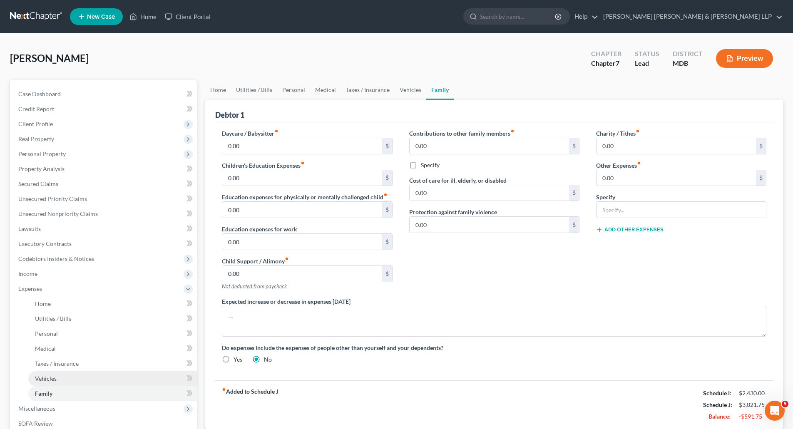
scroll to position [42, 0]
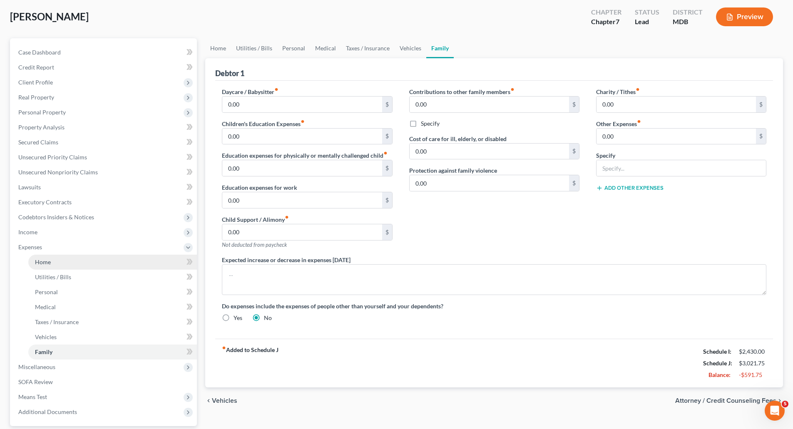
click at [49, 262] on span "Home" at bounding box center [43, 261] width 16 height 7
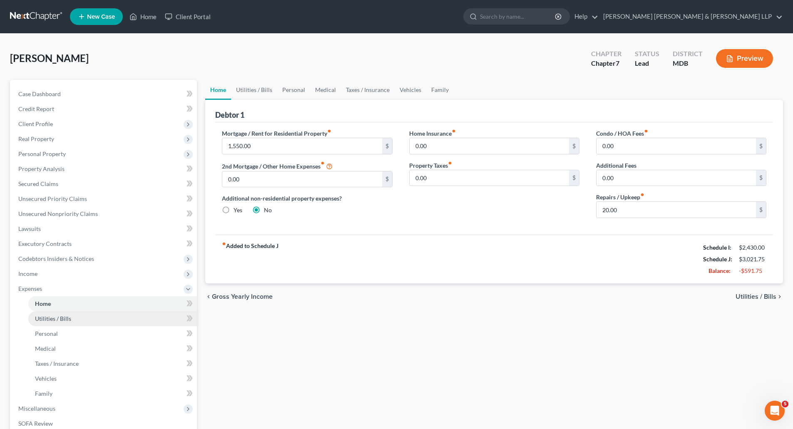
click at [41, 319] on span "Utilities / Bills" at bounding box center [53, 318] width 36 height 7
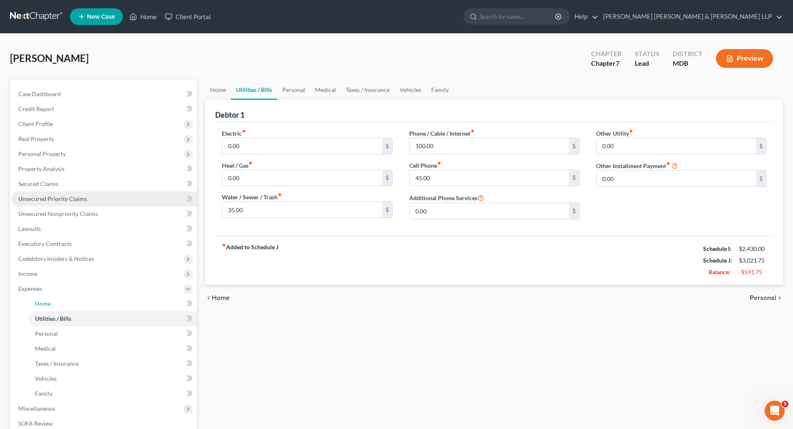
click at [37, 306] on span "Home" at bounding box center [43, 303] width 16 height 7
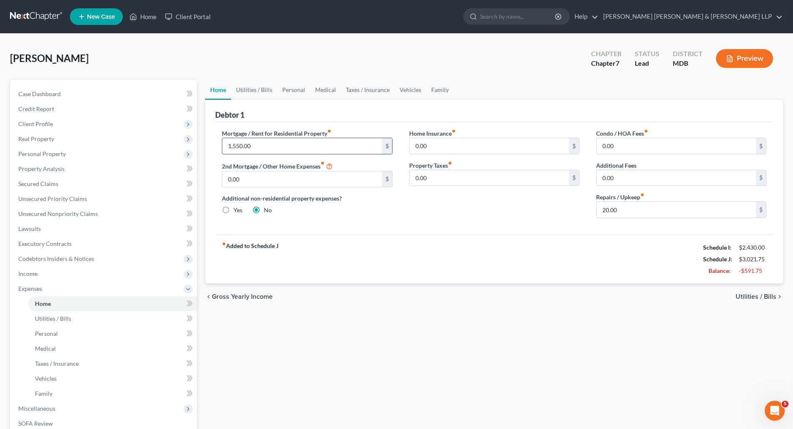
click at [234, 143] on input "1,550.00" at bounding box center [301, 146] width 159 height 16
click at [236, 144] on input "1,550.00" at bounding box center [301, 146] width 159 height 16
click at [239, 144] on input "1,550.00" at bounding box center [301, 146] width 159 height 16
type input "1,700.00"
click at [484, 240] on div "fiber_manual_record Added to Schedule J Schedule I: $2,430.00 Schedule J: $3,17…" at bounding box center [494, 259] width 558 height 49
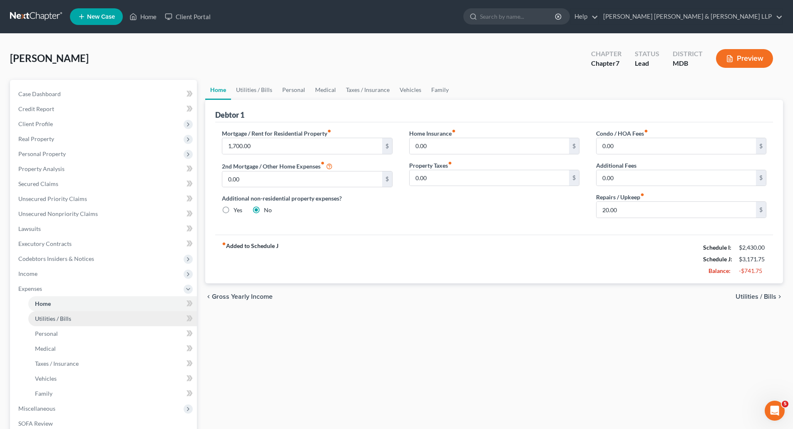
click at [43, 321] on span "Utilities / Bills" at bounding box center [53, 318] width 36 height 7
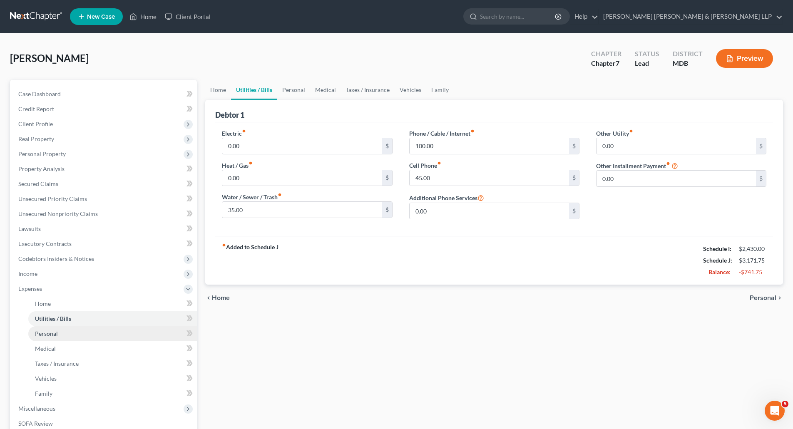
click at [42, 336] on span "Personal" at bounding box center [46, 333] width 23 height 7
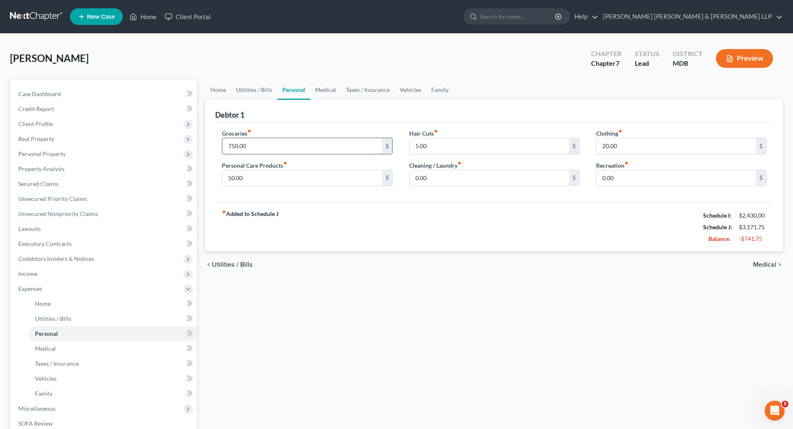
click at [232, 146] on input "750.00" at bounding box center [301, 146] width 159 height 16
type input "350.00"
click at [264, 178] on input "50.00" at bounding box center [301, 178] width 159 height 16
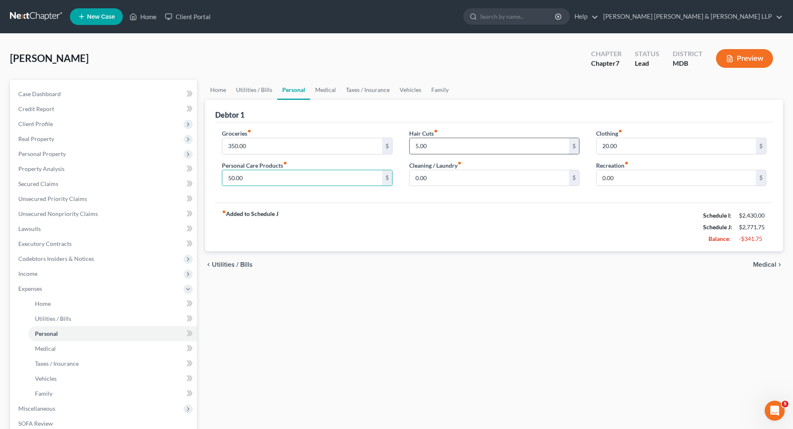
click at [416, 147] on input "5.00" at bounding box center [489, 146] width 159 height 16
click at [416, 145] on input "5.00" at bounding box center [489, 146] width 159 height 16
click at [456, 148] on input "10.00" at bounding box center [489, 146] width 159 height 16
type input "10.00"
click at [694, 147] on input "20.00" at bounding box center [675, 146] width 159 height 16
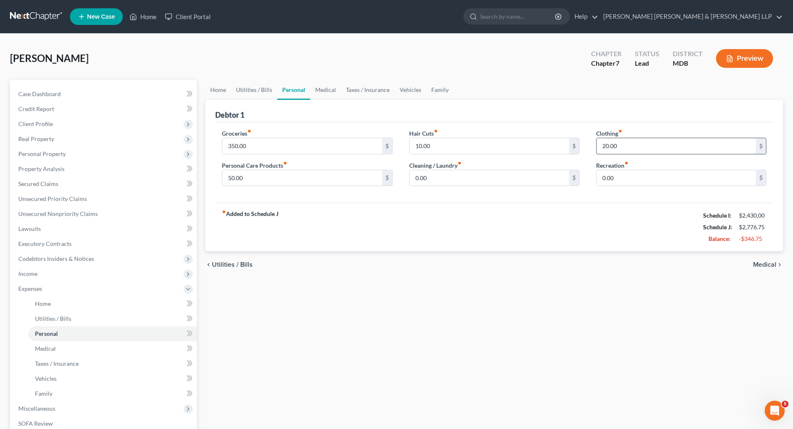
click at [694, 147] on input "20.00" at bounding box center [675, 146] width 159 height 16
click at [776, 266] on icon "chevron_right" at bounding box center [779, 264] width 7 height 7
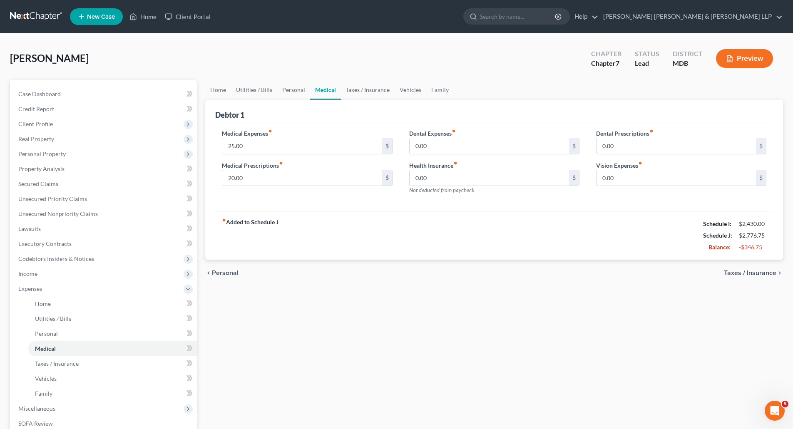
click at [768, 276] on span "Taxes / Insurance" at bounding box center [750, 273] width 52 height 7
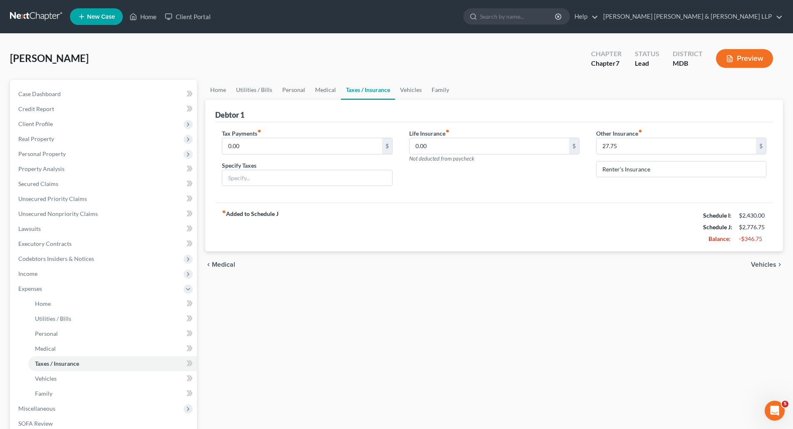
click at [769, 266] on span "Vehicles" at bounding box center [763, 264] width 25 height 7
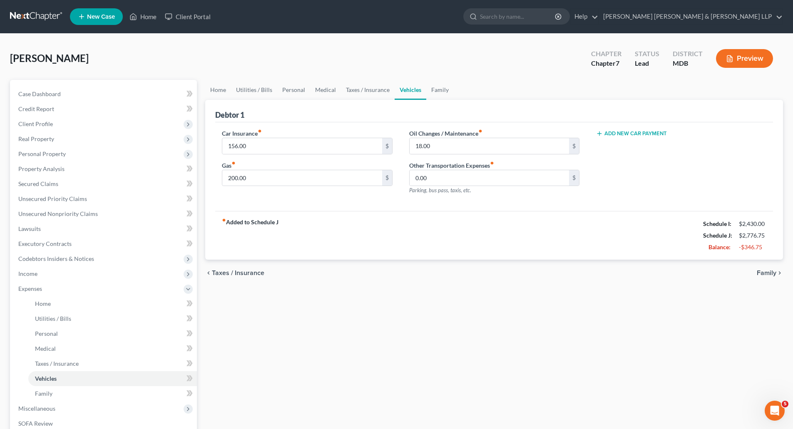
click at [769, 273] on span "Family" at bounding box center [767, 273] width 20 height 7
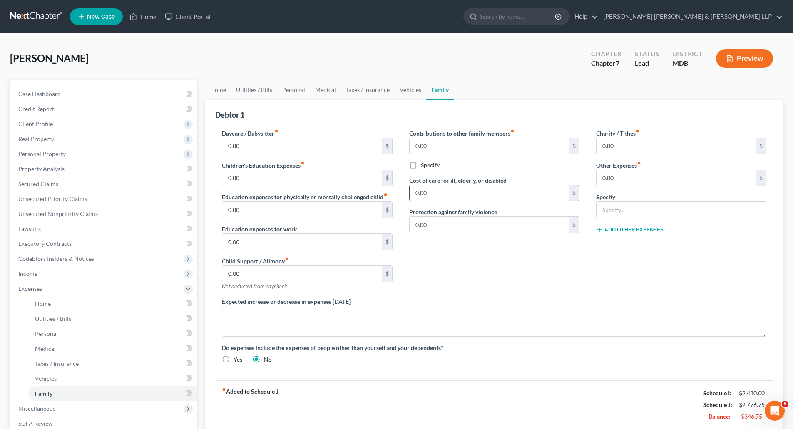
click at [504, 195] on input "0.00" at bounding box center [489, 193] width 159 height 16
type input "200.00"
click at [494, 279] on div "Contributions to other family members fiber_manual_record 0.00 $ Specify Cost o…" at bounding box center [494, 213] width 187 height 168
click at [649, 179] on input "0.00" at bounding box center [675, 178] width 159 height 16
click at [676, 211] on input "text" at bounding box center [680, 210] width 169 height 16
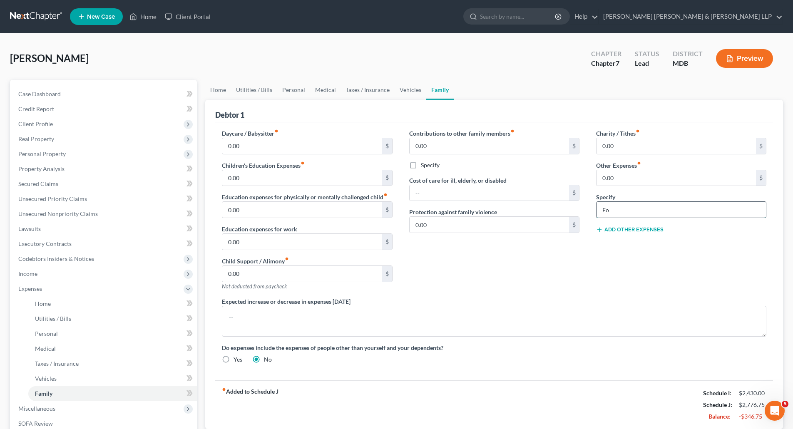
type input "F"
click at [601, 208] on input "Food costs for Adult Disabled Children" at bounding box center [680, 210] width 169 height 16
type input "Food costs for Adult Disabled Children"
click at [626, 181] on input "0.00" at bounding box center [675, 178] width 159 height 16
type input "200.00"
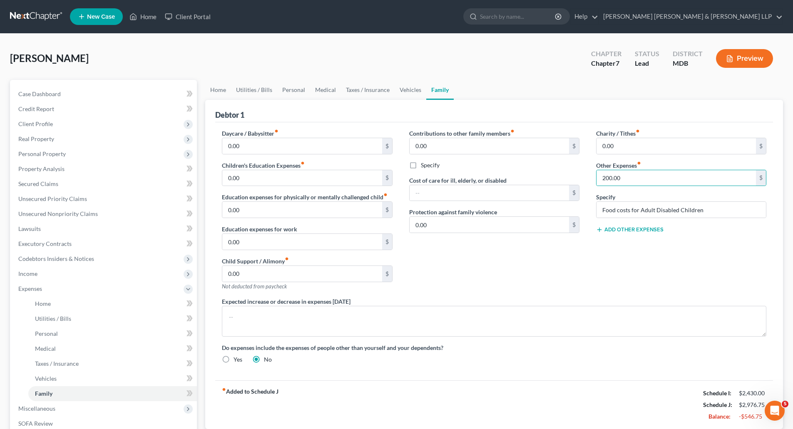
click at [604, 254] on div "Charity / Tithes fiber_manual_record 0.00 $ Other Expenses fiber_manual_record …" at bounding box center [681, 213] width 187 height 168
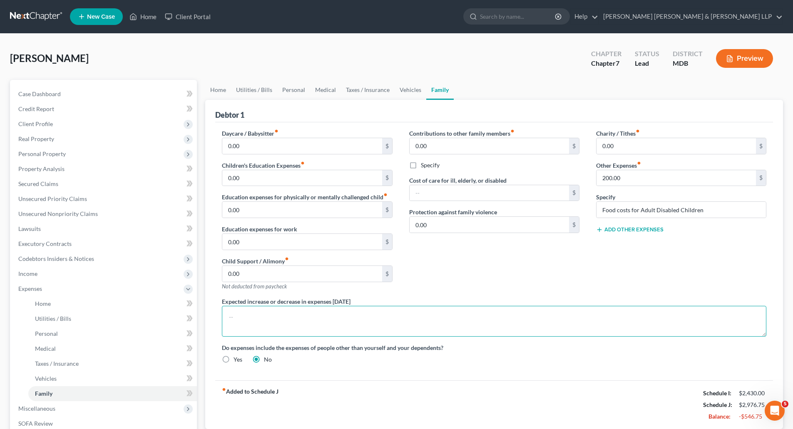
click at [280, 319] on textarea at bounding box center [494, 321] width 544 height 31
click at [289, 319] on textarea at bounding box center [494, 321] width 544 height 31
drag, startPoint x: 638, startPoint y: 210, endPoint x: 651, endPoint y: 206, distance: 13.7
click at [638, 209] on input "Food costs for Adult Disabled Children" at bounding box center [680, 210] width 169 height 16
type input "Food costs for Dependent Adult Disabled Children"
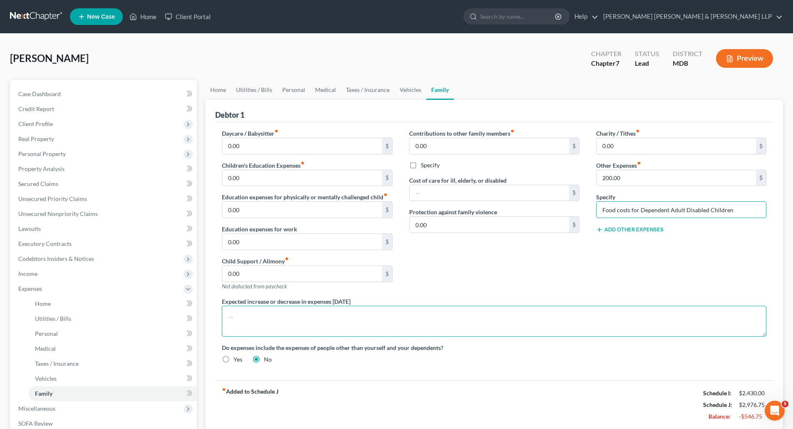
click at [281, 323] on textarea at bounding box center [494, 321] width 544 height 31
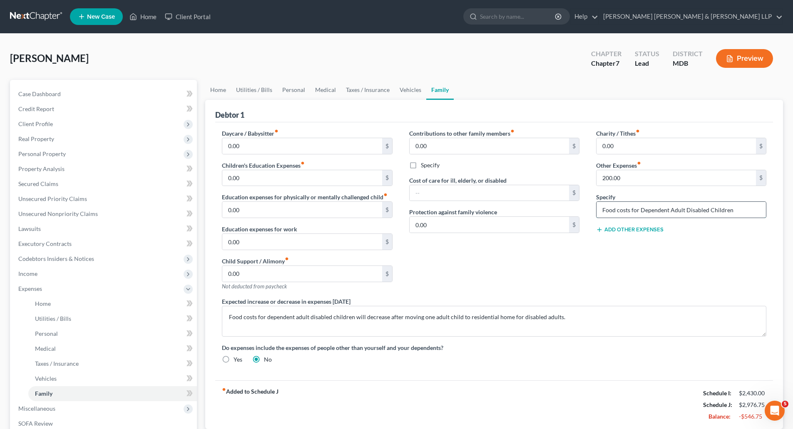
click at [641, 209] on input "Food costs for Dependent Adult Disabled Children" at bounding box center [680, 210] width 169 height 16
click at [267, 320] on textarea "Food costs for dependent adult disabled children will decrease after moving one…" at bounding box center [494, 321] width 544 height 31
click at [243, 316] on textarea "Food costs for dependent adult disabled children will decrease after moving one…" at bounding box center [494, 321] width 544 height 31
click at [352, 323] on textarea "Cost of food and care for dependent adult disabled children will decrease after…" at bounding box center [494, 321] width 544 height 31
click at [406, 317] on textarea "Cost of food and care for dependent adult disabled children will decrease after…" at bounding box center [494, 321] width 544 height 31
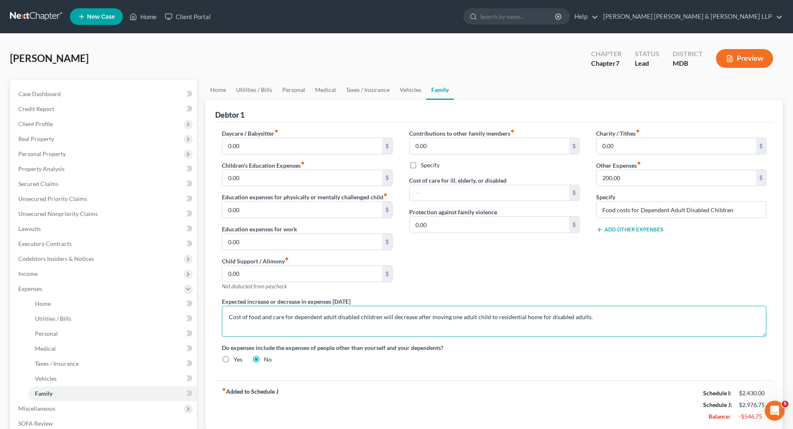
click at [415, 315] on textarea "Cost of food and care for dependent adult disabled children will decrease after…" at bounding box center [494, 321] width 544 height 31
click at [499, 318] on textarea "Cost of food and care for dependent adult disabled children will decrease by ha…" at bounding box center [494, 321] width 544 height 31
drag, startPoint x: 545, startPoint y: 318, endPoint x: 586, endPoint y: 318, distance: 41.6
click at [547, 318] on textarea "Cost of food and care for dependent adult disabled children will decrease by ha…" at bounding box center [494, 321] width 544 height 31
click at [620, 317] on textarea "Cost of food and care for dependent adult disabled children will decrease by ha…" at bounding box center [494, 321] width 544 height 31
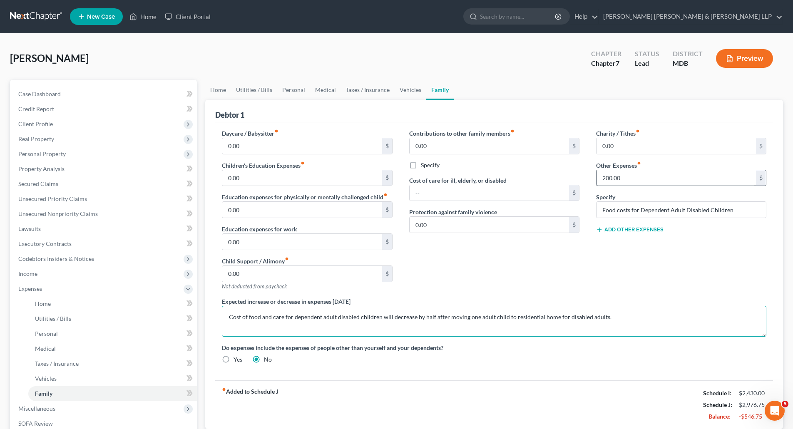
type textarea "Cost of food and care for dependent adult disabled children will decrease by ha…"
click at [607, 177] on input "200.00" at bounding box center [675, 178] width 159 height 16
click at [595, 258] on div "Charity / Tithes fiber_manual_record 0.00 $ Other Expenses fiber_manual_record …" at bounding box center [681, 213] width 187 height 168
type input "300.00"
click at [563, 251] on div "Contributions to other family members fiber_manual_record 0.00 $ Specify Cost o…" at bounding box center [494, 213] width 187 height 168
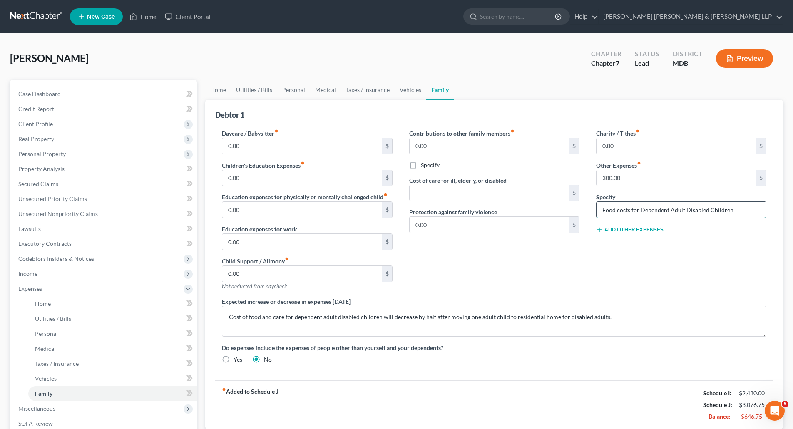
click at [641, 207] on input "Food costs for Dependent Adult Disabled Children" at bounding box center [680, 210] width 169 height 16
click at [224, 90] on link "Home" at bounding box center [218, 90] width 26 height 20
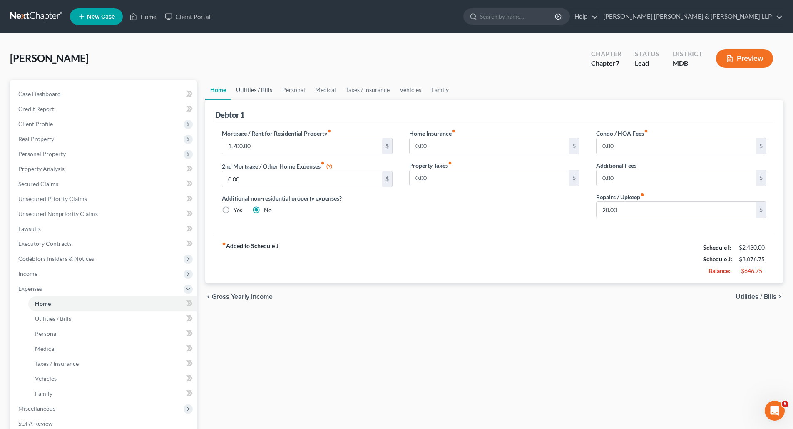
click at [264, 89] on link "Utilities / Bills" at bounding box center [254, 90] width 46 height 20
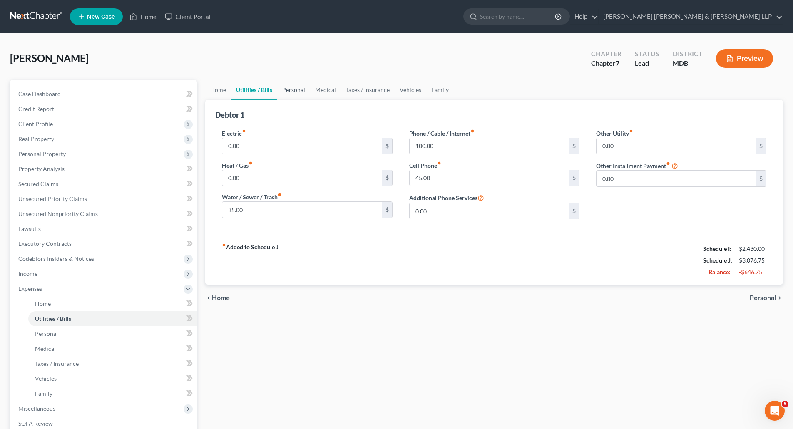
click at [295, 89] on link "Personal" at bounding box center [293, 90] width 33 height 20
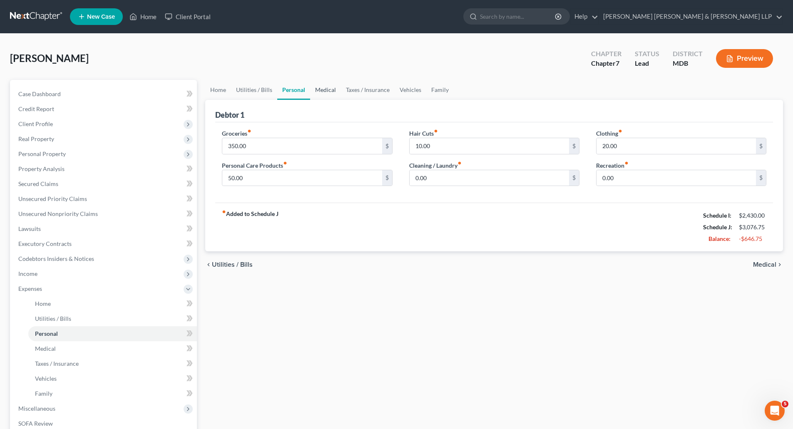
click at [333, 93] on link "Medical" at bounding box center [325, 90] width 31 height 20
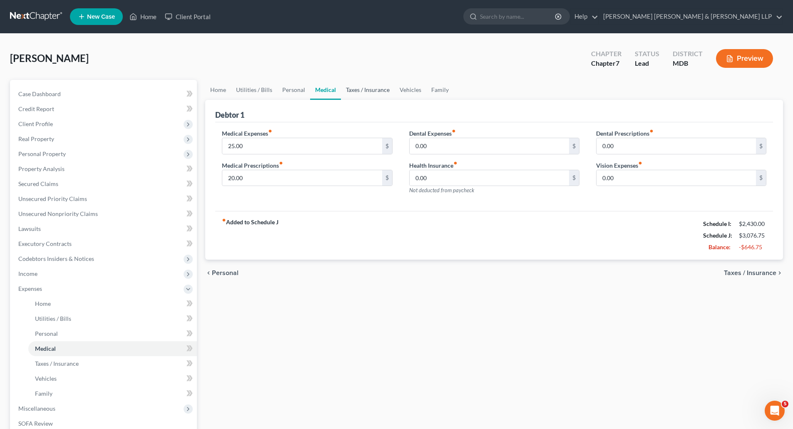
click at [367, 93] on link "Taxes / Insurance" at bounding box center [368, 90] width 54 height 20
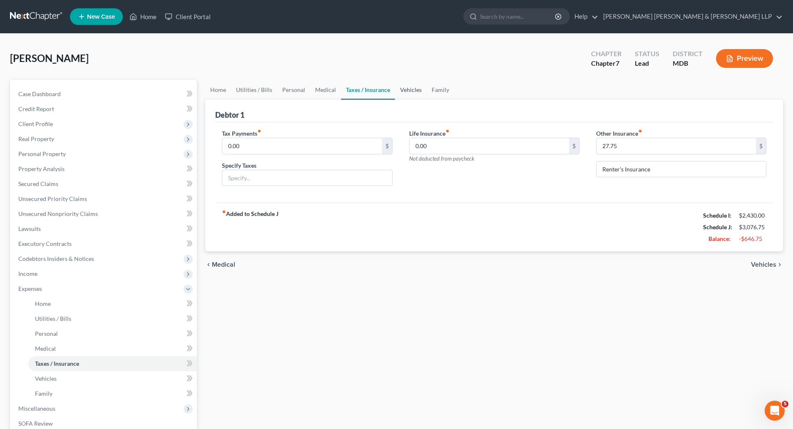
click at [405, 89] on link "Vehicles" at bounding box center [411, 90] width 32 height 20
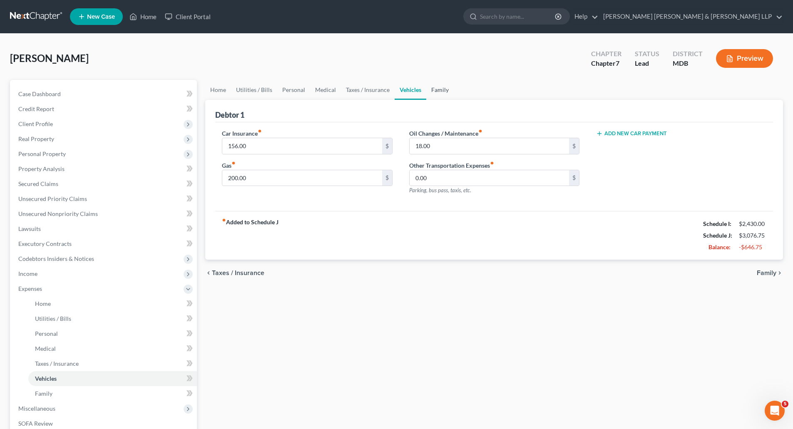
click at [433, 89] on link "Family" at bounding box center [439, 90] width 27 height 20
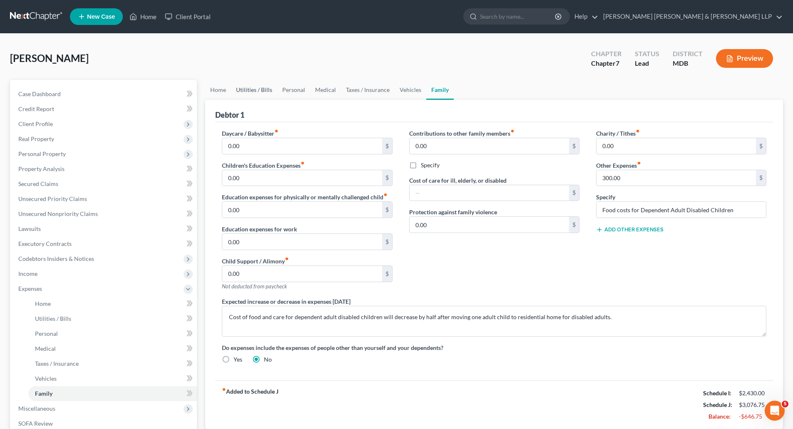
click at [263, 89] on link "Utilities / Bills" at bounding box center [254, 90] width 46 height 20
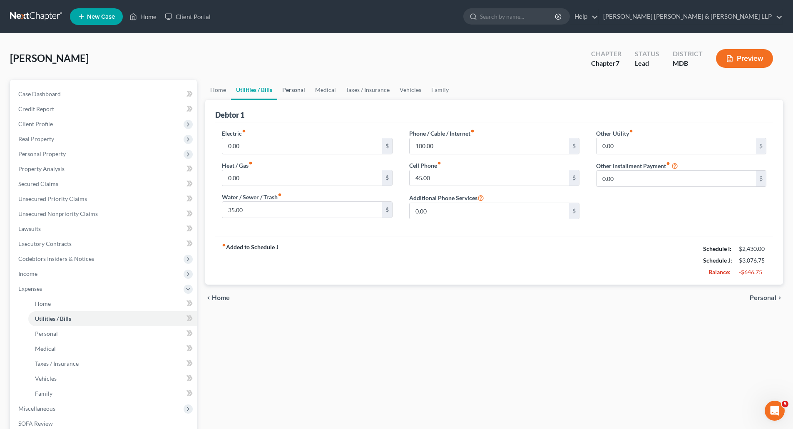
click at [295, 89] on link "Personal" at bounding box center [293, 90] width 33 height 20
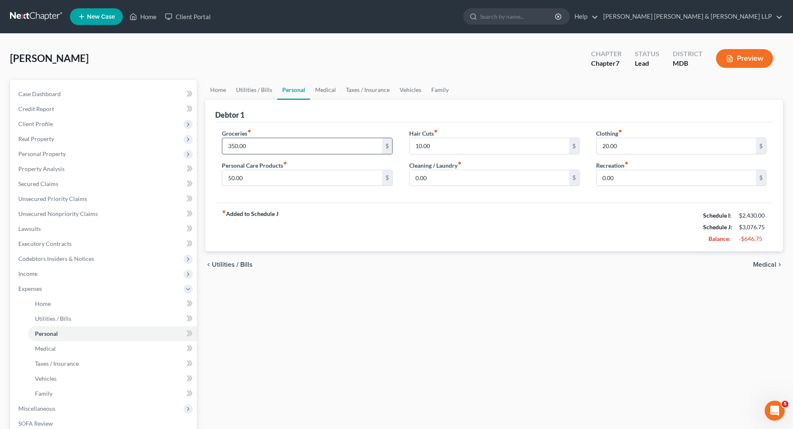
click at [236, 145] on input "350.00" at bounding box center [301, 146] width 159 height 16
click at [233, 142] on input "350.00" at bounding box center [301, 146] width 159 height 16
click at [236, 147] on input "350.00" at bounding box center [301, 146] width 159 height 16
click at [305, 207] on div "fiber_manual_record Added to Schedule J Schedule I: $2,430.00 Schedule J: $3,07…" at bounding box center [494, 227] width 558 height 49
drag, startPoint x: 234, startPoint y: 147, endPoint x: 303, endPoint y: 131, distance: 71.0
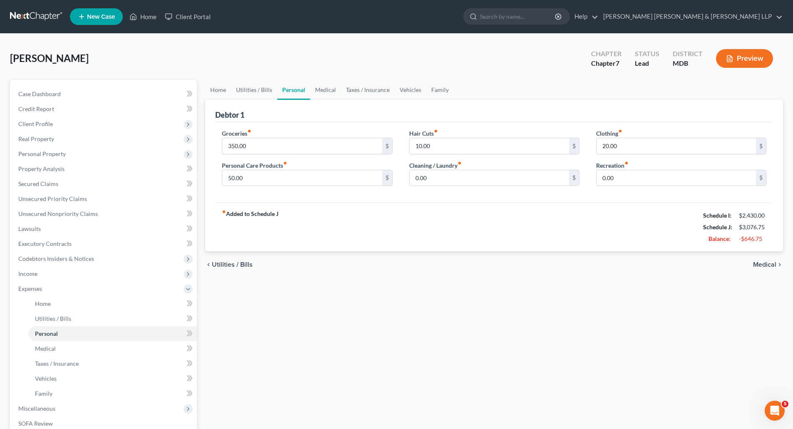
click at [234, 147] on input "350.00" at bounding box center [301, 146] width 159 height 16
type input "300.00"
click at [439, 84] on link "Family" at bounding box center [439, 90] width 27 height 20
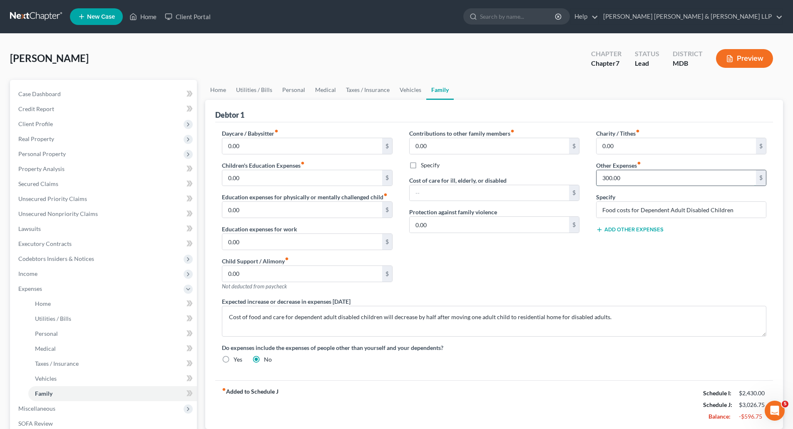
click at [618, 177] on input "300.00" at bounding box center [675, 178] width 159 height 16
type input "250.00"
drag, startPoint x: 568, startPoint y: 259, endPoint x: 527, endPoint y: 225, distance: 52.6
click at [567, 259] on div "Contributions to other family members fiber_manual_record 0.00 $ Specify Cost o…" at bounding box center [494, 213] width 187 height 168
click at [266, 91] on link "Utilities / Bills" at bounding box center [254, 90] width 46 height 20
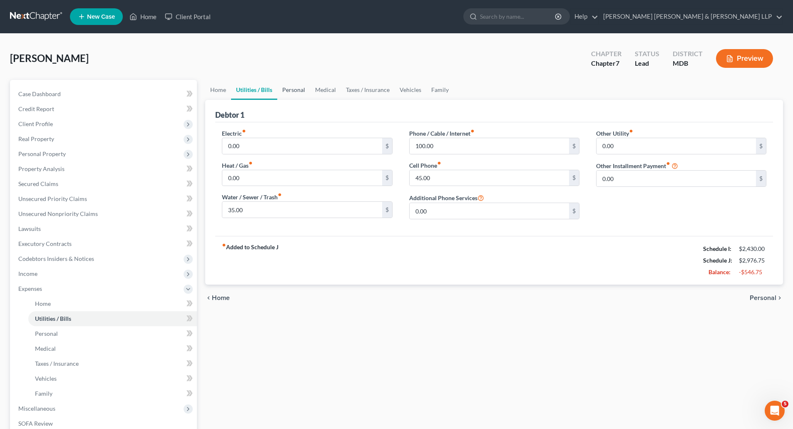
click at [297, 90] on link "Personal" at bounding box center [293, 90] width 33 height 20
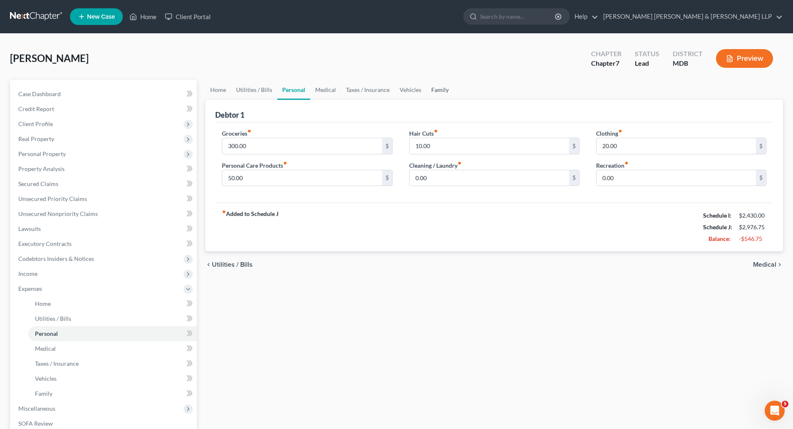
click at [435, 89] on link "Family" at bounding box center [439, 90] width 27 height 20
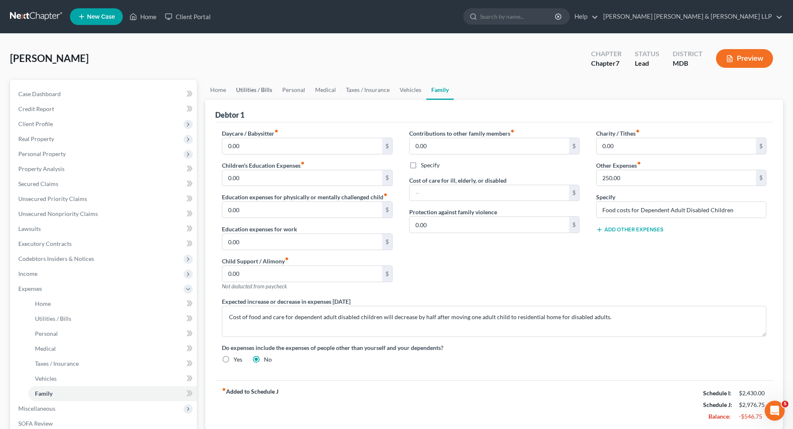
click at [237, 86] on link "Utilities / Bills" at bounding box center [254, 90] width 46 height 20
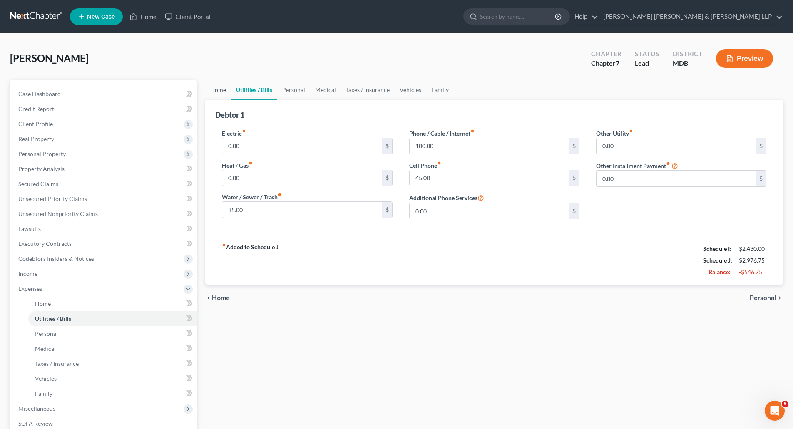
click at [217, 94] on link "Home" at bounding box center [218, 90] width 26 height 20
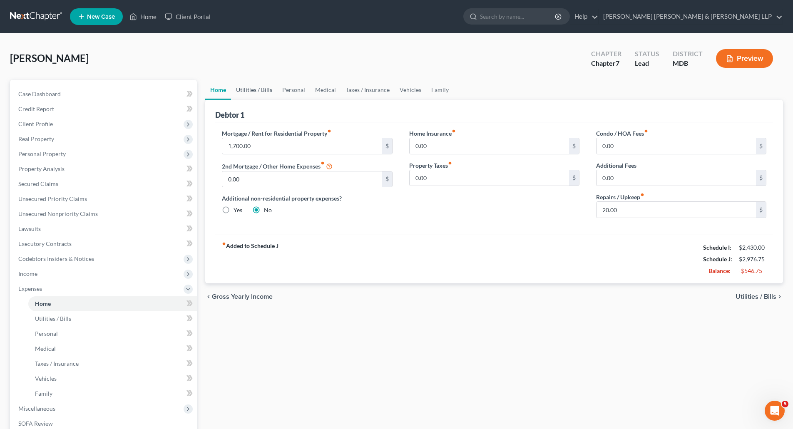
click at [268, 90] on link "Utilities / Bills" at bounding box center [254, 90] width 46 height 20
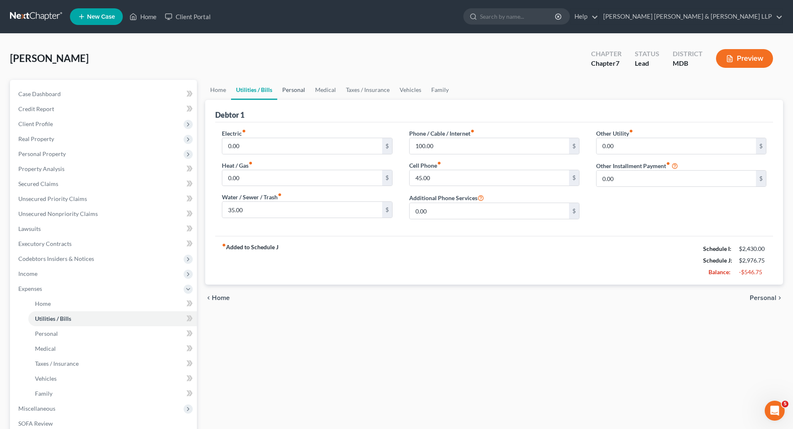
click at [286, 89] on link "Personal" at bounding box center [293, 90] width 33 height 20
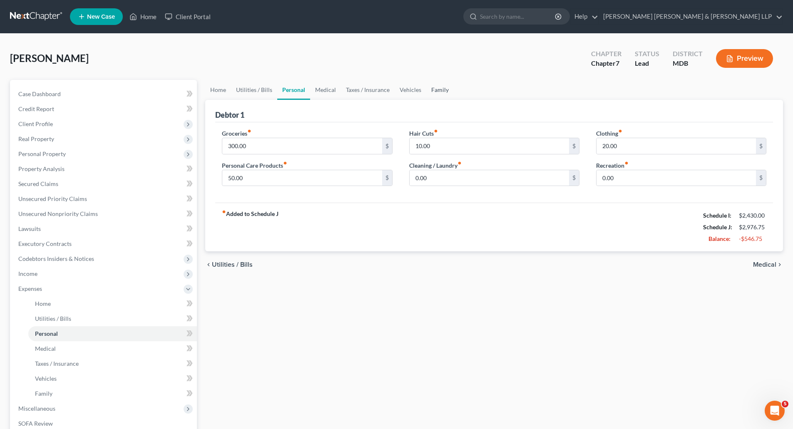
click at [438, 92] on link "Family" at bounding box center [439, 90] width 27 height 20
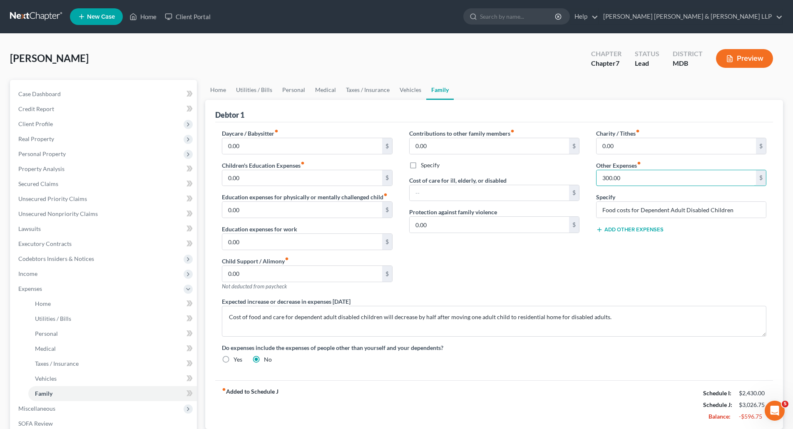
type input "300.00"
click at [561, 266] on div "Contributions to other family members fiber_manual_record 0.00 $ Specify Cost o…" at bounding box center [494, 213] width 187 height 168
click at [294, 90] on link "Personal" at bounding box center [293, 90] width 33 height 20
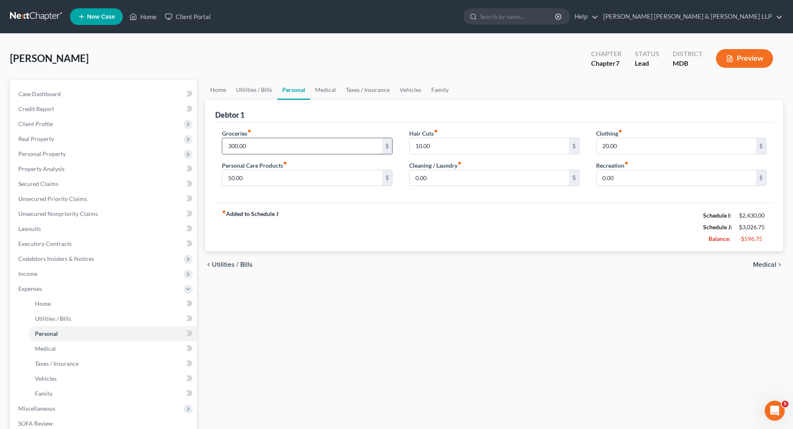
click at [255, 146] on input "300.00" at bounding box center [301, 146] width 159 height 16
type input "600.00"
click at [440, 90] on link "Family" at bounding box center [439, 90] width 27 height 20
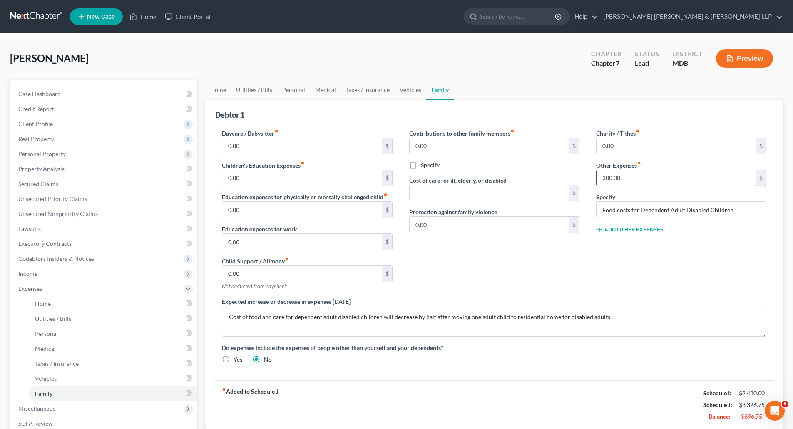
click at [697, 177] on input "300.00" at bounding box center [675, 178] width 159 height 16
drag, startPoint x: 646, startPoint y: 177, endPoint x: 584, endPoint y: 177, distance: 61.2
click at [585, 177] on div "Daycare / Babysitter fiber_manual_record 0.00 $ Children's Education Expenses f…" at bounding box center [494, 249] width 561 height 241
type input "0"
drag, startPoint x: 733, startPoint y: 208, endPoint x: 502, endPoint y: 211, distance: 231.0
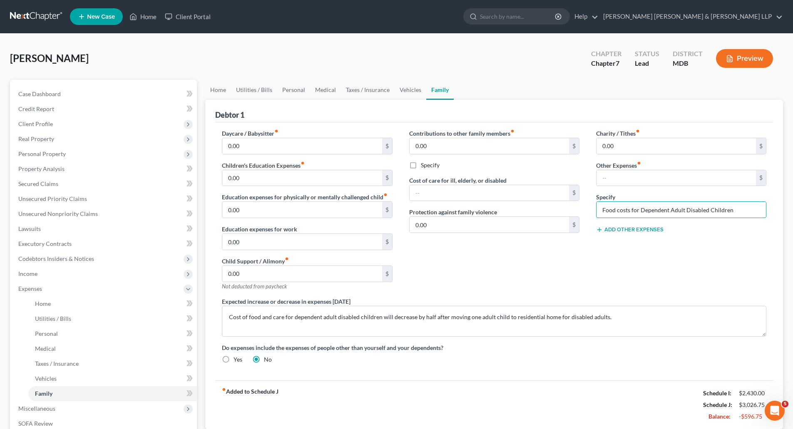
click at [503, 209] on div "Daycare / Babysitter fiber_manual_record 0.00 $ Children's Education Expenses f…" at bounding box center [494, 249] width 561 height 241
click at [494, 253] on div "Contributions to other family members fiber_manual_record 0.00 $ Specify Cost o…" at bounding box center [494, 213] width 187 height 168
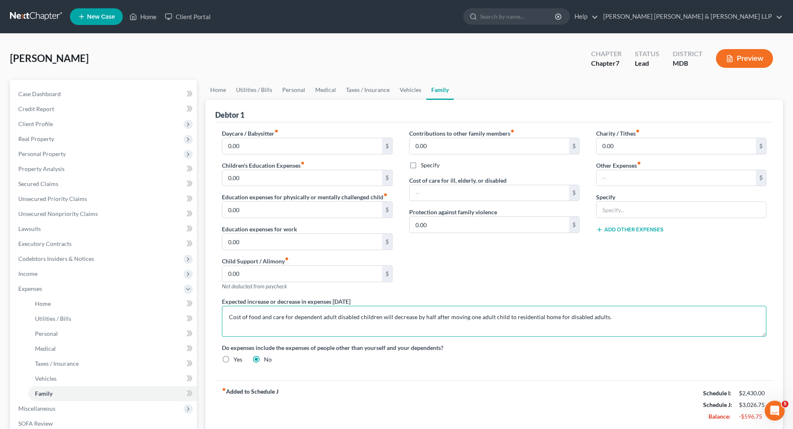
drag, startPoint x: 249, startPoint y: 316, endPoint x: 261, endPoint y: 317, distance: 12.5
click at [261, 317] on textarea "Cost of food and care for dependent adult disabled children will decrease by ha…" at bounding box center [494, 321] width 544 height 31
drag, startPoint x: 342, startPoint y: 328, endPoint x: 422, endPoint y: 326, distance: 79.9
click at [342, 328] on textarea "Cost of groceries and care for dependent adult disabled children will decrease …" at bounding box center [494, 321] width 544 height 31
type textarea "Cost of groceries and care for dependent adult disabled children will decrease …"
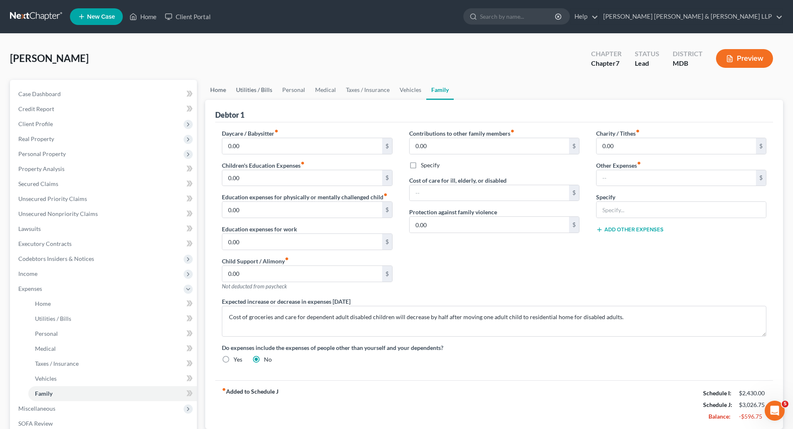
drag, startPoint x: 227, startPoint y: 89, endPoint x: 246, endPoint y: 91, distance: 18.4
click at [227, 89] on link "Home" at bounding box center [218, 90] width 26 height 20
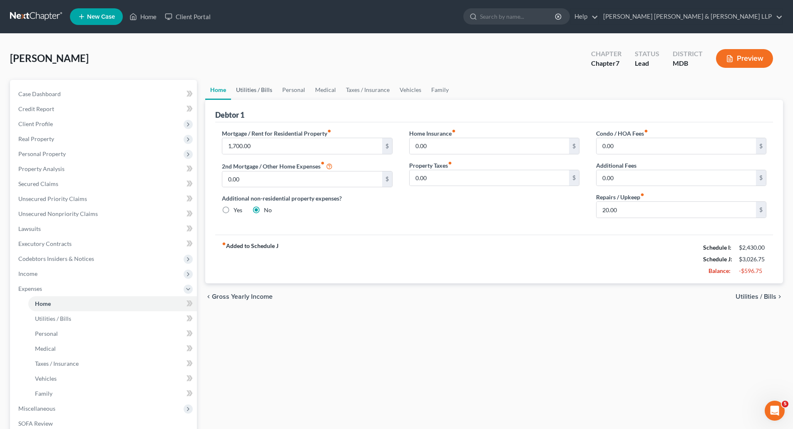
click at [263, 84] on link "Utilities / Bills" at bounding box center [254, 90] width 46 height 20
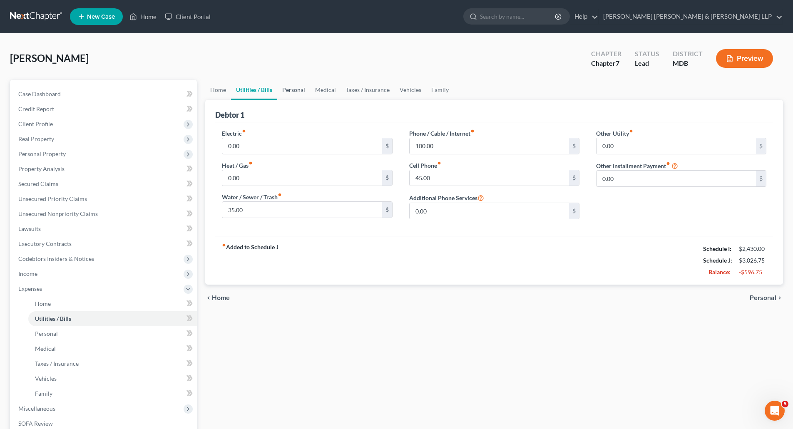
click at [286, 88] on link "Personal" at bounding box center [293, 90] width 33 height 20
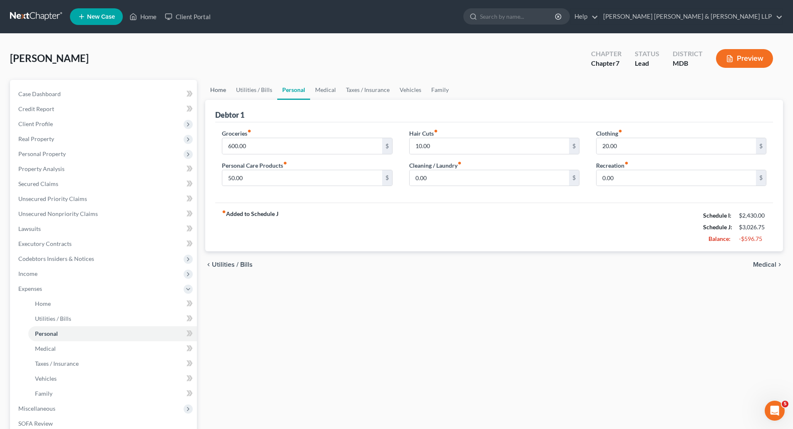
click at [220, 89] on link "Home" at bounding box center [218, 90] width 26 height 20
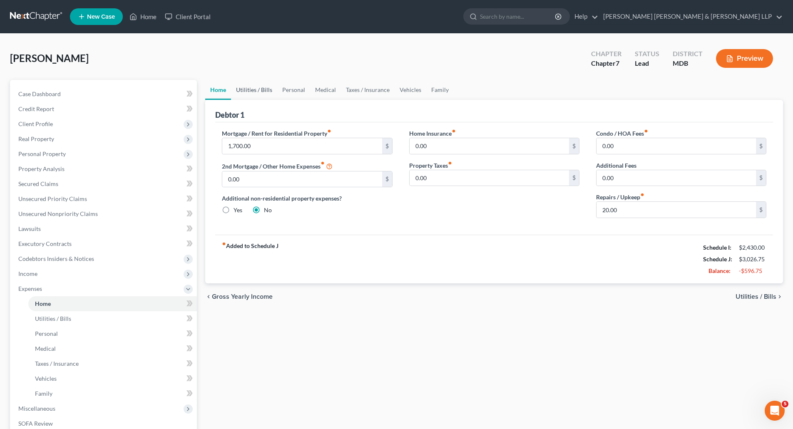
click at [264, 89] on link "Utilities / Bills" at bounding box center [254, 90] width 46 height 20
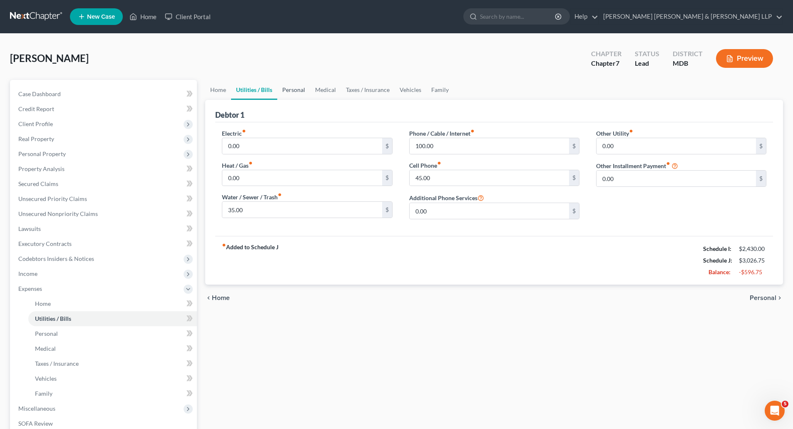
click at [301, 89] on link "Personal" at bounding box center [293, 90] width 33 height 20
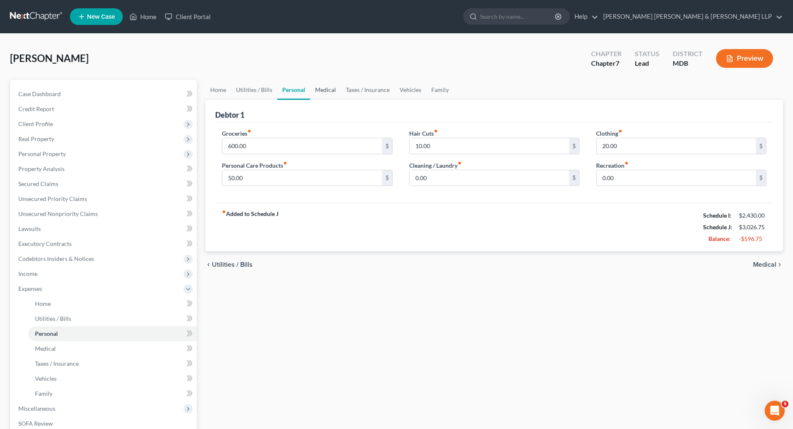
click at [322, 89] on link "Medical" at bounding box center [325, 90] width 31 height 20
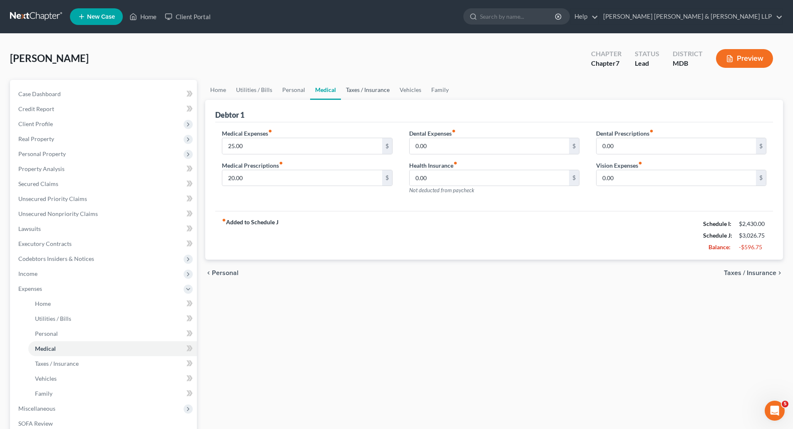
click at [349, 90] on link "Taxes / Insurance" at bounding box center [368, 90] width 54 height 20
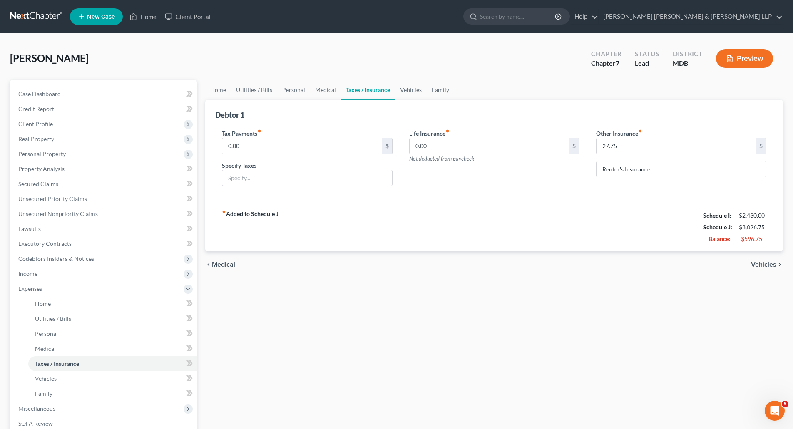
click at [380, 91] on link "Taxes / Insurance" at bounding box center [368, 90] width 54 height 20
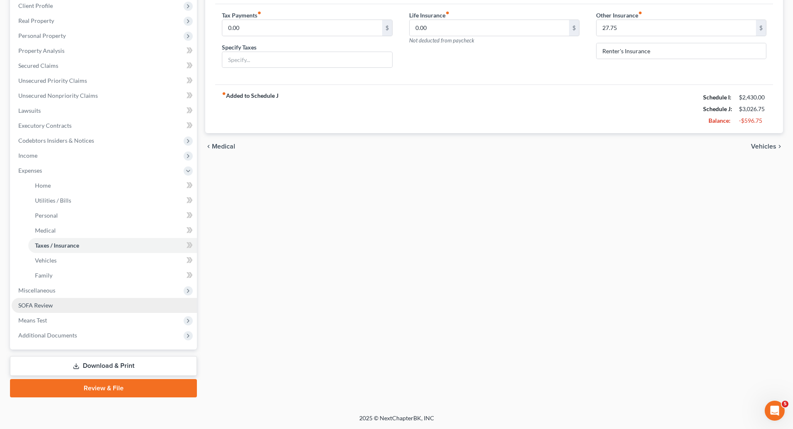
click at [35, 304] on span "SOFA Review" at bounding box center [35, 305] width 35 height 7
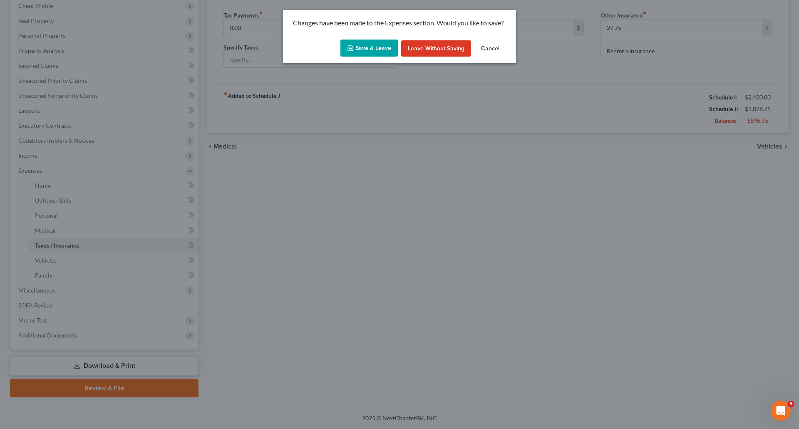
click at [380, 45] on button "Save & Leave" at bounding box center [368, 48] width 57 height 17
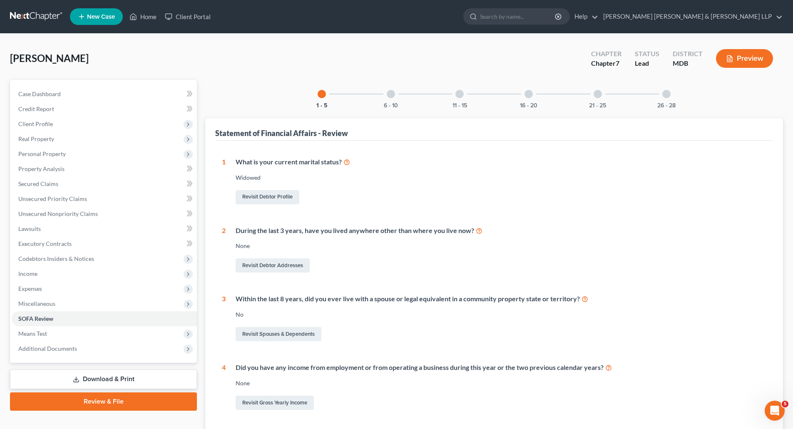
click at [392, 95] on div at bounding box center [391, 94] width 8 height 8
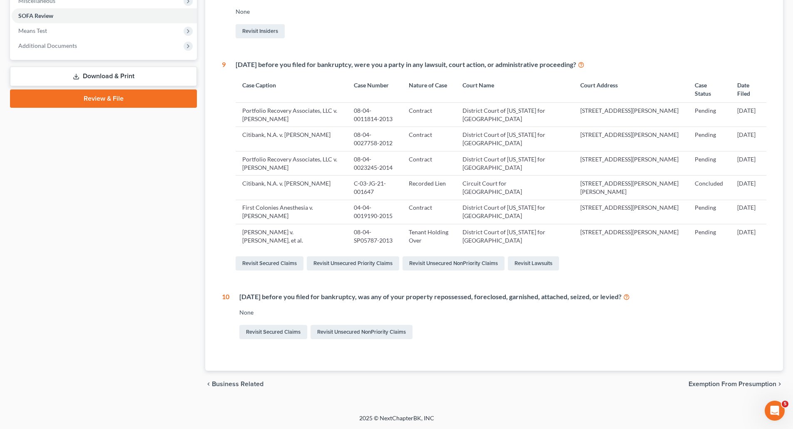
scroll to position [53, 0]
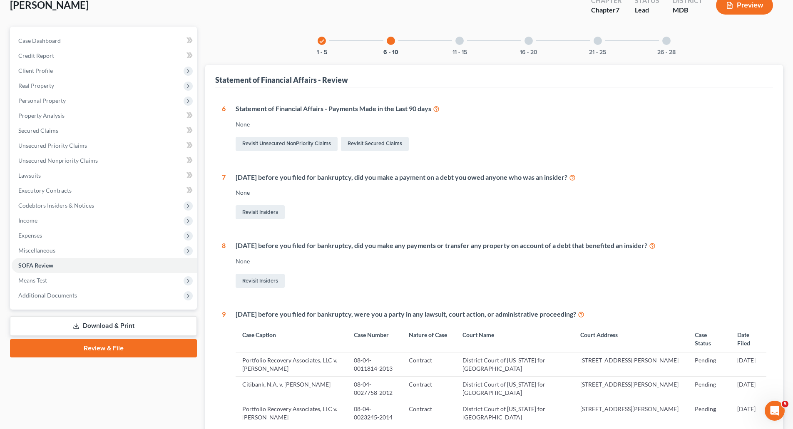
drag, startPoint x: 460, startPoint y: 41, endPoint x: 524, endPoint y: 148, distance: 124.1
click at [460, 41] on div at bounding box center [459, 41] width 8 height 8
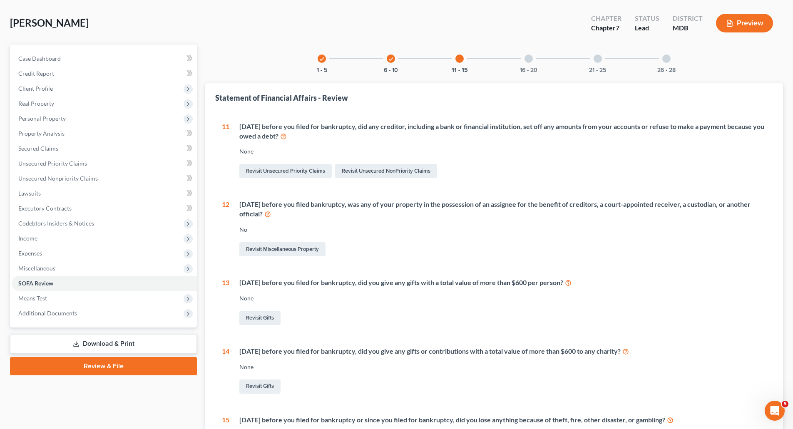
scroll to position [0, 0]
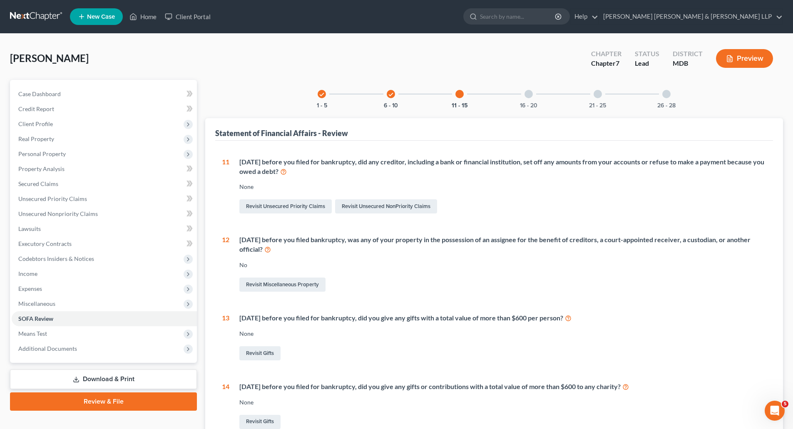
drag, startPoint x: 524, startPoint y: 98, endPoint x: 573, endPoint y: 158, distance: 77.2
click at [524, 98] on div "16 - 20" at bounding box center [528, 94] width 28 height 28
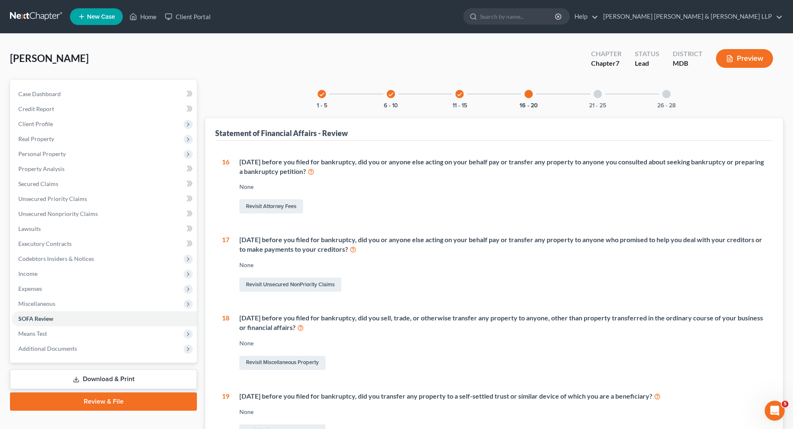
drag, startPoint x: 601, startPoint y: 97, endPoint x: 619, endPoint y: 144, distance: 50.1
click at [600, 97] on div "21 - 25" at bounding box center [598, 94] width 28 height 28
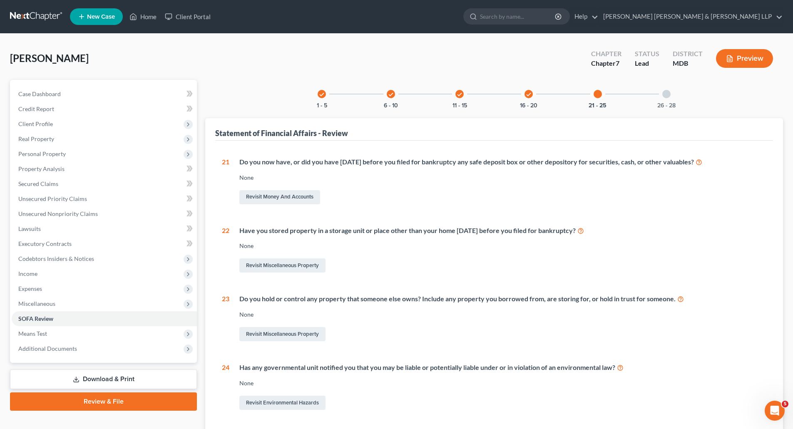
click at [665, 94] on div at bounding box center [666, 94] width 8 height 8
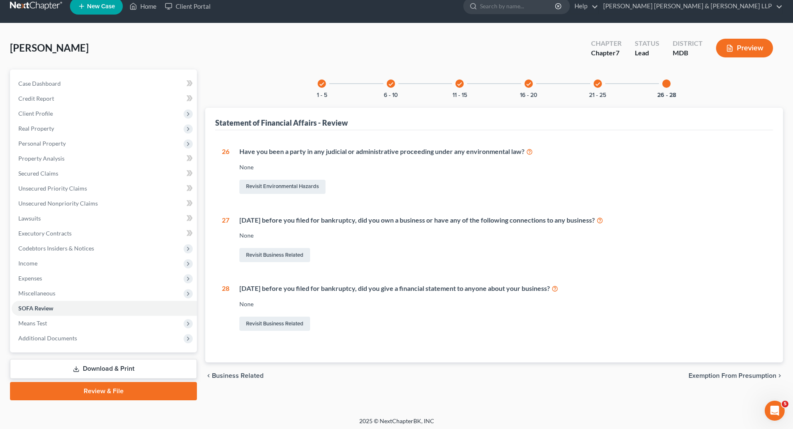
scroll to position [13, 0]
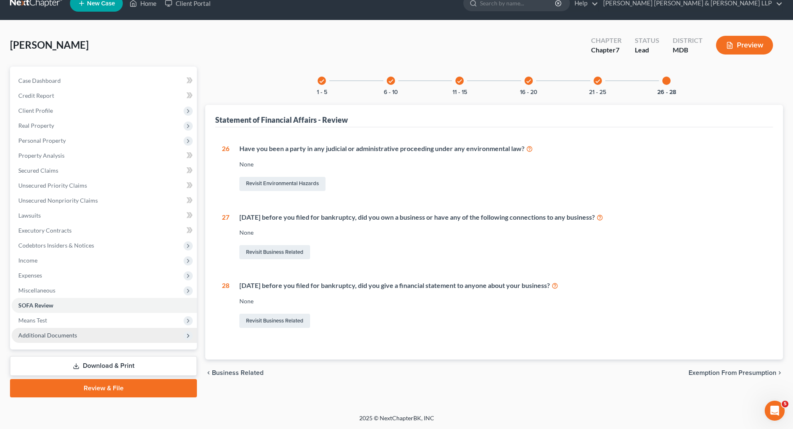
drag, startPoint x: 37, startPoint y: 336, endPoint x: 144, endPoint y: 343, distance: 107.6
click at [37, 336] on span "Additional Documents" at bounding box center [47, 335] width 59 height 7
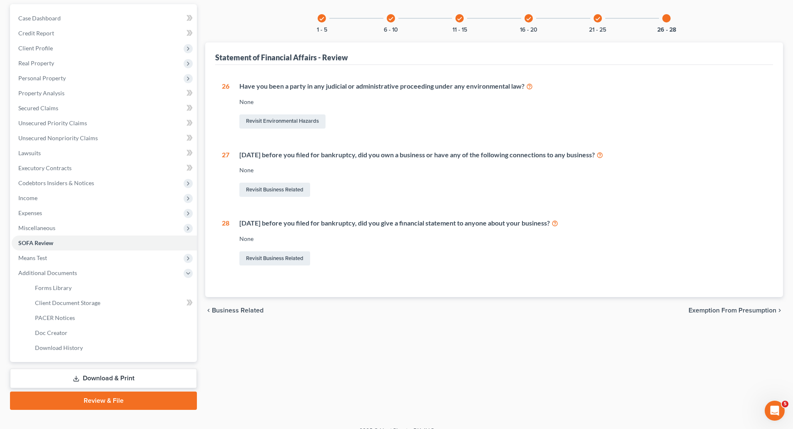
scroll to position [0, 0]
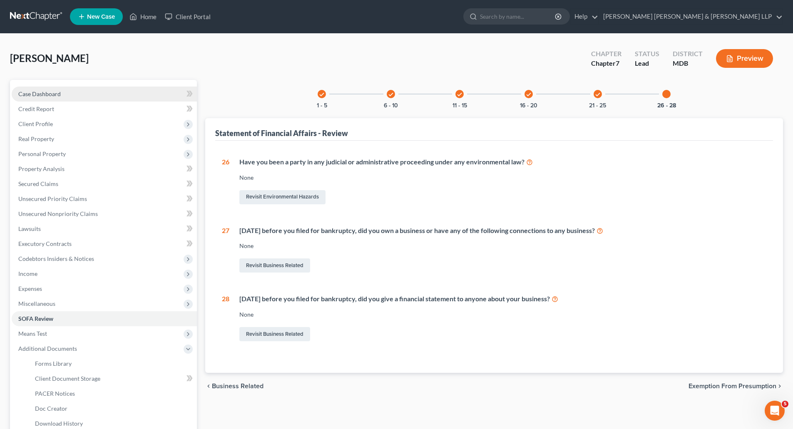
click at [39, 97] on span "Case Dashboard" at bounding box center [39, 93] width 42 height 7
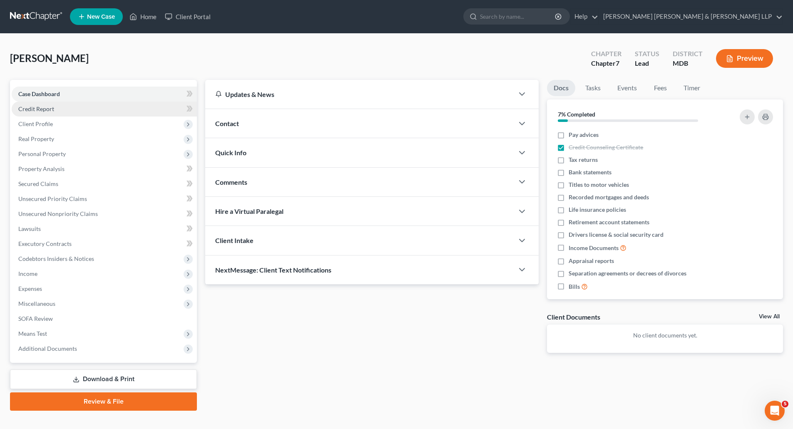
click at [38, 106] on span "Credit Report" at bounding box center [36, 108] width 36 height 7
